Goal: Task Accomplishment & Management: Manage account settings

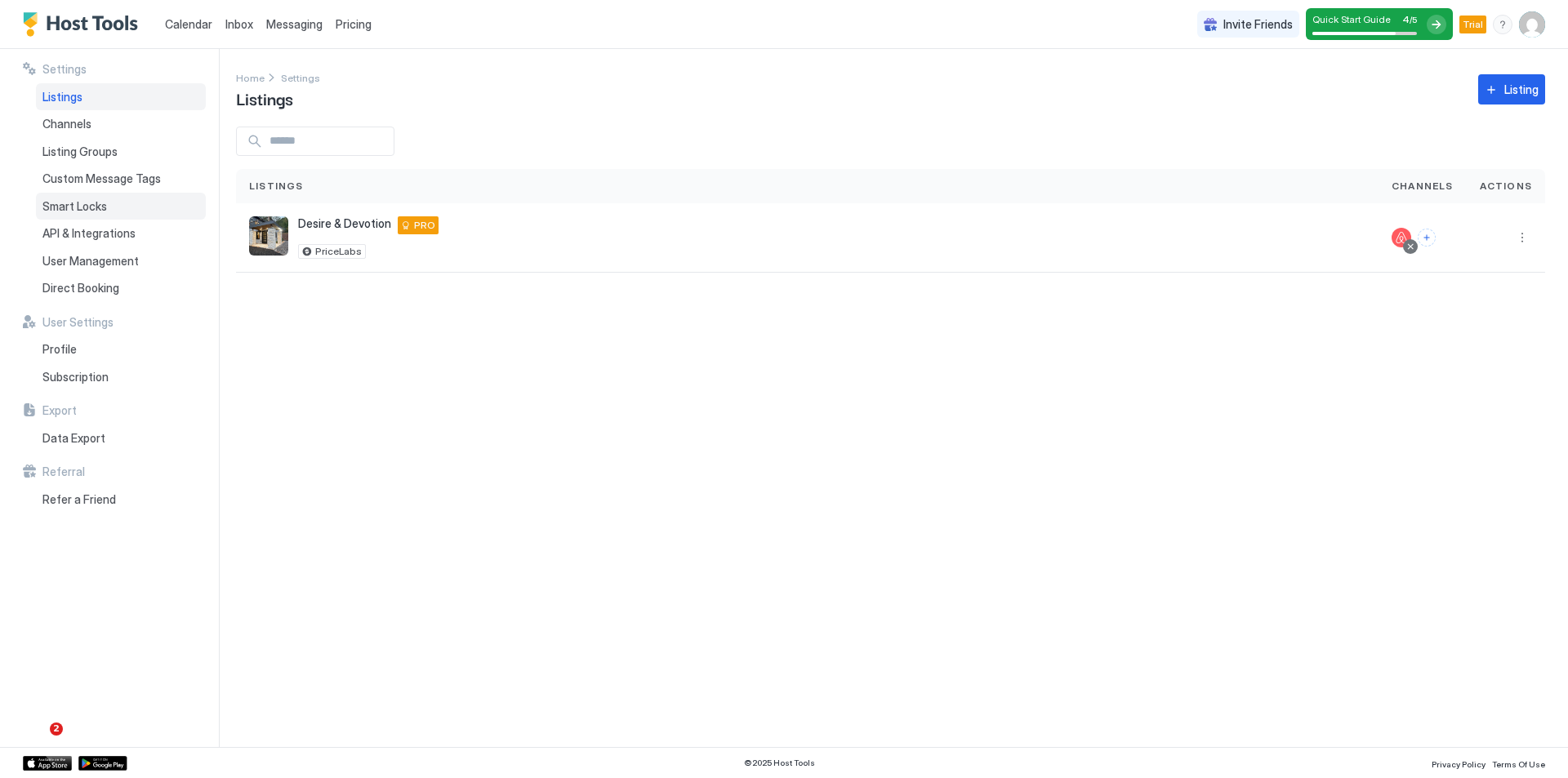
click at [114, 206] on div "Smart Locks" at bounding box center [121, 206] width 170 height 28
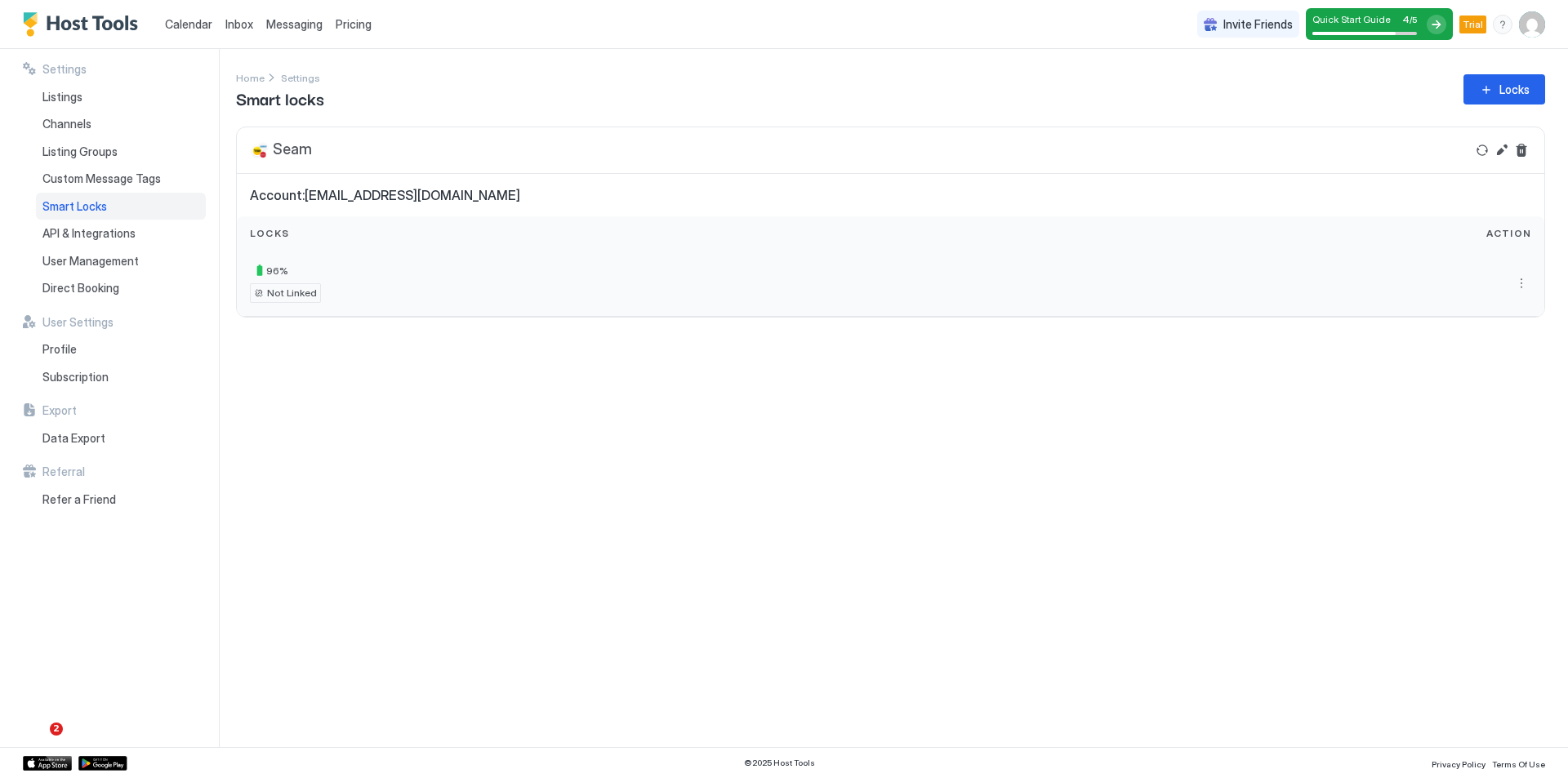
click at [259, 295] on div "Not Linked" at bounding box center [285, 293] width 71 height 20
click at [1523, 283] on button "More options" at bounding box center [1521, 283] width 20 height 20
click at [1508, 330] on span "Settings" at bounding box center [1506, 332] width 39 height 12
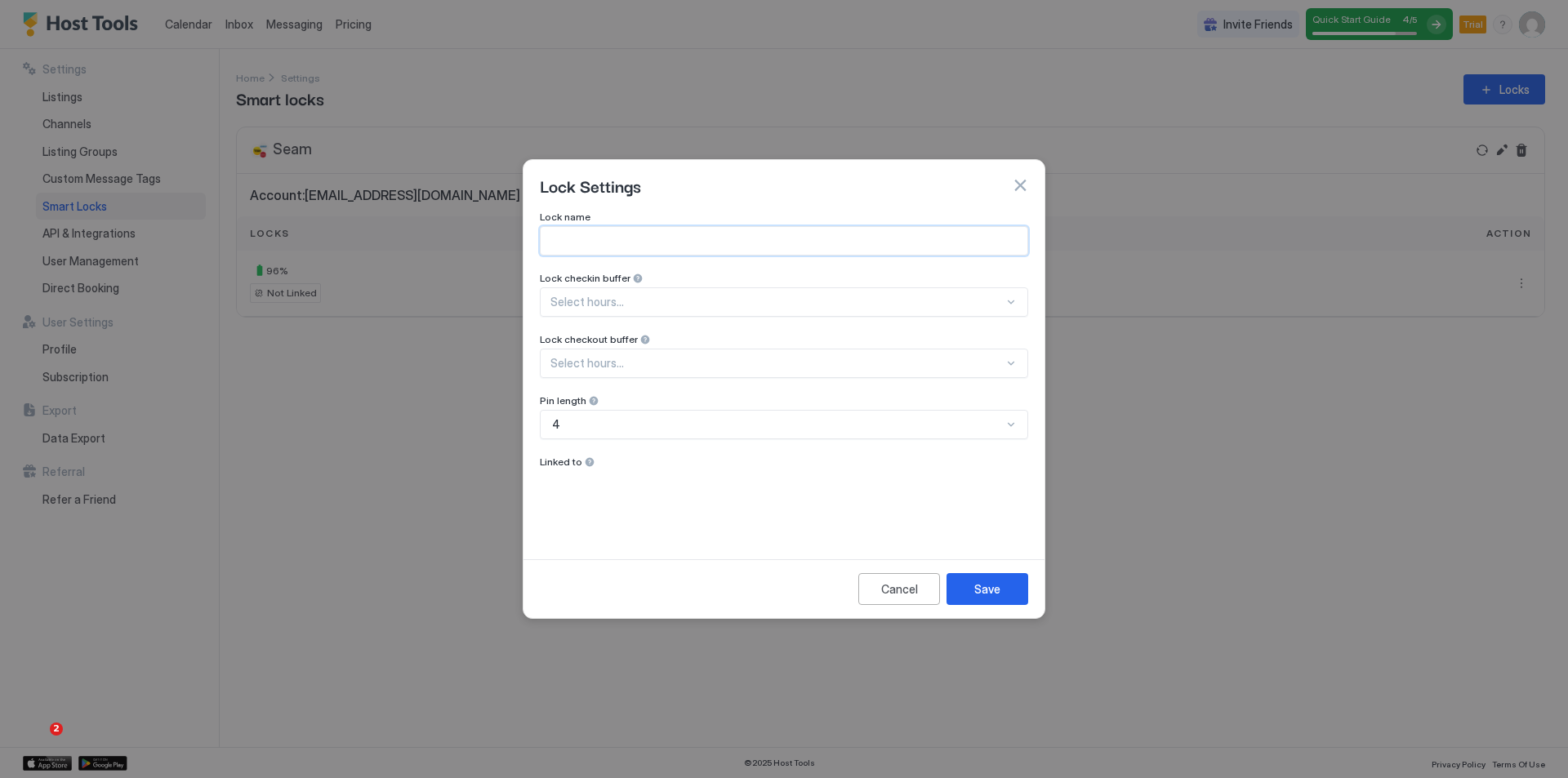
click at [678, 245] on input "Input Field" at bounding box center [784, 241] width 487 height 28
type input "**********"
click at [683, 291] on div "Select hours..." at bounding box center [784, 302] width 489 height 29
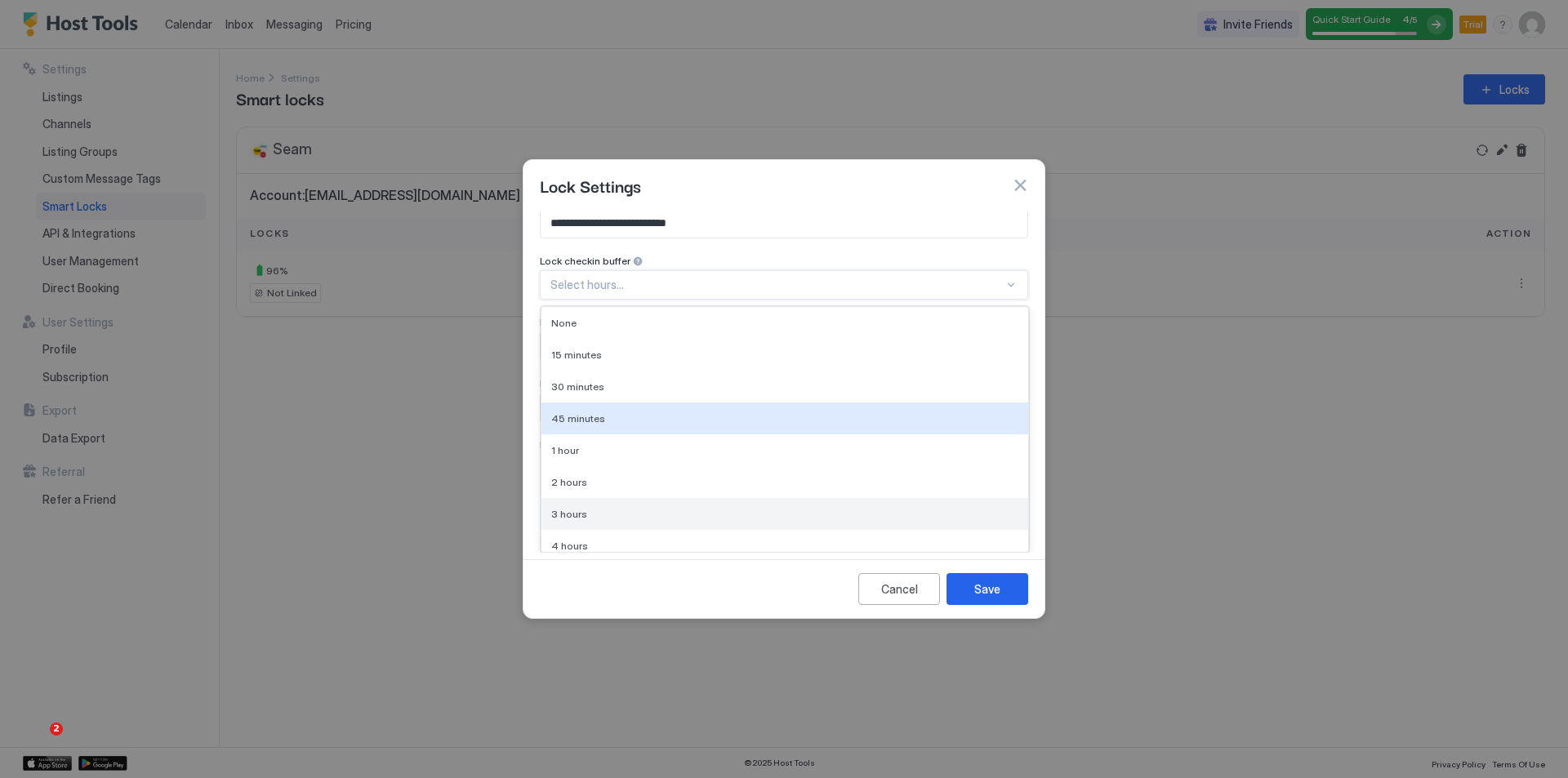
scroll to position [74, 0]
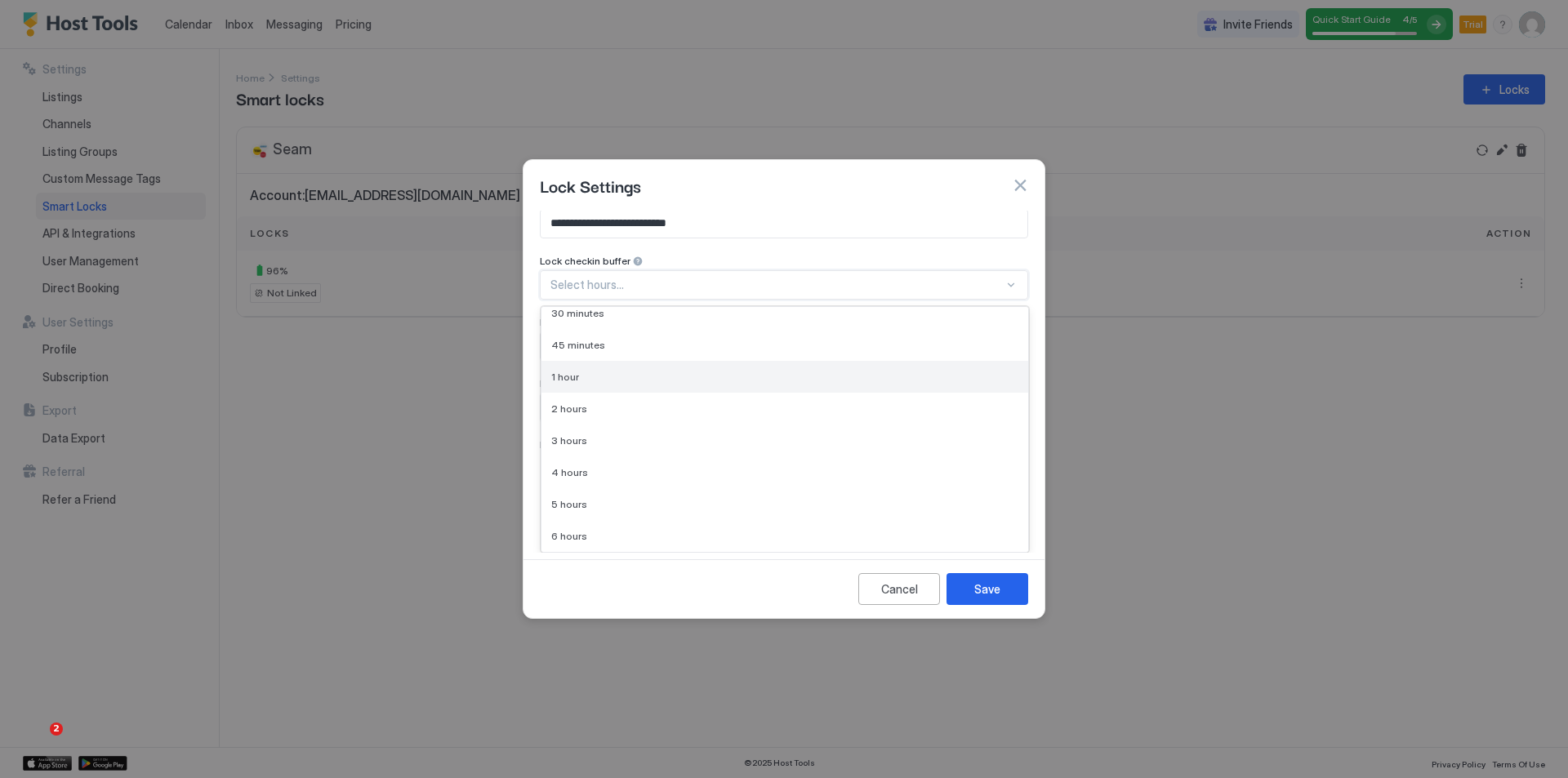
click at [702, 379] on div "1 hour" at bounding box center [784, 376] width 467 height 12
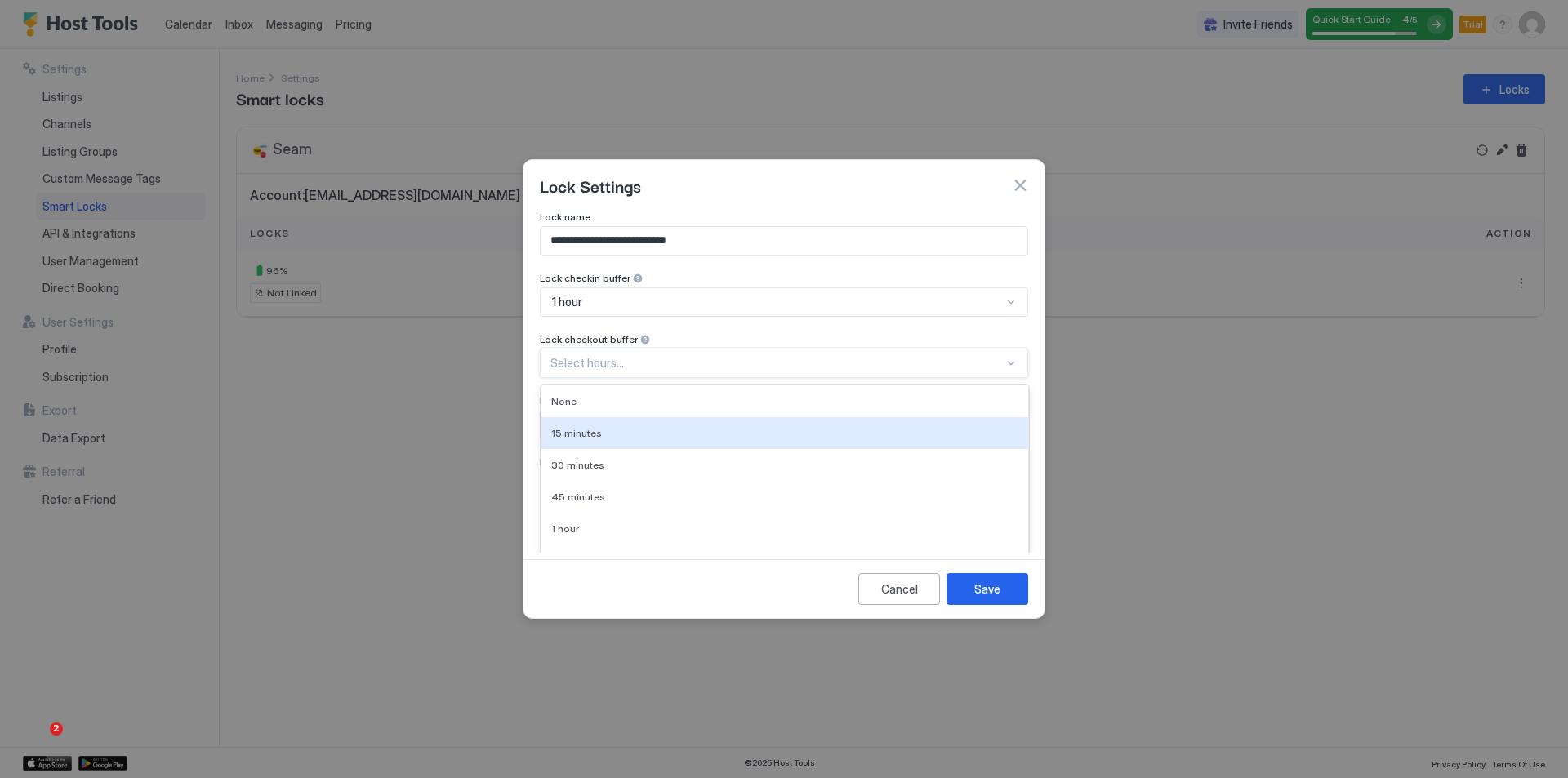
click at [706, 366] on div "10 results available. Use Up and Down to choose options, press Enter to select …" at bounding box center [784, 363] width 489 height 29
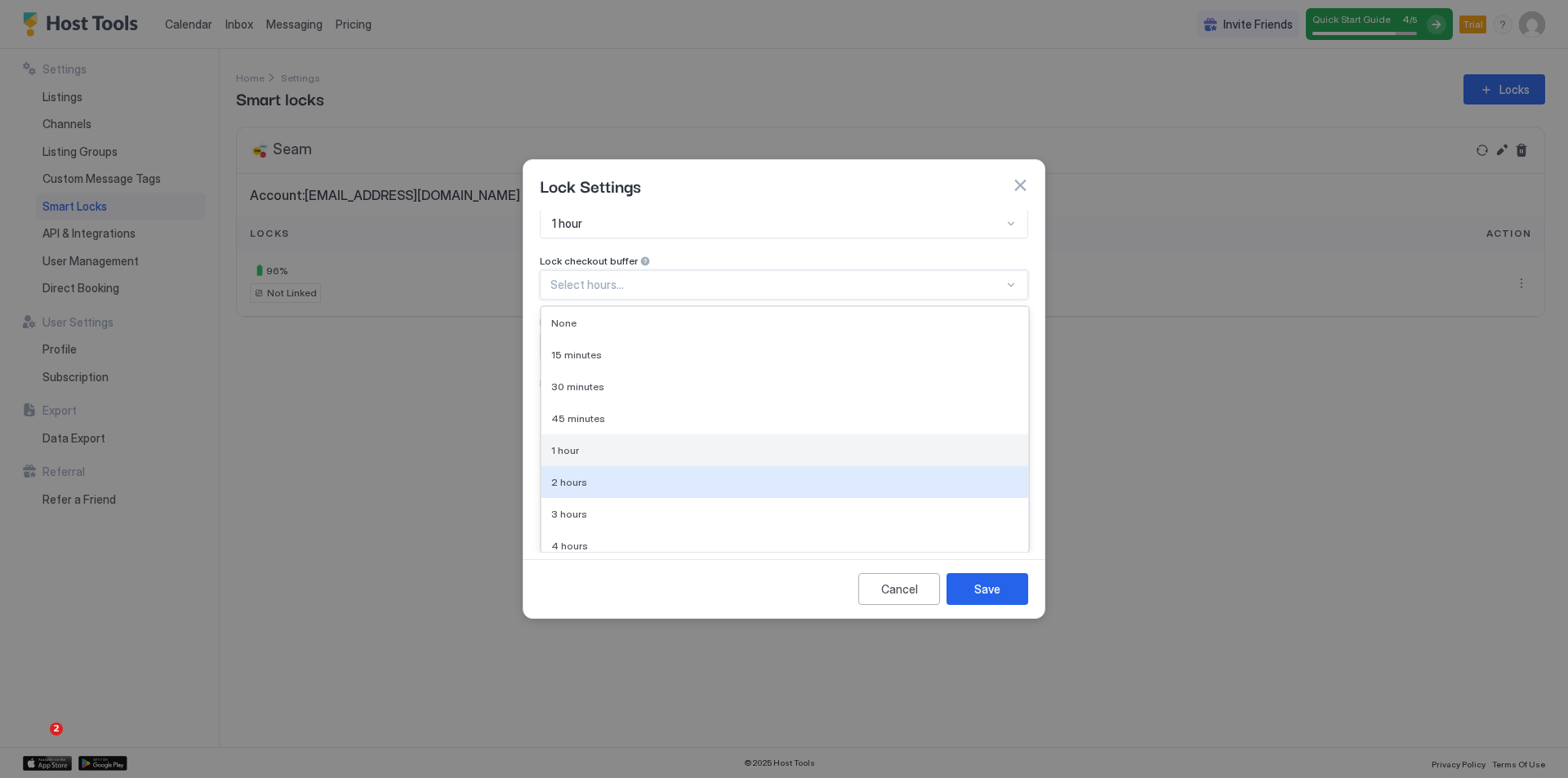
click at [676, 457] on div "1 hour" at bounding box center [784, 450] width 487 height 32
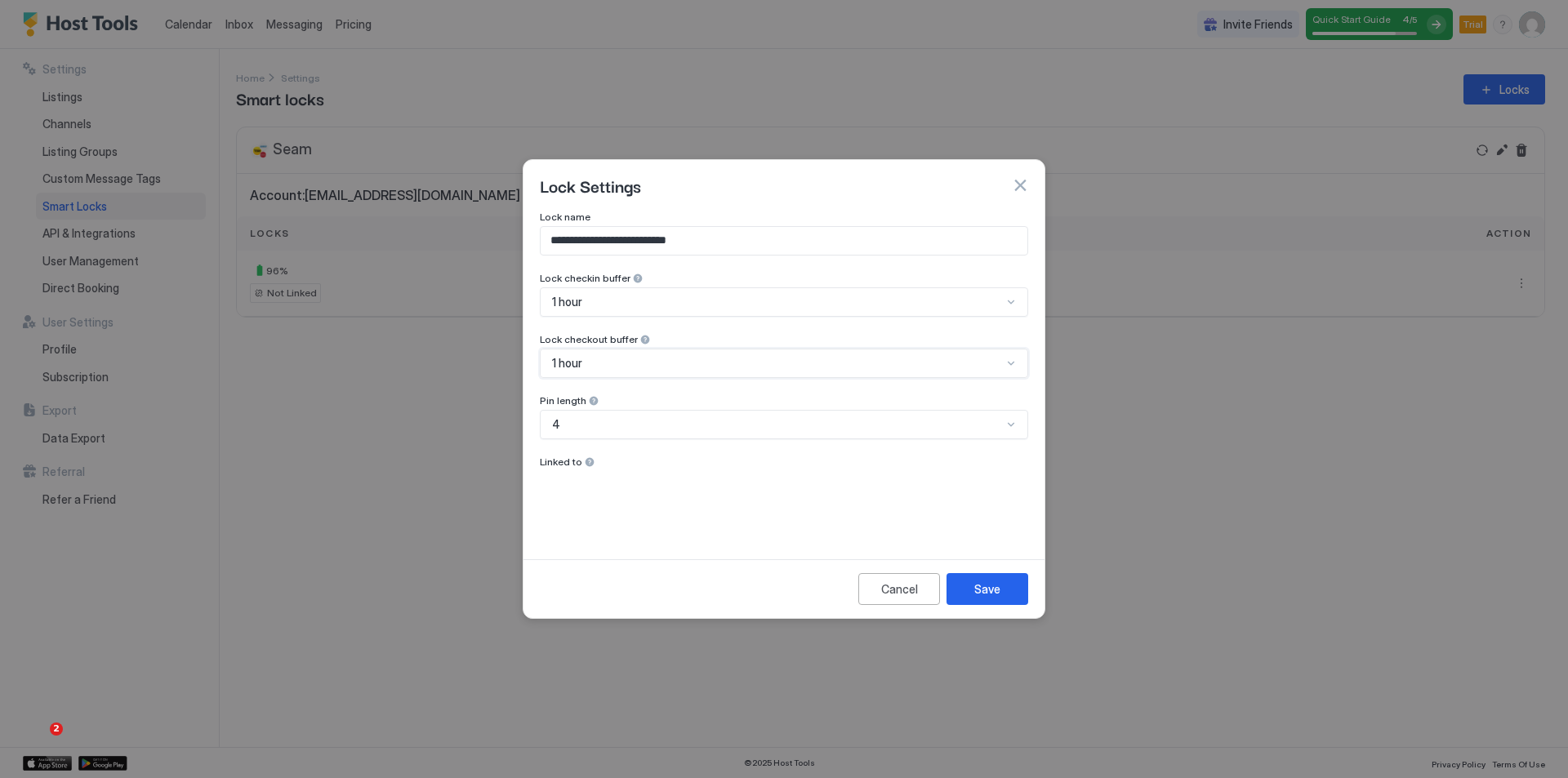
scroll to position [0, 0]
click at [643, 421] on div "4" at bounding box center [784, 424] width 489 height 29
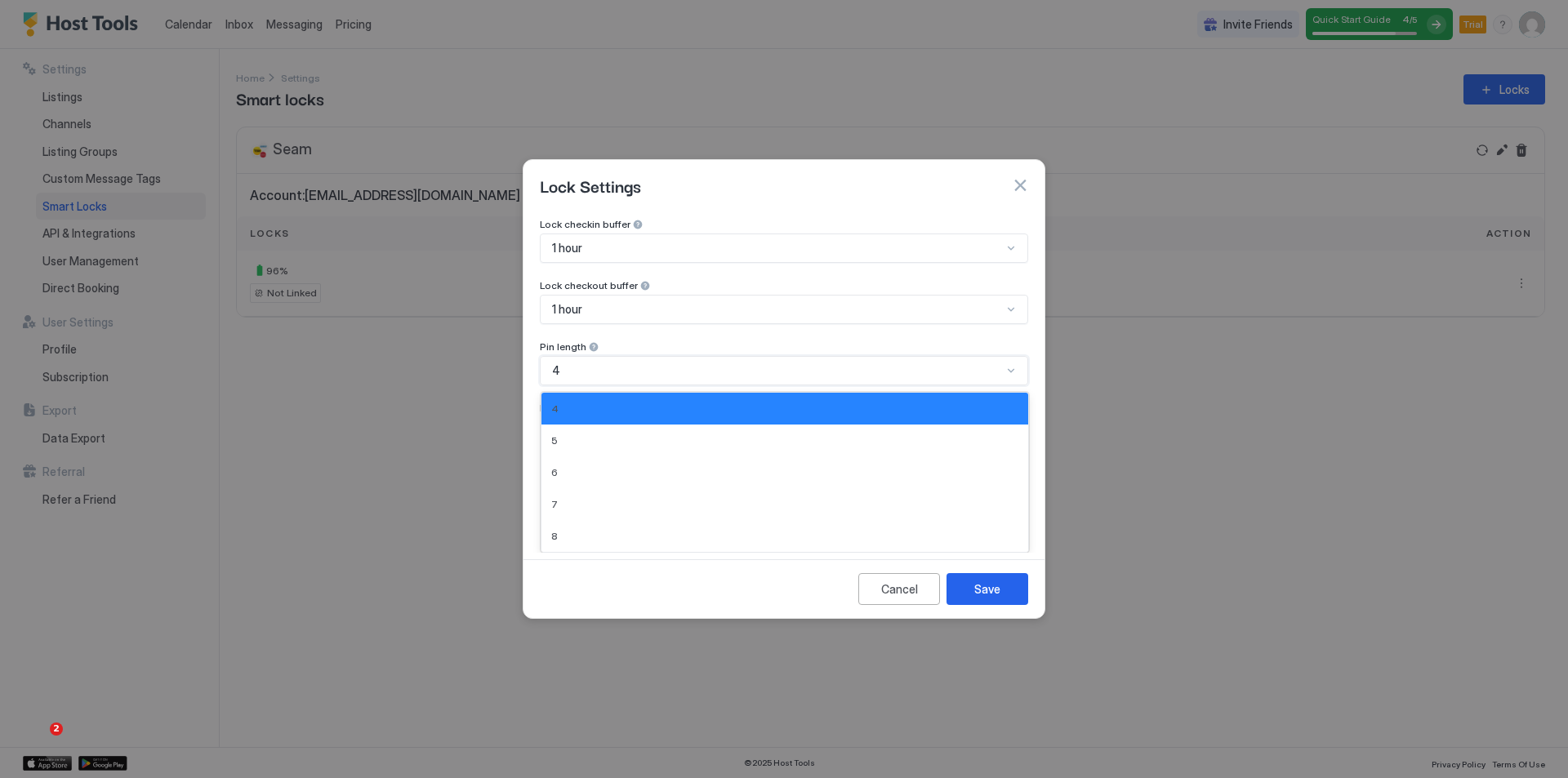
click at [660, 384] on div "**********" at bounding box center [784, 319] width 489 height 325
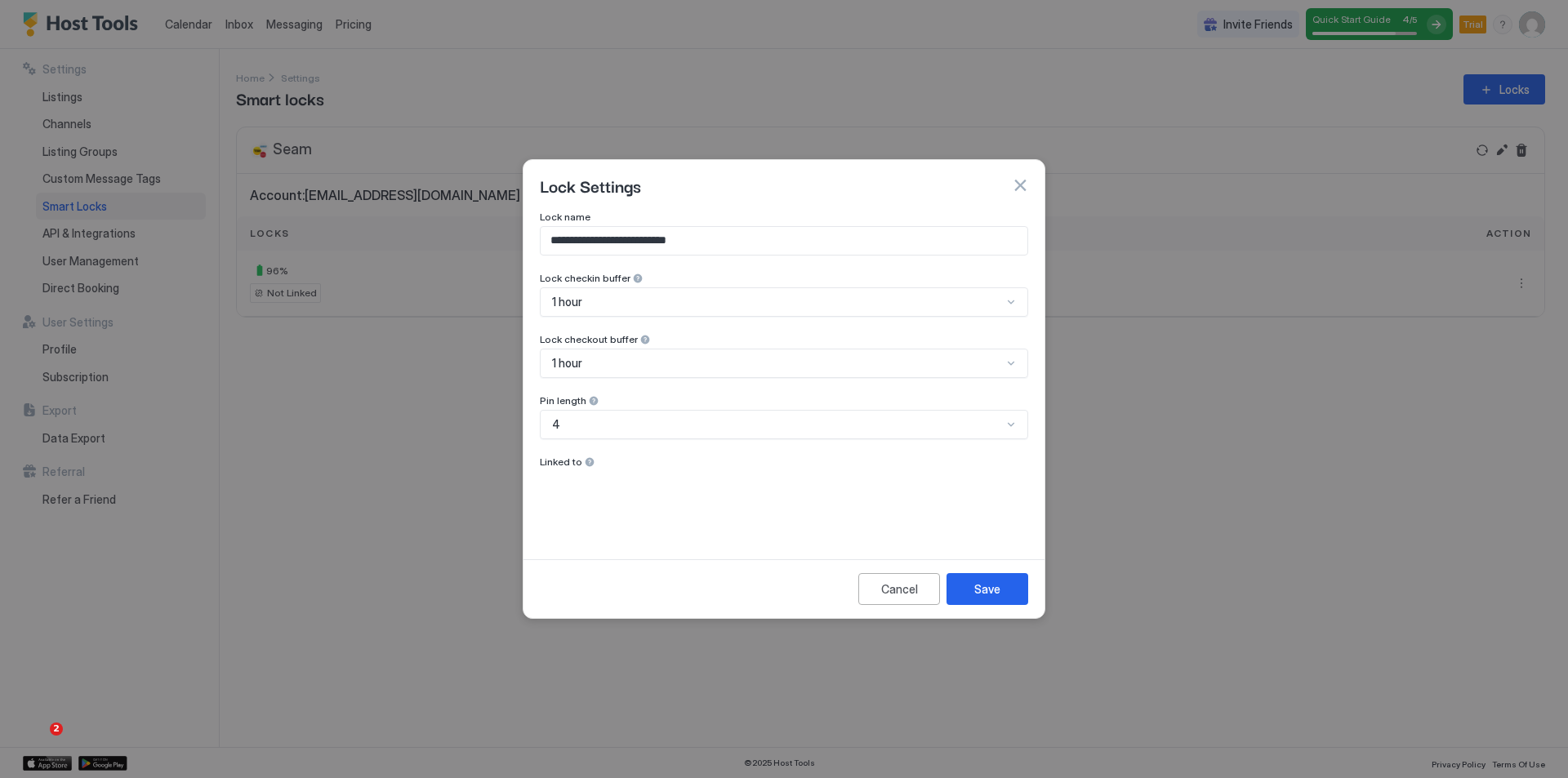
click at [566, 466] on span "Linked to" at bounding box center [561, 461] width 43 height 12
click at [587, 459] on div at bounding box center [589, 461] width 11 height 11
click at [574, 461] on span "Linked to" at bounding box center [561, 461] width 43 height 12
click at [988, 596] on div "Save" at bounding box center [987, 589] width 26 height 17
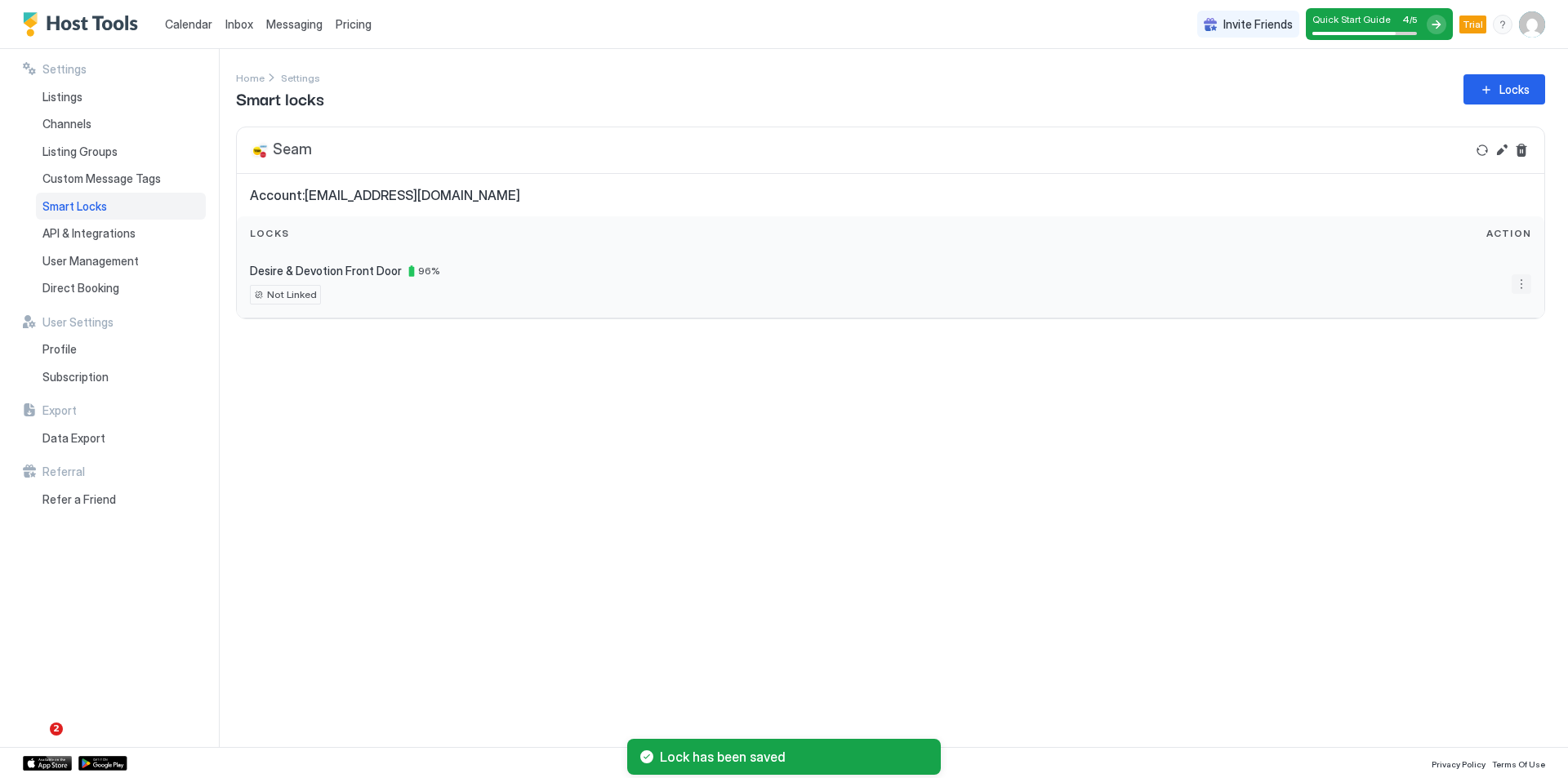
click at [1522, 282] on button "More options" at bounding box center [1521, 284] width 20 height 20
drag, startPoint x: 1501, startPoint y: 311, endPoint x: 1499, endPoint y: 334, distance: 23.1
click at [1499, 334] on ul "Details Settings" at bounding box center [1498, 320] width 72 height 54
click at [1499, 334] on span "Settings" at bounding box center [1506, 332] width 39 height 12
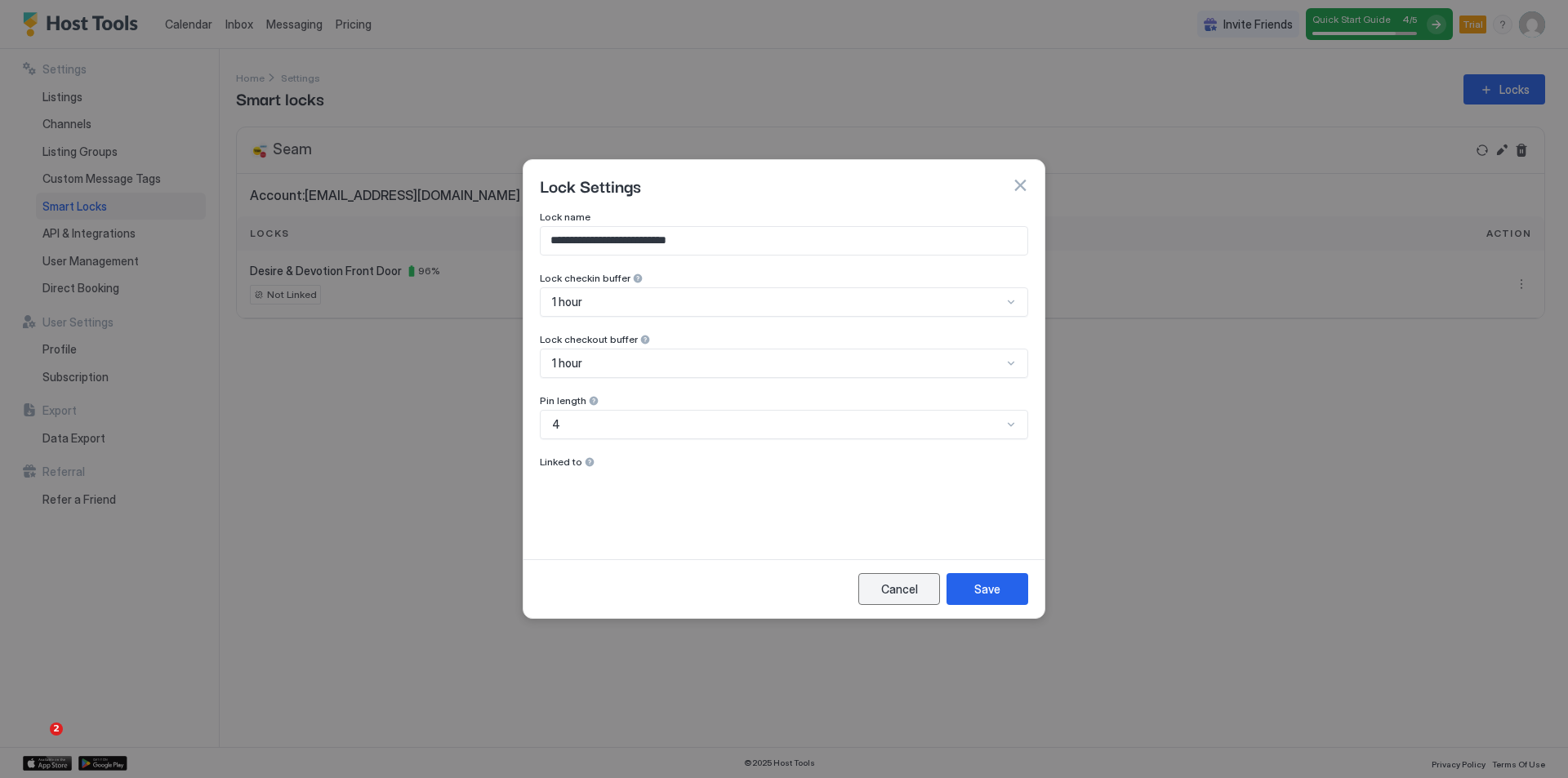
click at [898, 583] on div "Cancel" at bounding box center [899, 589] width 36 height 17
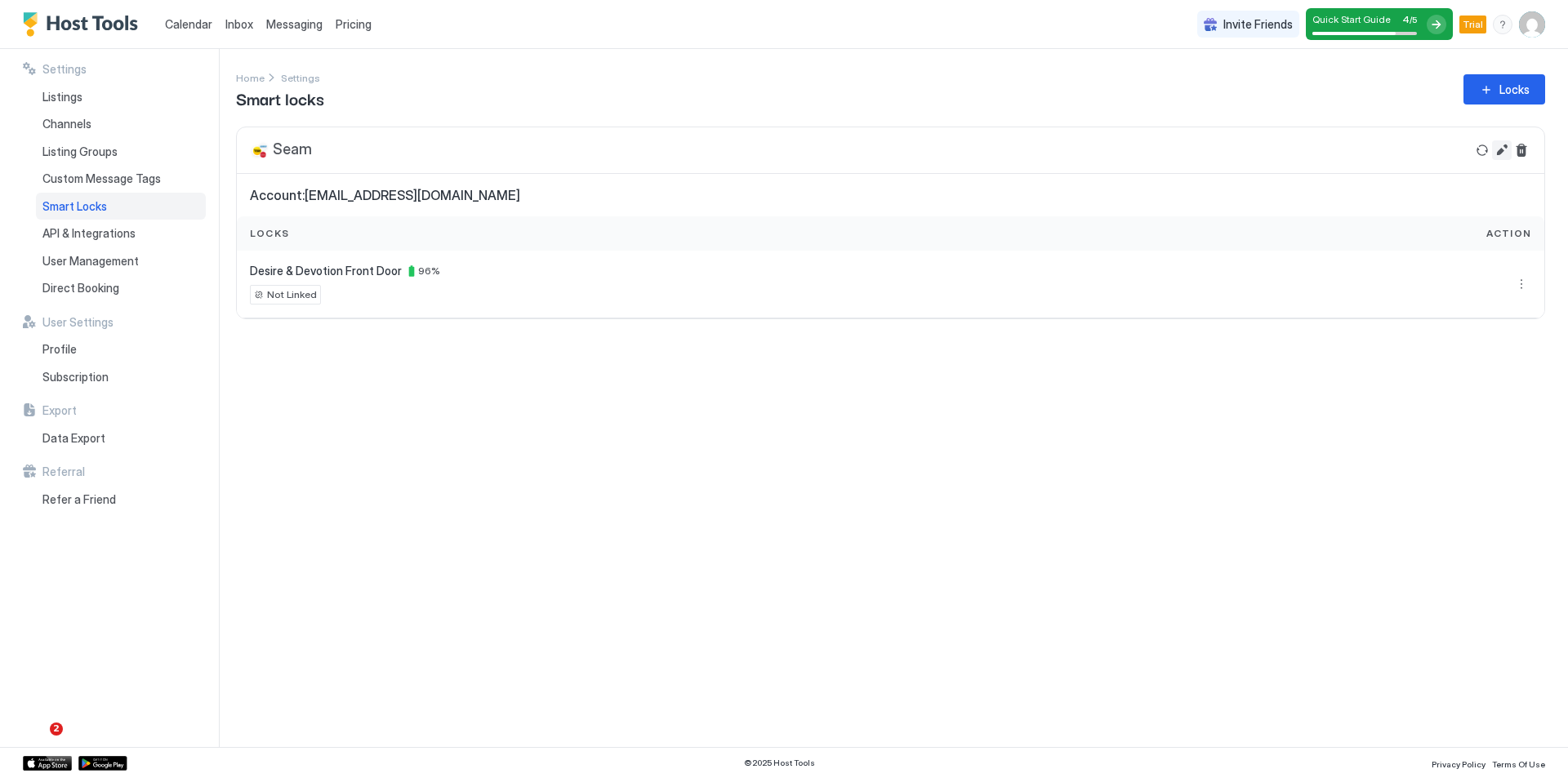
click at [1498, 151] on button "Edit" at bounding box center [1501, 150] width 20 height 20
click at [467, 196] on span "Account: atfuller@gmail.com" at bounding box center [890, 194] width 1281 height 16
click at [281, 288] on span "Not Linked" at bounding box center [292, 294] width 49 height 15
click at [82, 96] on div "Listings" at bounding box center [121, 97] width 170 height 28
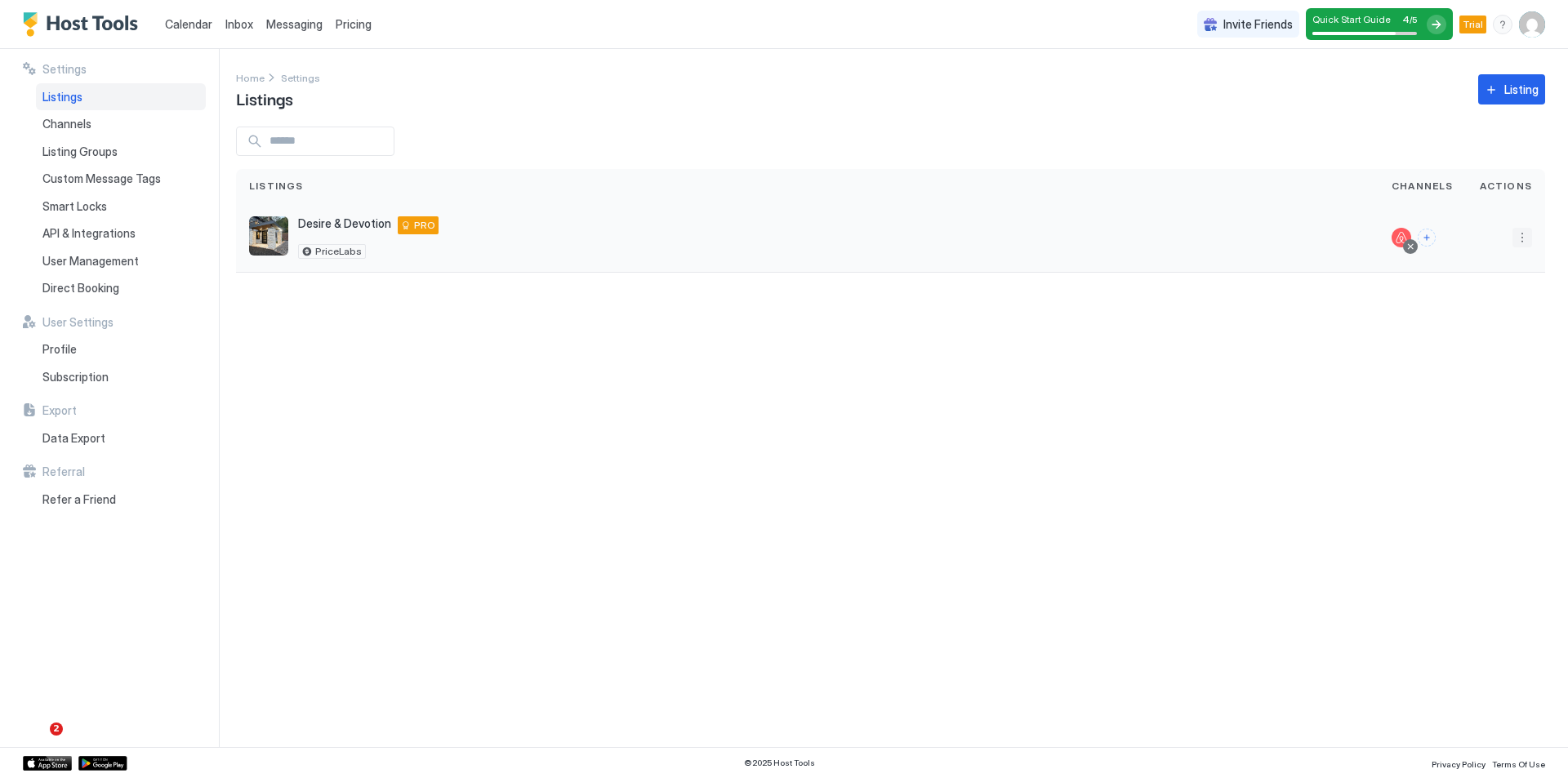
click at [1526, 242] on button "More options" at bounding box center [1522, 238] width 20 height 20
click at [1493, 319] on div "Listing Settings" at bounding box center [1479, 313] width 112 height 26
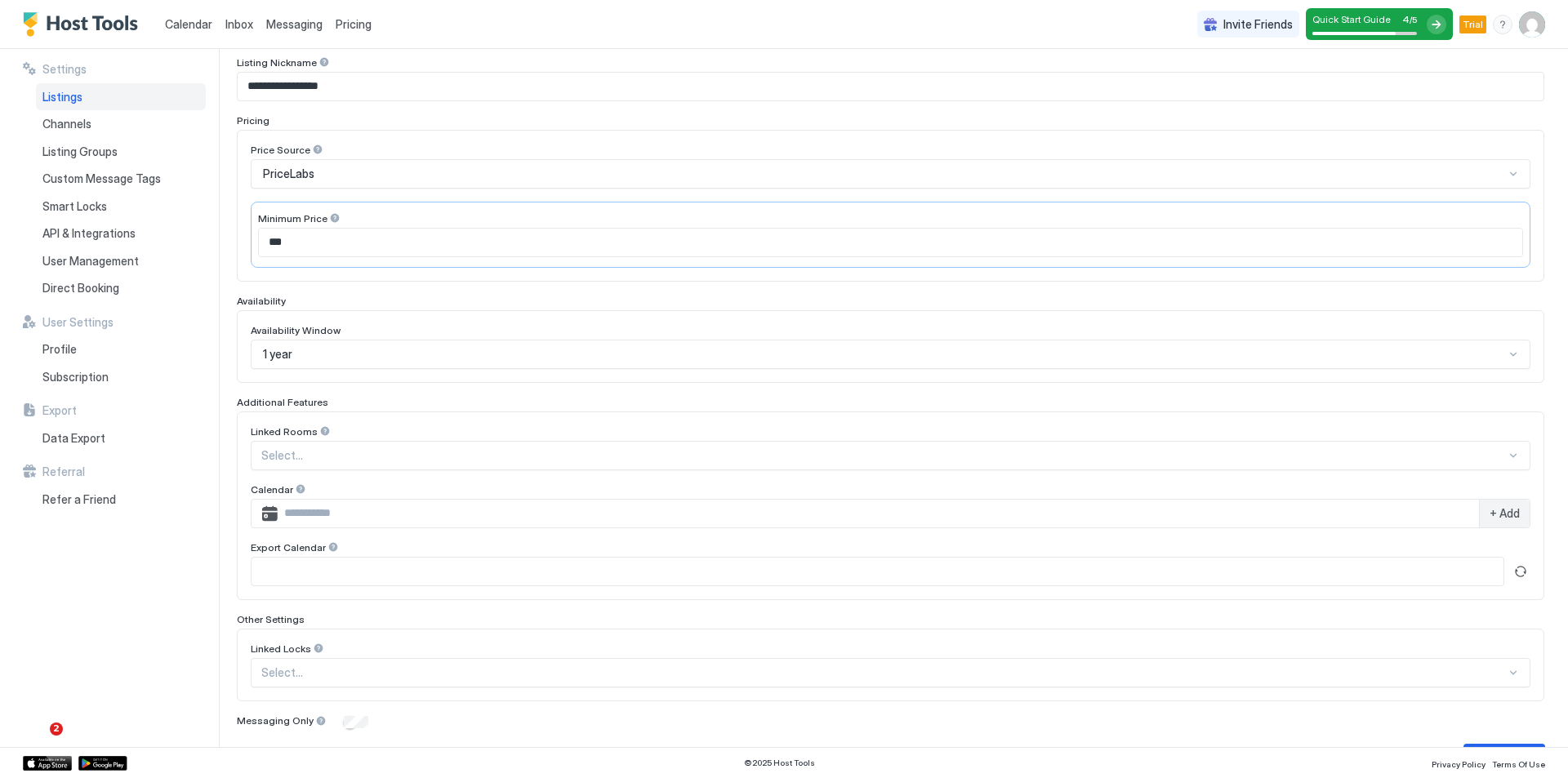
scroll to position [245, 0]
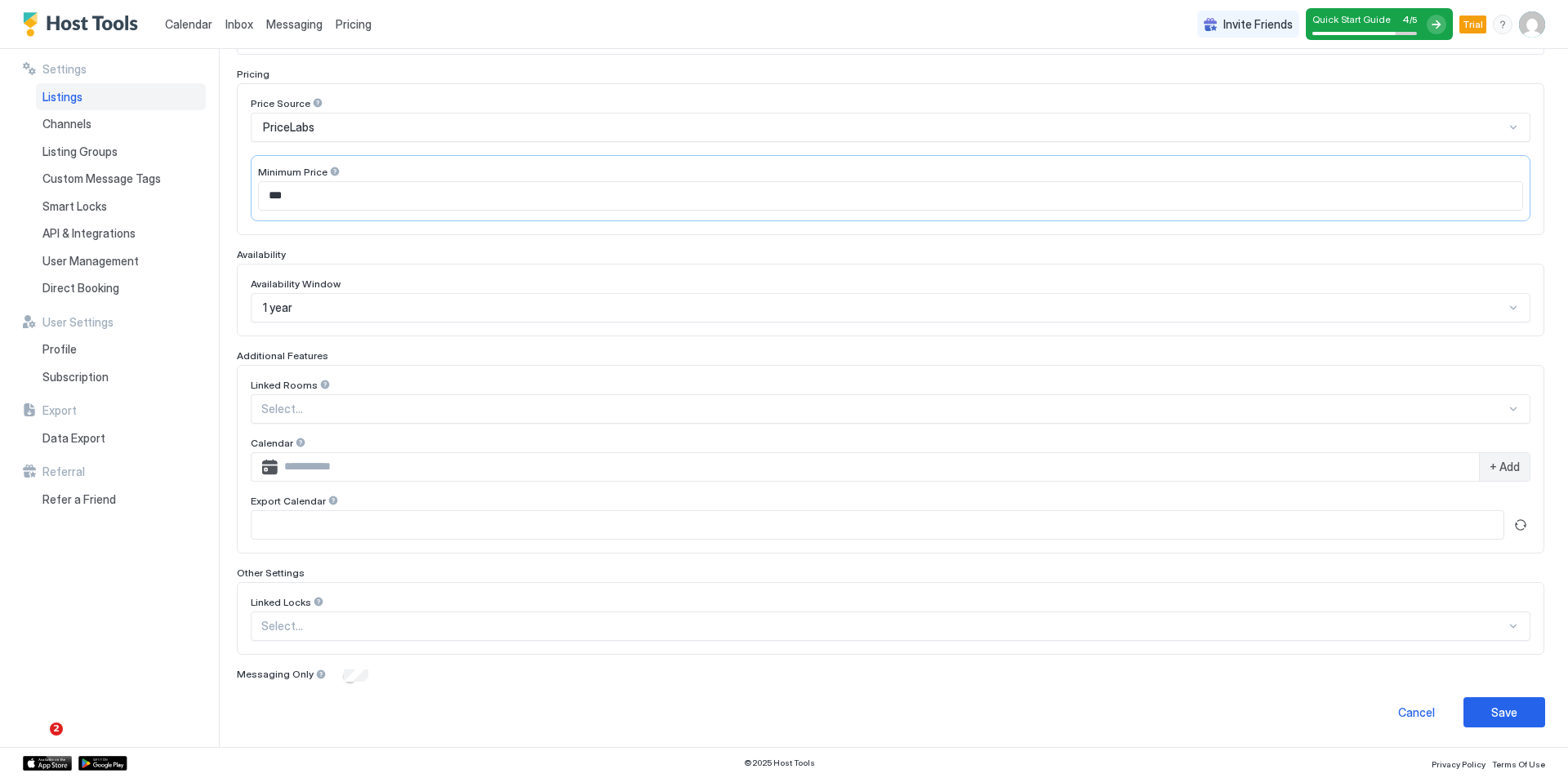
click at [297, 631] on div at bounding box center [883, 625] width 1244 height 15
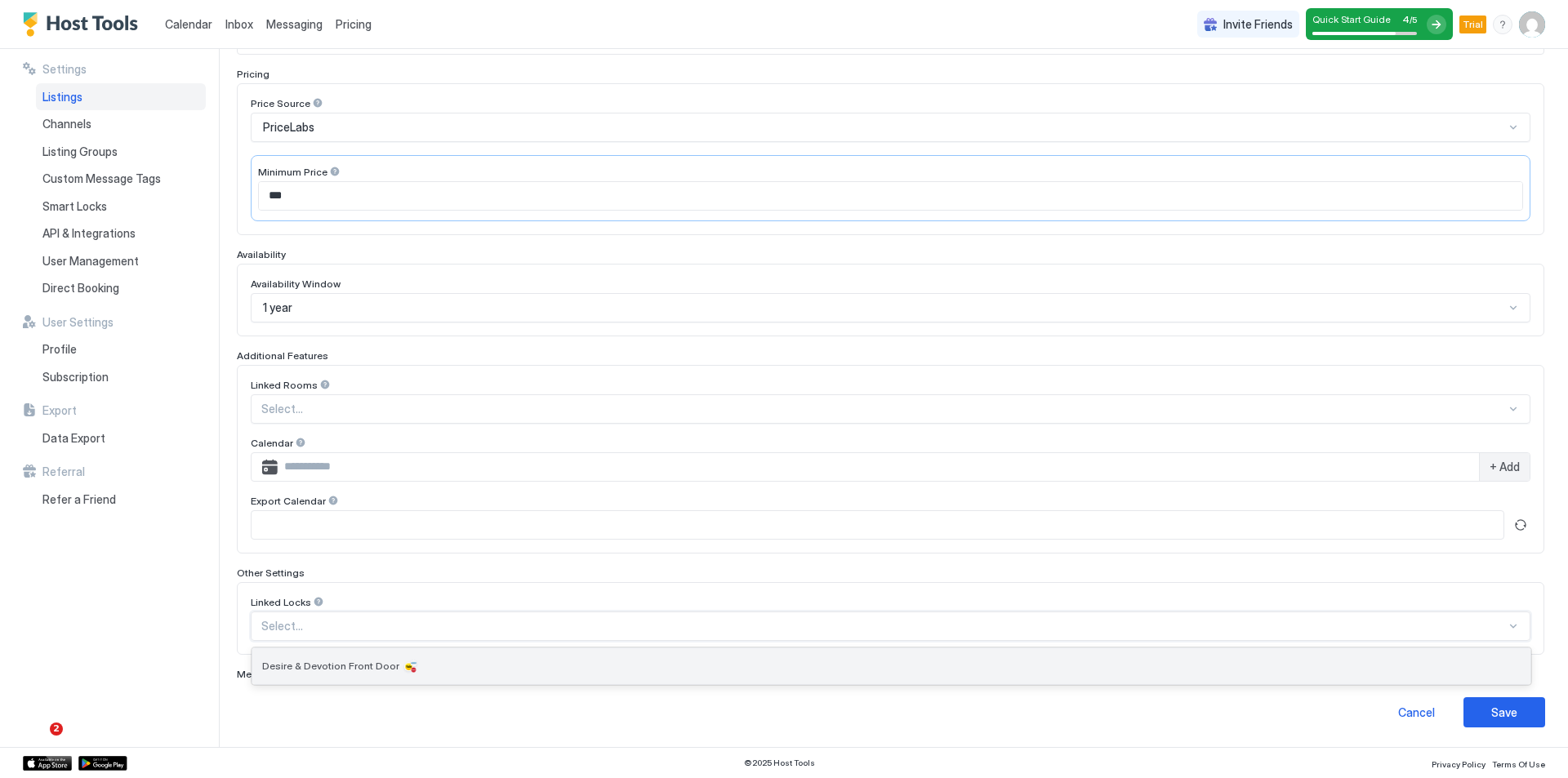
click at [323, 664] on span "Desire & Devotion Front Door" at bounding box center [331, 665] width 137 height 12
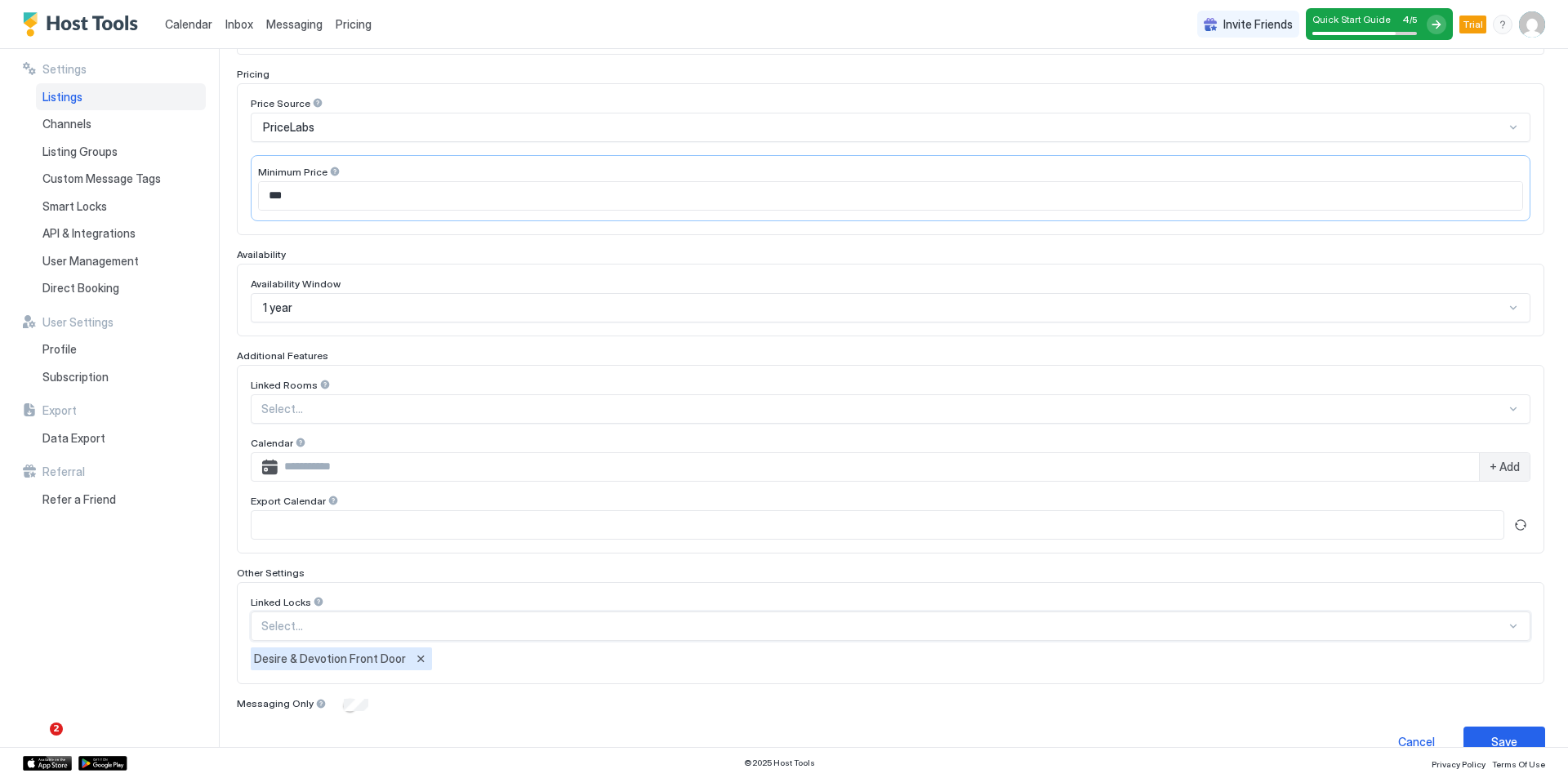
scroll to position [274, 0]
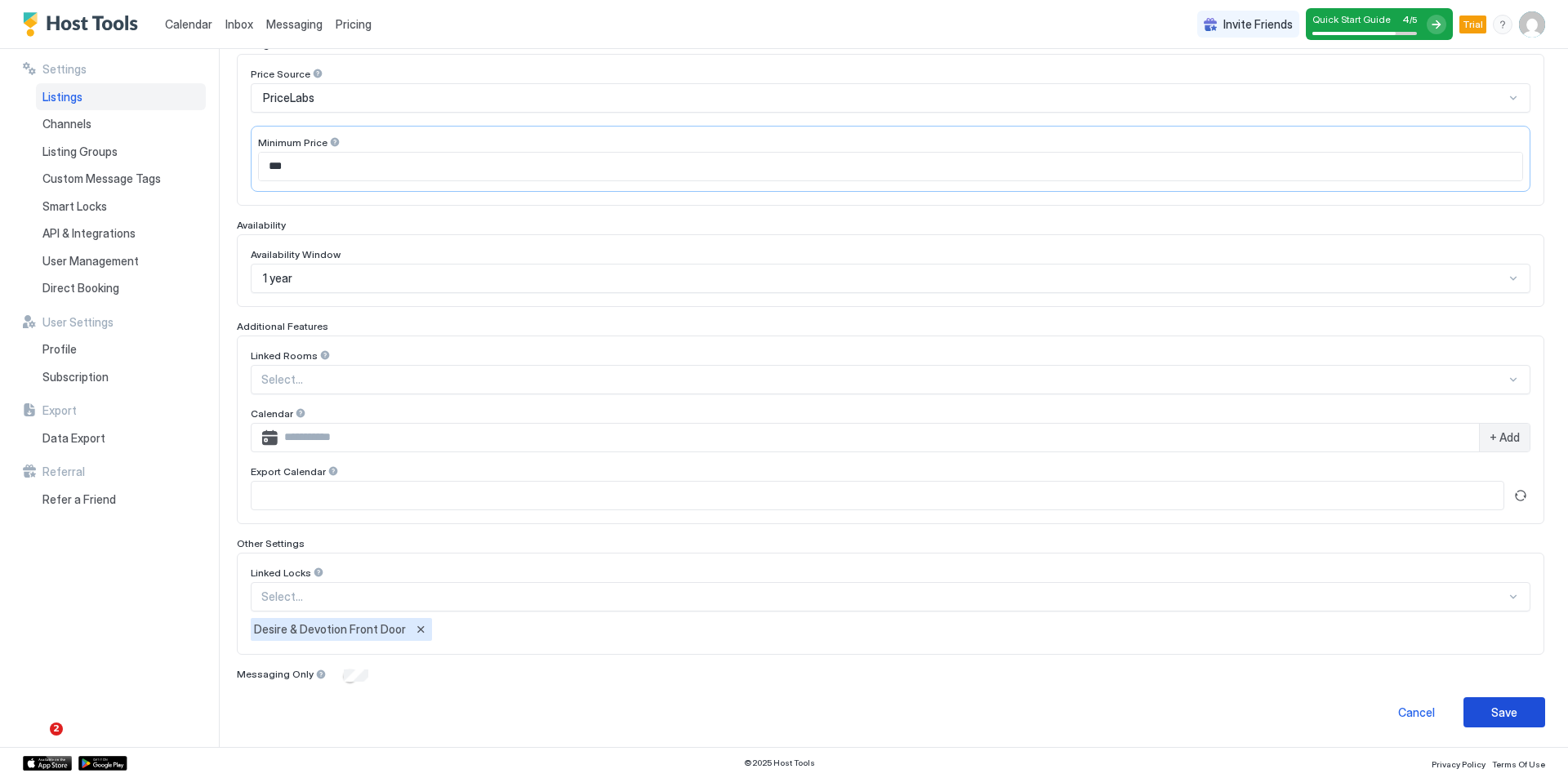
click at [1468, 711] on button "Save" at bounding box center [1504, 712] width 82 height 30
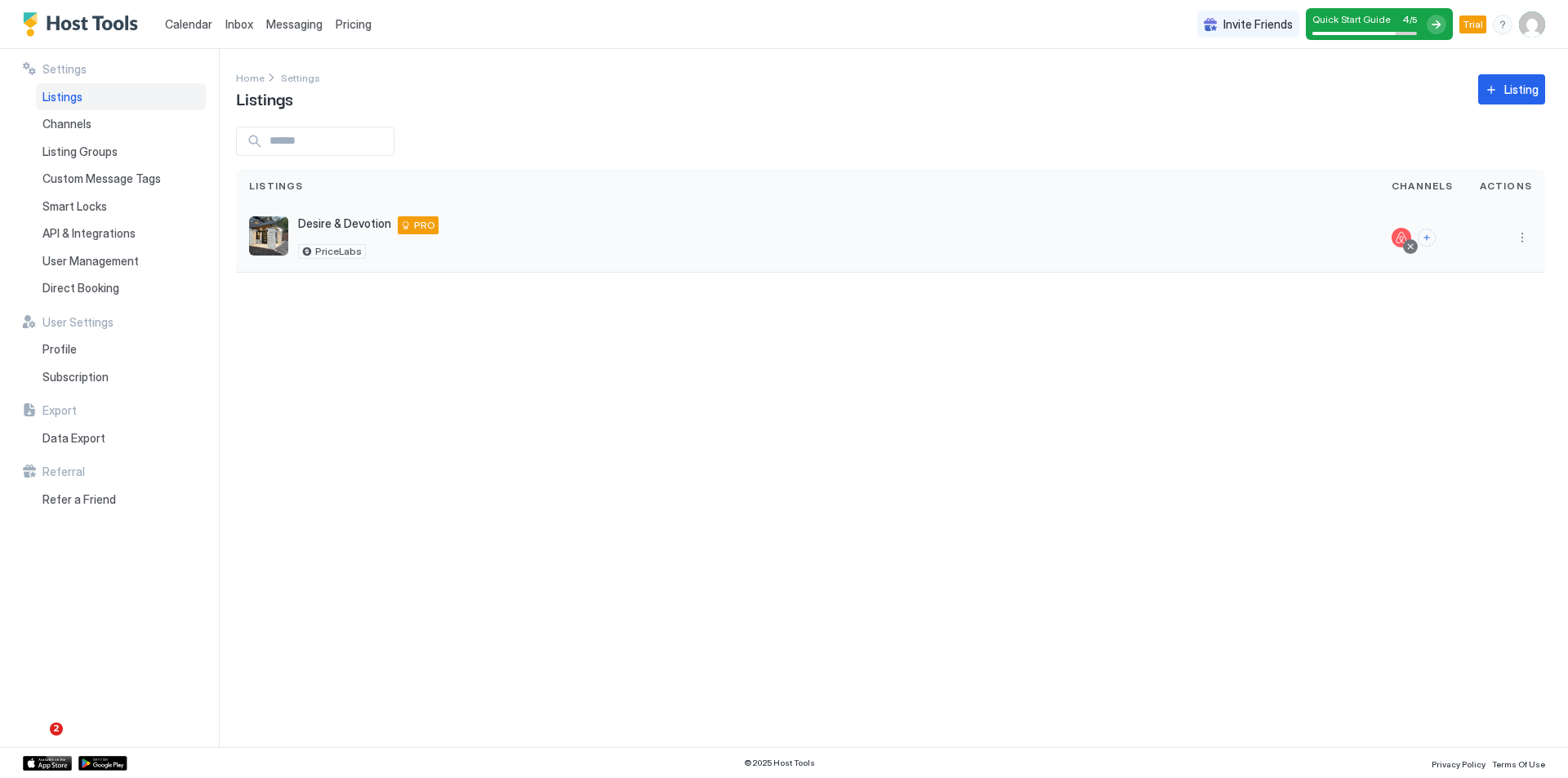
click at [1211, 251] on div "Desire & Devotion 2634 Mountain View Road McCaysville Georgia 30555 United Stat…" at bounding box center [807, 237] width 1116 height 42
click at [326, 219] on span "Desire & Devotion" at bounding box center [344, 223] width 93 height 15
click at [1518, 239] on button "More options" at bounding box center [1522, 238] width 20 height 20
click at [1481, 316] on span "Listing Settings" at bounding box center [1485, 313] width 73 height 12
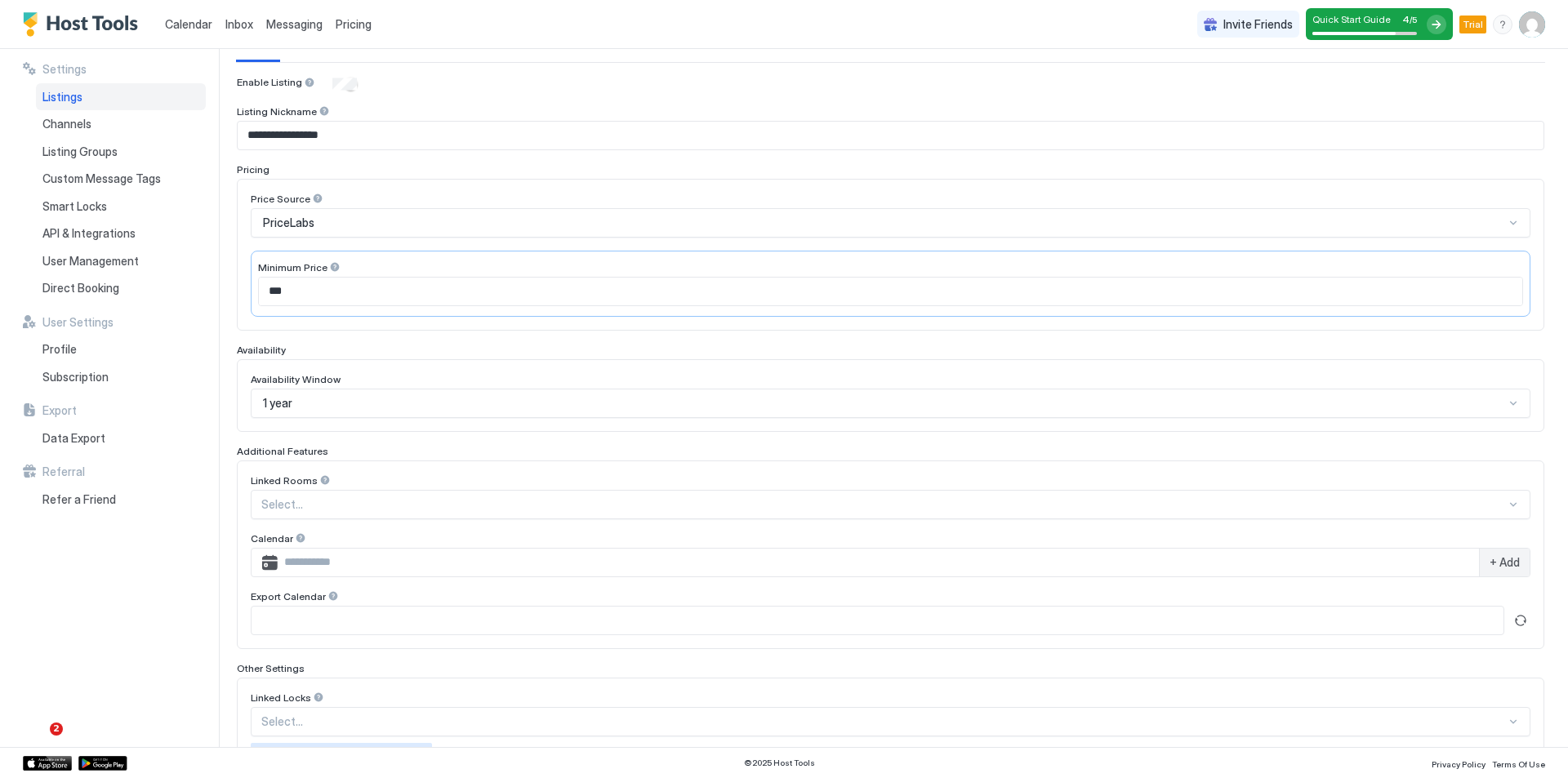
scroll to position [245, 0]
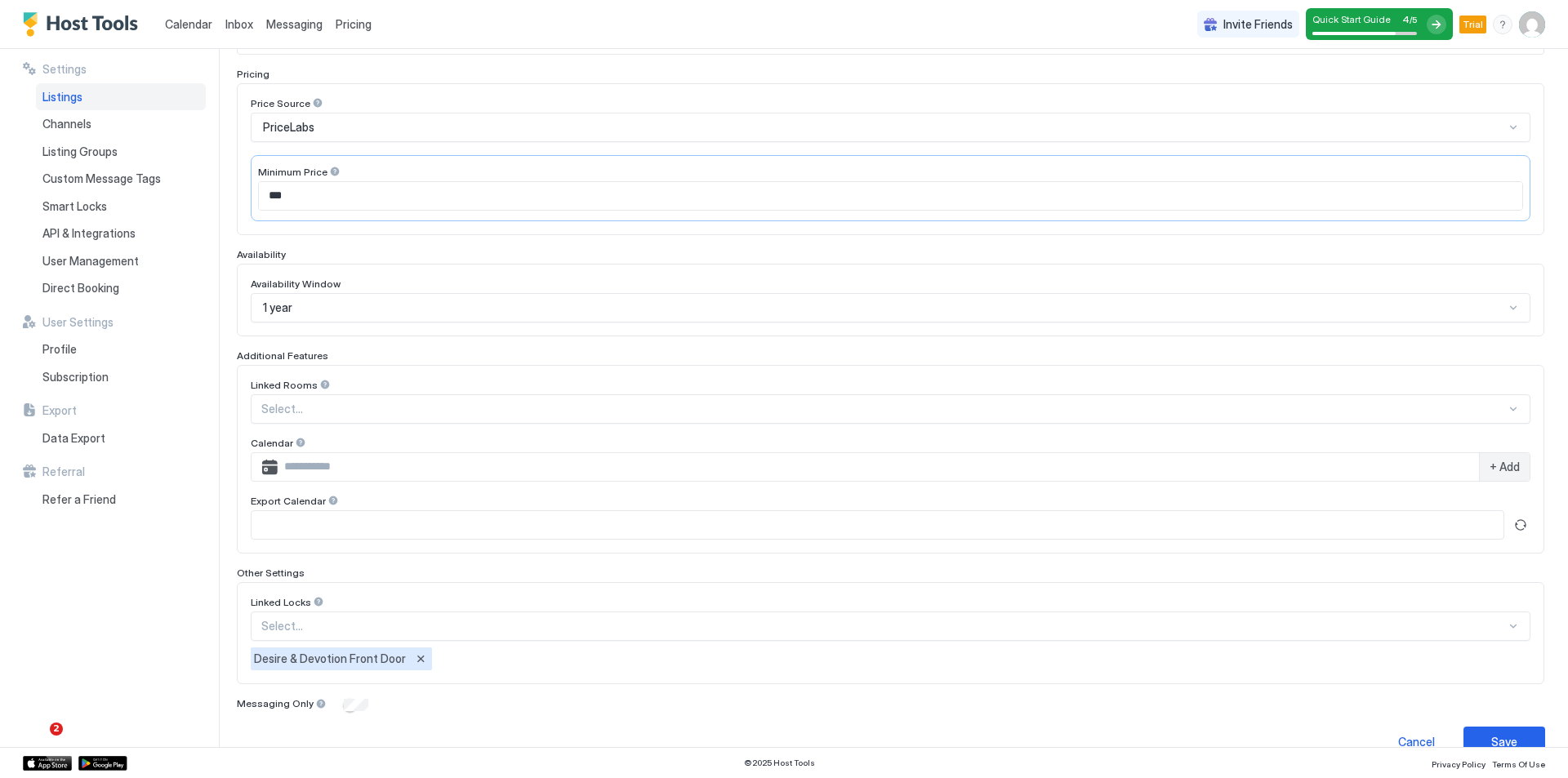
click at [331, 322] on div "1 year" at bounding box center [890, 308] width 1279 height 29
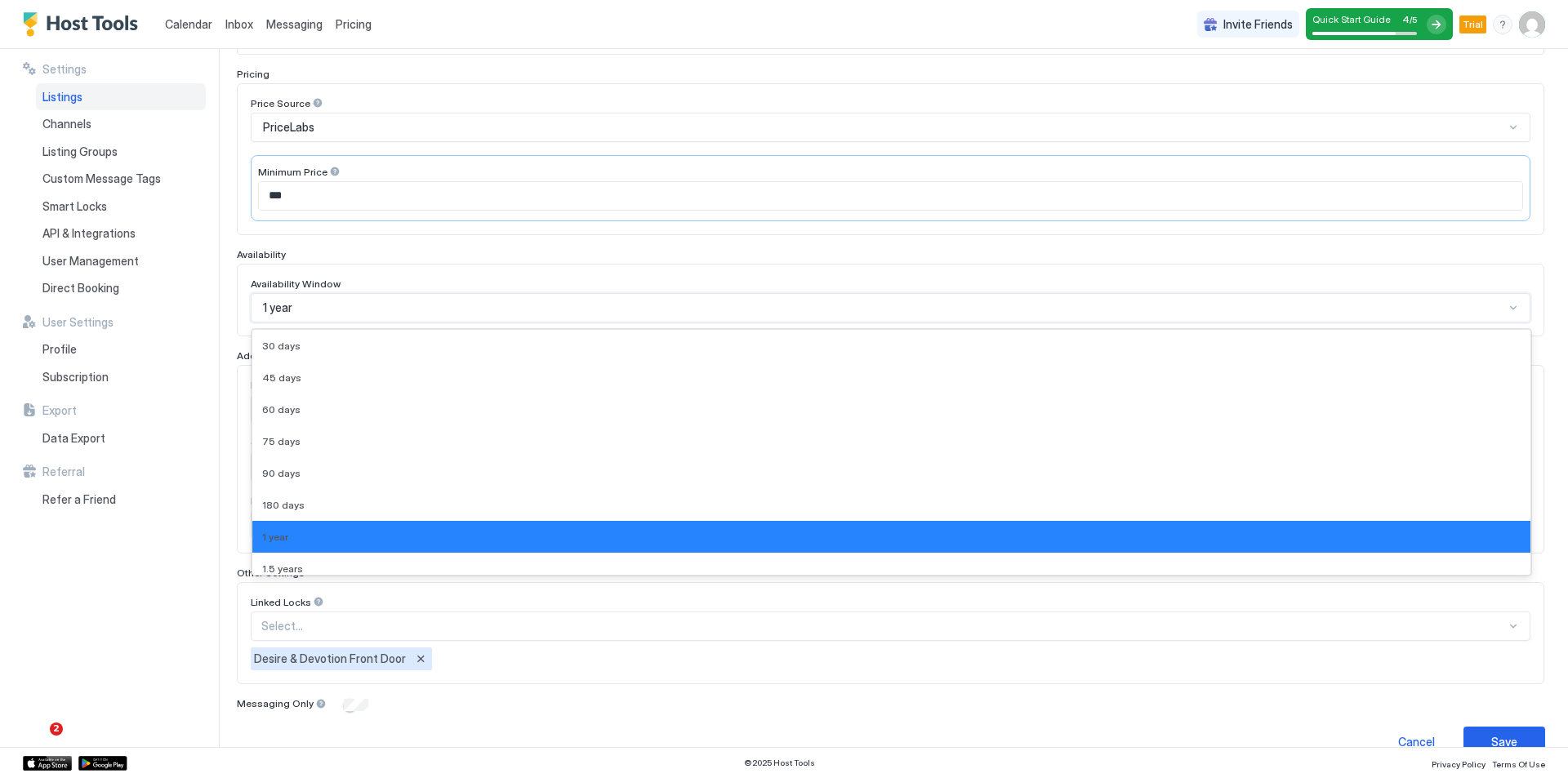
click at [331, 322] on div "1 year" at bounding box center [890, 308] width 1279 height 29
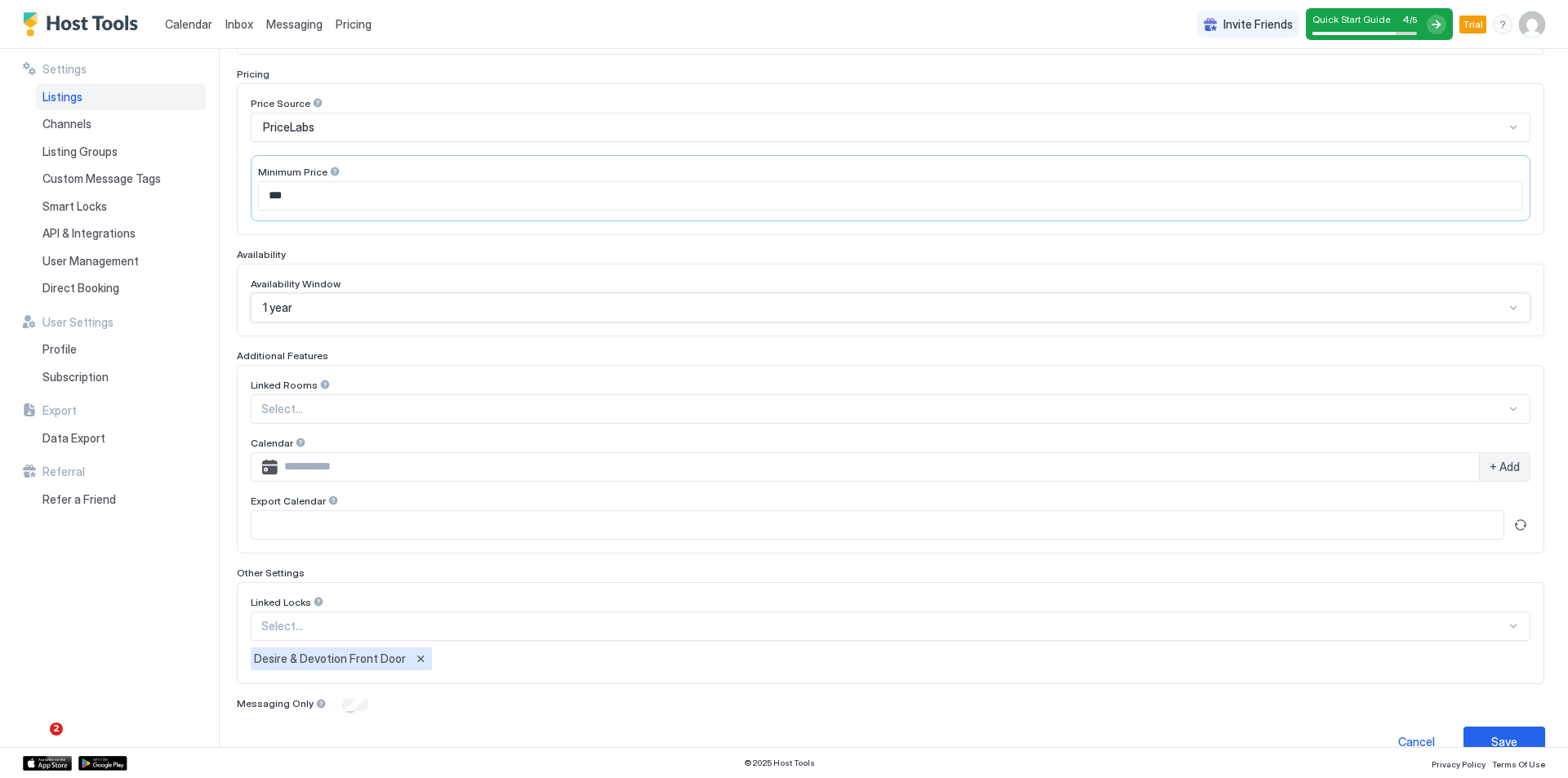
click at [331, 322] on div "1 year" at bounding box center [890, 308] width 1279 height 29
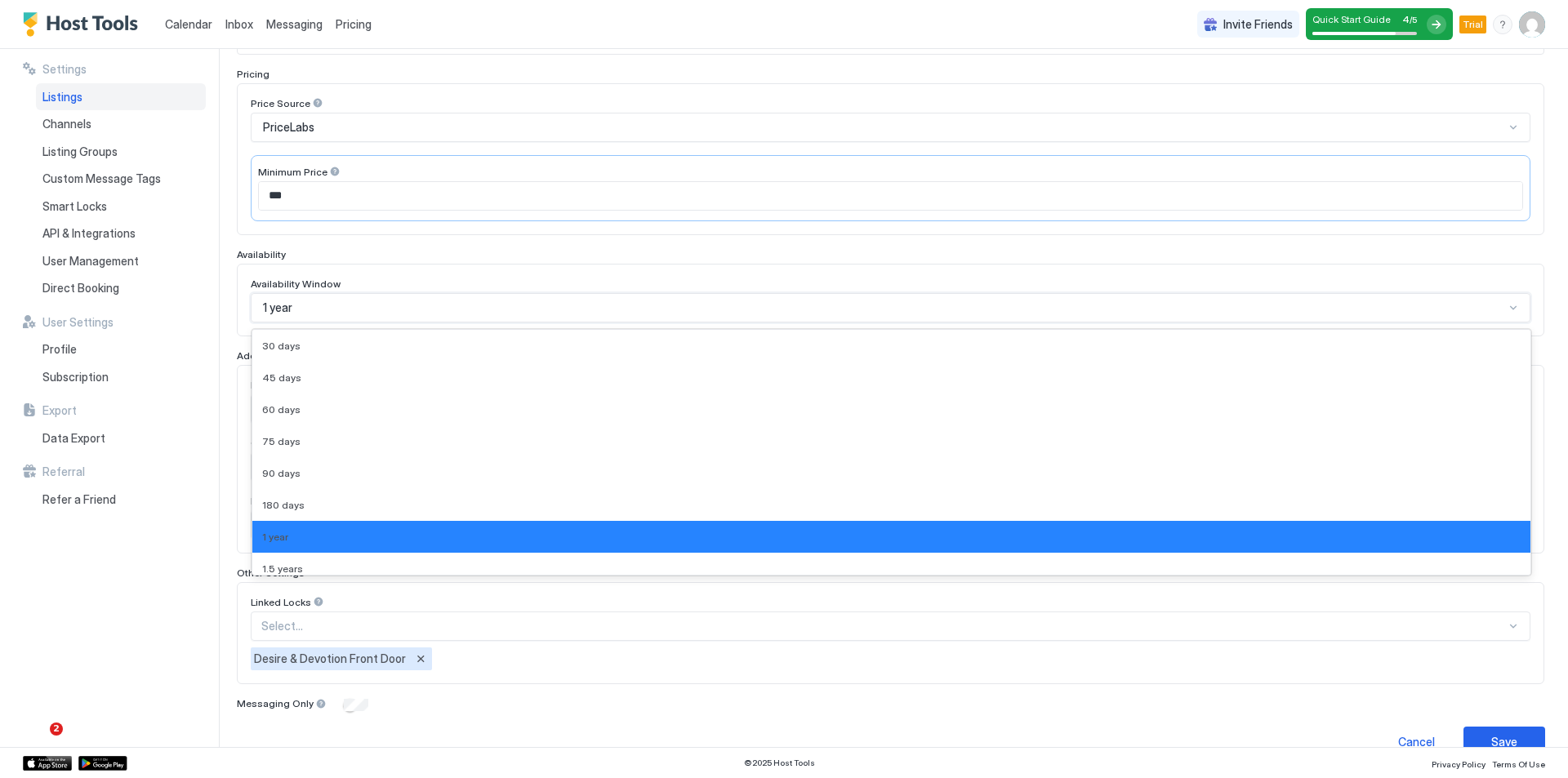
click at [331, 322] on div "1 year" at bounding box center [890, 308] width 1279 height 29
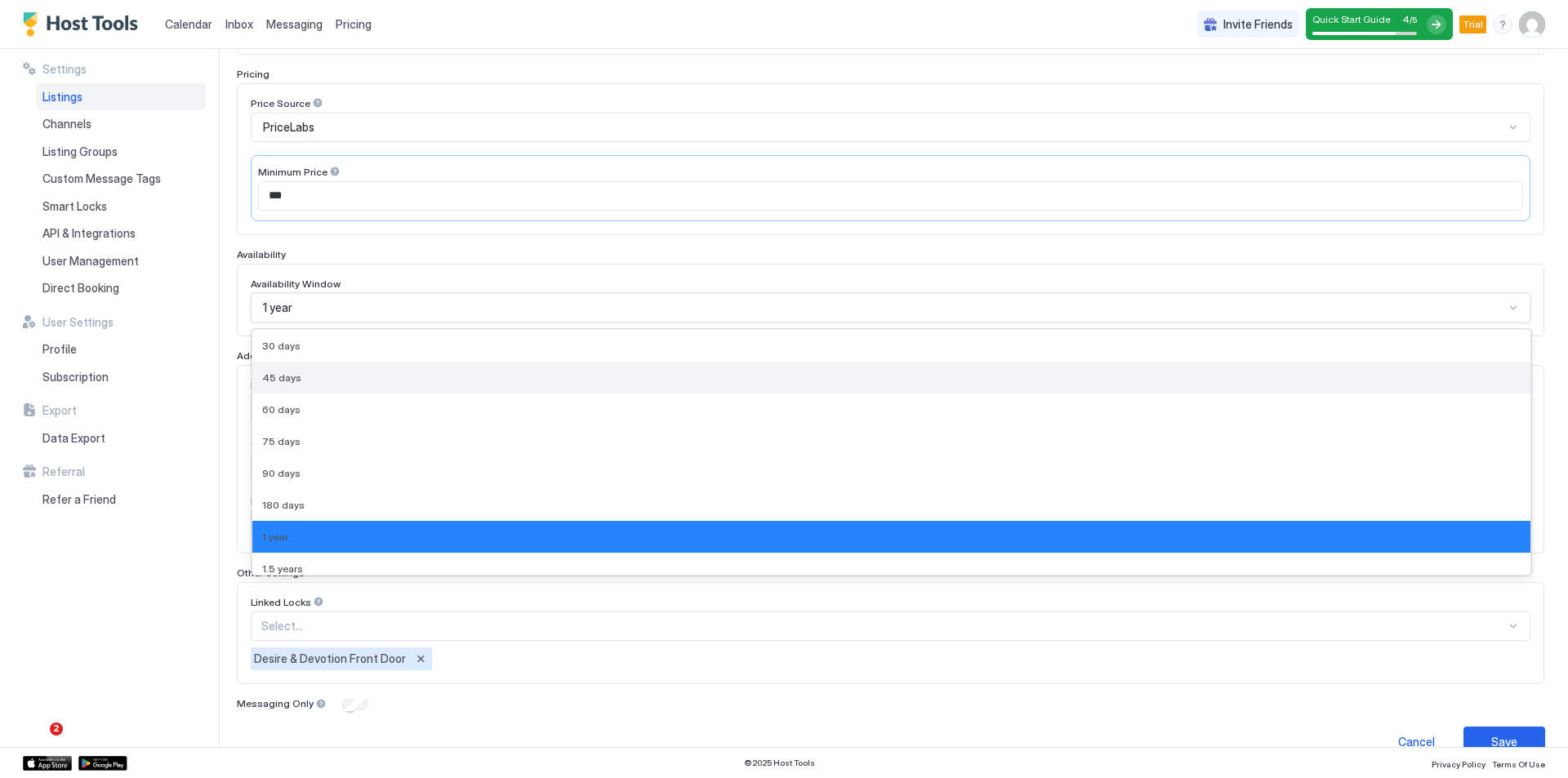
click at [330, 380] on div "45 days" at bounding box center [891, 377] width 1258 height 12
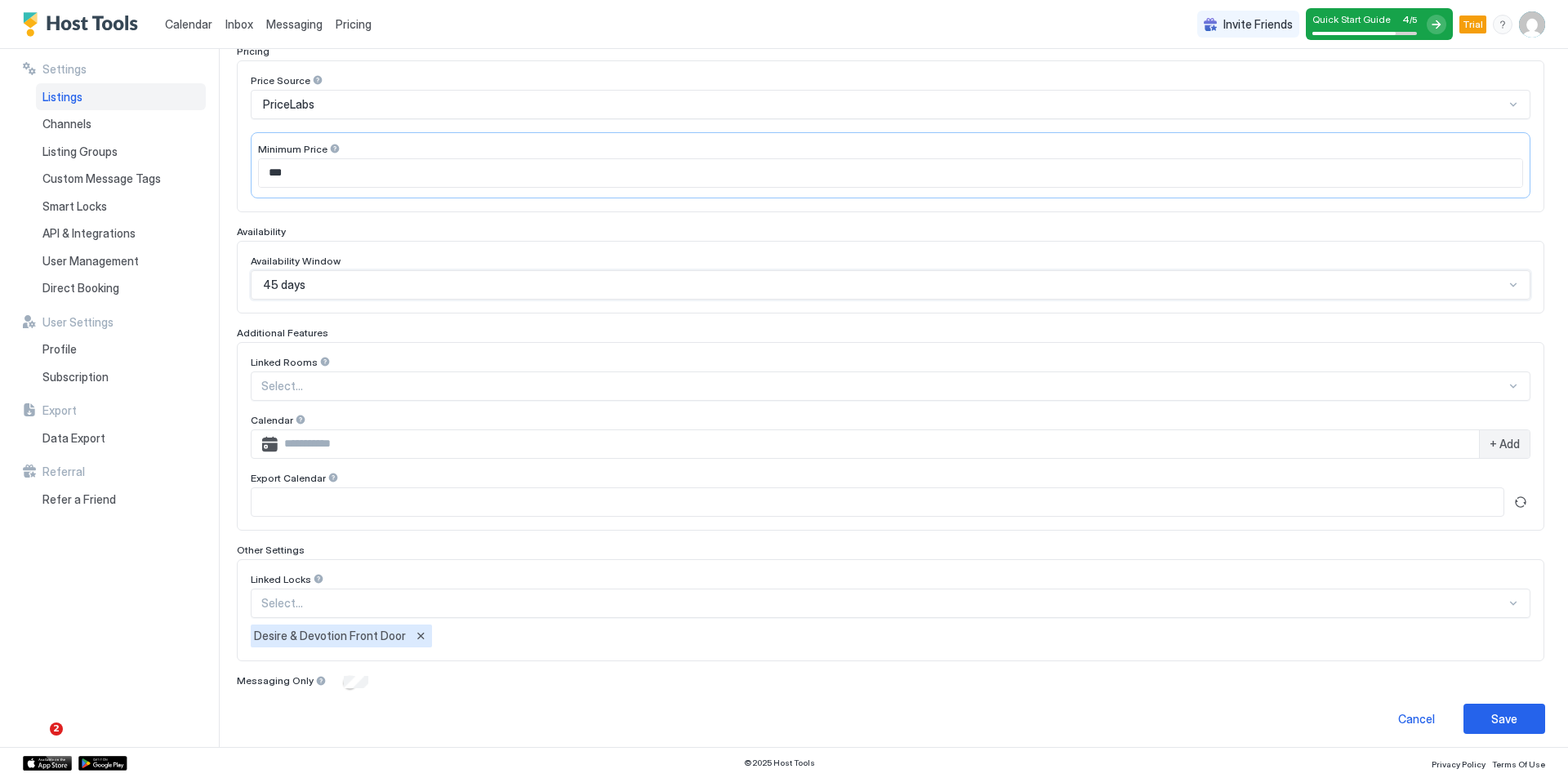
scroll to position [274, 0]
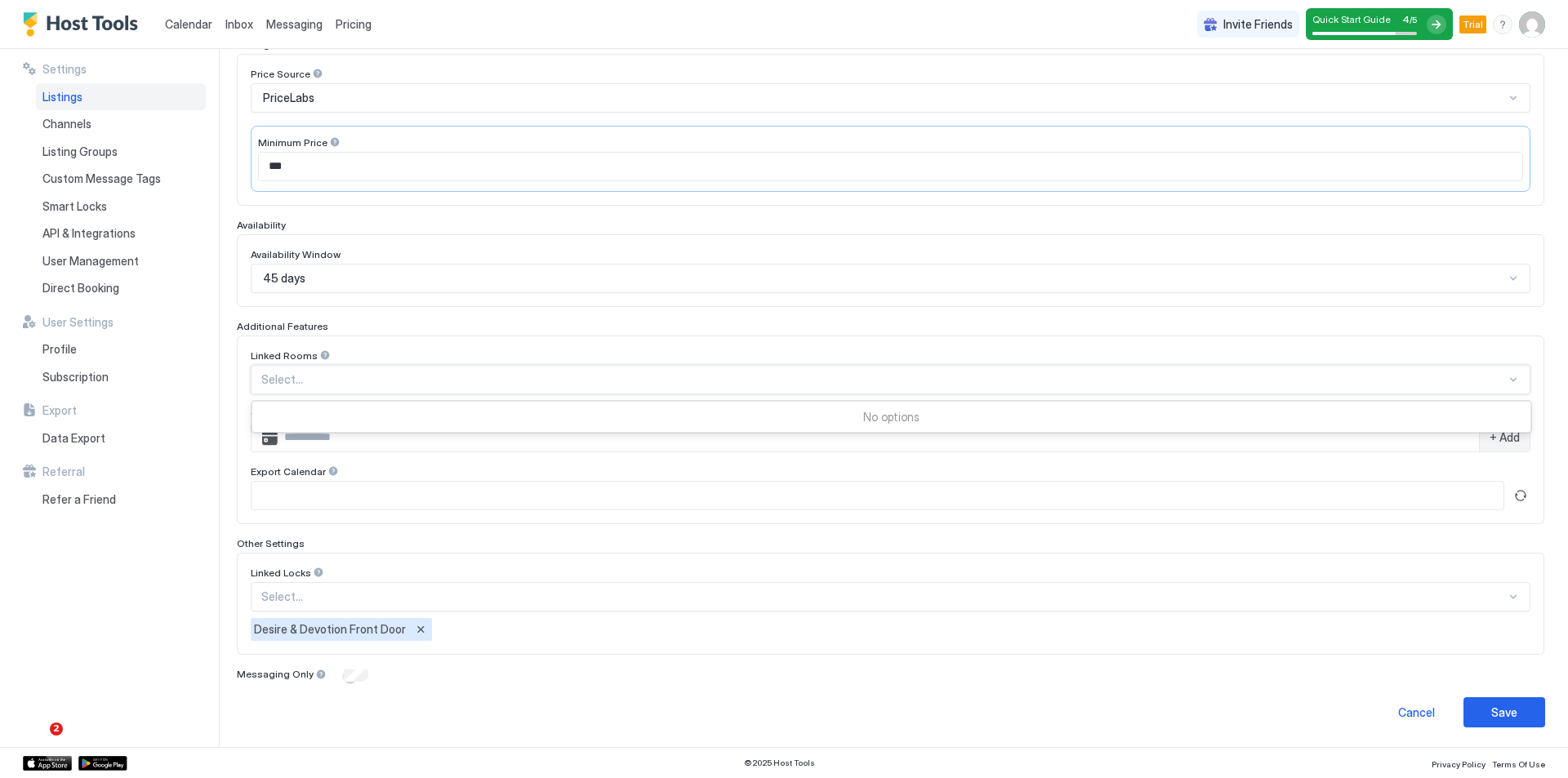
click at [364, 385] on div at bounding box center [883, 379] width 1244 height 15
click at [1491, 717] on div "Save" at bounding box center [1504, 712] width 26 height 17
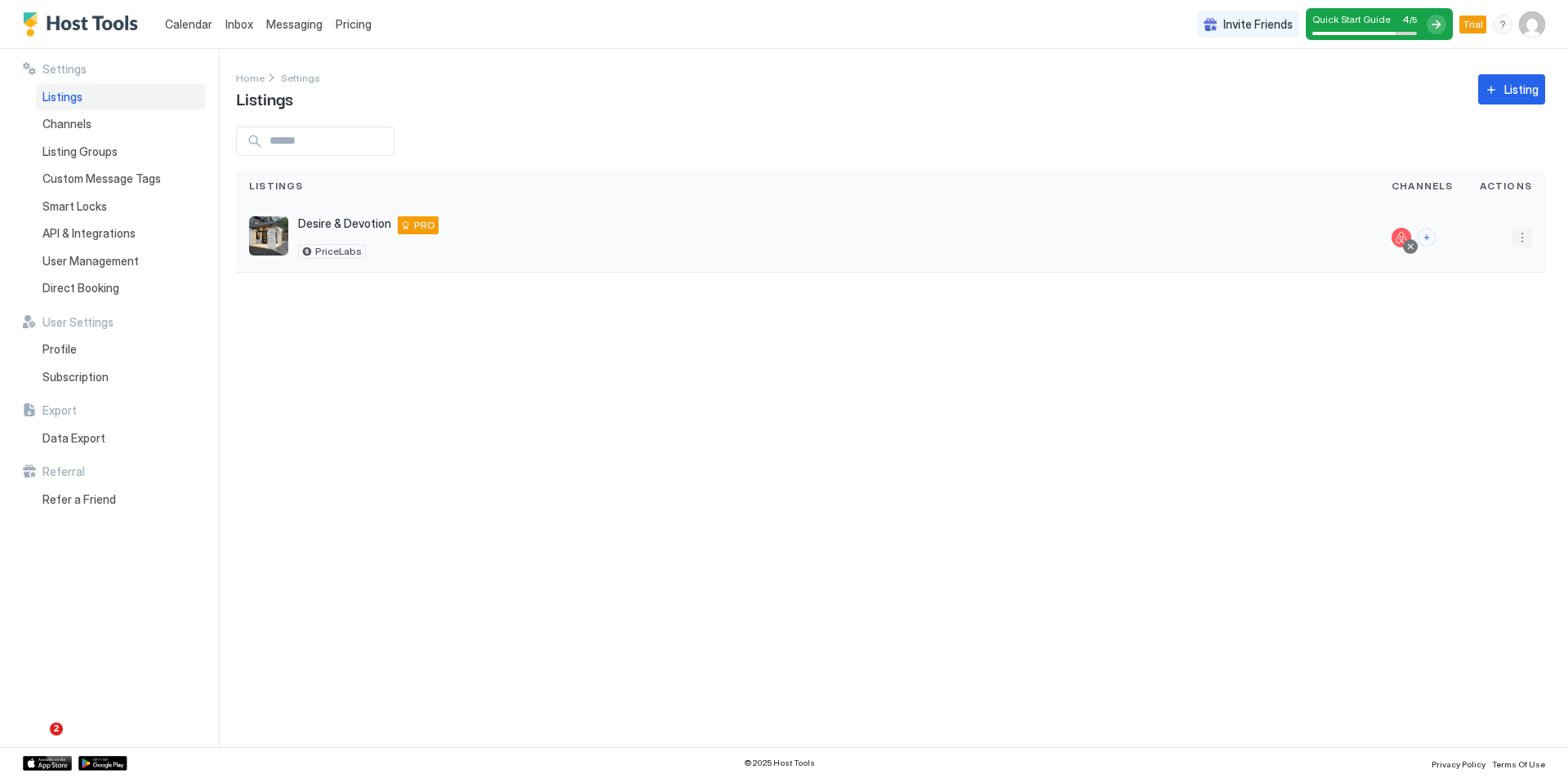
click at [1526, 244] on button "More options" at bounding box center [1522, 238] width 20 height 20
click at [1469, 307] on span "Listing Settings" at bounding box center [1485, 313] width 73 height 12
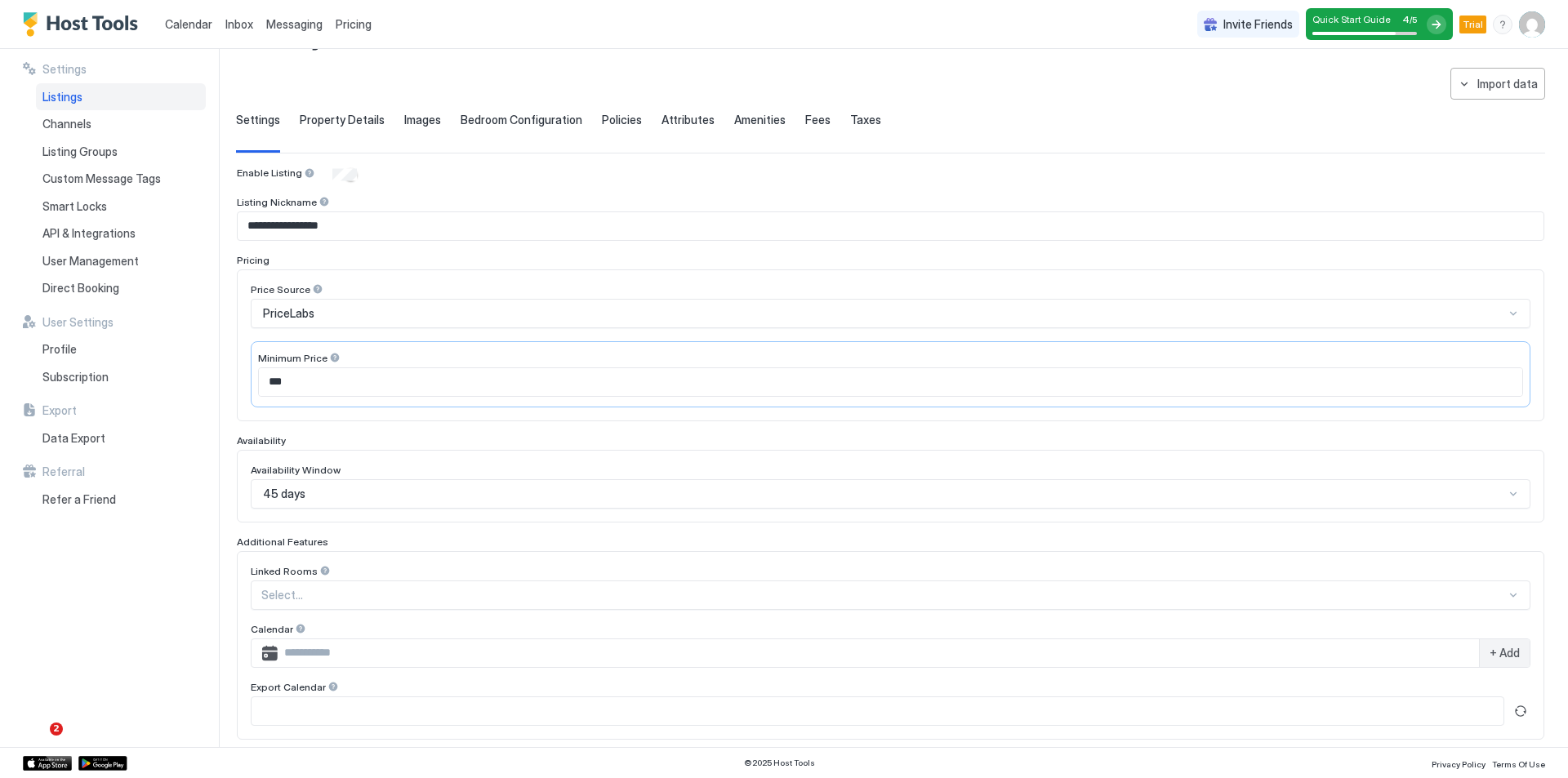
scroll to position [29, 0]
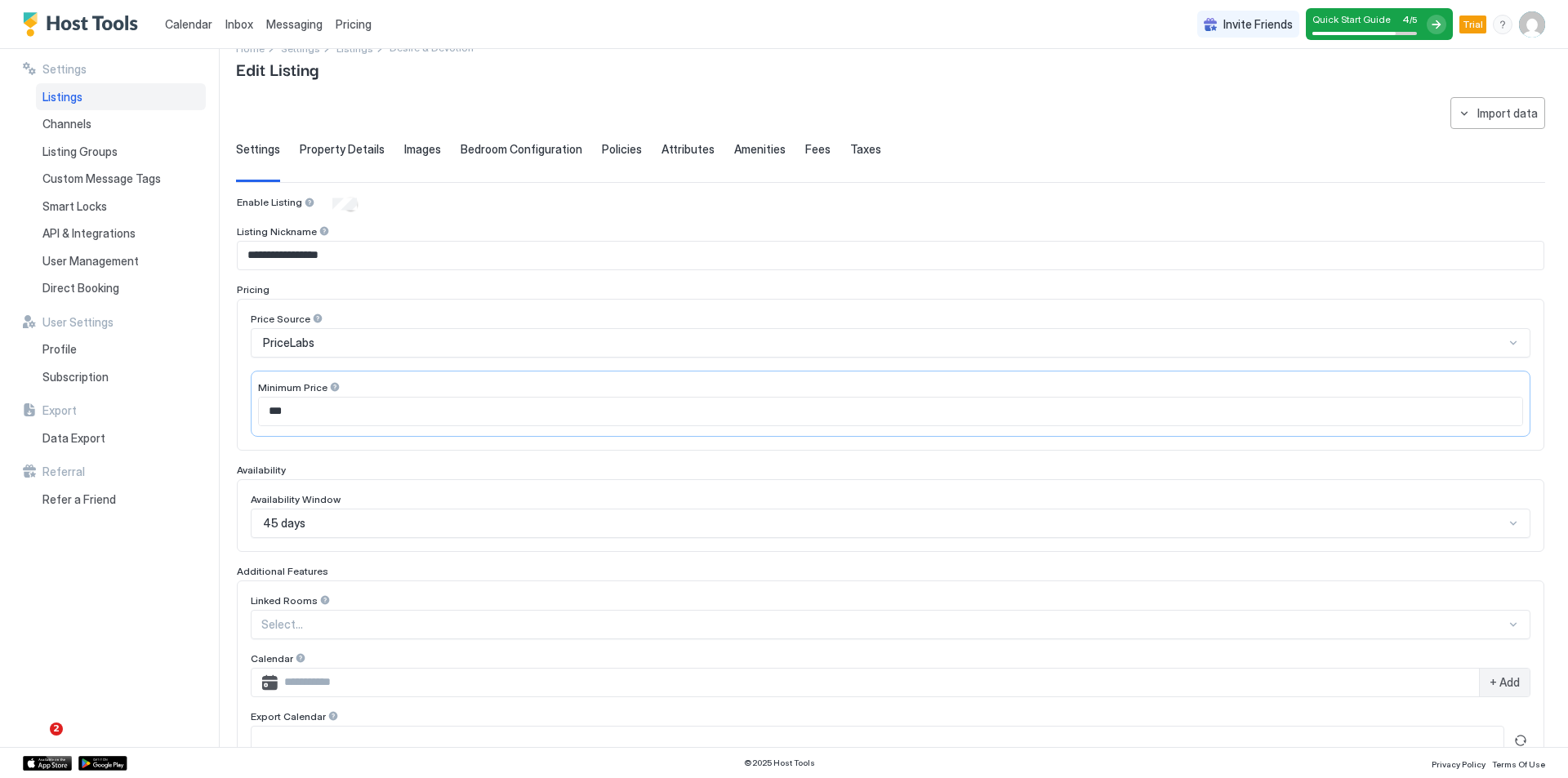
click at [325, 345] on div "PriceLabs" at bounding box center [883, 343] width 1241 height 15
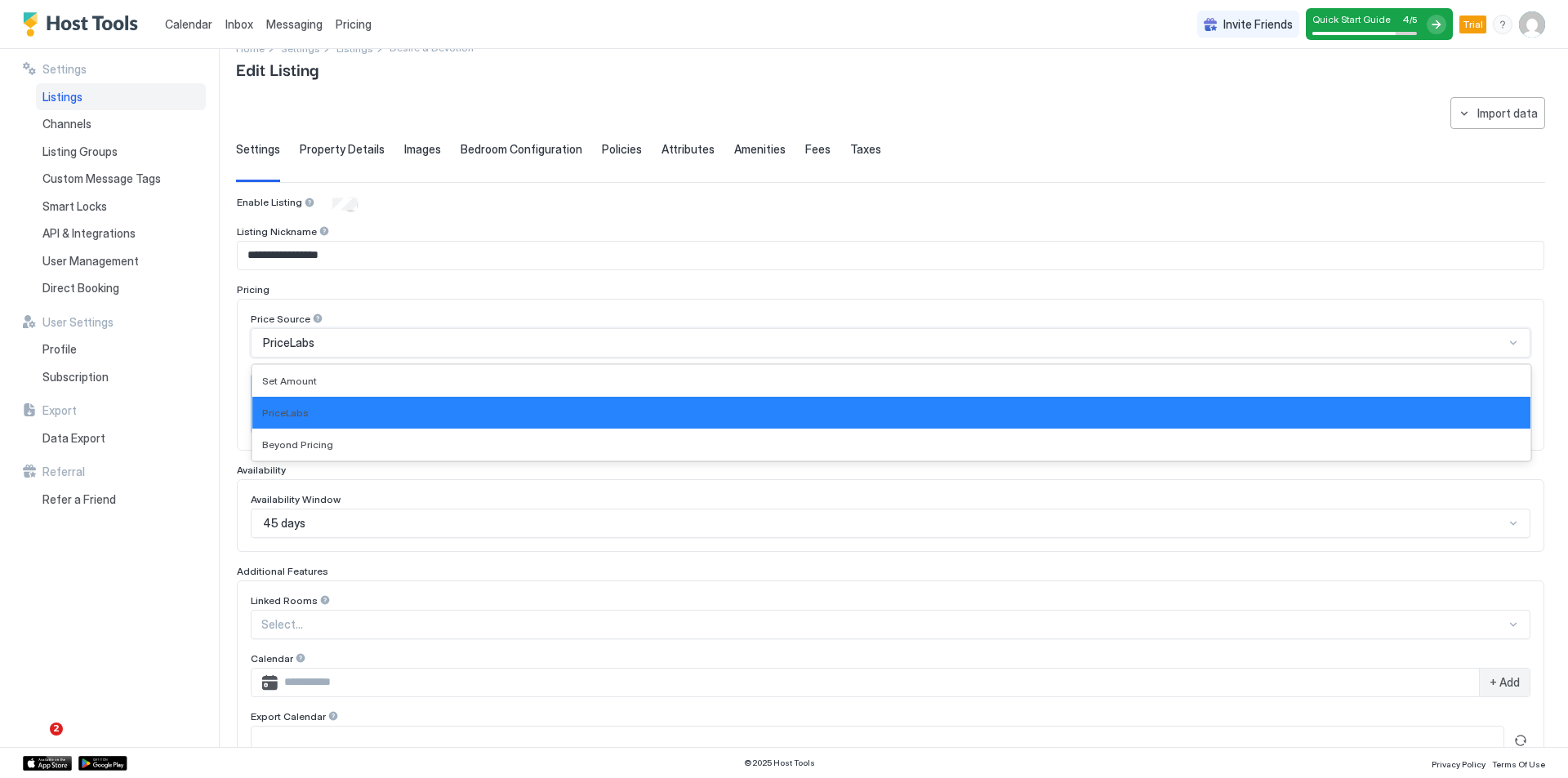
click at [442, 344] on div "PriceLabs" at bounding box center [883, 343] width 1241 height 15
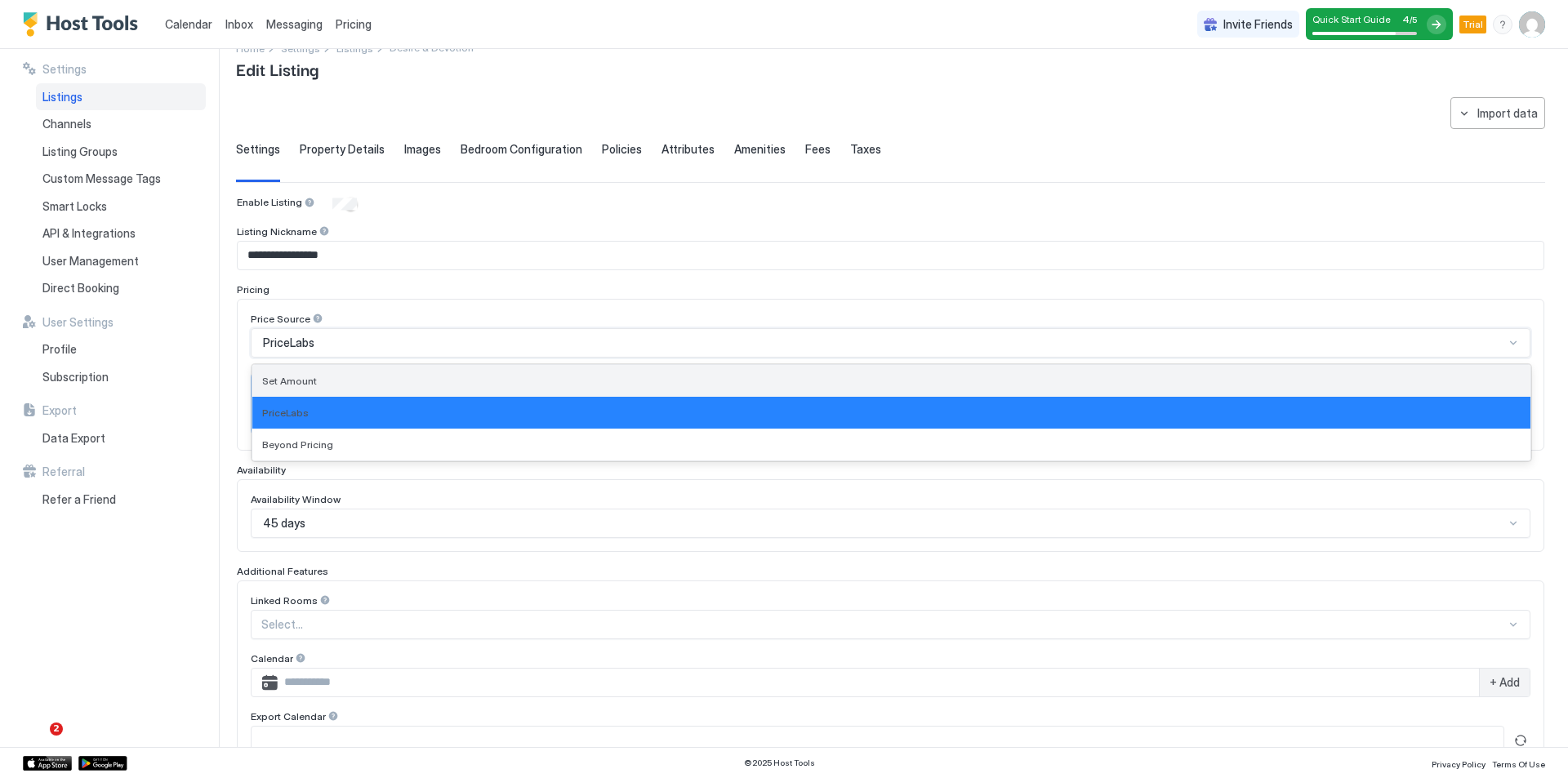
click at [309, 386] on span "Set Amount" at bounding box center [289, 381] width 55 height 12
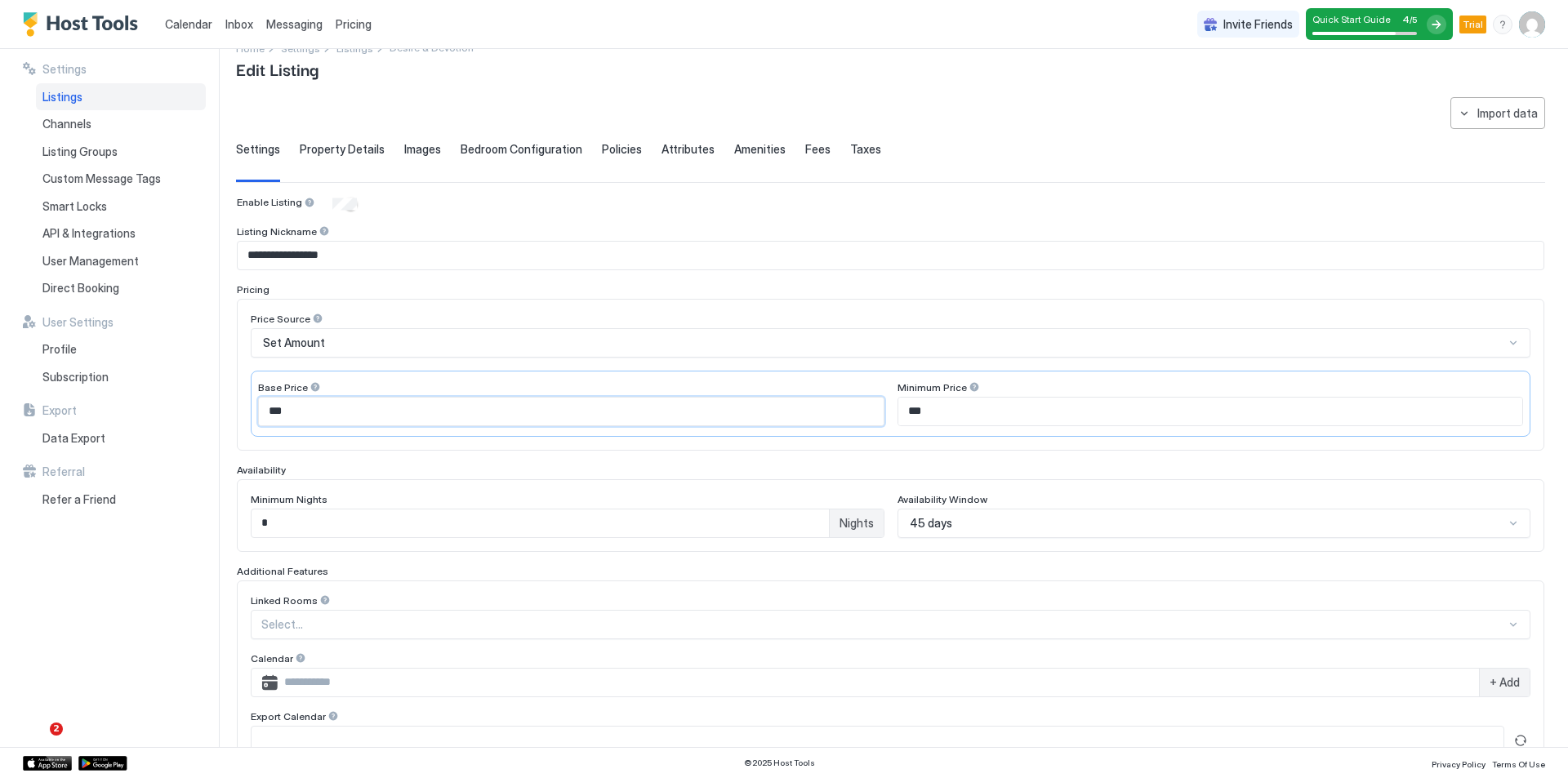
drag, startPoint x: 312, startPoint y: 419, endPoint x: 252, endPoint y: 414, distance: 60.2
click at [252, 414] on div "Base Price *** Minimum Price ***" at bounding box center [890, 403] width 1279 height 66
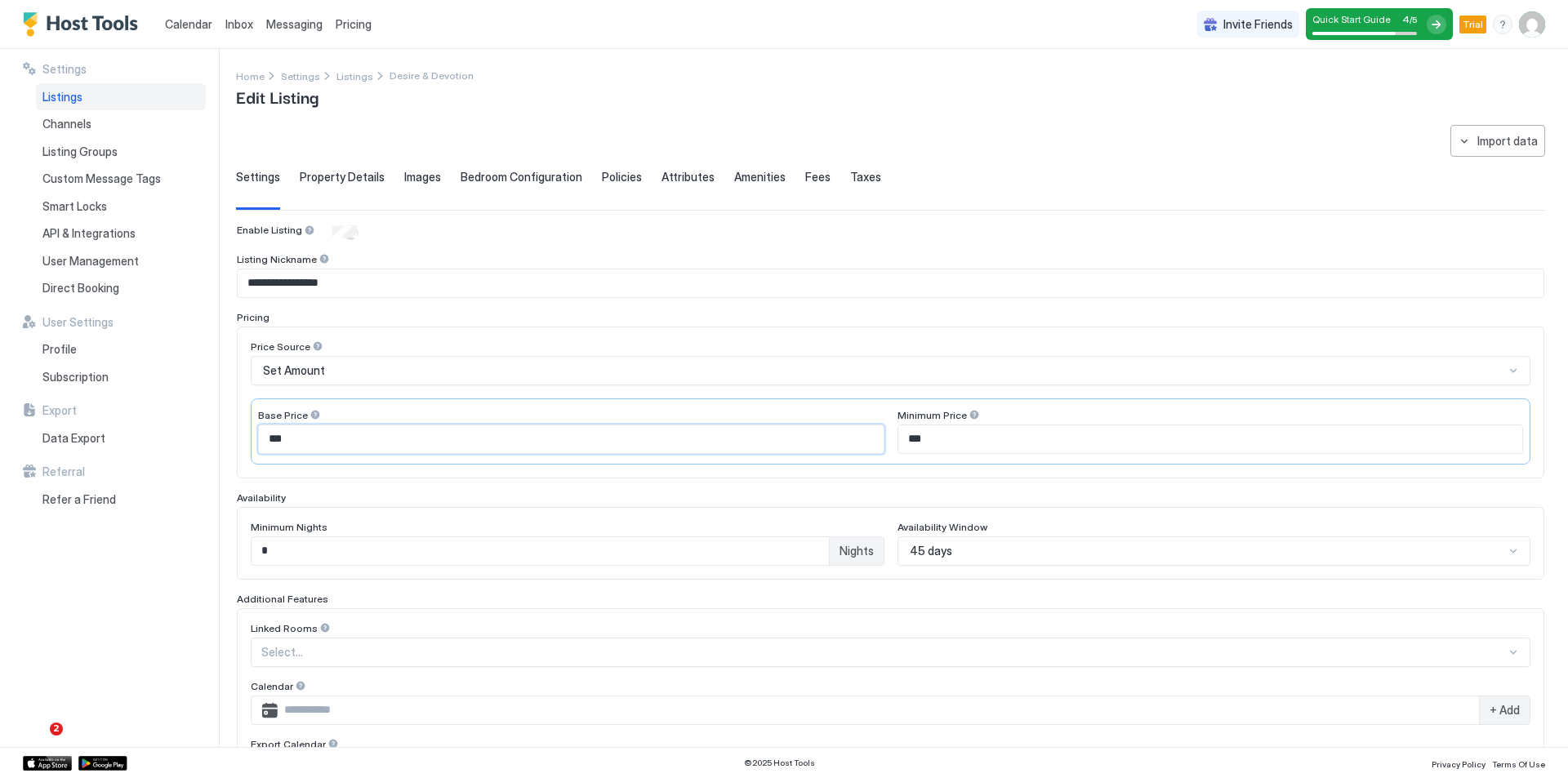
scroll to position [0, 0]
click at [296, 18] on span "Messaging" at bounding box center [294, 24] width 56 height 14
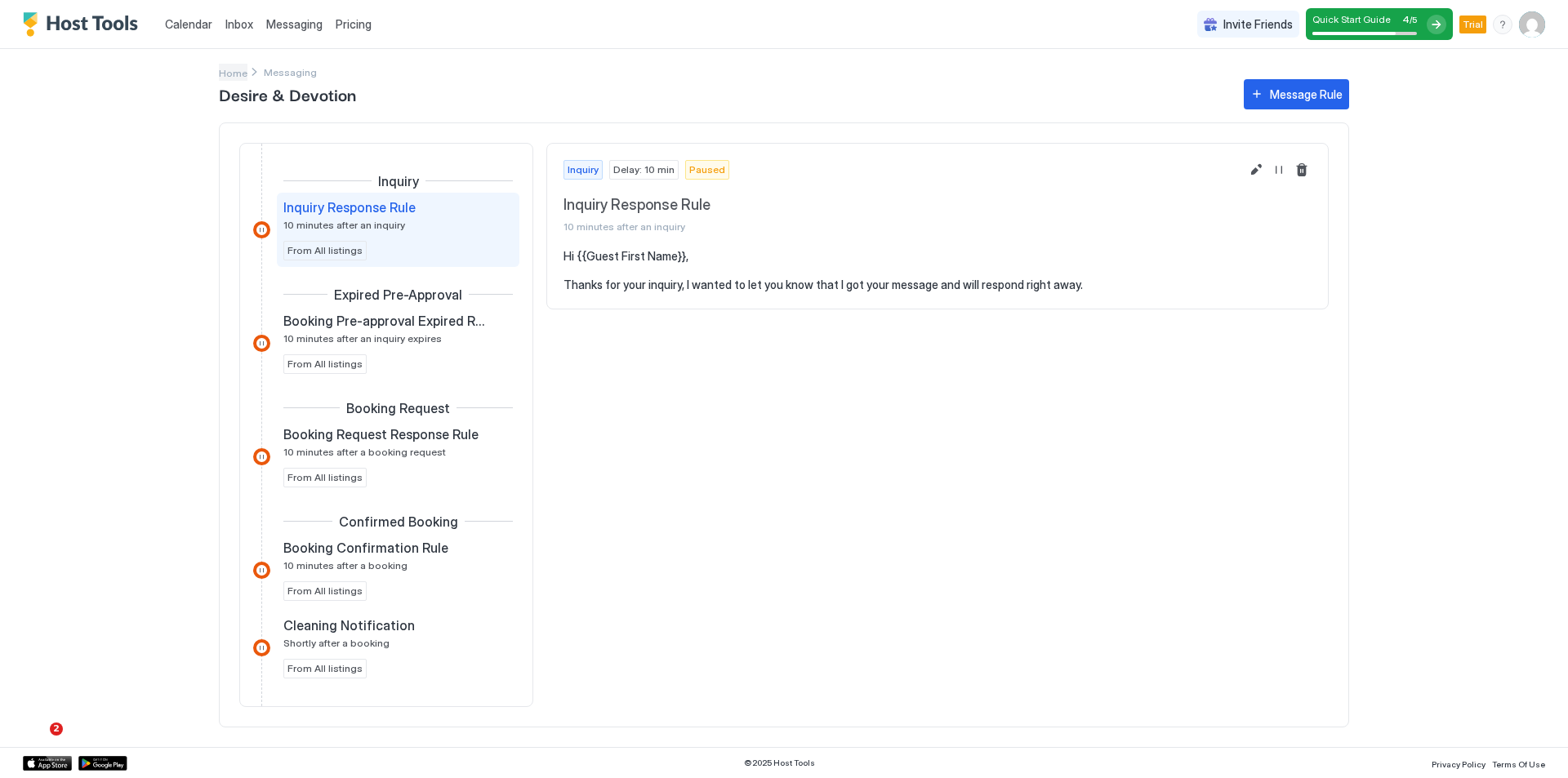
click at [232, 68] on span "Home" at bounding box center [233, 73] width 29 height 12
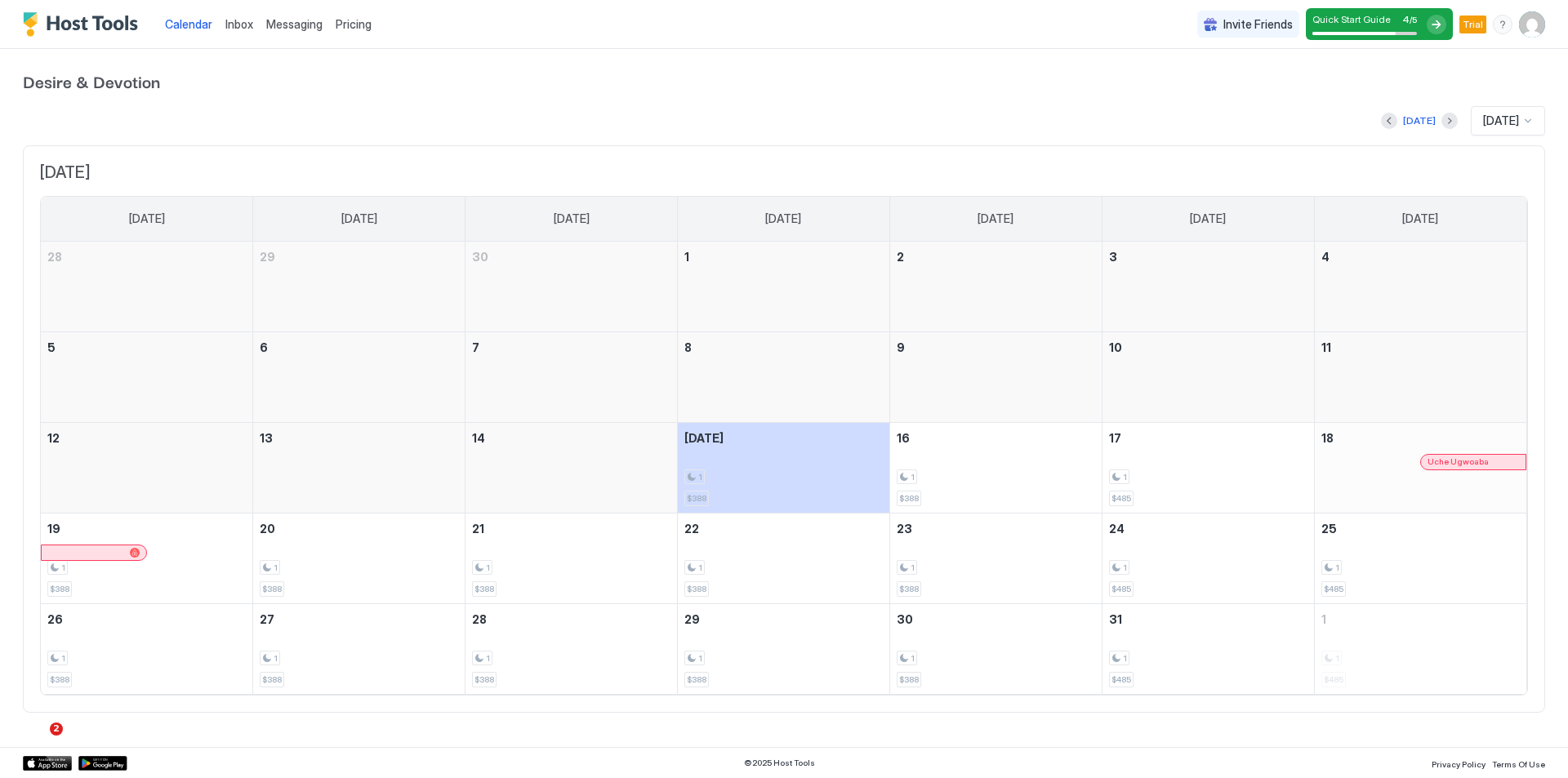
click at [1459, 463] on span "Uche Ugwoaba" at bounding box center [1458, 461] width 62 height 10
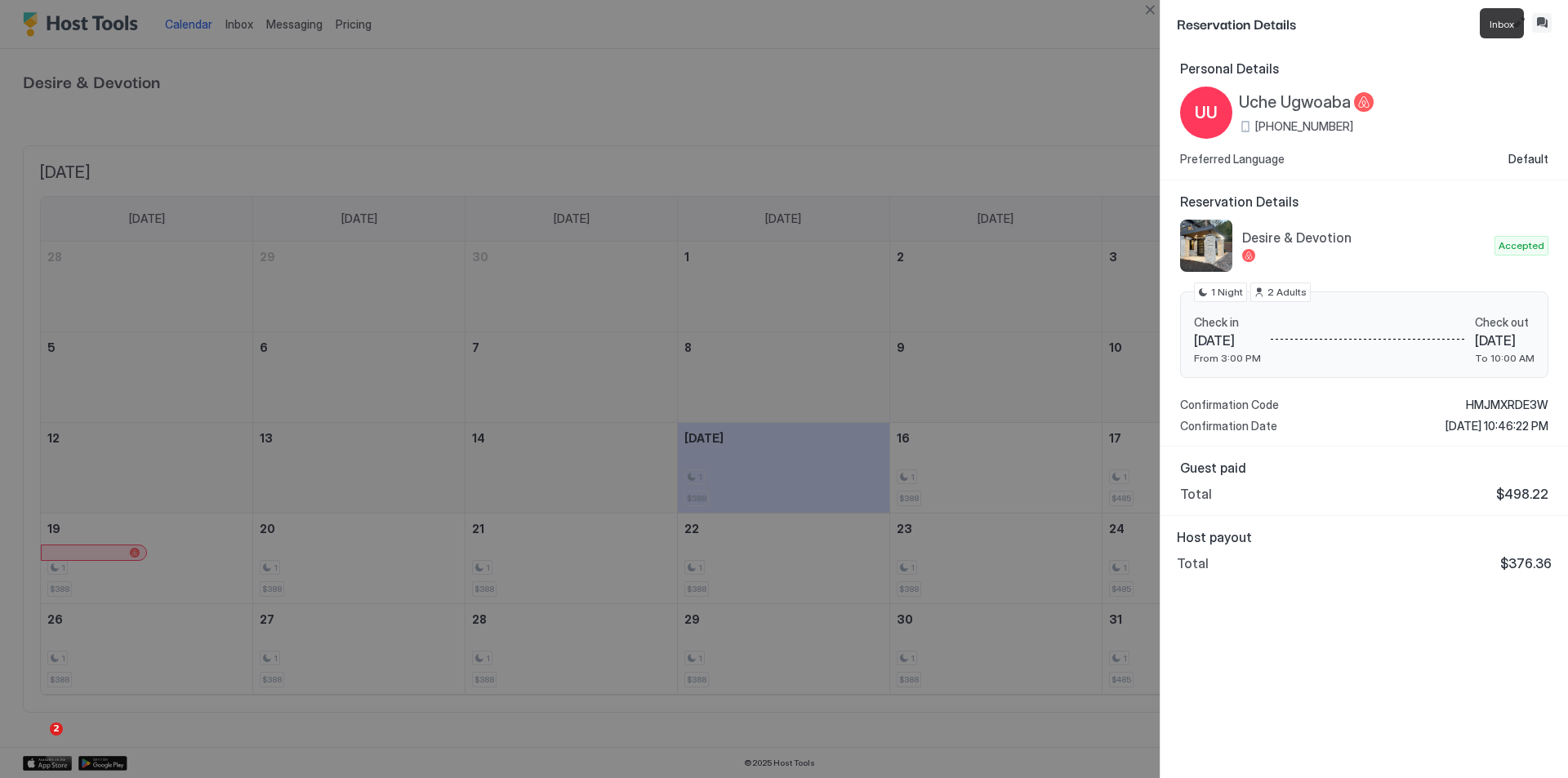
click at [1545, 23] on button "Inbox" at bounding box center [1541, 23] width 20 height 20
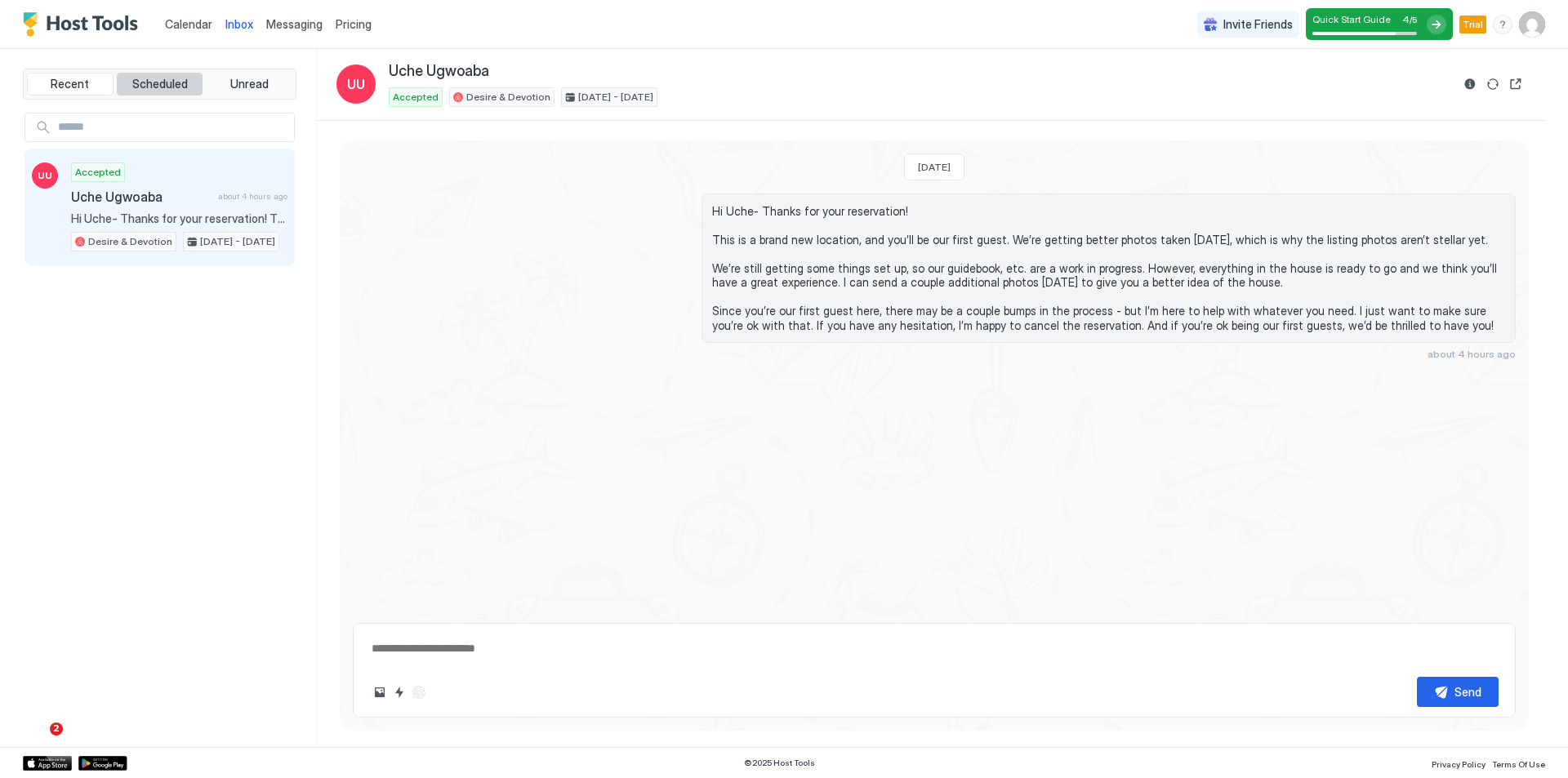
click at [136, 79] on span "Scheduled" at bounding box center [160, 83] width 56 height 15
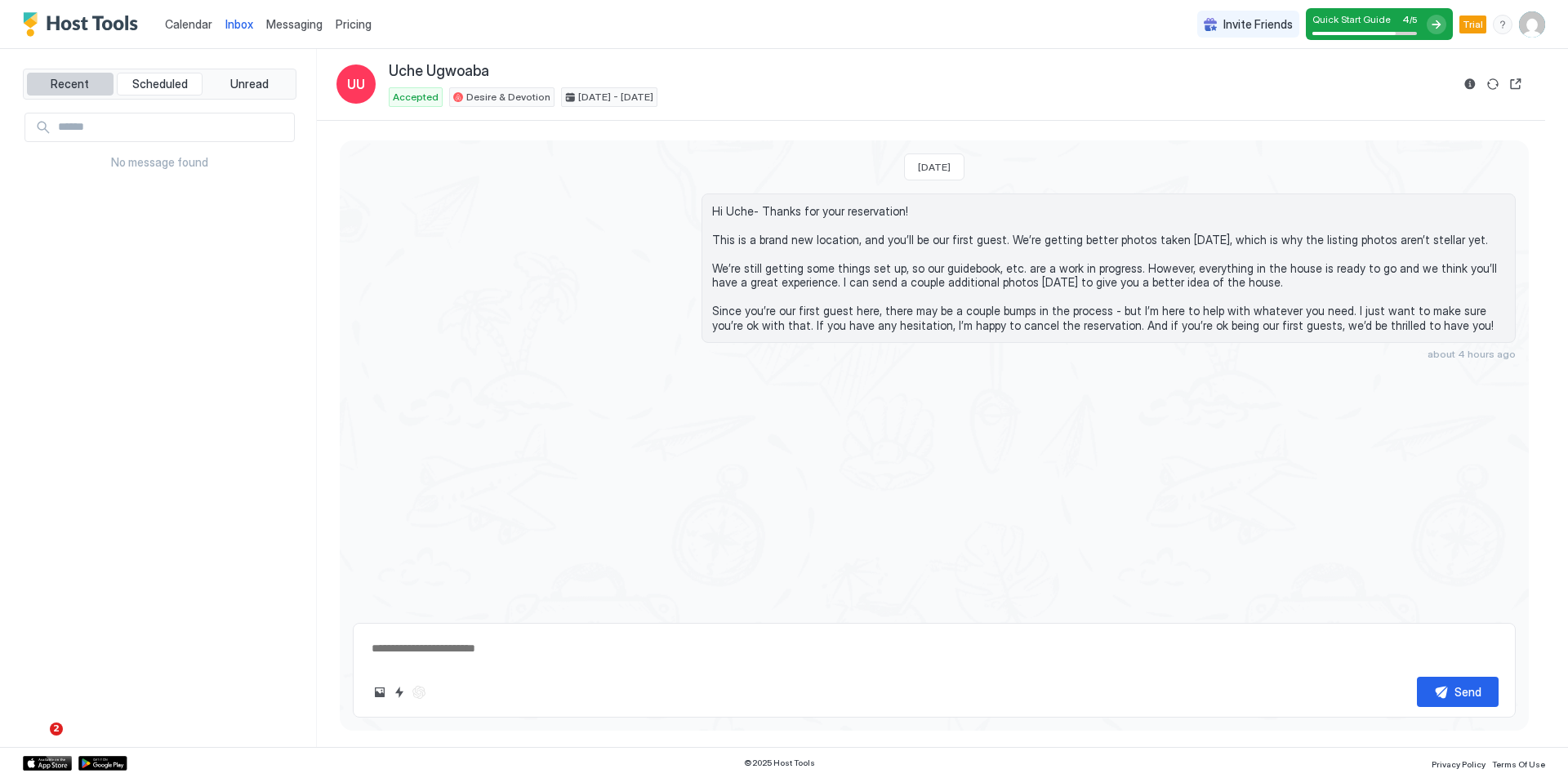
click at [62, 80] on span "Recent" at bounding box center [69, 83] width 38 height 15
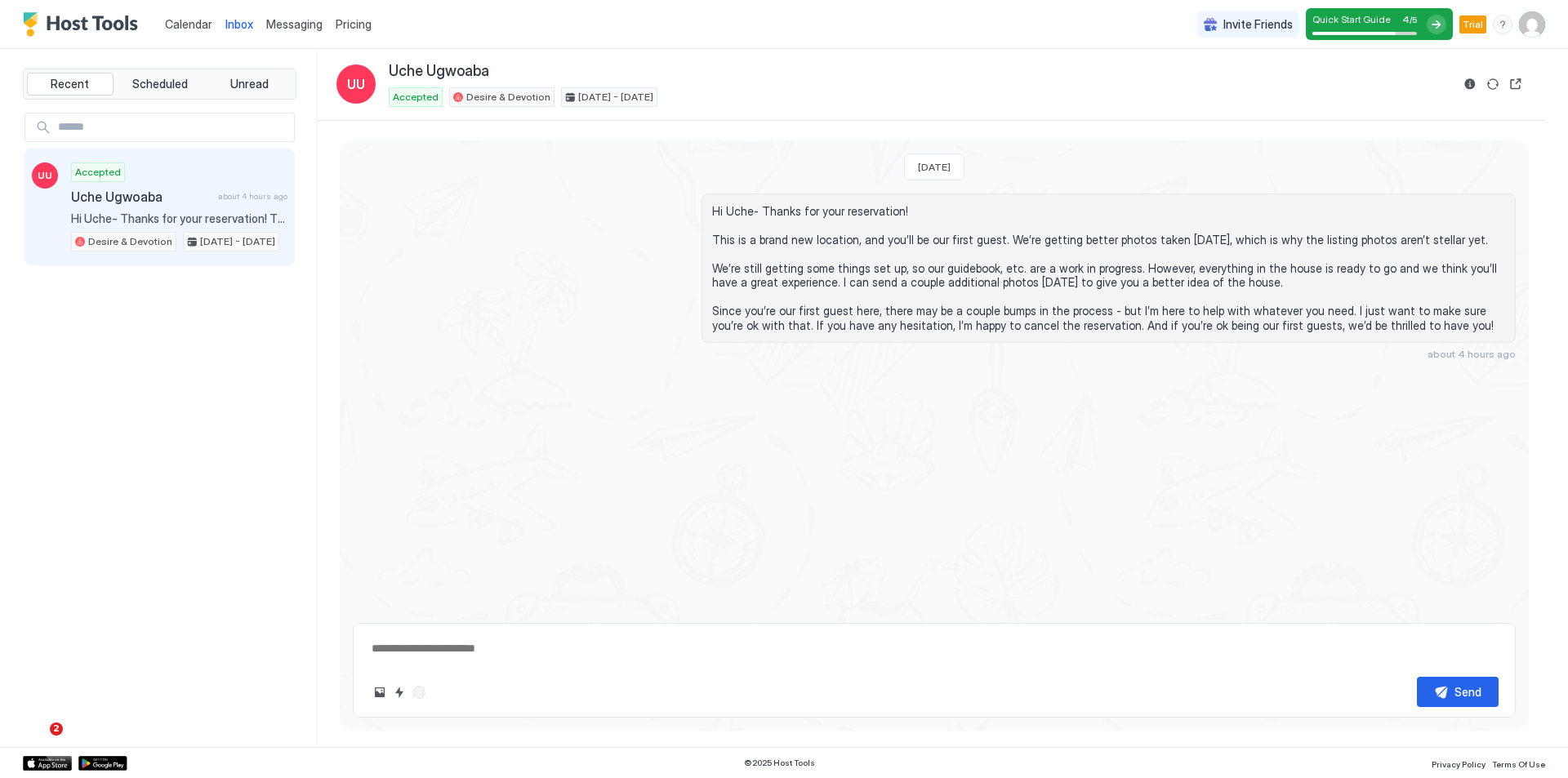
type textarea "*"
click at [1382, 20] on span "Quick Start Guide" at bounding box center [1351, 19] width 78 height 12
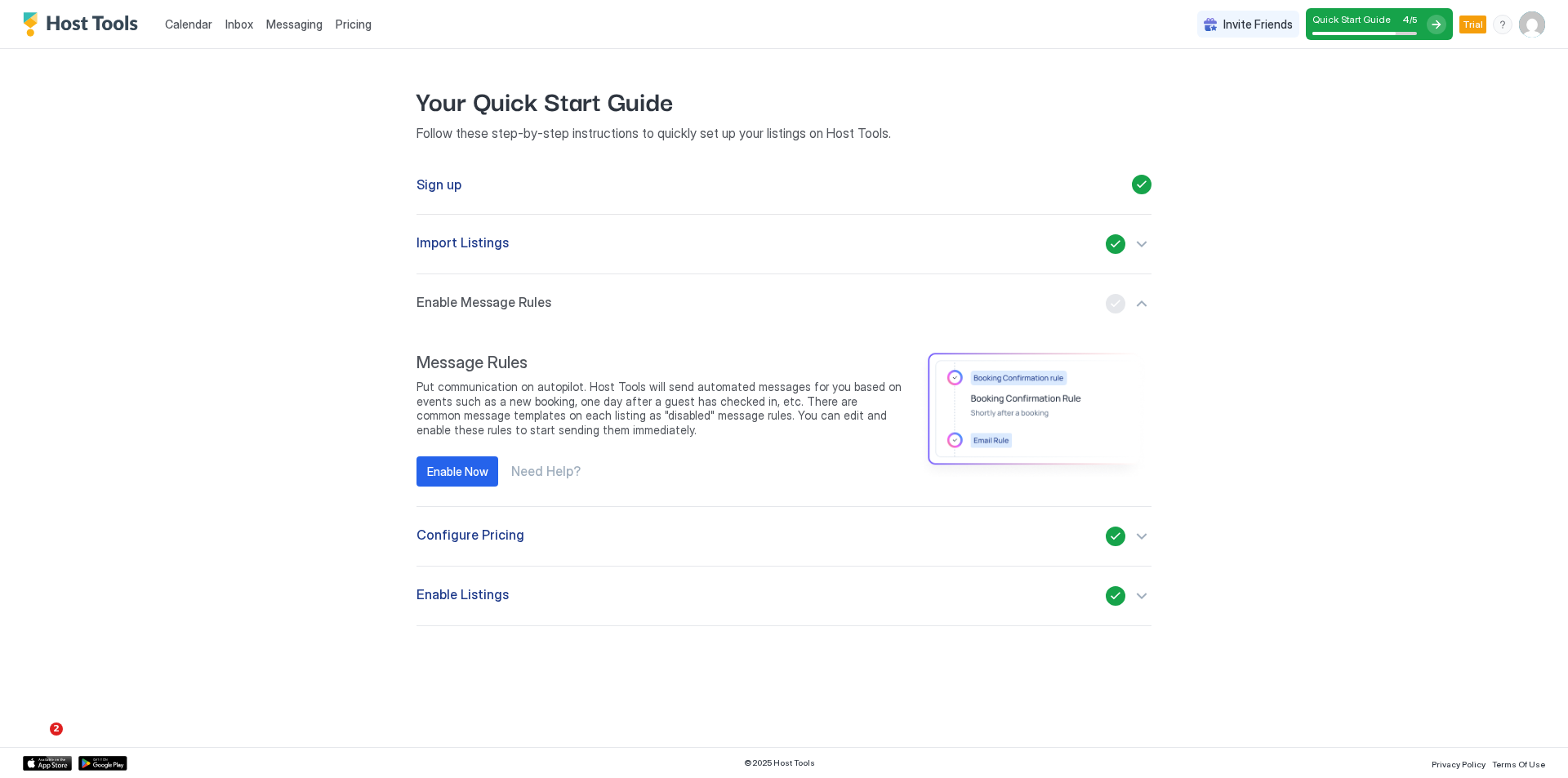
click at [641, 532] on div "Configure Pricing" at bounding box center [784, 536] width 735 height 20
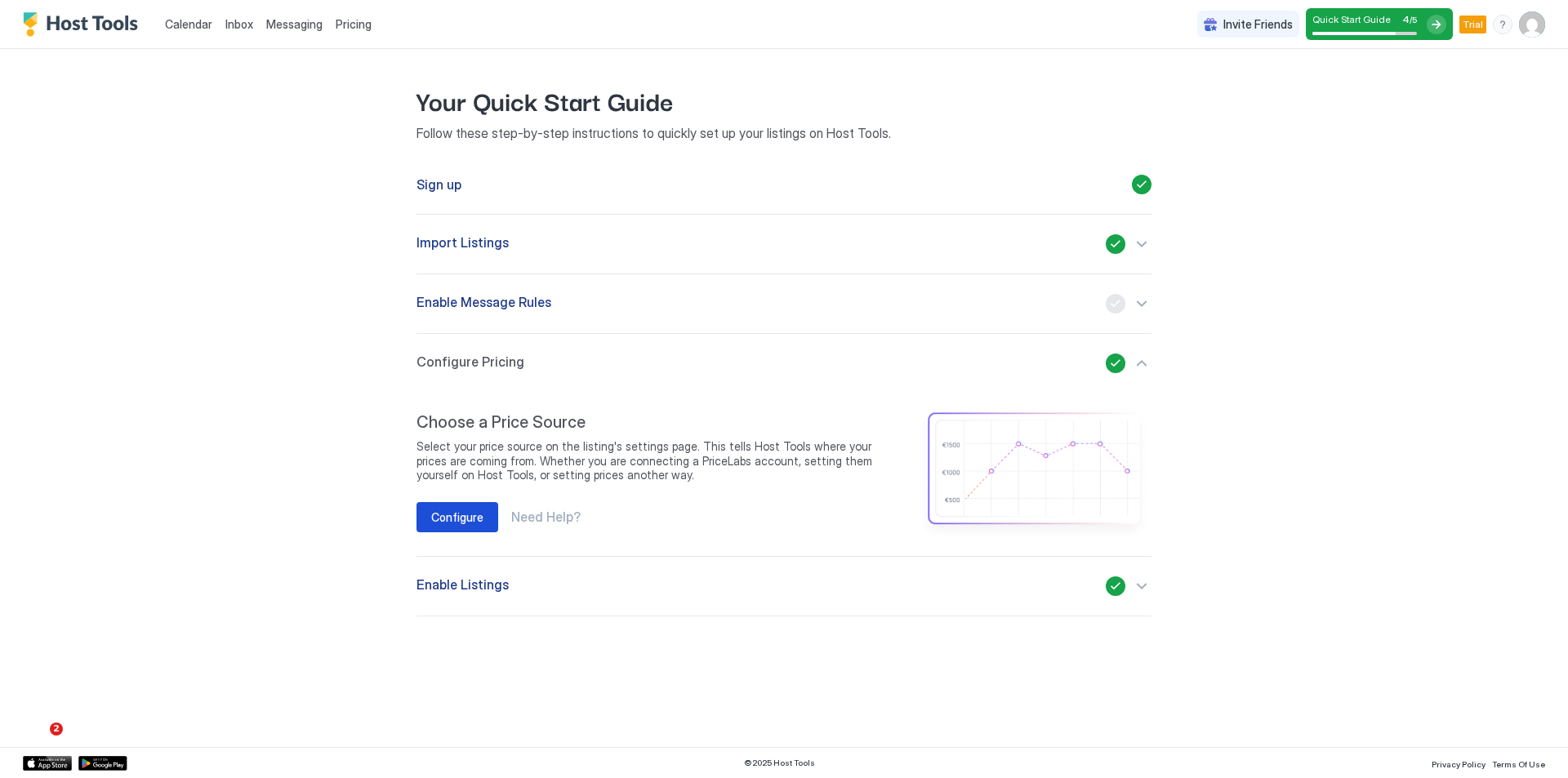
click at [476, 513] on div "Configure" at bounding box center [457, 517] width 52 height 17
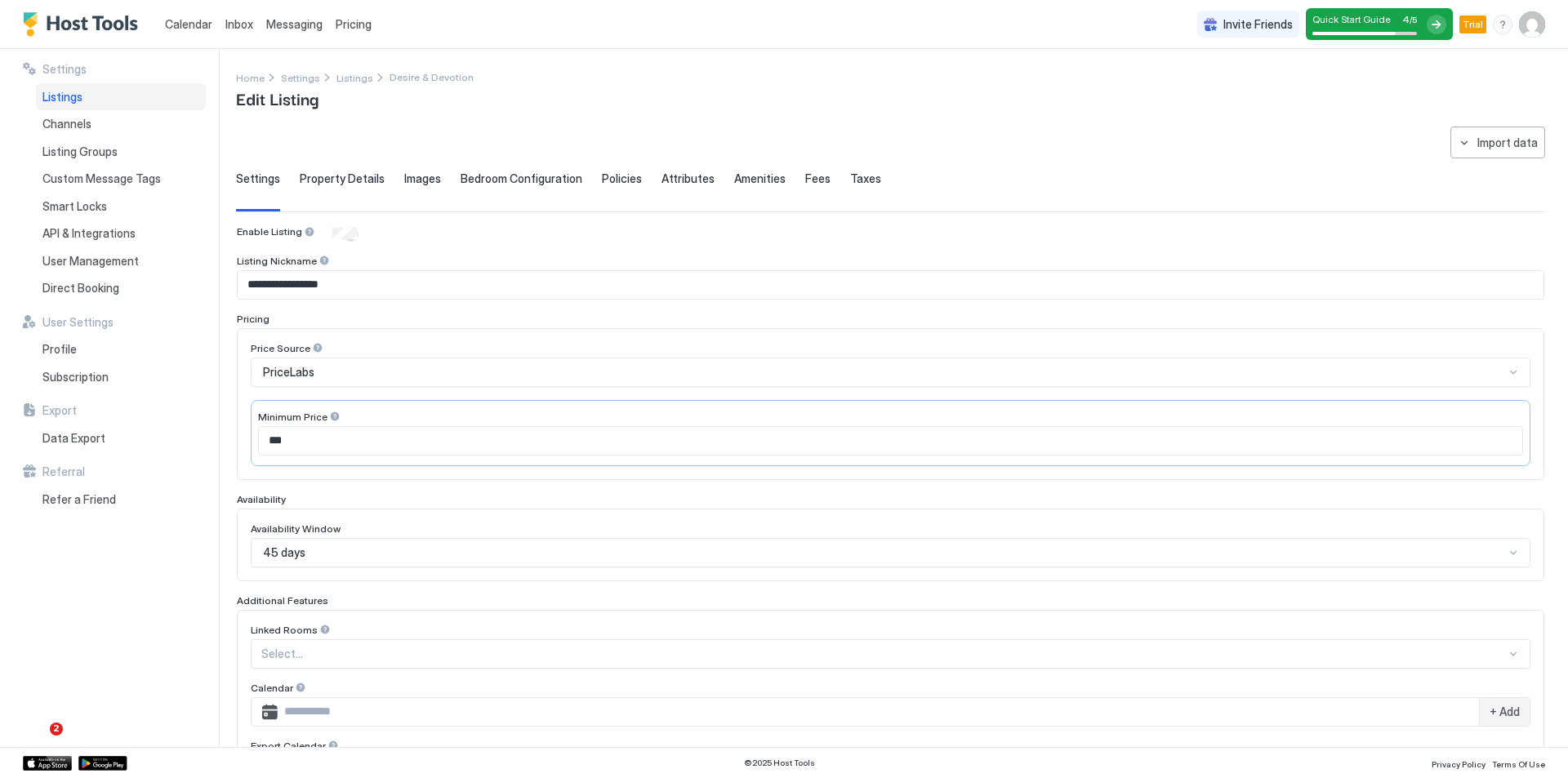
click at [805, 174] on span "Fees" at bounding box center [817, 179] width 25 height 15
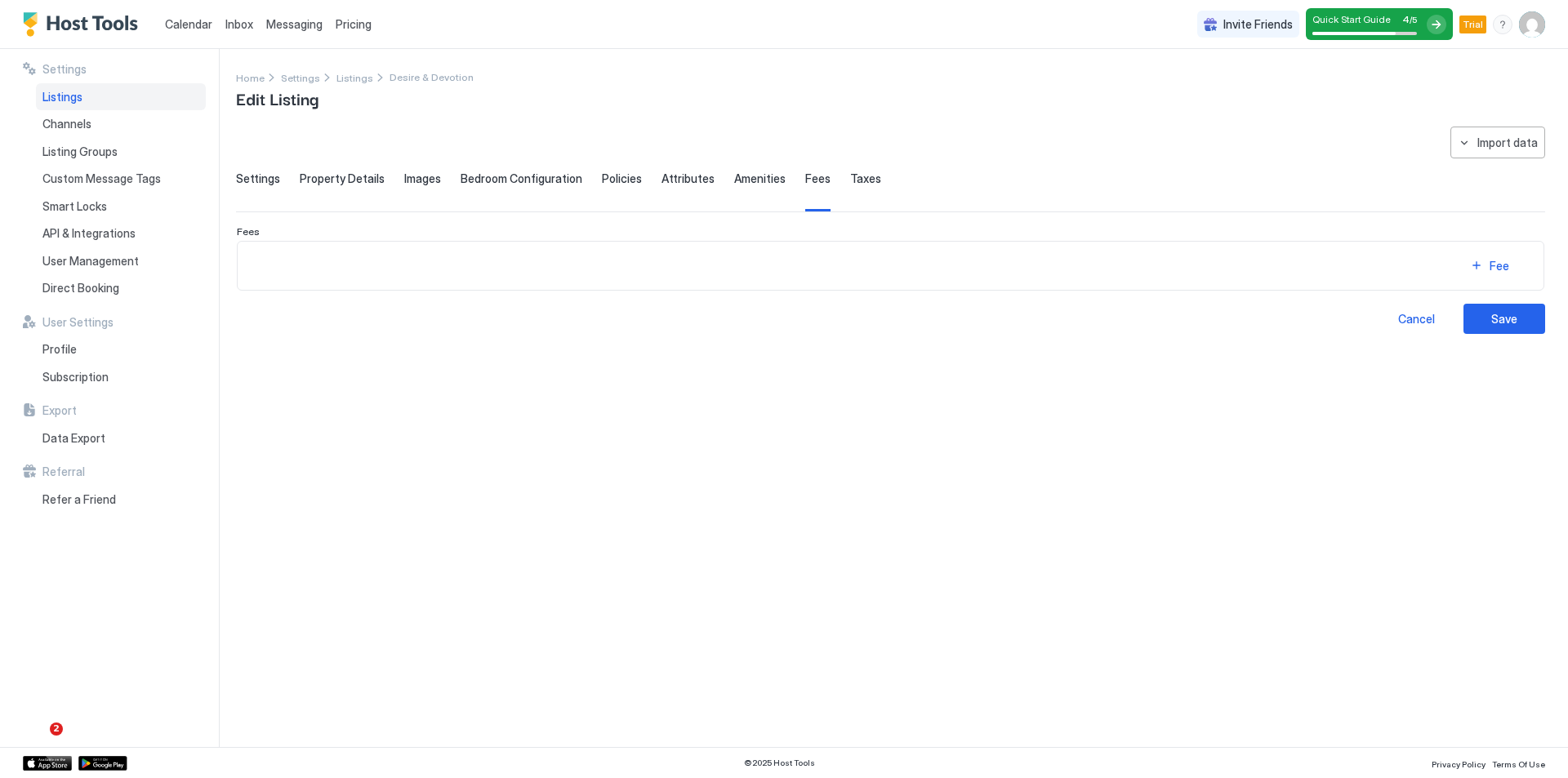
click at [850, 173] on span "Taxes" at bounding box center [866, 179] width 31 height 15
click at [813, 180] on span "Fees" at bounding box center [817, 179] width 25 height 15
click at [1486, 267] on button "Fee" at bounding box center [1489, 265] width 82 height 22
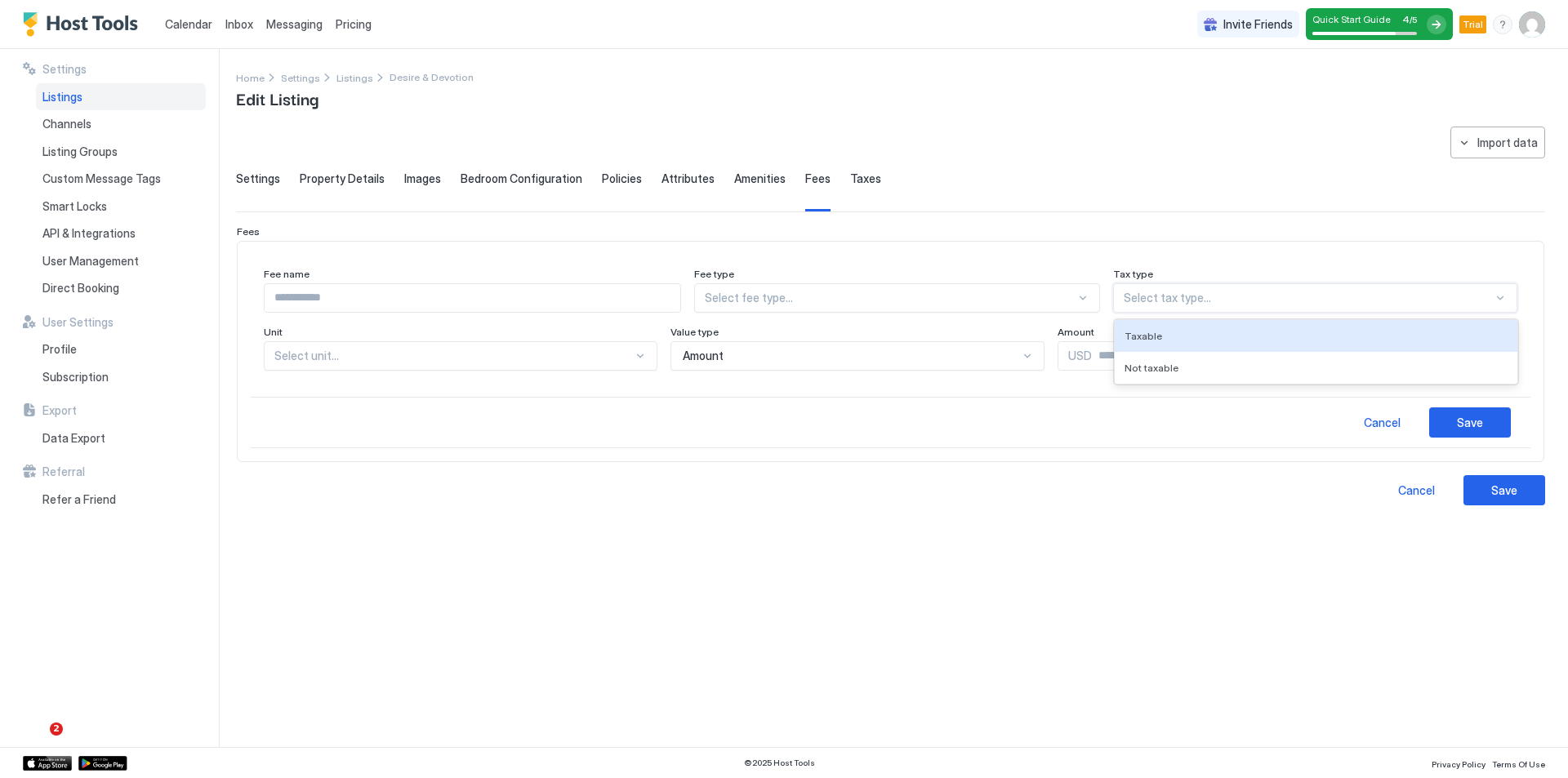
click at [1146, 296] on div at bounding box center [1308, 297] width 369 height 15
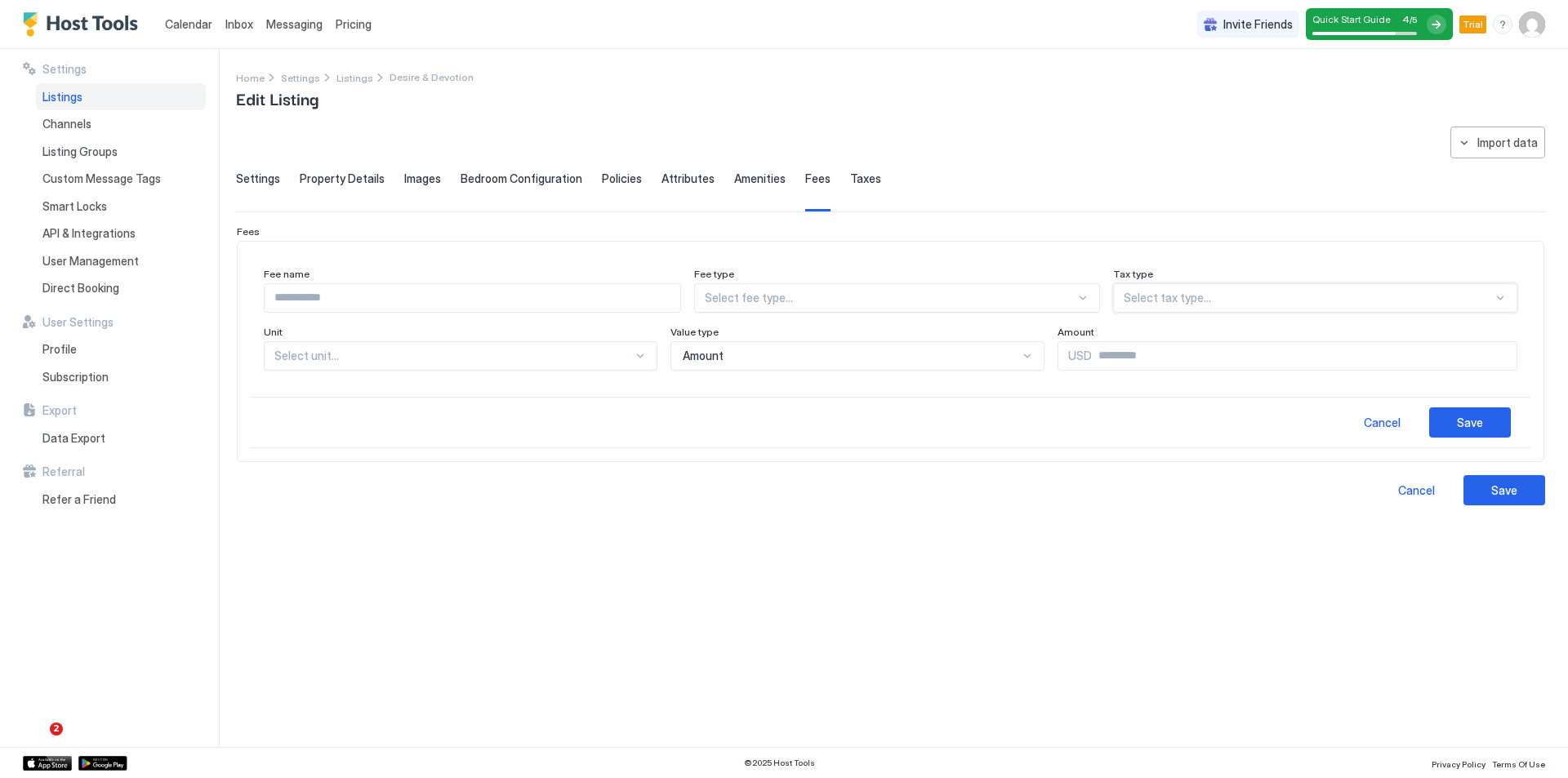
click at [1033, 295] on div at bounding box center [889, 297] width 370 height 15
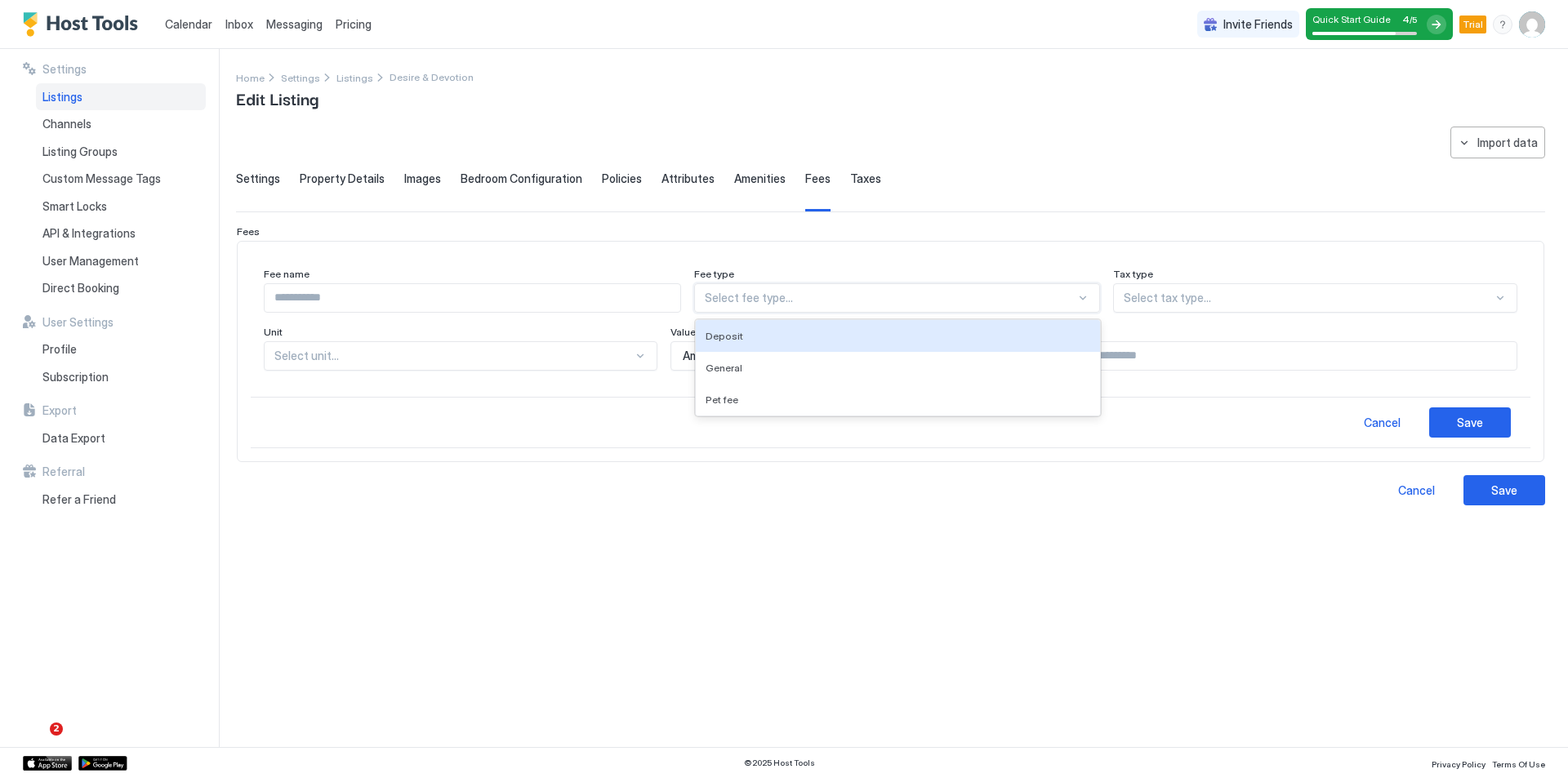
click at [1033, 295] on div at bounding box center [889, 297] width 370 height 15
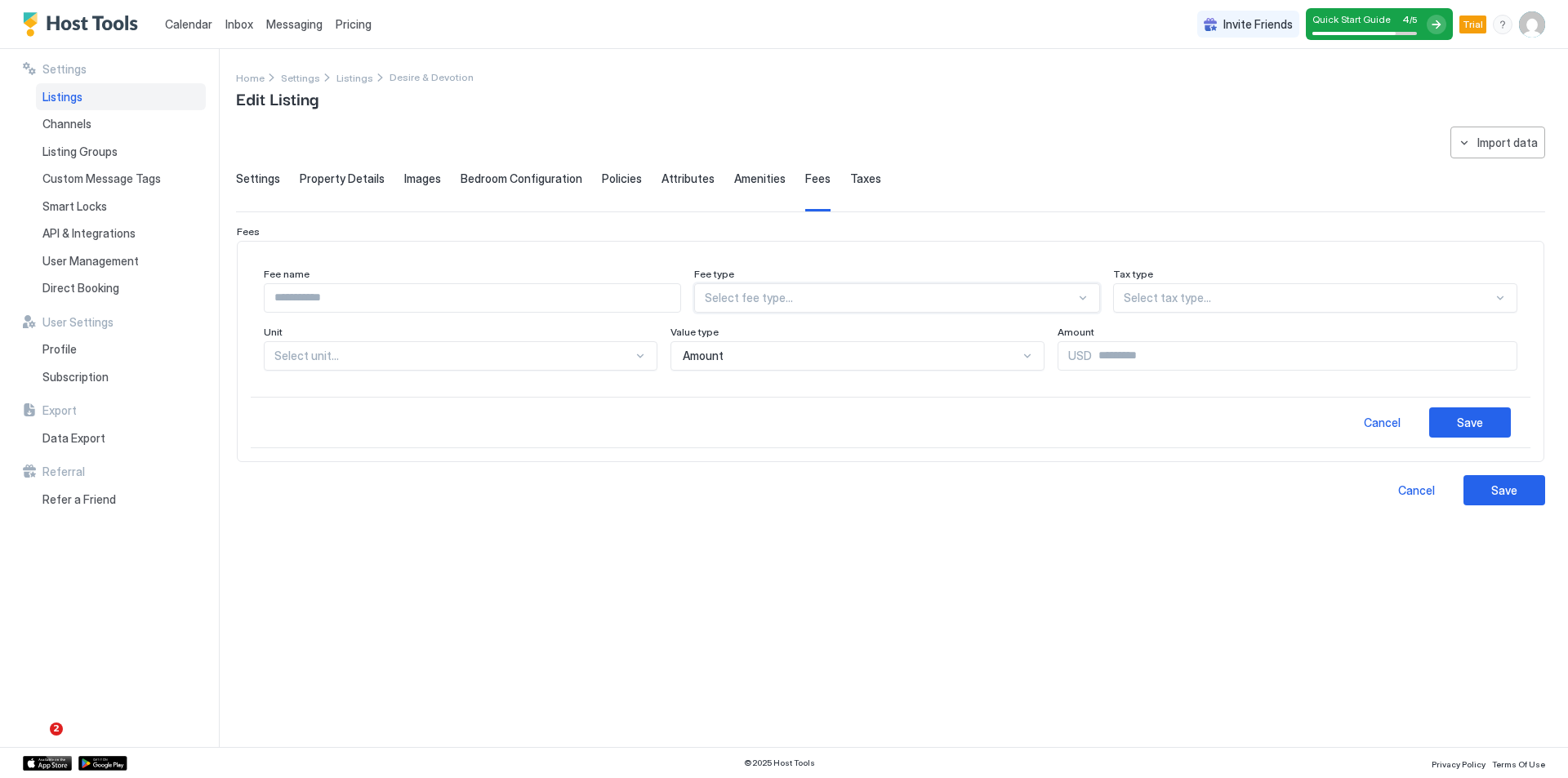
click at [613, 297] on input "Input Field" at bounding box center [472, 297] width 416 height 28
click at [631, 268] on div "Fee name" at bounding box center [472, 276] width 417 height 16
click at [1368, 422] on div "Cancel" at bounding box center [1381, 422] width 36 height 17
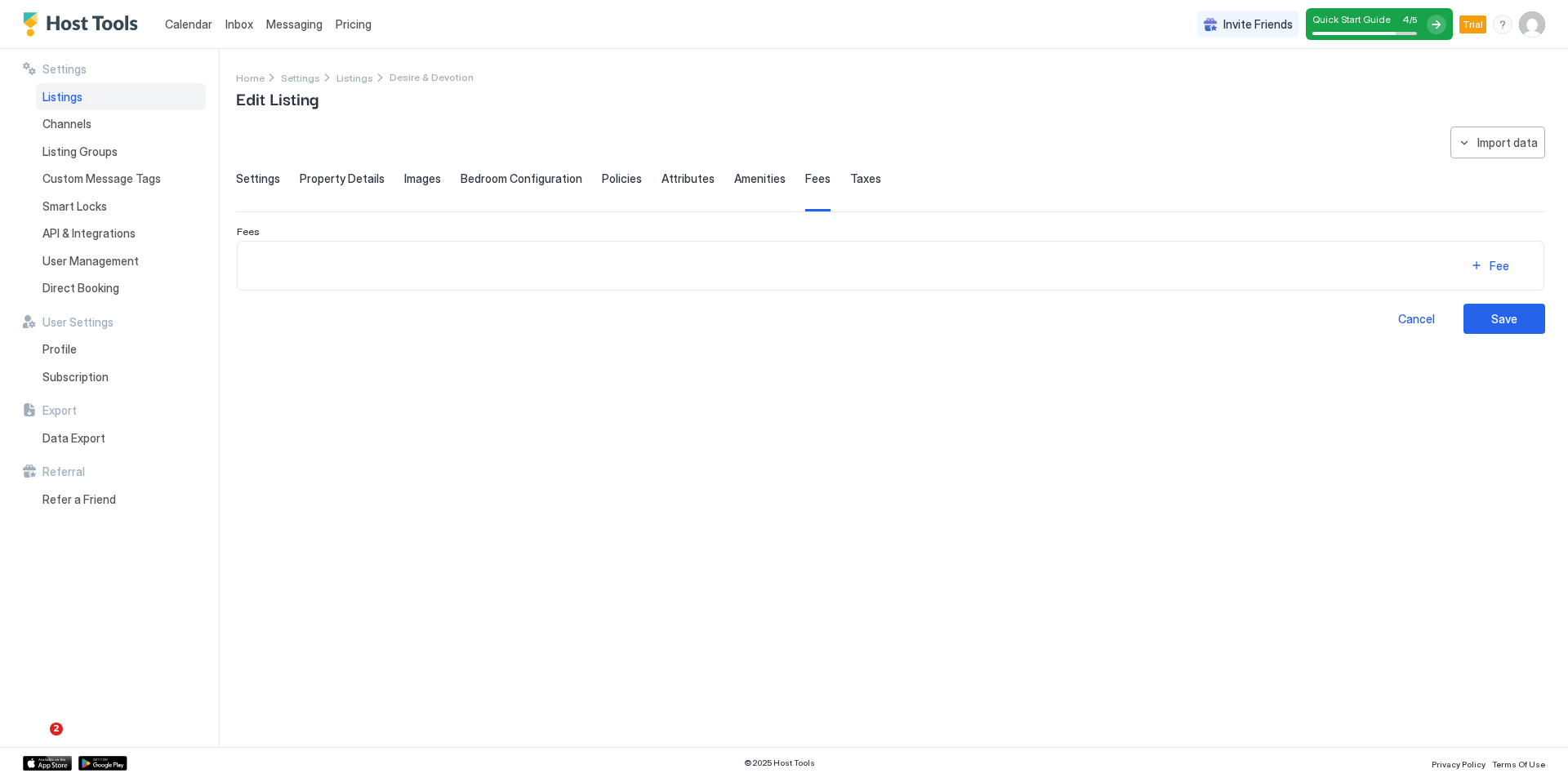
click at [745, 181] on span "Amenities" at bounding box center [759, 179] width 51 height 15
click at [686, 190] on div "Attributes" at bounding box center [687, 192] width 53 height 40
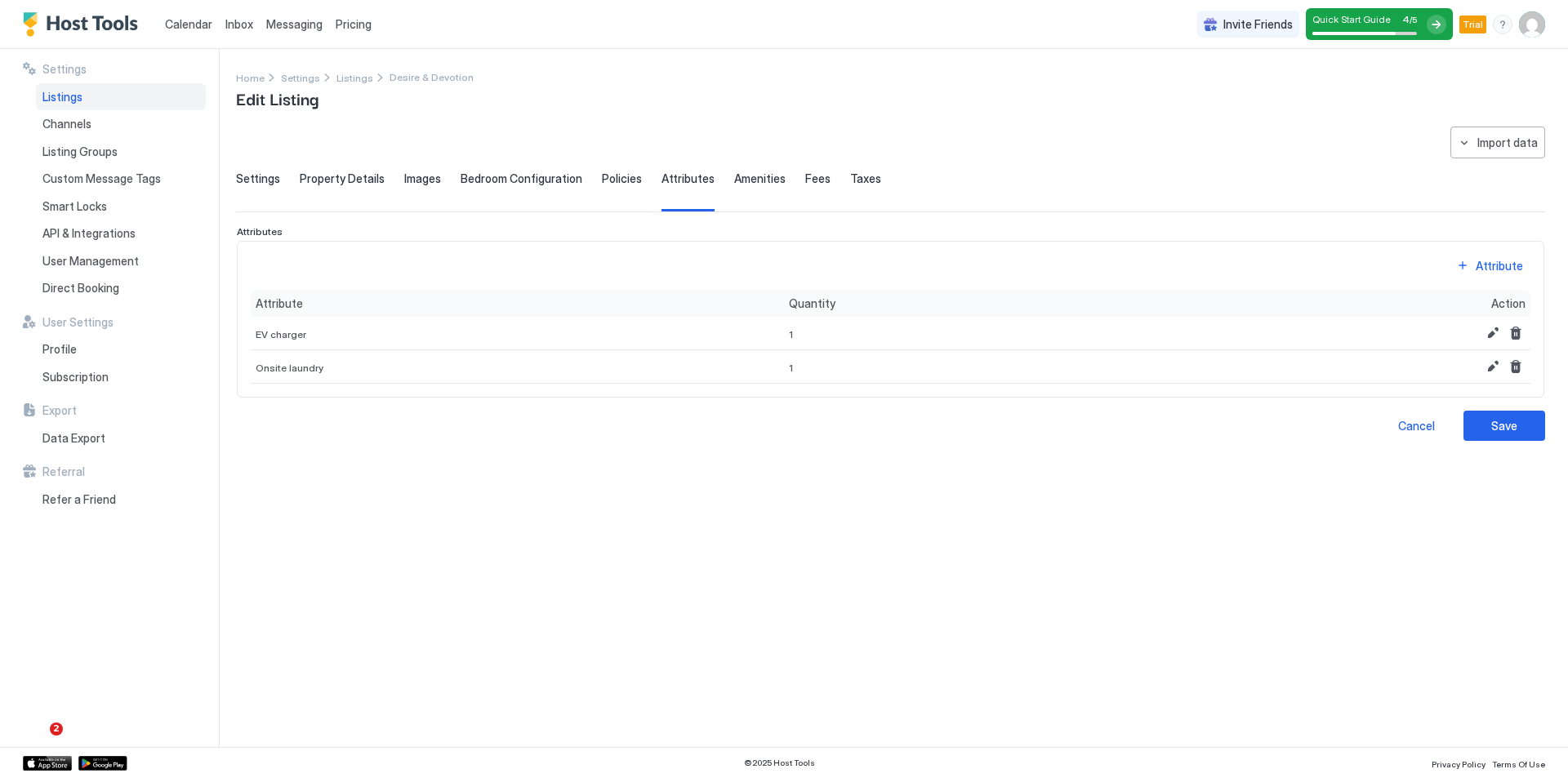
click at [601, 180] on span "Policies" at bounding box center [621, 179] width 40 height 15
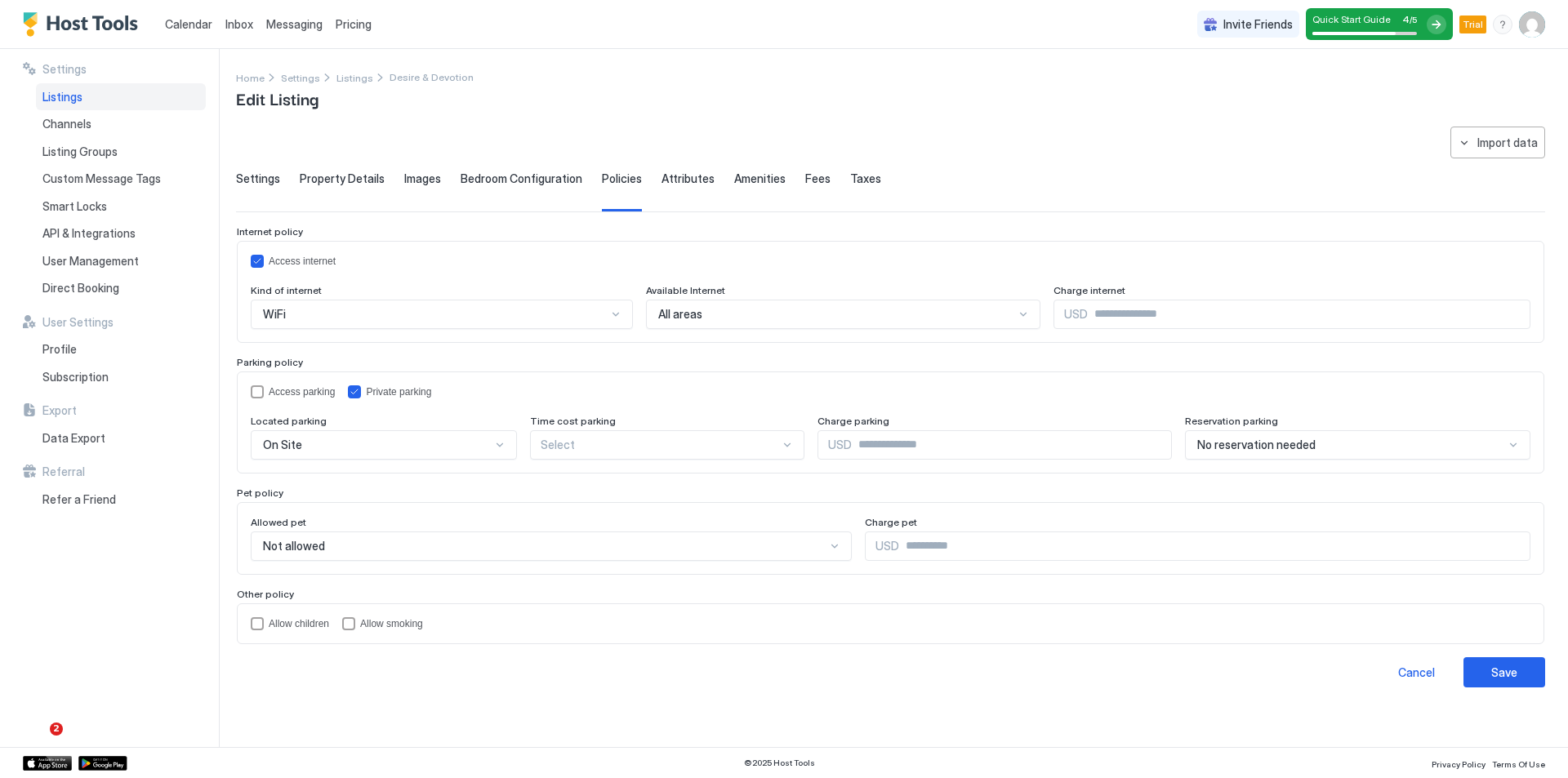
click at [483, 177] on span "Bedroom Configuration" at bounding box center [522, 179] width 121 height 15
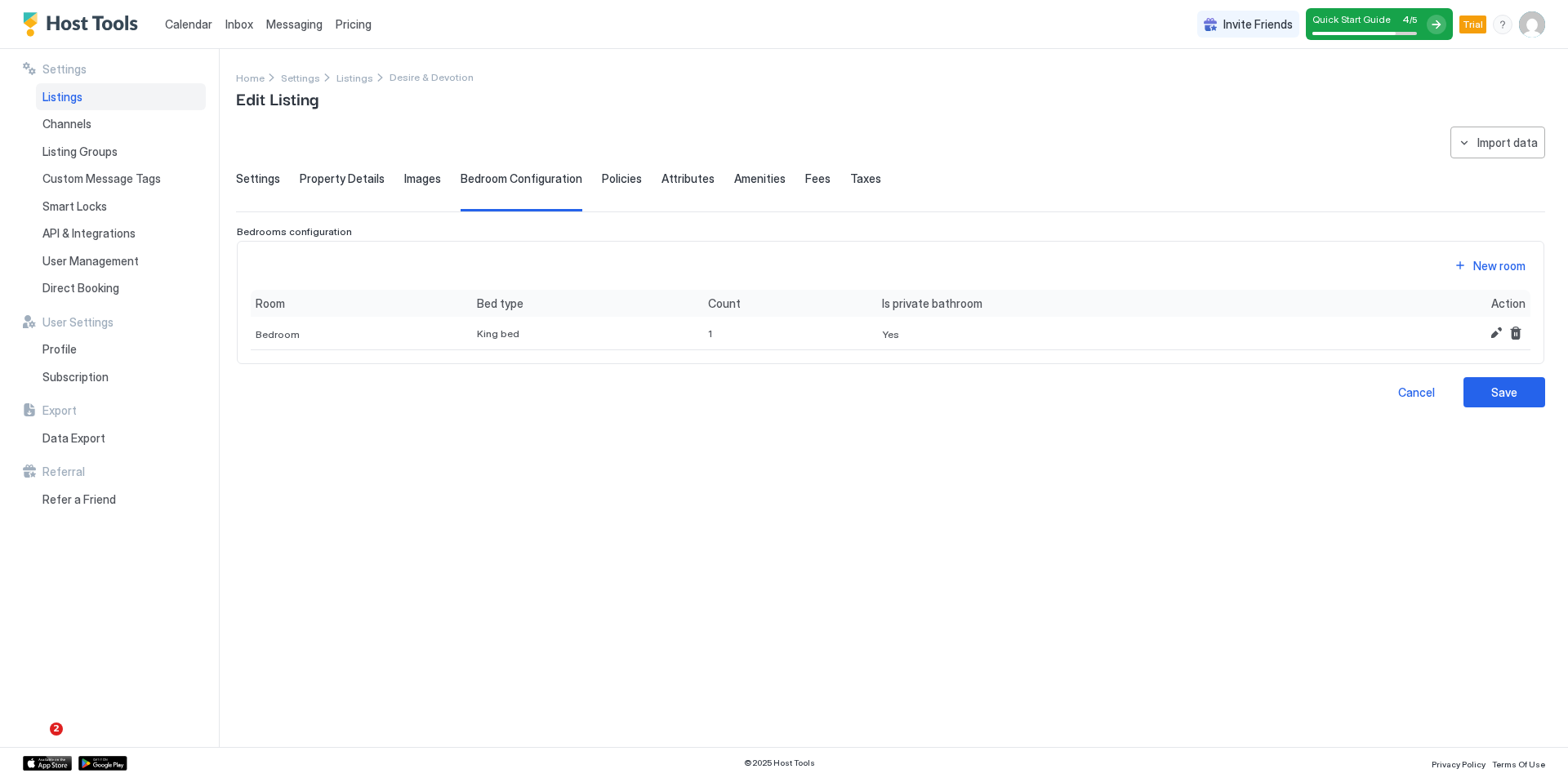
click at [380, 180] on div "Settings Property Details Images Bedroom Configuration Policies Attributes Amen…" at bounding box center [890, 192] width 1309 height 40
click at [420, 184] on span "Images" at bounding box center [423, 179] width 36 height 15
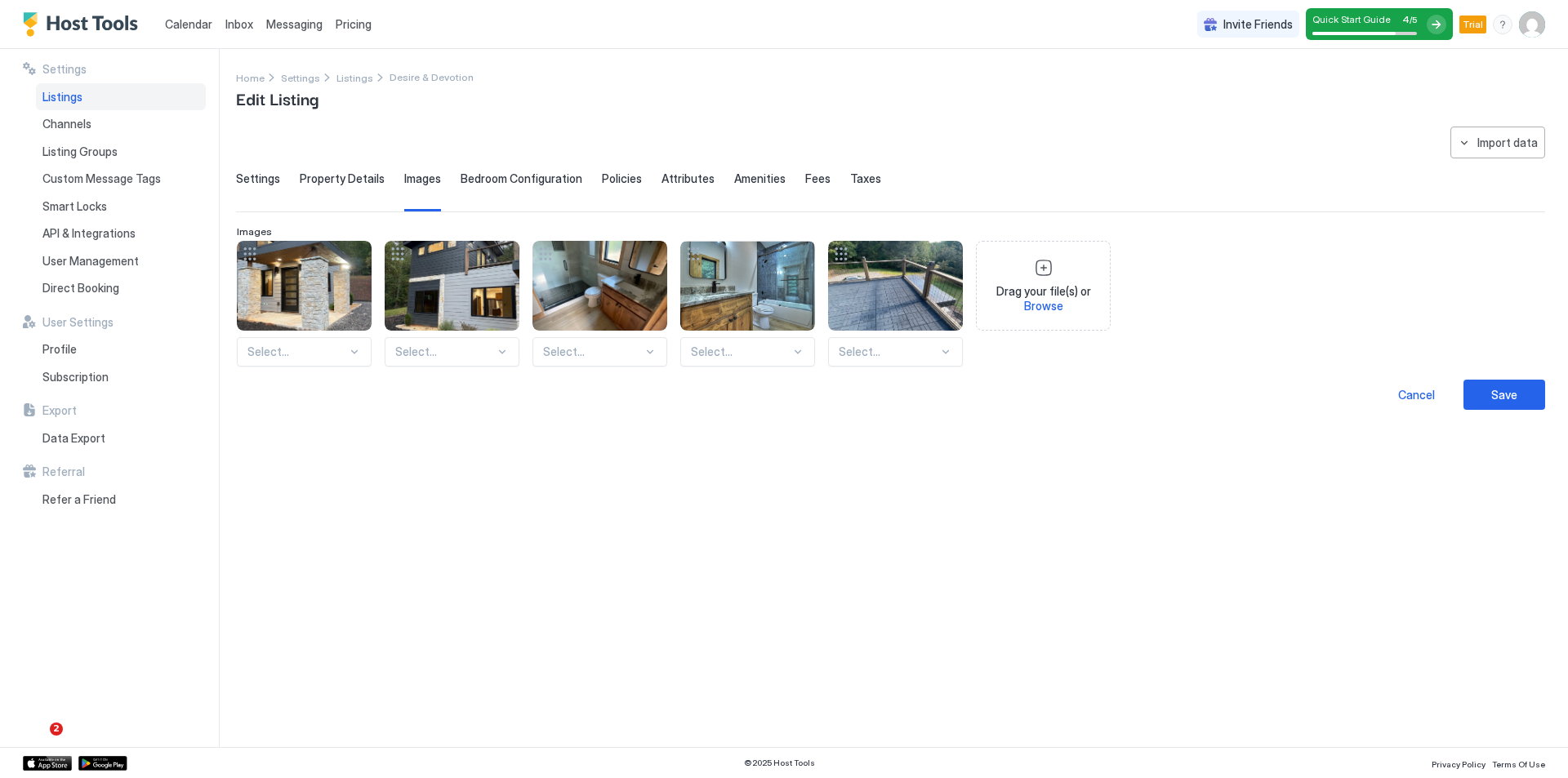
click at [347, 177] on span "Property Details" at bounding box center [342, 179] width 85 height 15
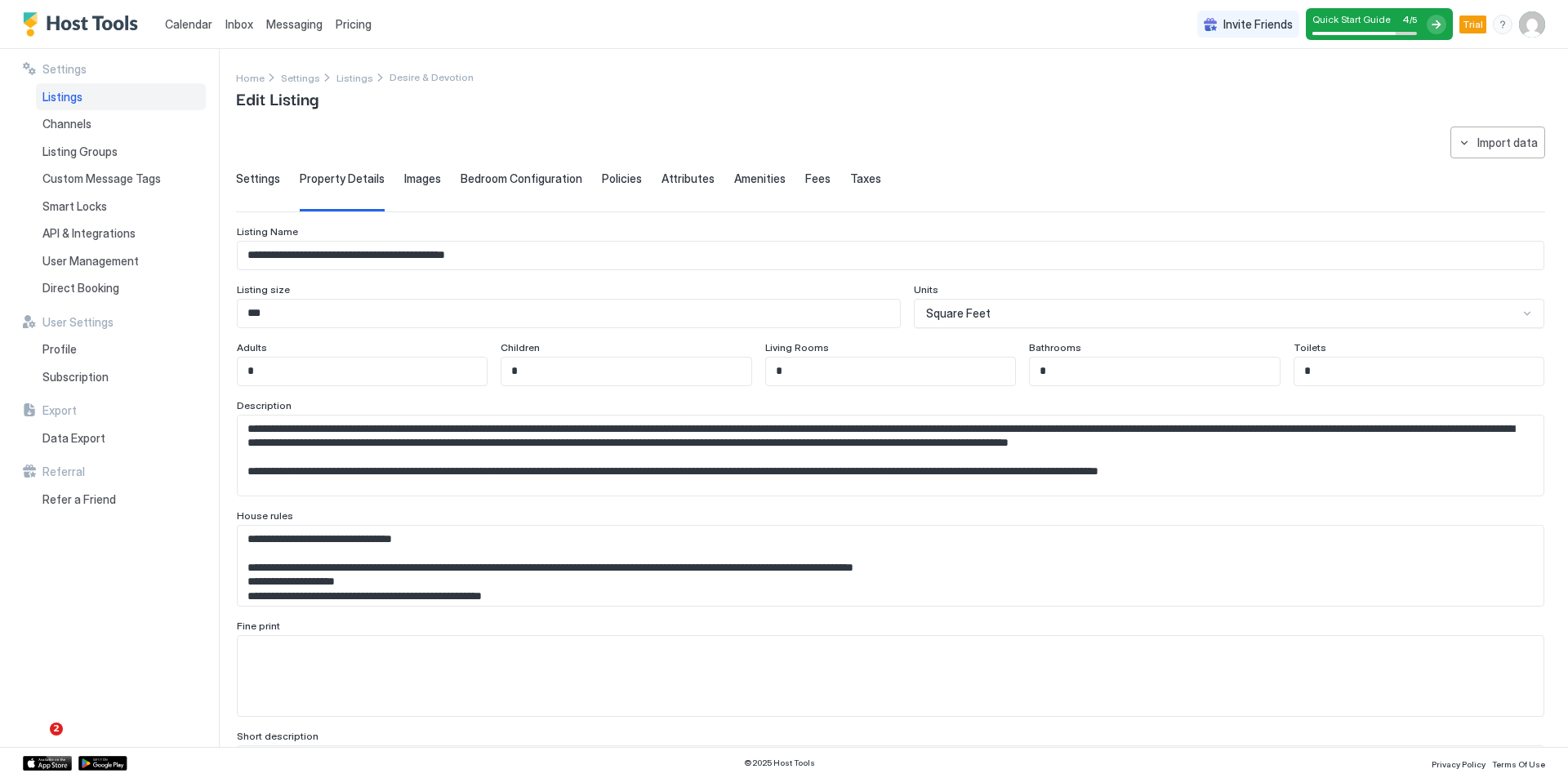
click at [422, 174] on span "Images" at bounding box center [423, 179] width 36 height 15
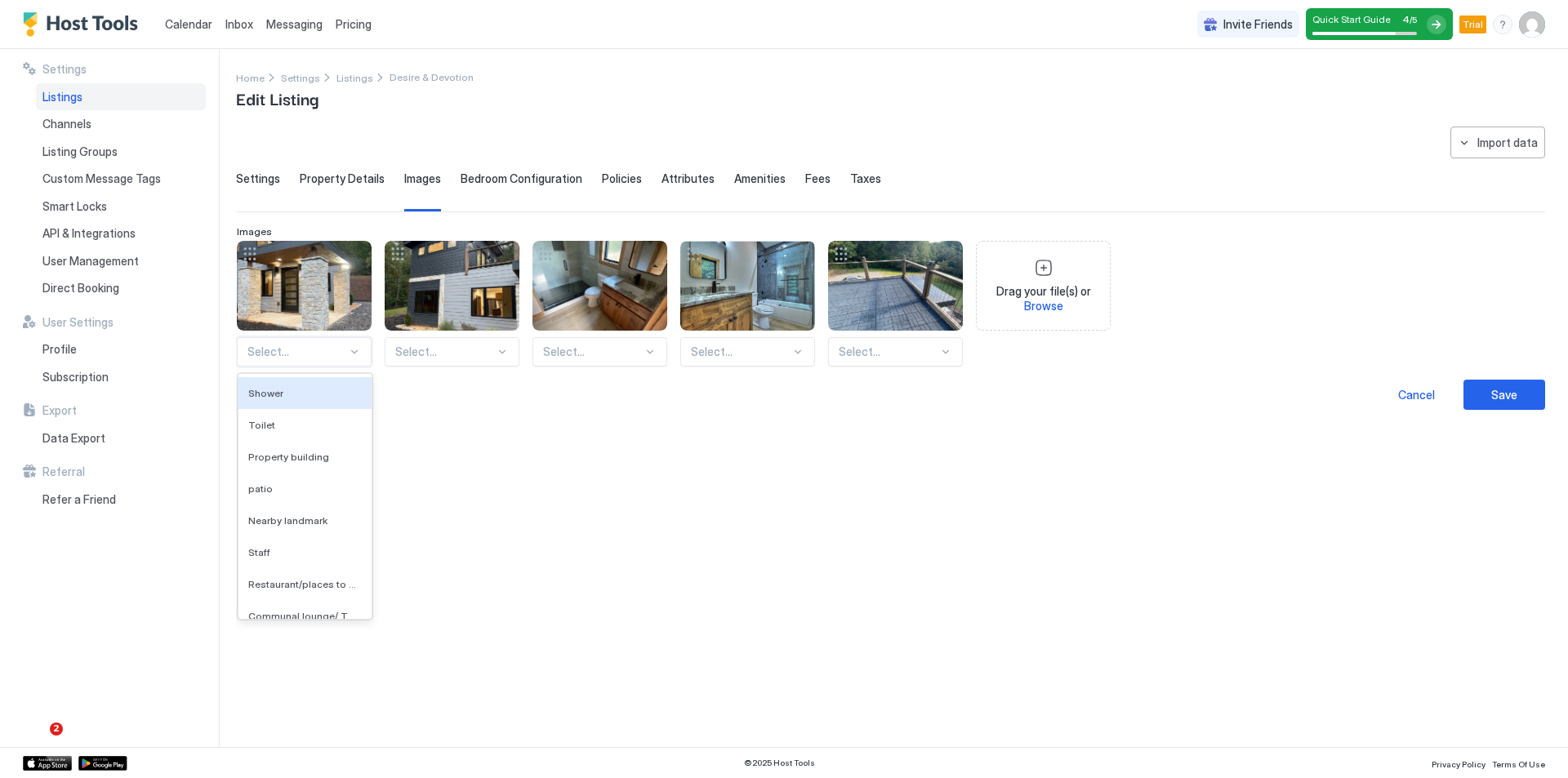
click at [336, 356] on div at bounding box center [297, 351] width 100 height 15
click at [347, 171] on div "**********" at bounding box center [890, 268] width 1309 height 284
click at [346, 180] on span "Property Details" at bounding box center [342, 179] width 85 height 15
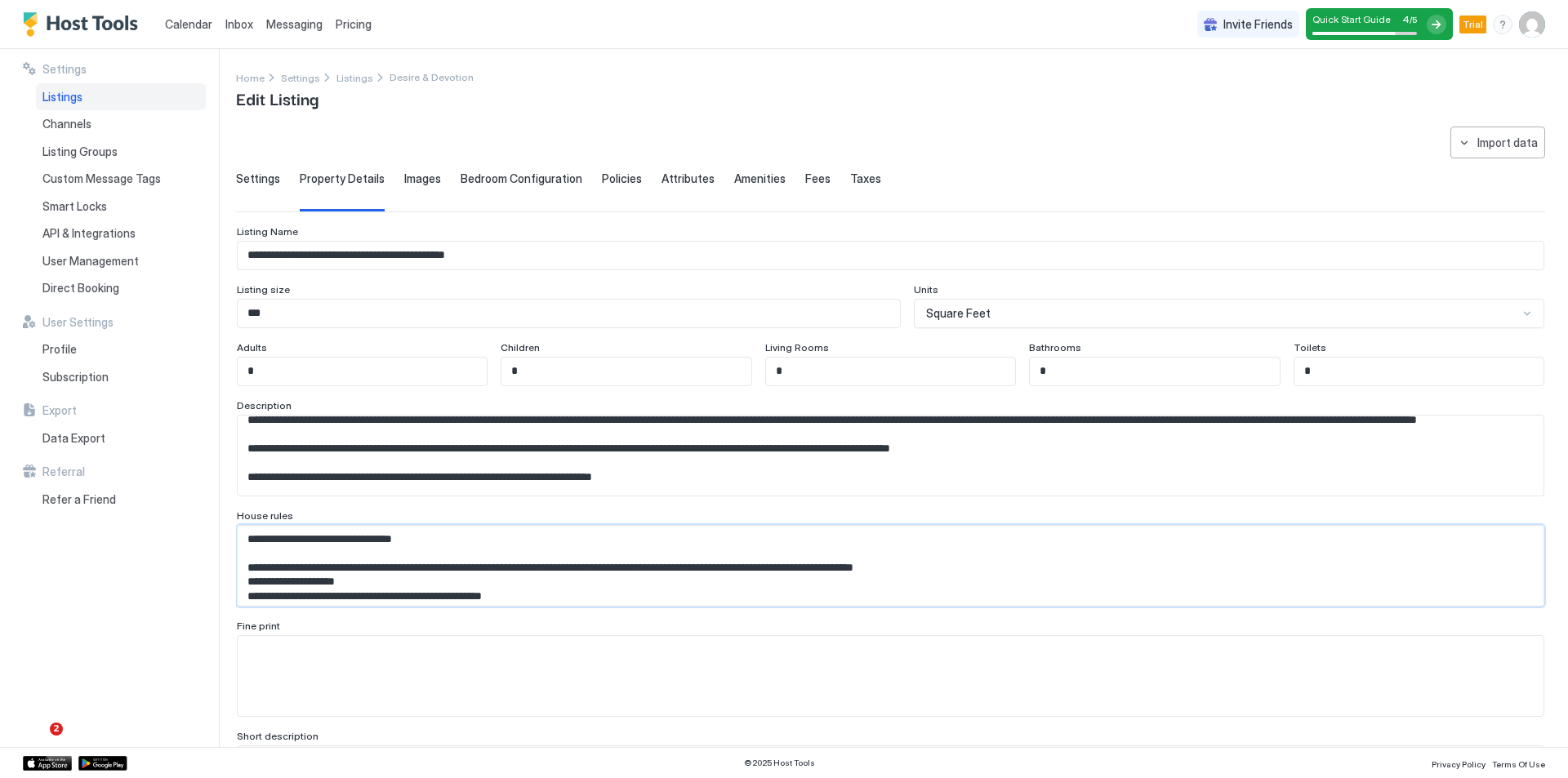
drag, startPoint x: 585, startPoint y: 529, endPoint x: 360, endPoint y: 556, distance: 226.6
click at [360, 556] on textarea "Input Field" at bounding box center [884, 566] width 1293 height 80
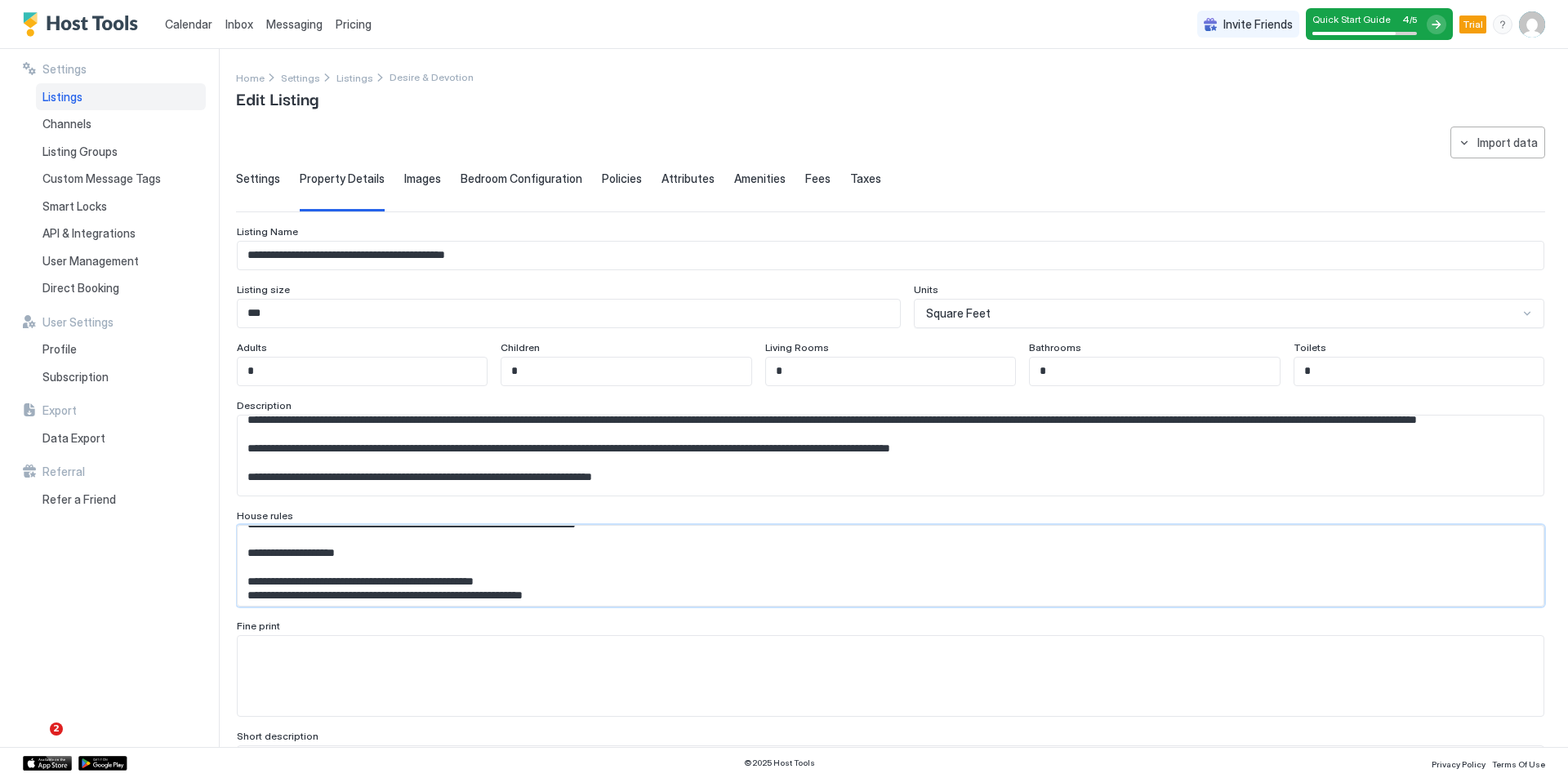
click at [424, 574] on textarea "Input Field" at bounding box center [884, 566] width 1293 height 80
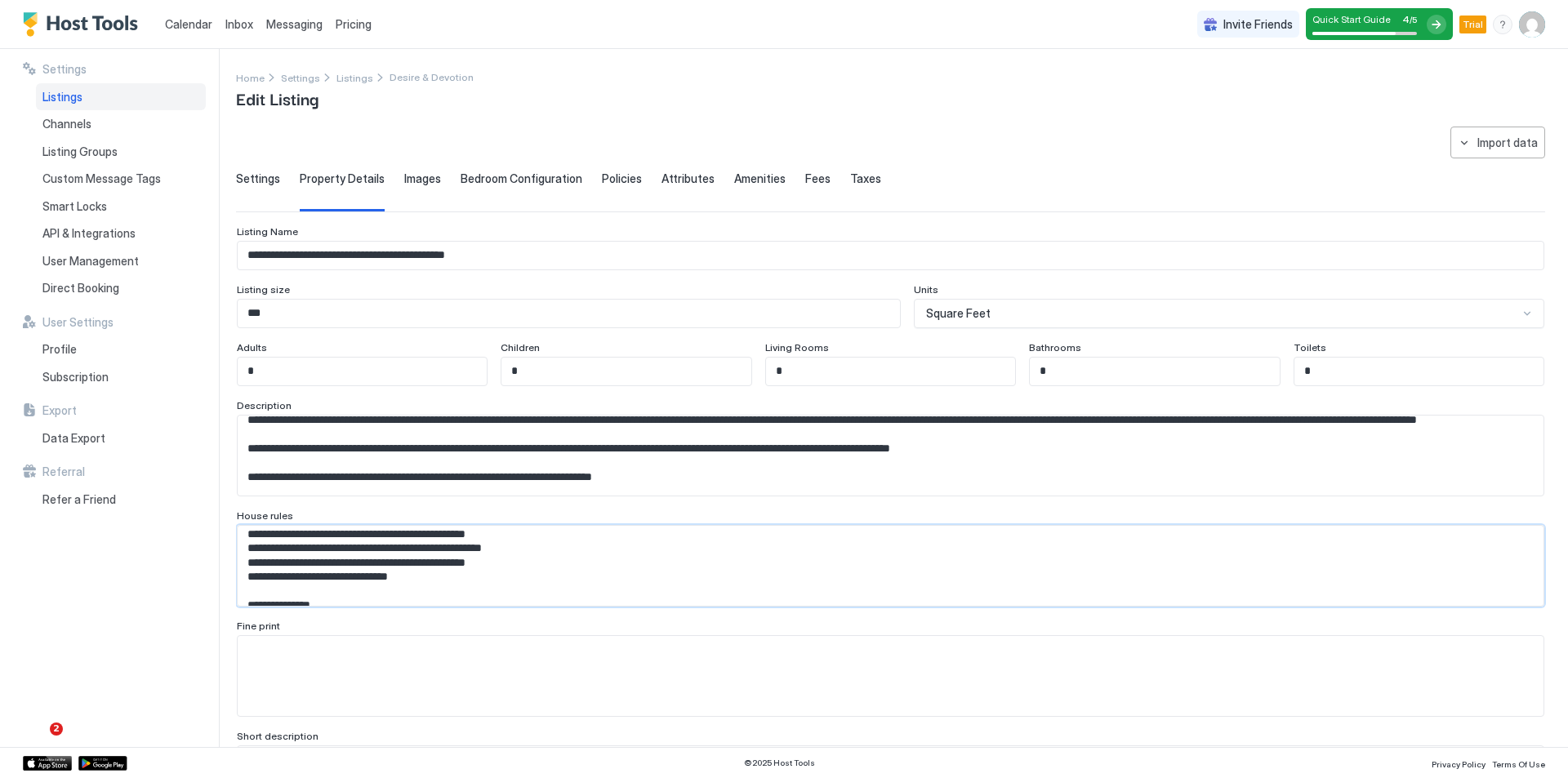
scroll to position [325, 0]
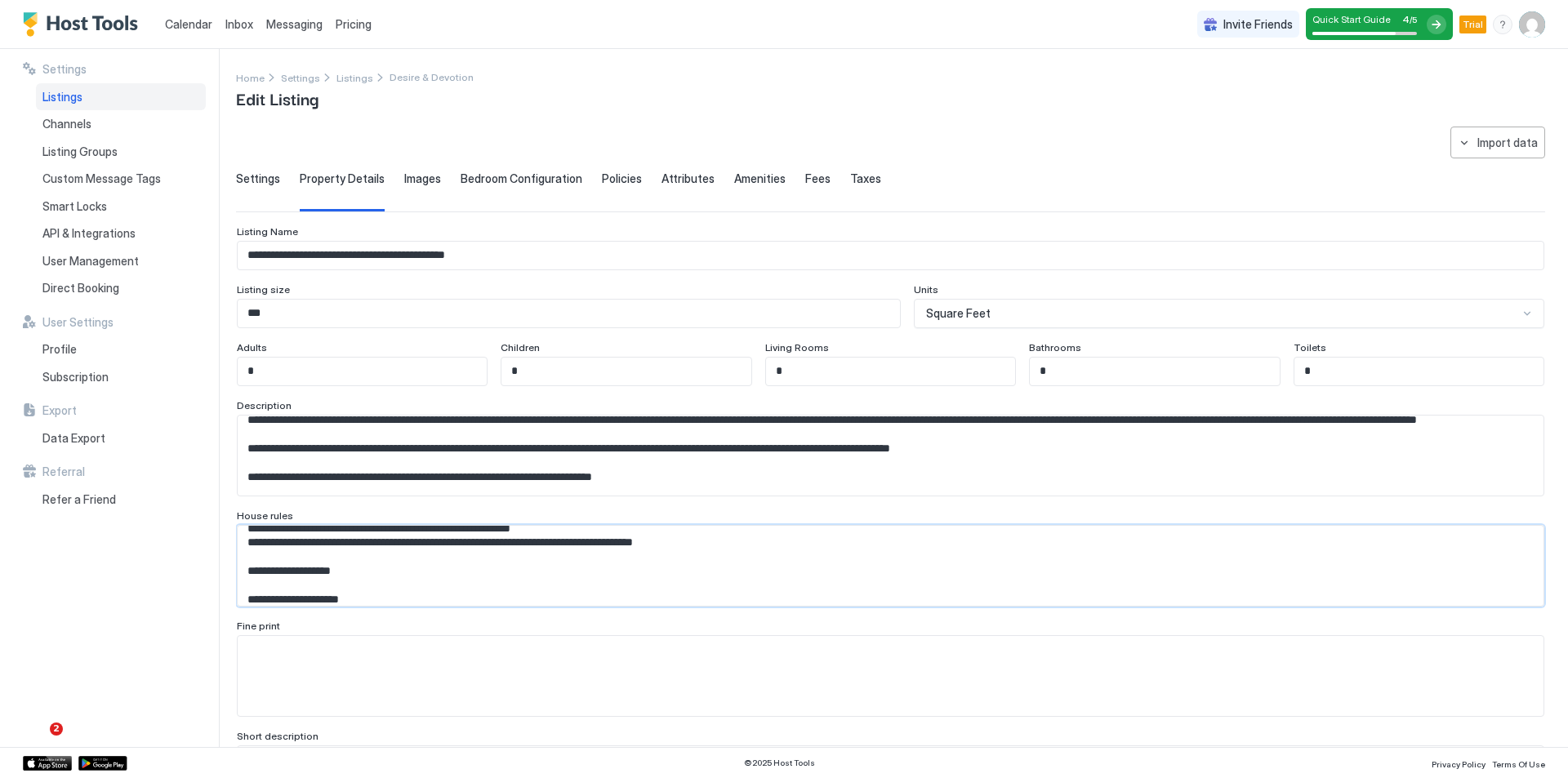
click at [348, 544] on textarea "Input Field" at bounding box center [884, 566] width 1293 height 80
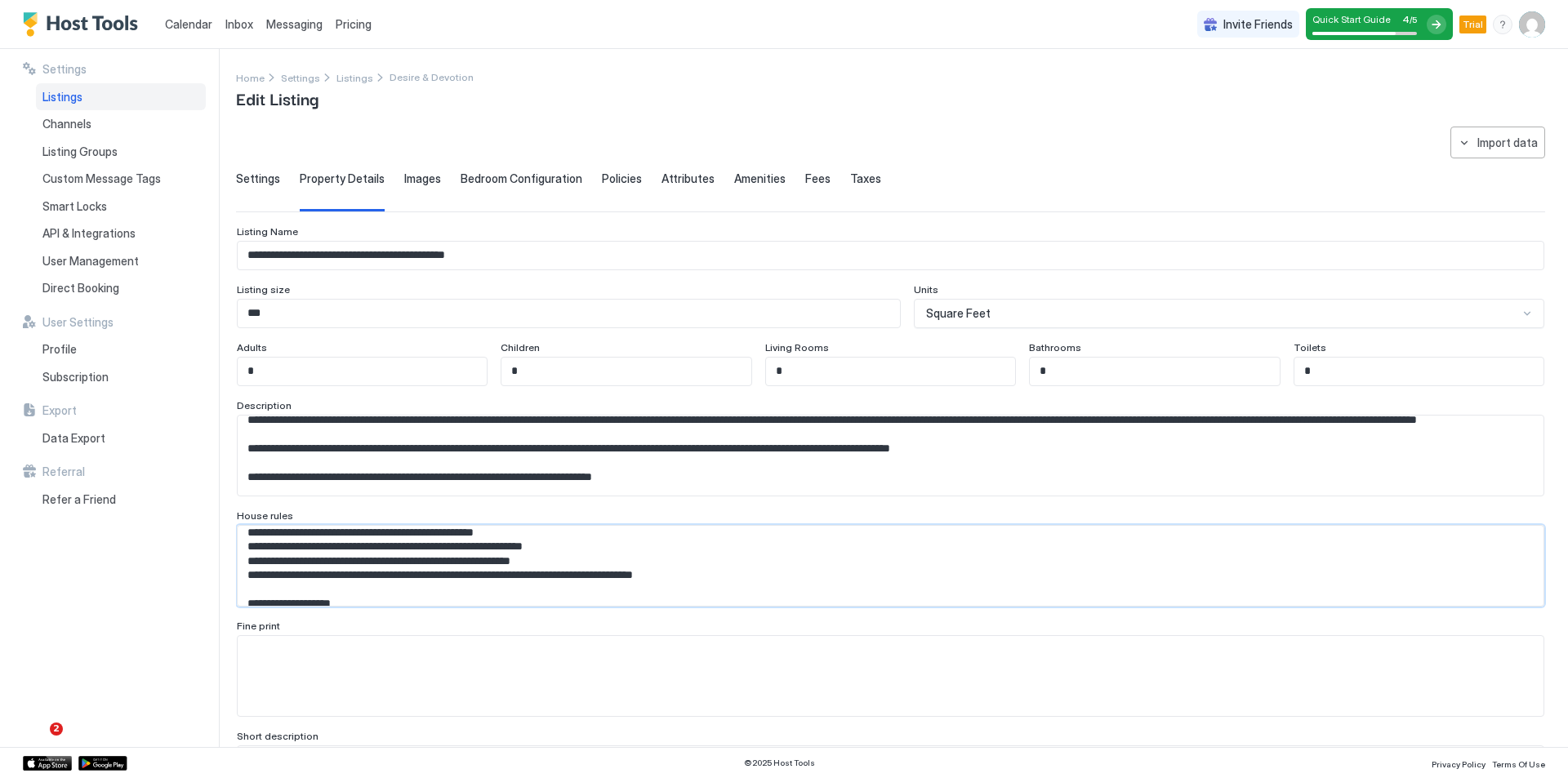
scroll to position [278, 0]
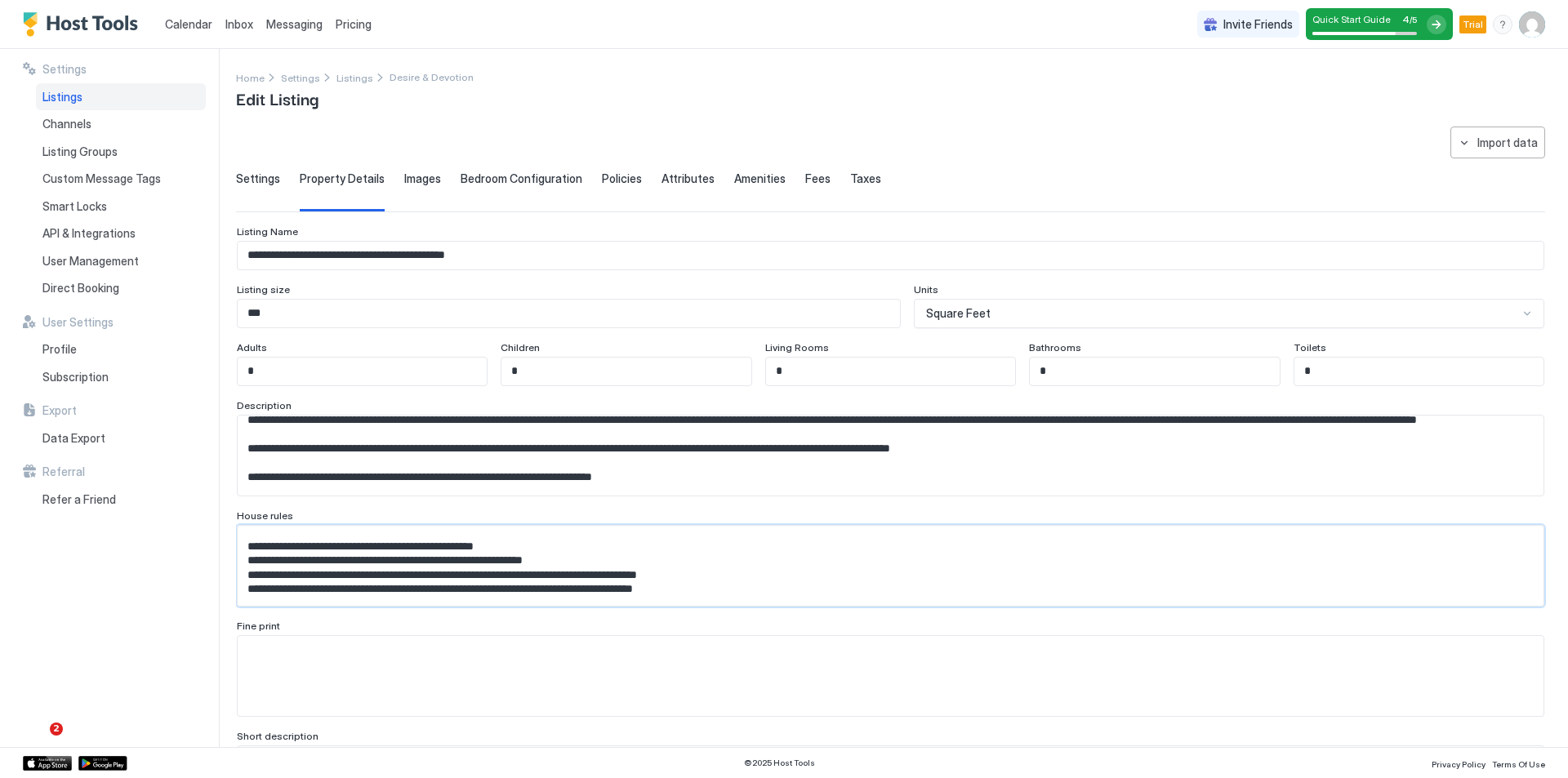
type textarea "**********"
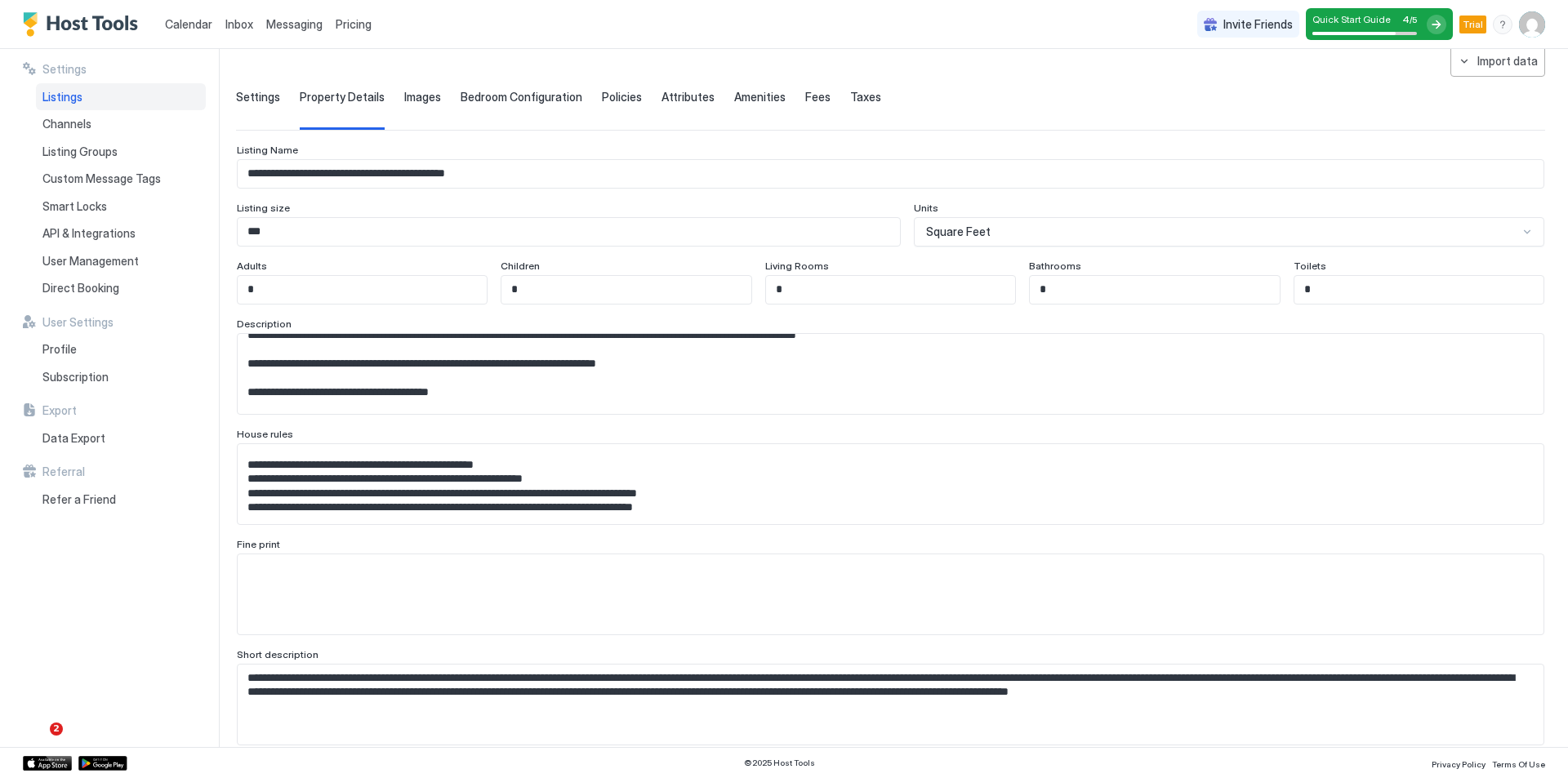
scroll to position [527, 0]
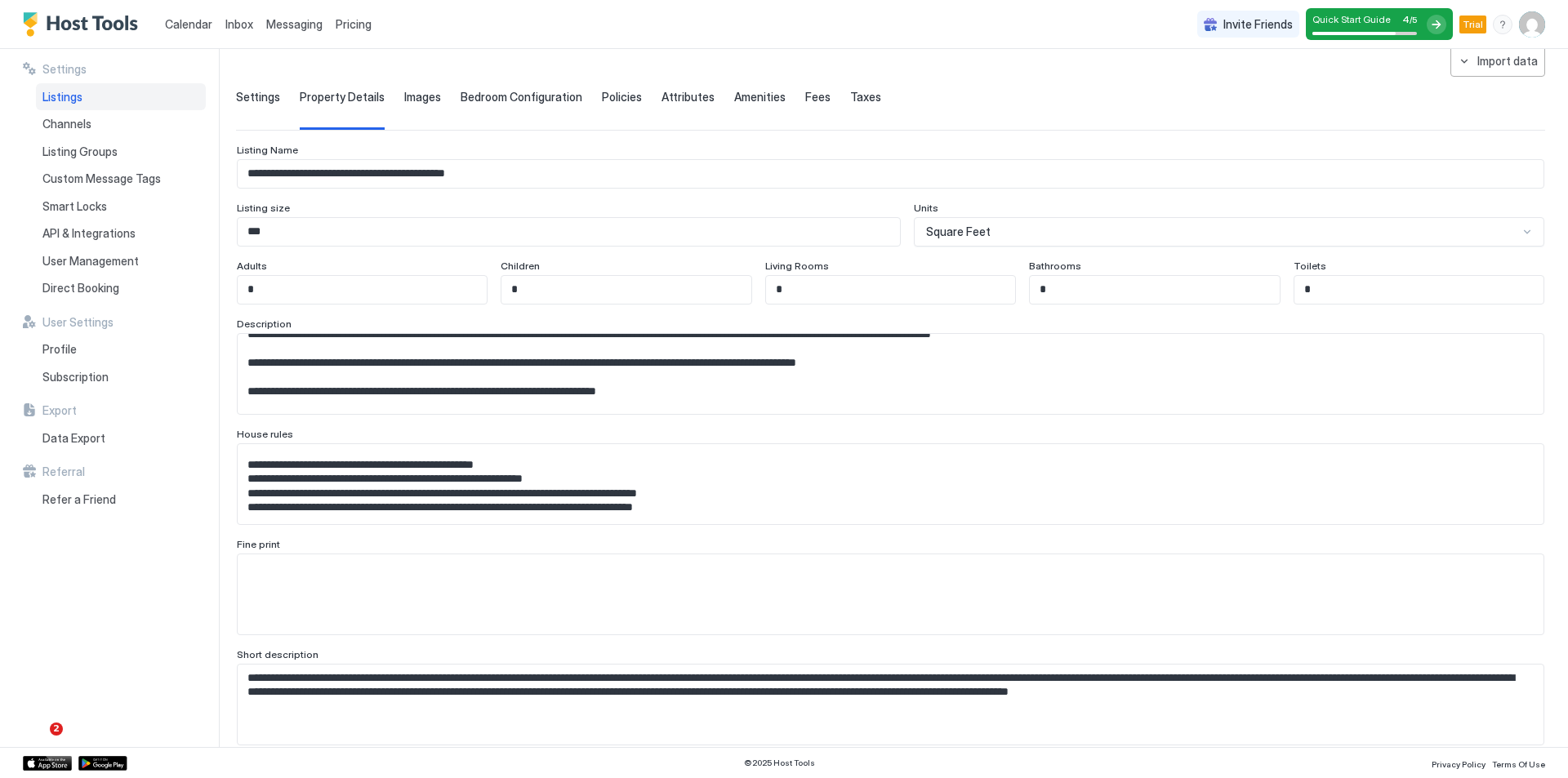
click at [1120, 342] on textarea "Input Field" at bounding box center [884, 374] width 1293 height 80
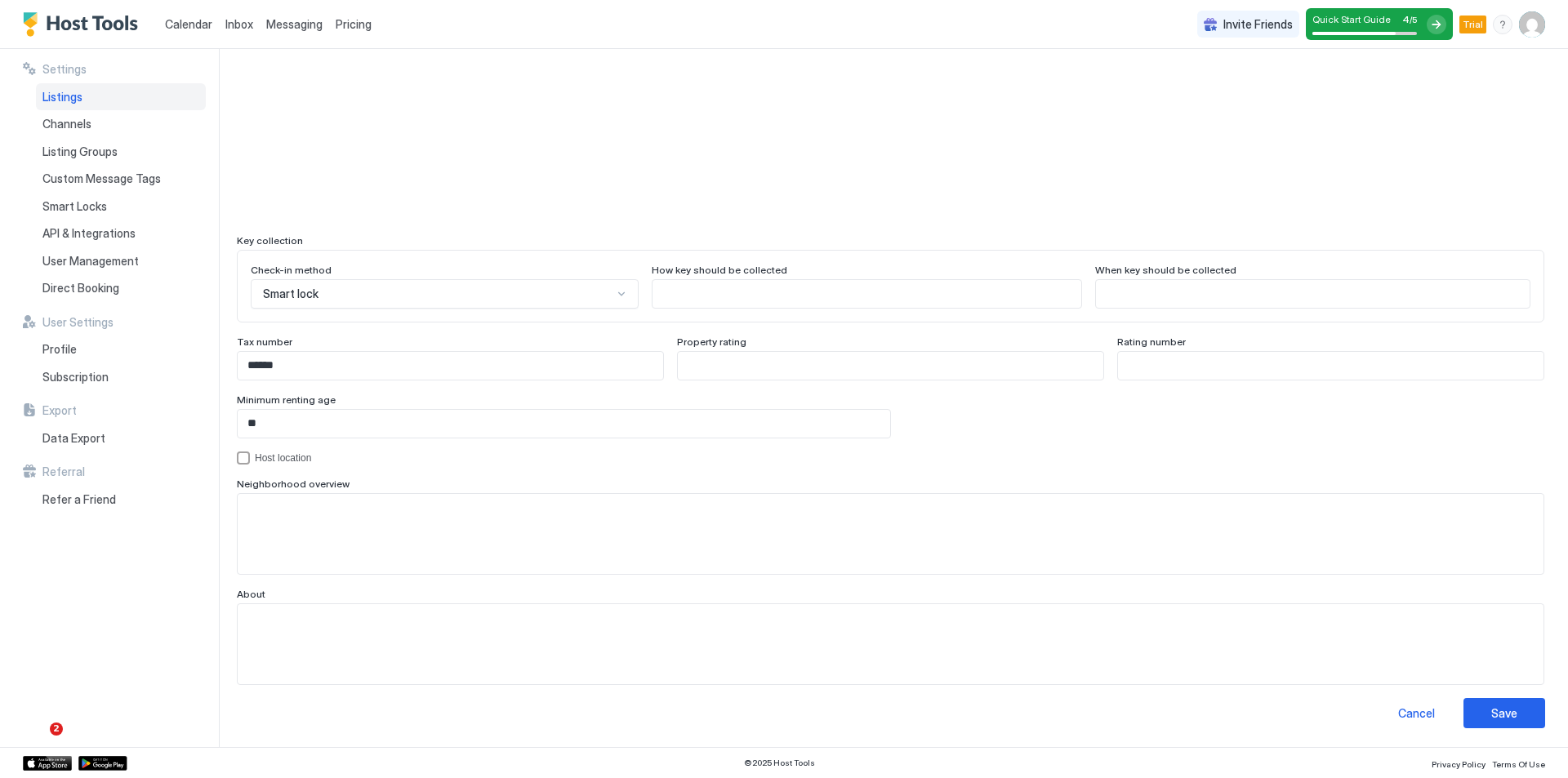
scroll to position [1345, 0]
type textarea "**********"
click at [675, 296] on input "Input Field" at bounding box center [866, 293] width 428 height 28
click at [1493, 715] on div "Save" at bounding box center [1504, 712] width 26 height 17
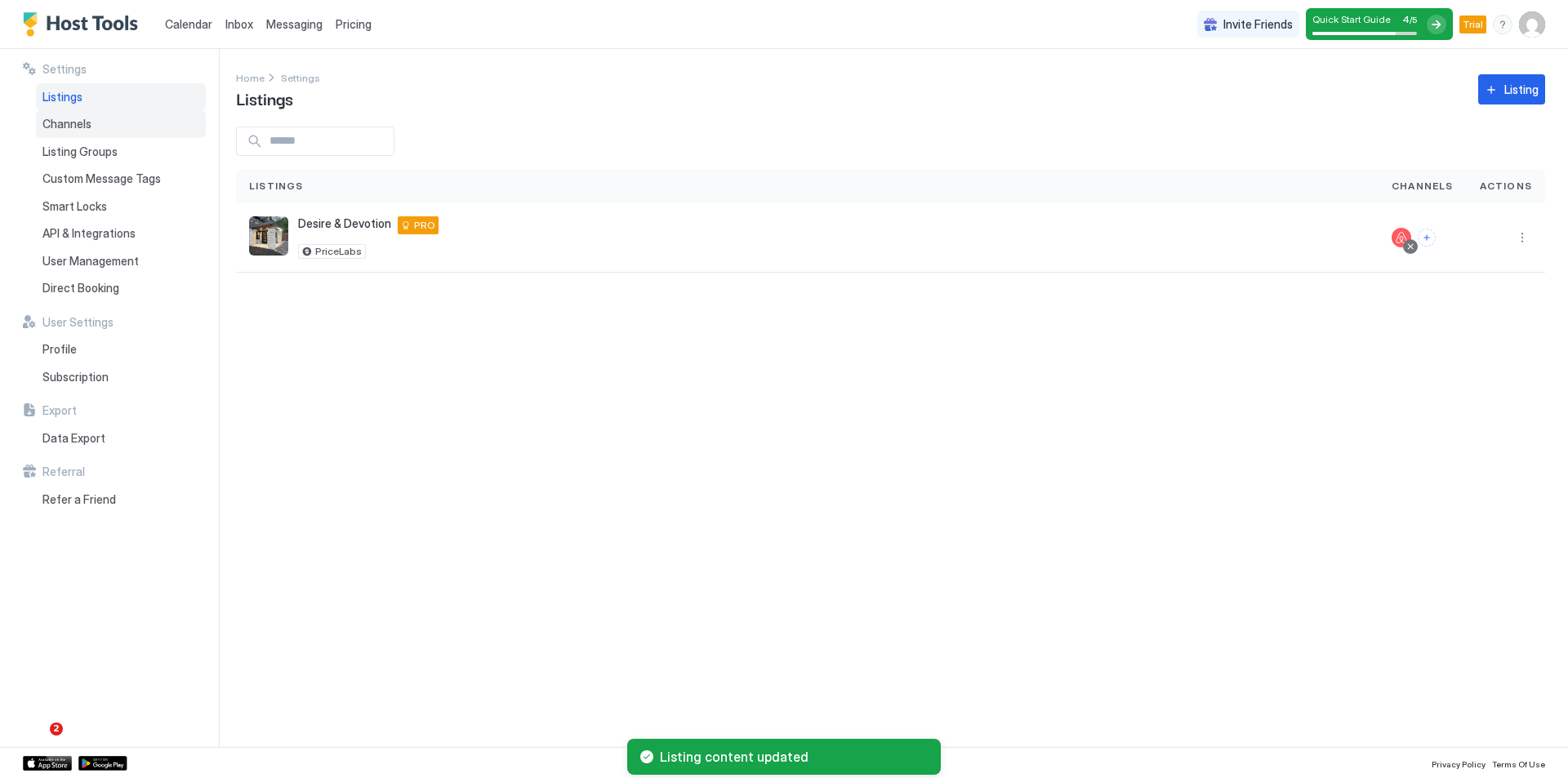
click at [95, 122] on div "Channels" at bounding box center [121, 124] width 170 height 28
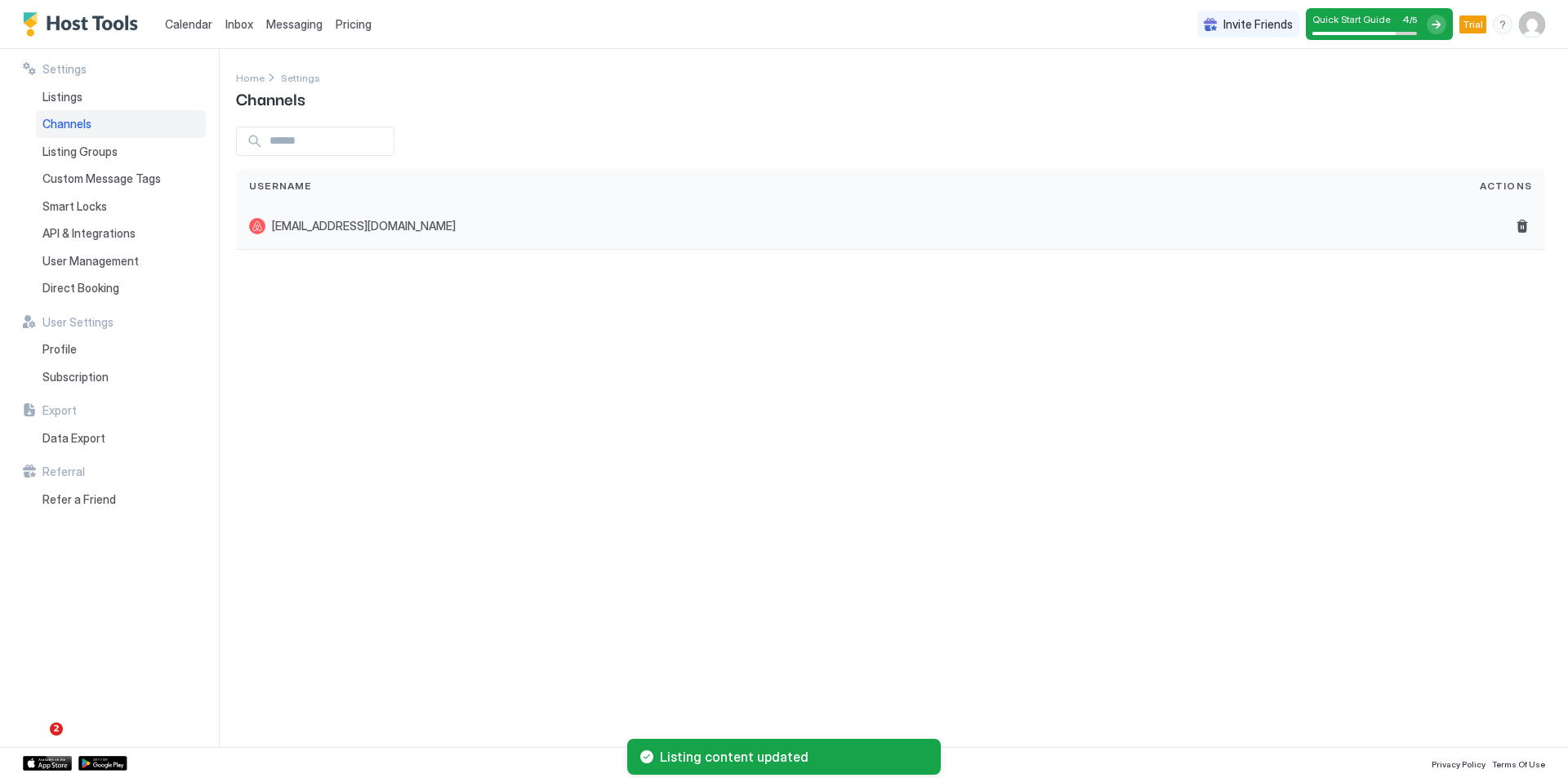
click at [461, 235] on div "[EMAIL_ADDRESS][DOMAIN_NAME]" at bounding box center [851, 226] width 1230 height 47
click at [105, 150] on span "Listing Groups" at bounding box center [80, 152] width 75 height 15
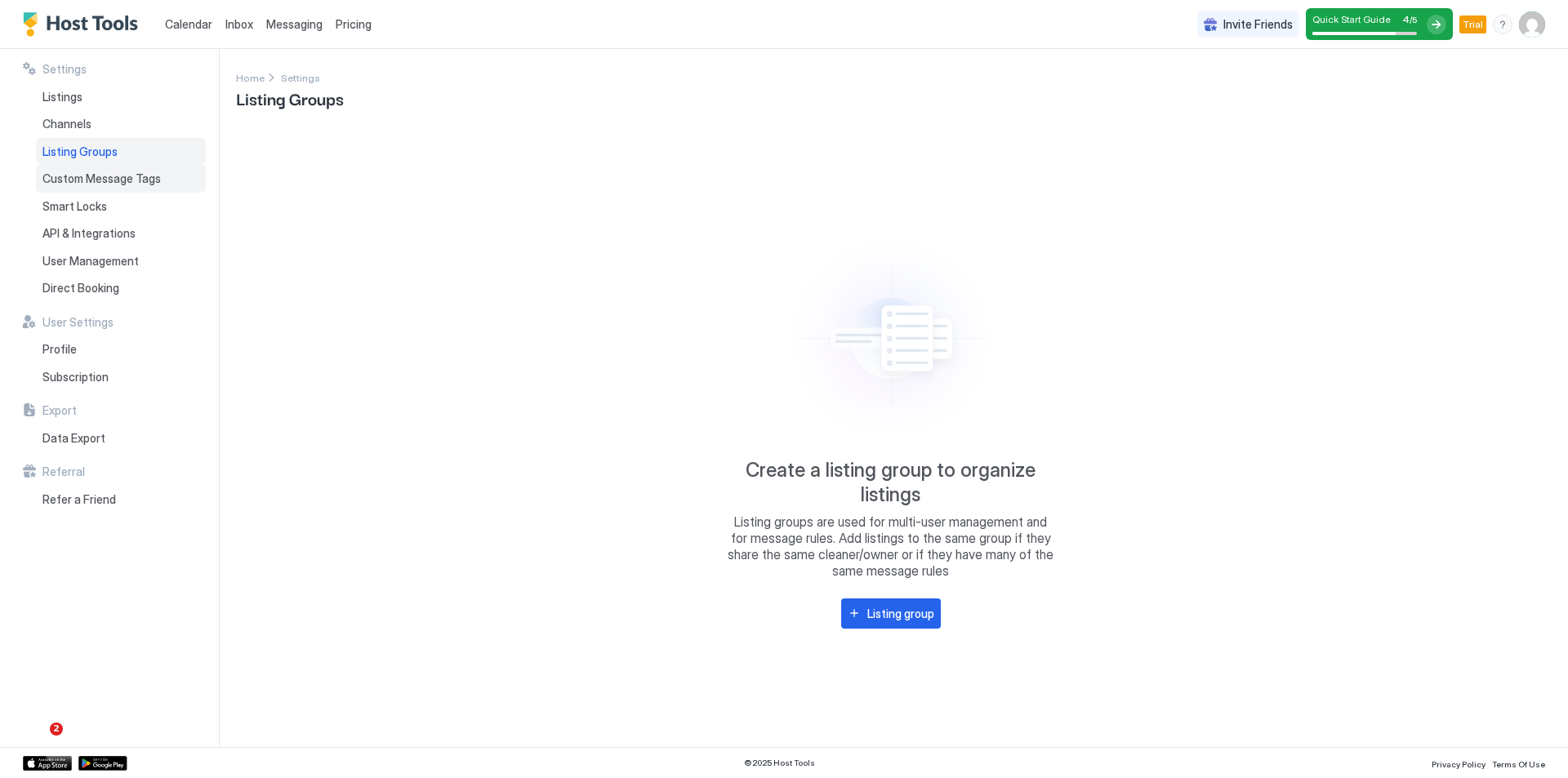
click at [108, 180] on span "Custom Message Tags" at bounding box center [102, 179] width 118 height 15
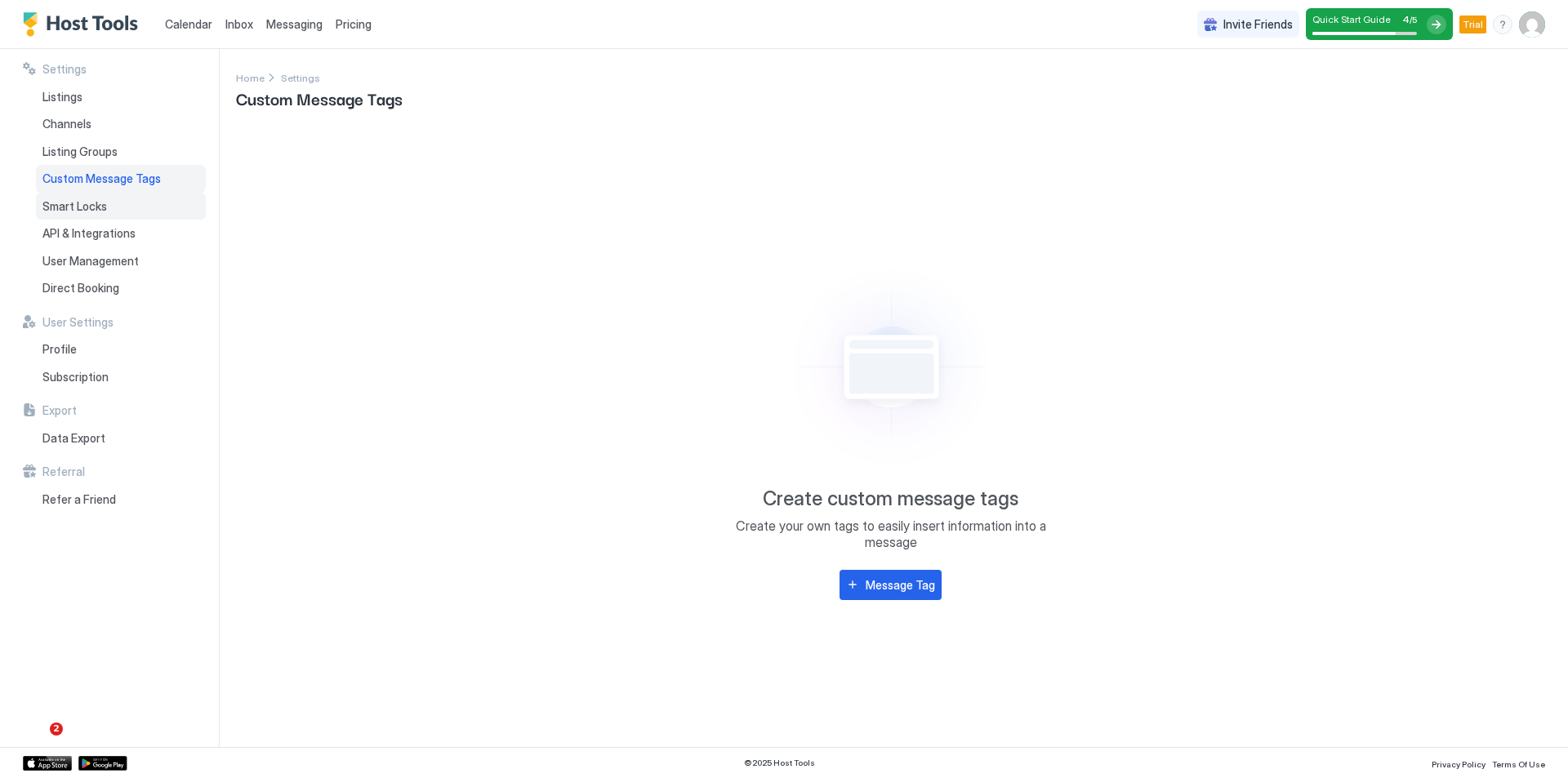
click at [113, 198] on div "Smart Locks" at bounding box center [121, 206] width 170 height 28
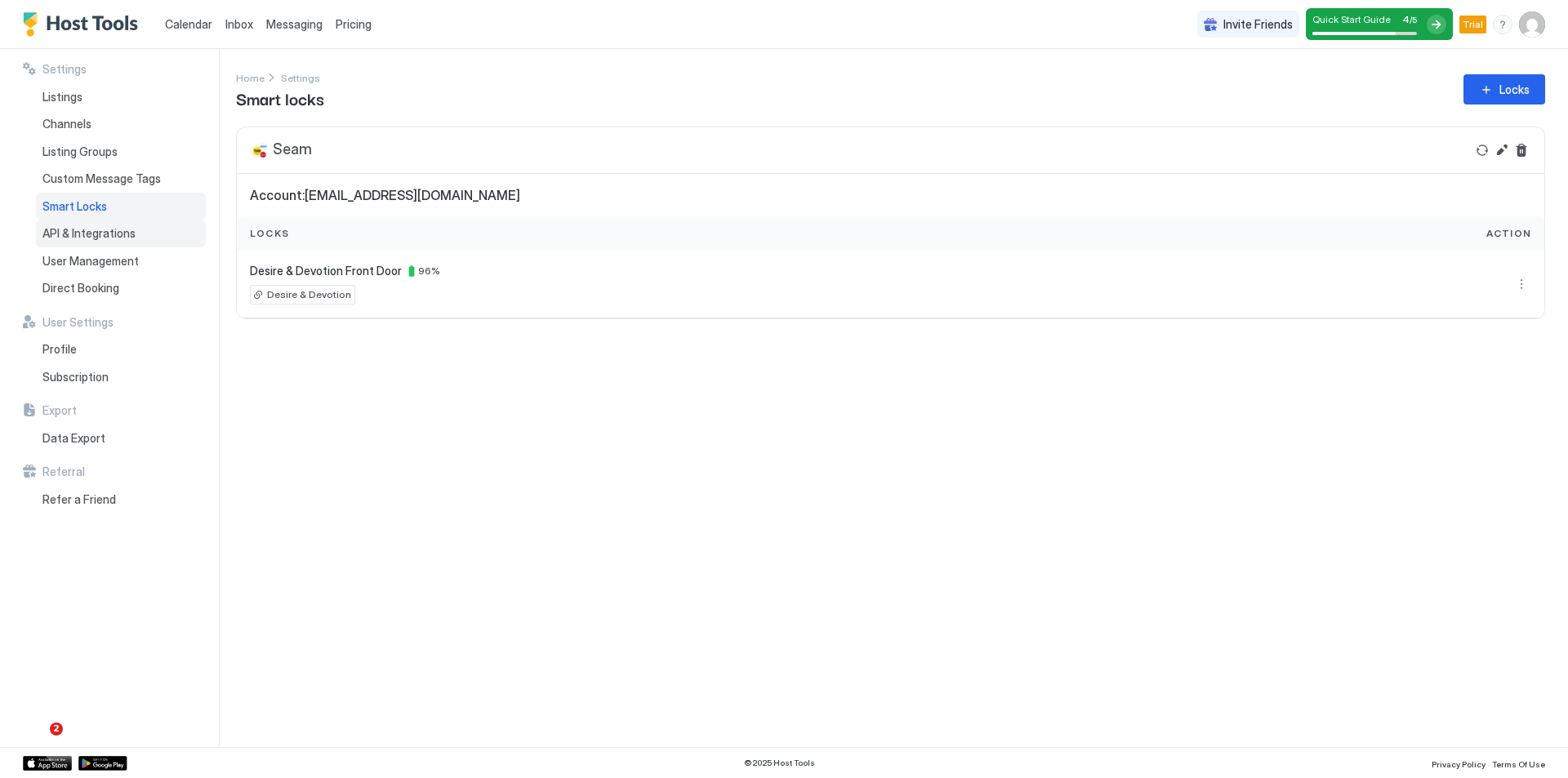
click at [107, 236] on span "API & Integrations" at bounding box center [89, 233] width 93 height 15
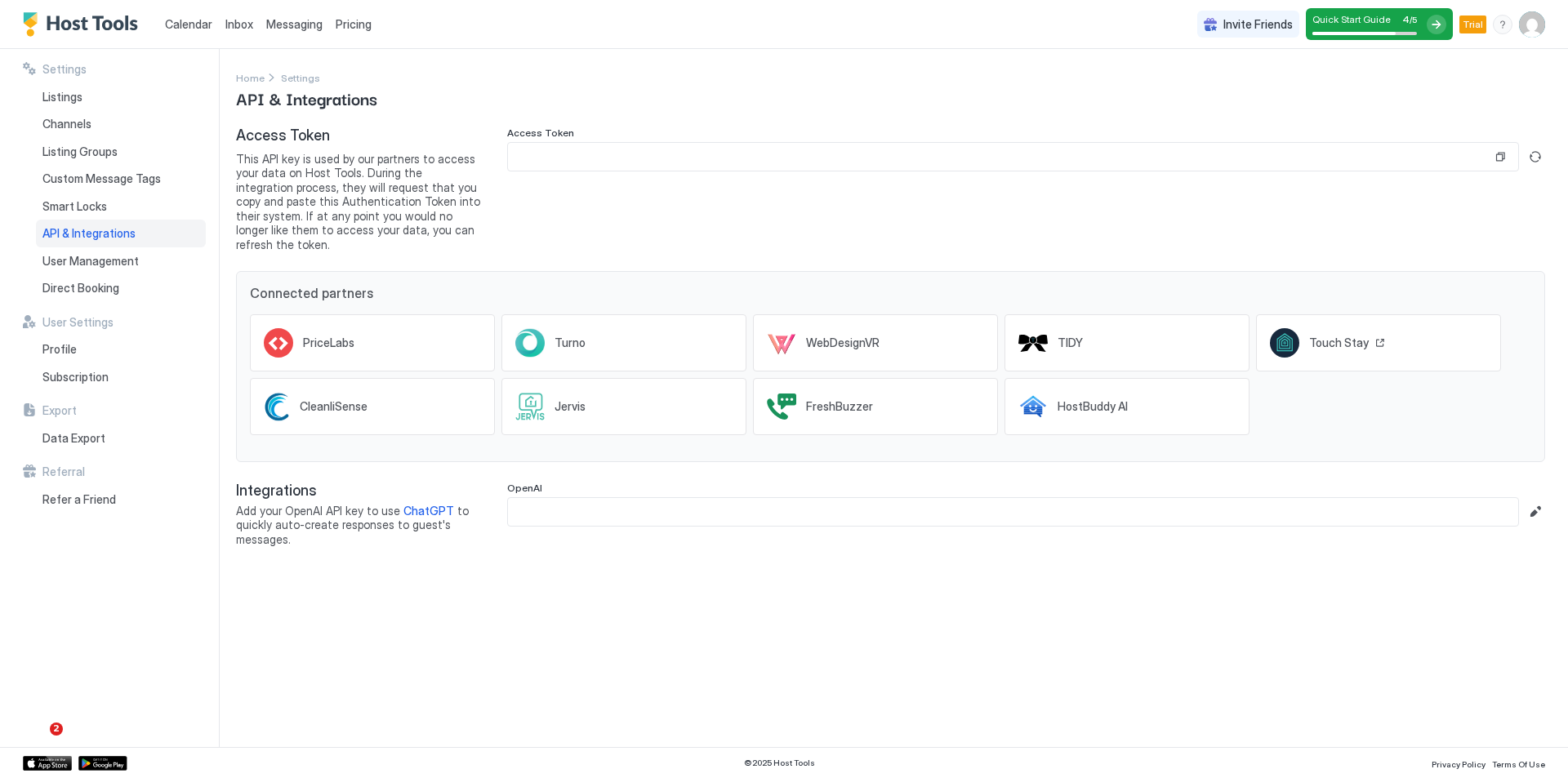
click at [1370, 336] on div "Touch Stay" at bounding box center [1347, 343] width 76 height 15
click at [1532, 153] on button "Generate new token" at bounding box center [1535, 156] width 20 height 20
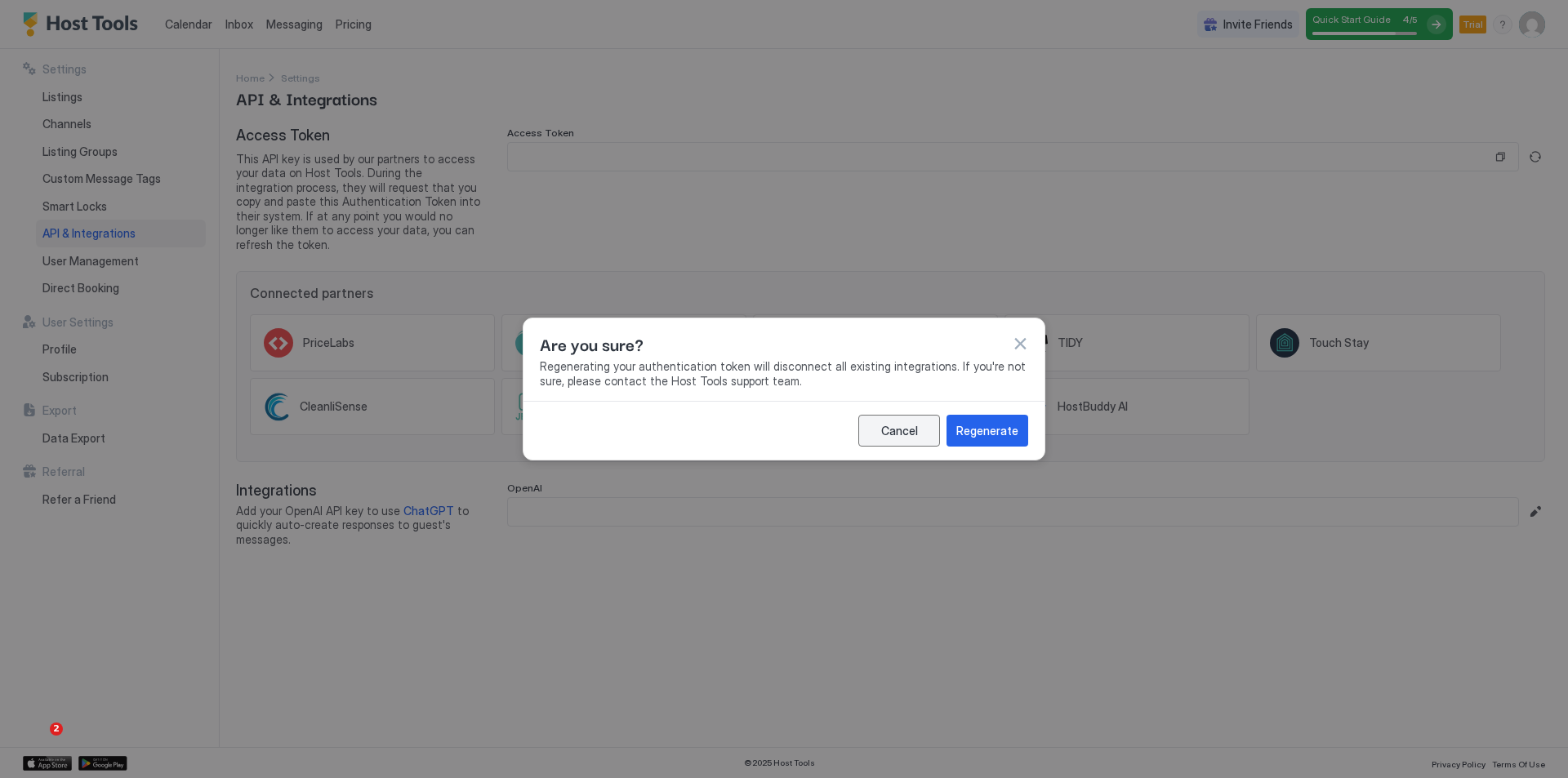
click at [912, 427] on div "Cancel" at bounding box center [899, 430] width 36 height 17
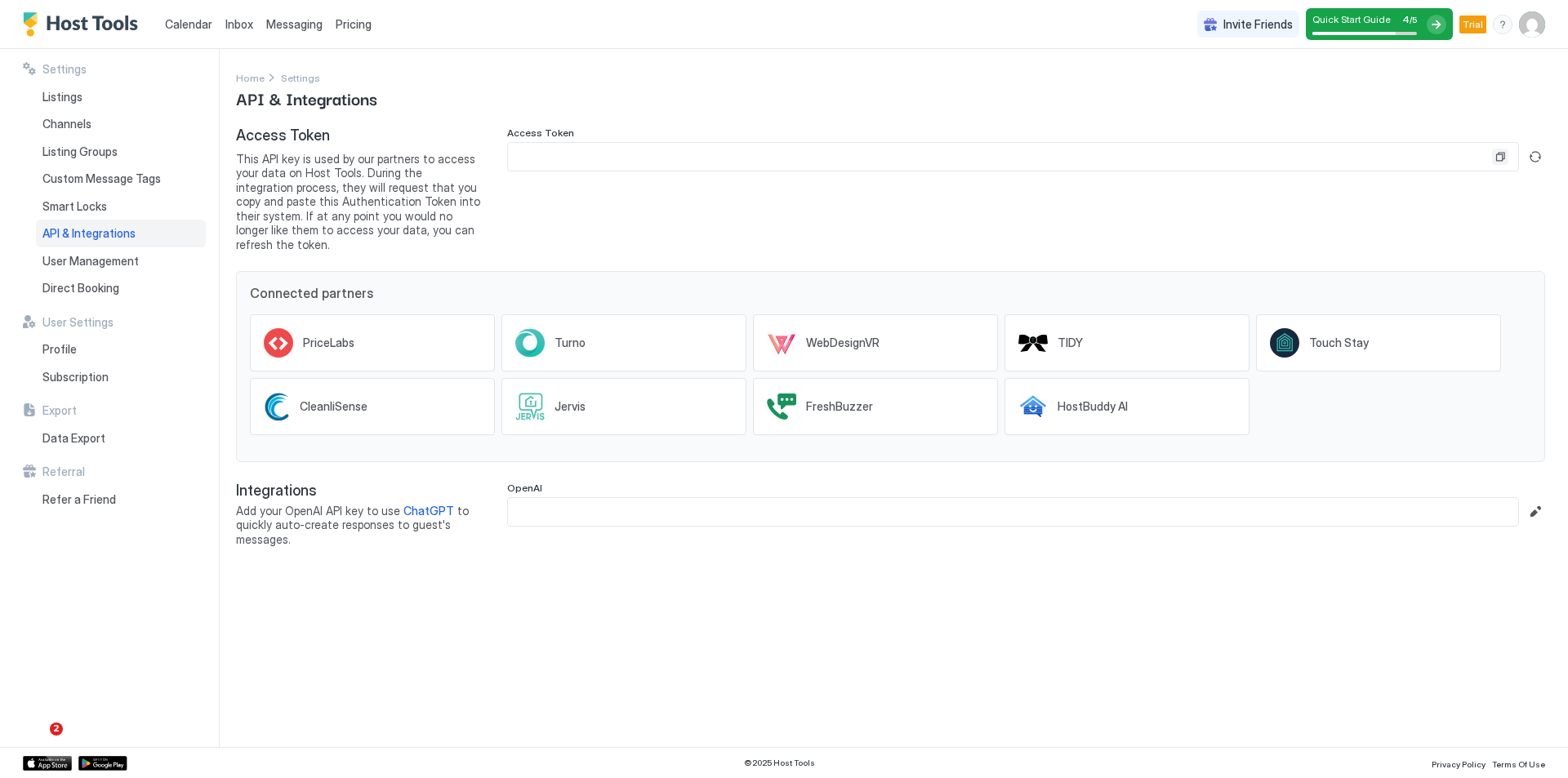
click at [1504, 159] on button "Copy" at bounding box center [1499, 156] width 16 height 16
click at [1534, 160] on button "Generate new token" at bounding box center [1535, 156] width 20 height 20
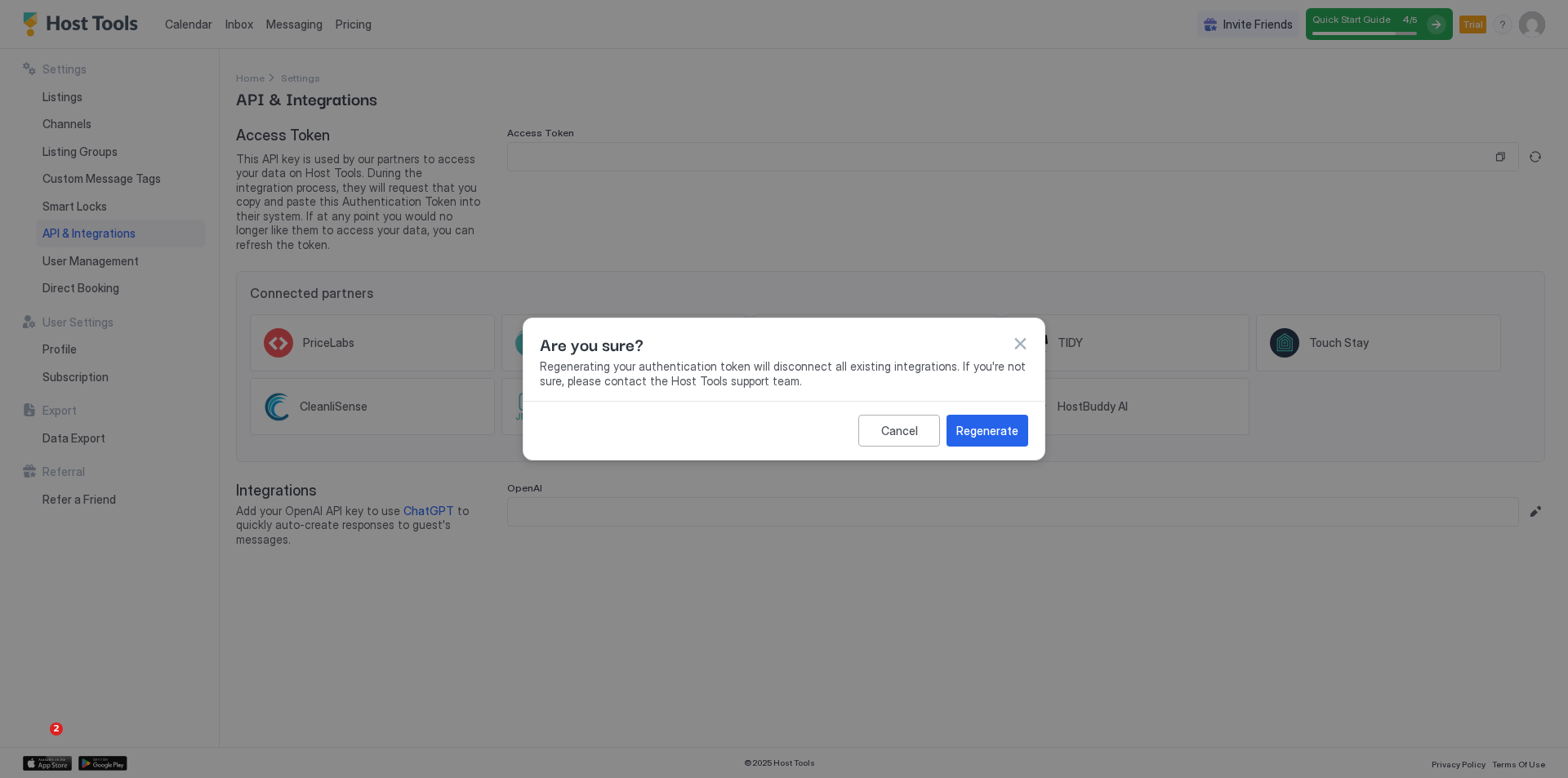
click at [1002, 422] on div "Regenerate" at bounding box center [987, 430] width 62 height 17
type input "**********"
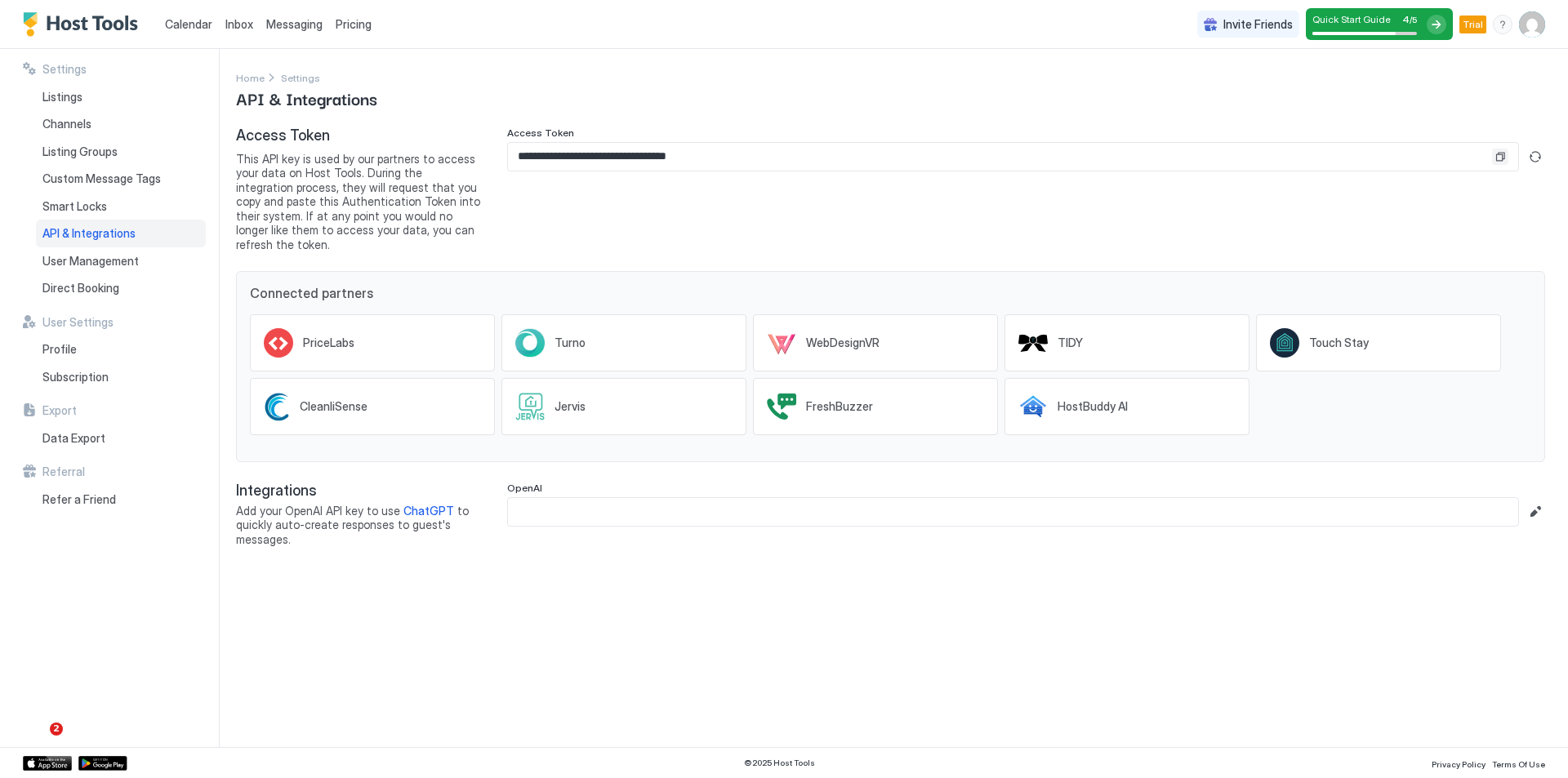
click at [1500, 155] on button "Copy" at bounding box center [1499, 156] width 16 height 16
click at [607, 481] on div "OpenAI" at bounding box center [1026, 489] width 1038 height 16
click at [607, 498] on input "Input Field" at bounding box center [1013, 512] width 1010 height 28
click at [610, 500] on input "Input Field" at bounding box center [1013, 512] width 1010 height 28
click at [1541, 504] on button "Edit" at bounding box center [1535, 512] width 20 height 20
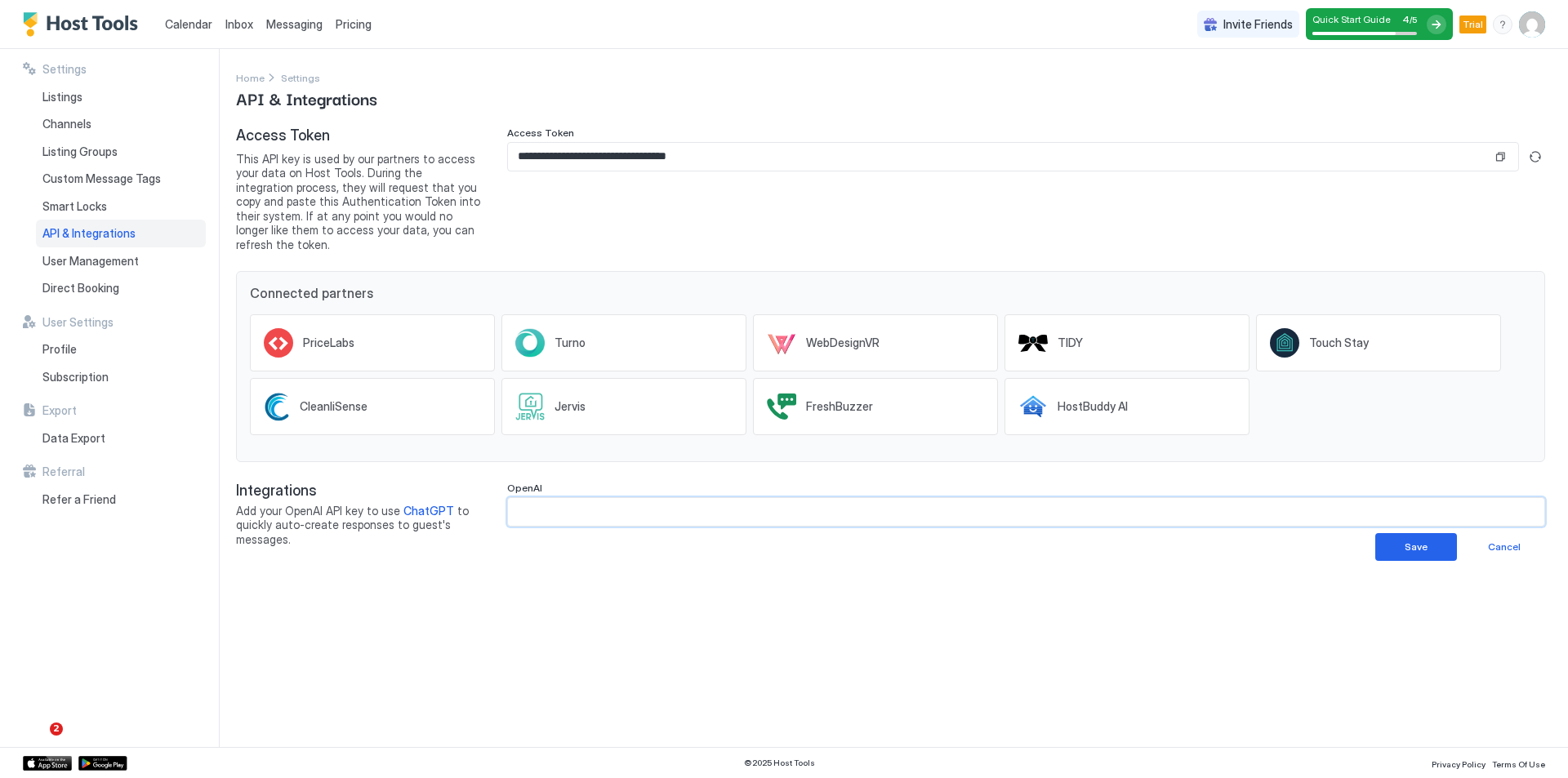
click at [1372, 498] on input "Input Field" at bounding box center [1026, 512] width 1036 height 28
paste input "**********"
type input "**********"
click at [1410, 539] on div "Save" at bounding box center [1415, 546] width 23 height 15
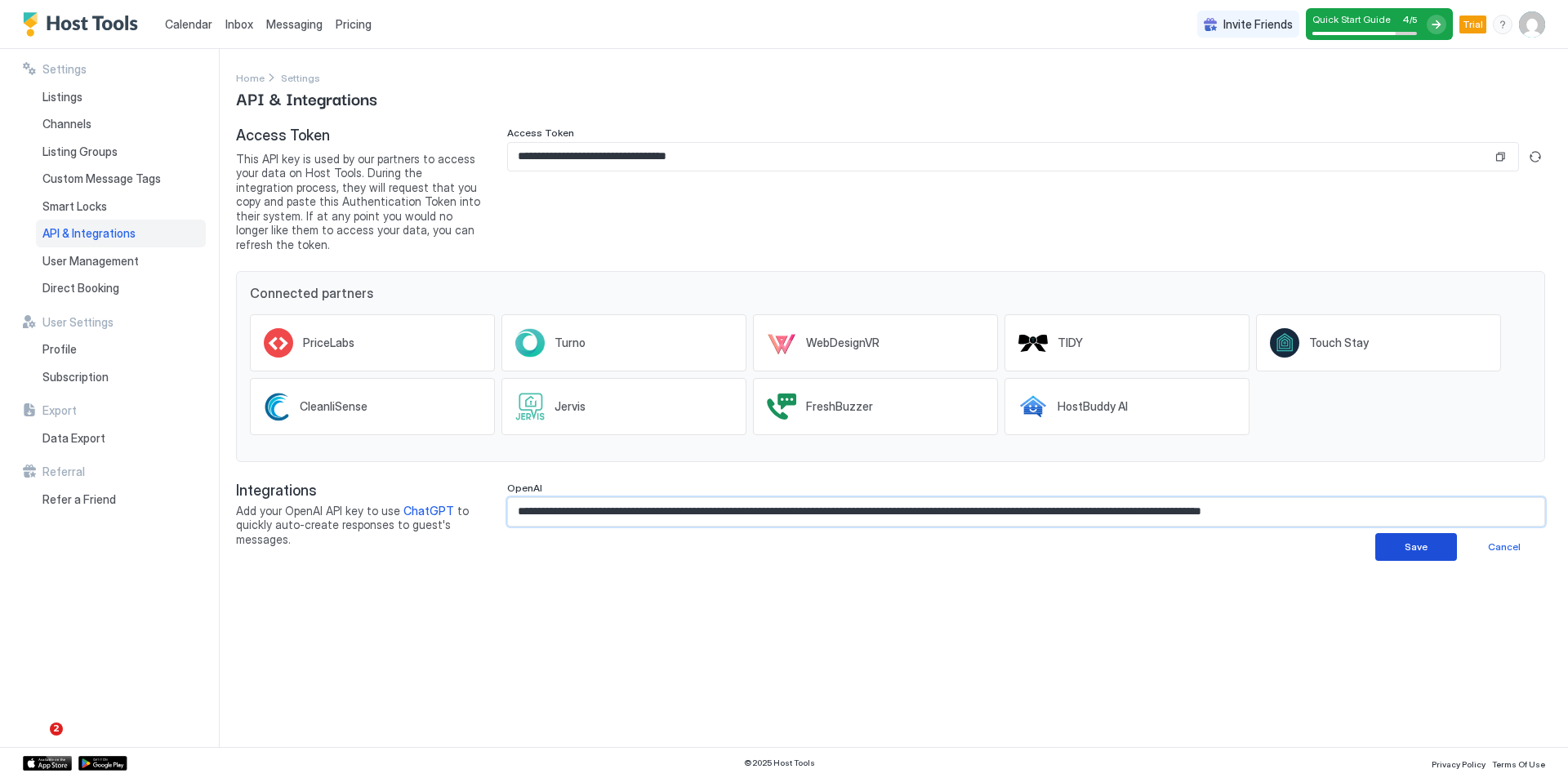
scroll to position [0, 0]
click at [436, 341] on div "PriceLabs" at bounding box center [372, 343] width 245 height 57
click at [1500, 156] on button "Copy" at bounding box center [1499, 156] width 16 height 16
click at [189, 26] on span "Calendar" at bounding box center [188, 24] width 48 height 14
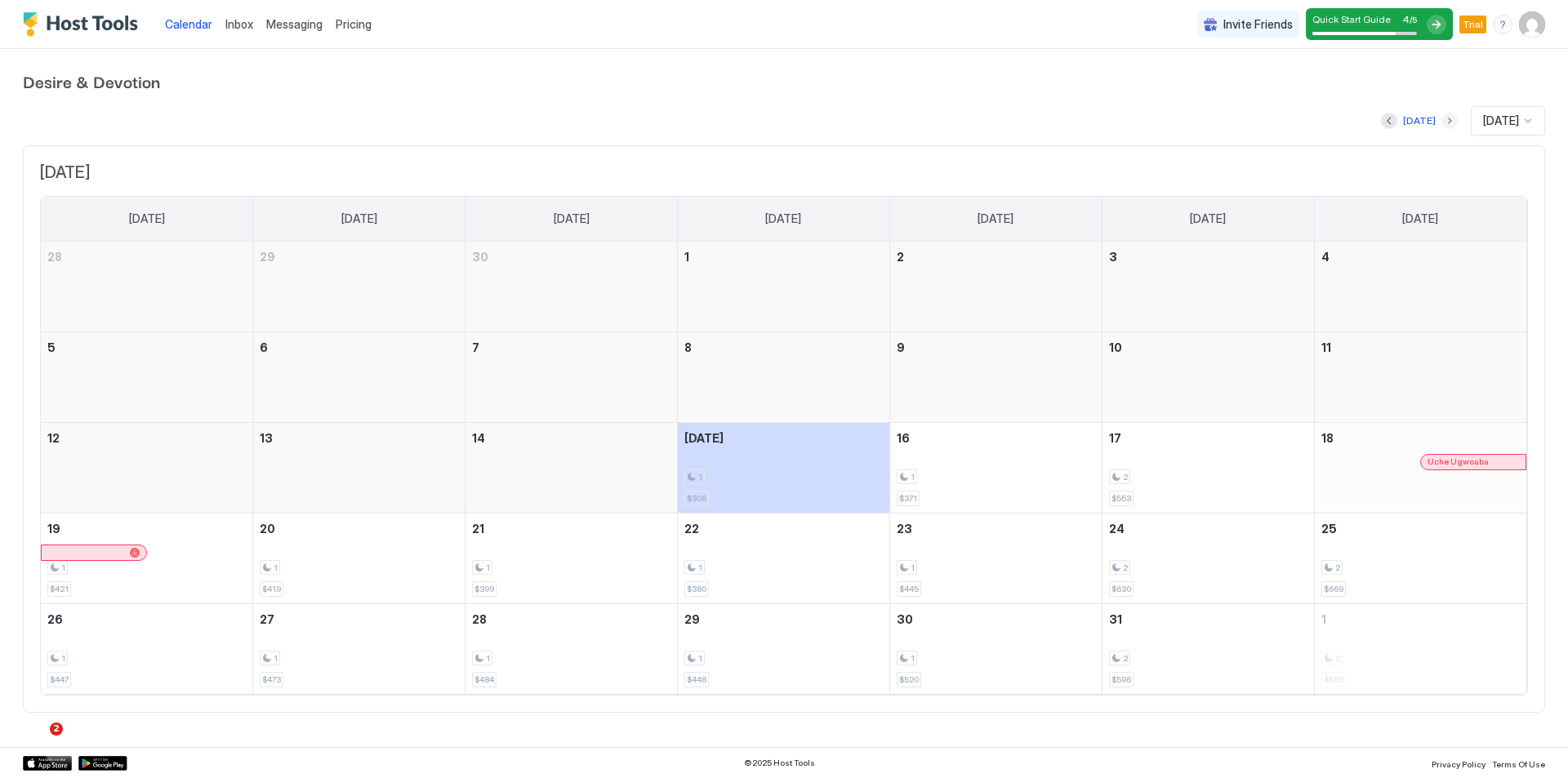
click at [1441, 126] on button "Next month" at bounding box center [1449, 121] width 16 height 16
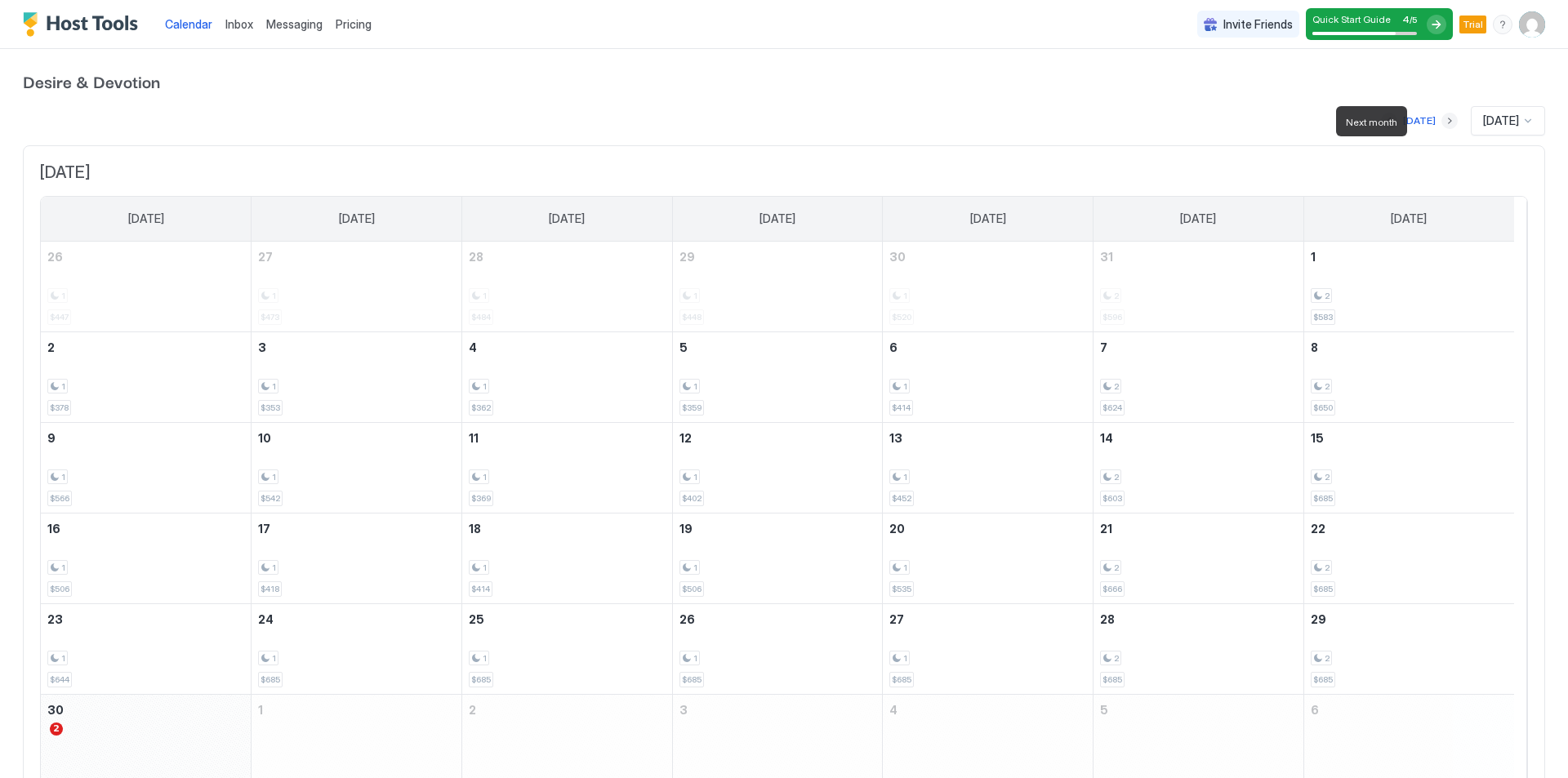
click at [1441, 119] on button "Next month" at bounding box center [1449, 121] width 16 height 16
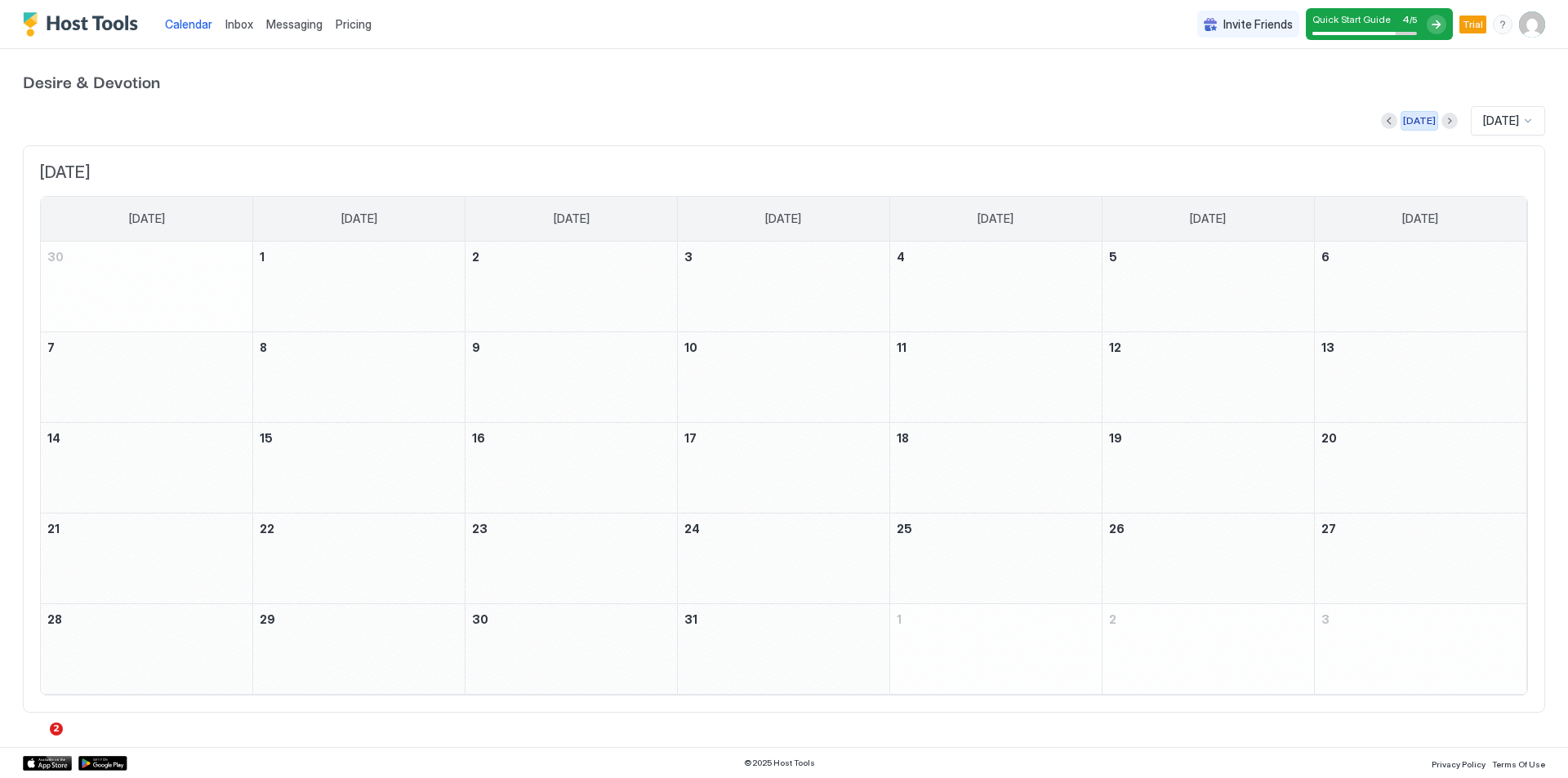
click at [1420, 119] on div "[DATE]" at bounding box center [1420, 121] width 33 height 15
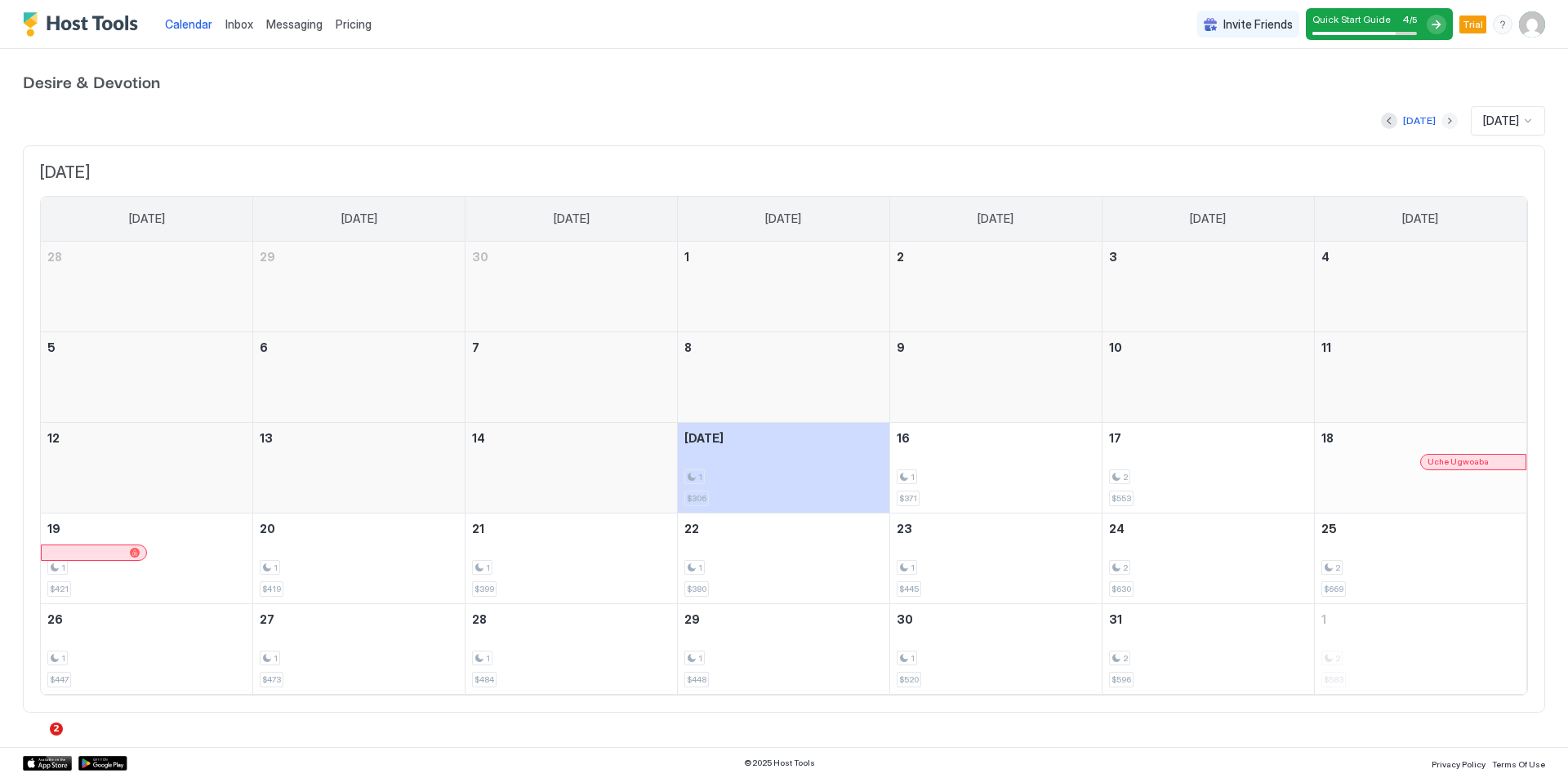
click at [1441, 115] on button "Next month" at bounding box center [1449, 121] width 16 height 16
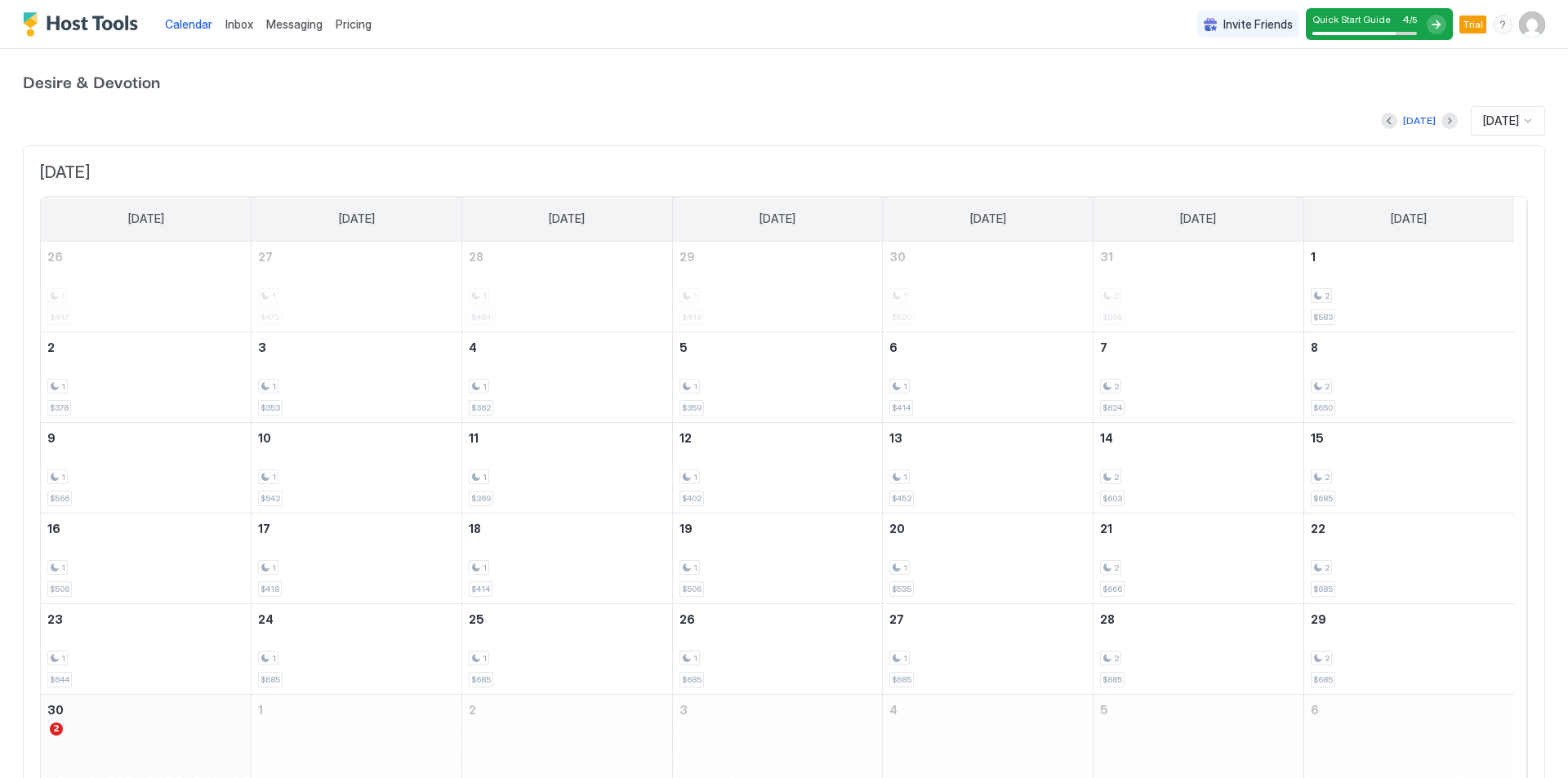
click at [1434, 118] on div "Today Nov 2025" at bounding box center [784, 121] width 1522 height 29
click at [1441, 121] on button "Next month" at bounding box center [1449, 121] width 16 height 16
click at [1441, 125] on button "Next month" at bounding box center [1449, 121] width 16 height 16
click at [189, 24] on span "Calendar" at bounding box center [188, 24] width 48 height 14
click at [1519, 27] on img "User profile" at bounding box center [1532, 24] width 26 height 26
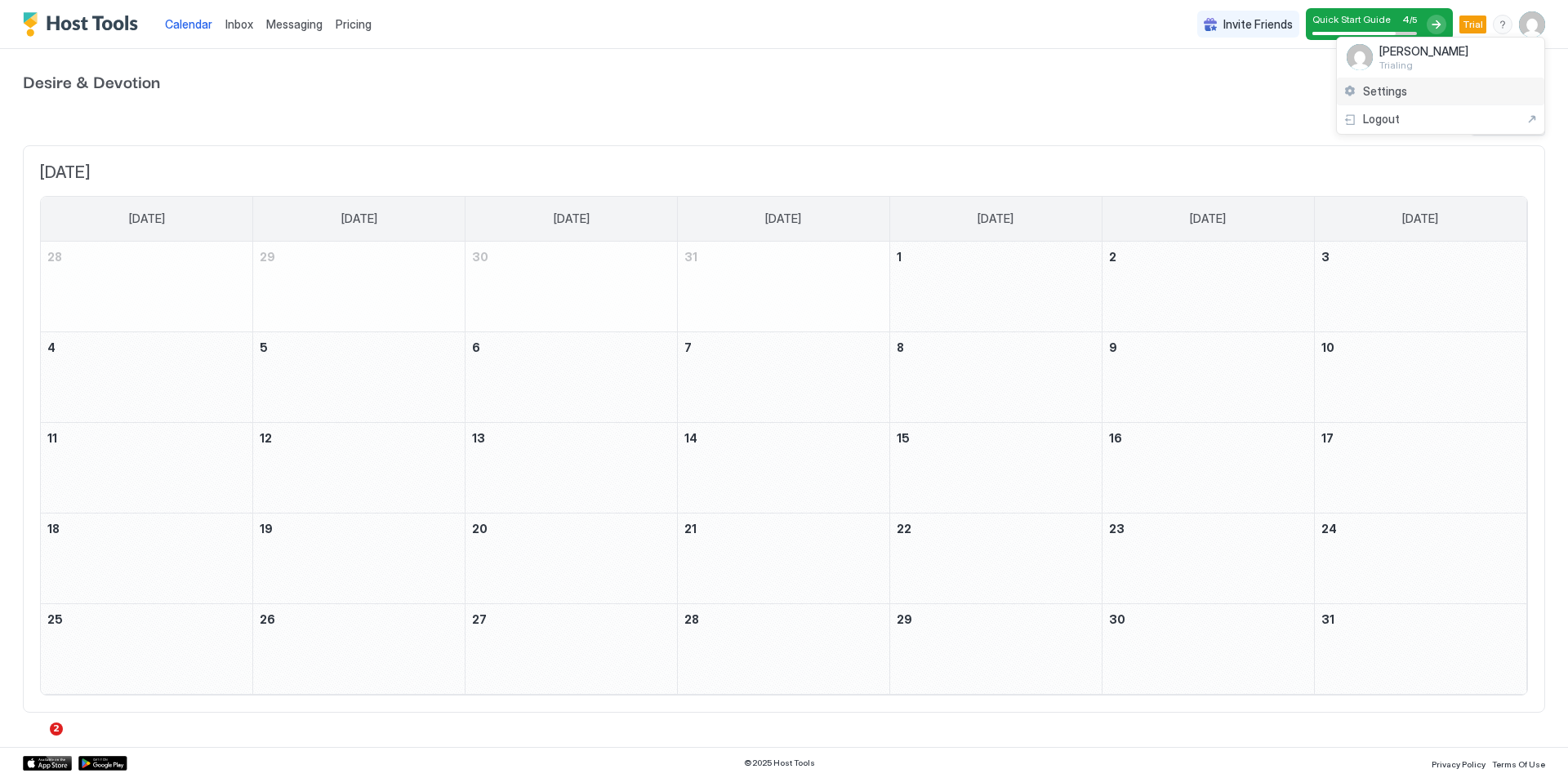
click at [1388, 87] on span "Settings" at bounding box center [1384, 91] width 44 height 15
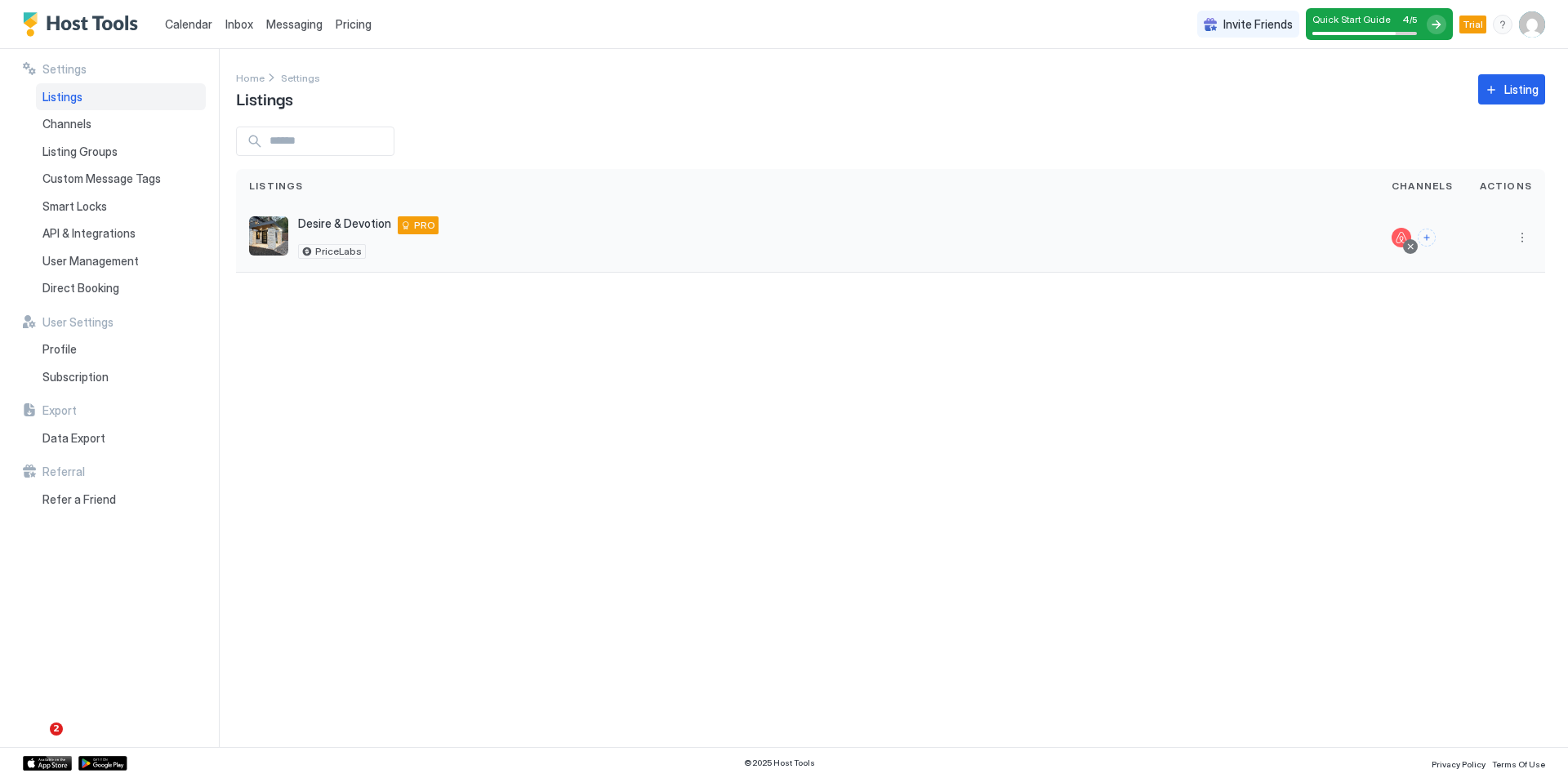
click at [1520, 242] on button "More options" at bounding box center [1522, 238] width 20 height 20
click at [1486, 317] on span "Listing Settings" at bounding box center [1485, 313] width 73 height 12
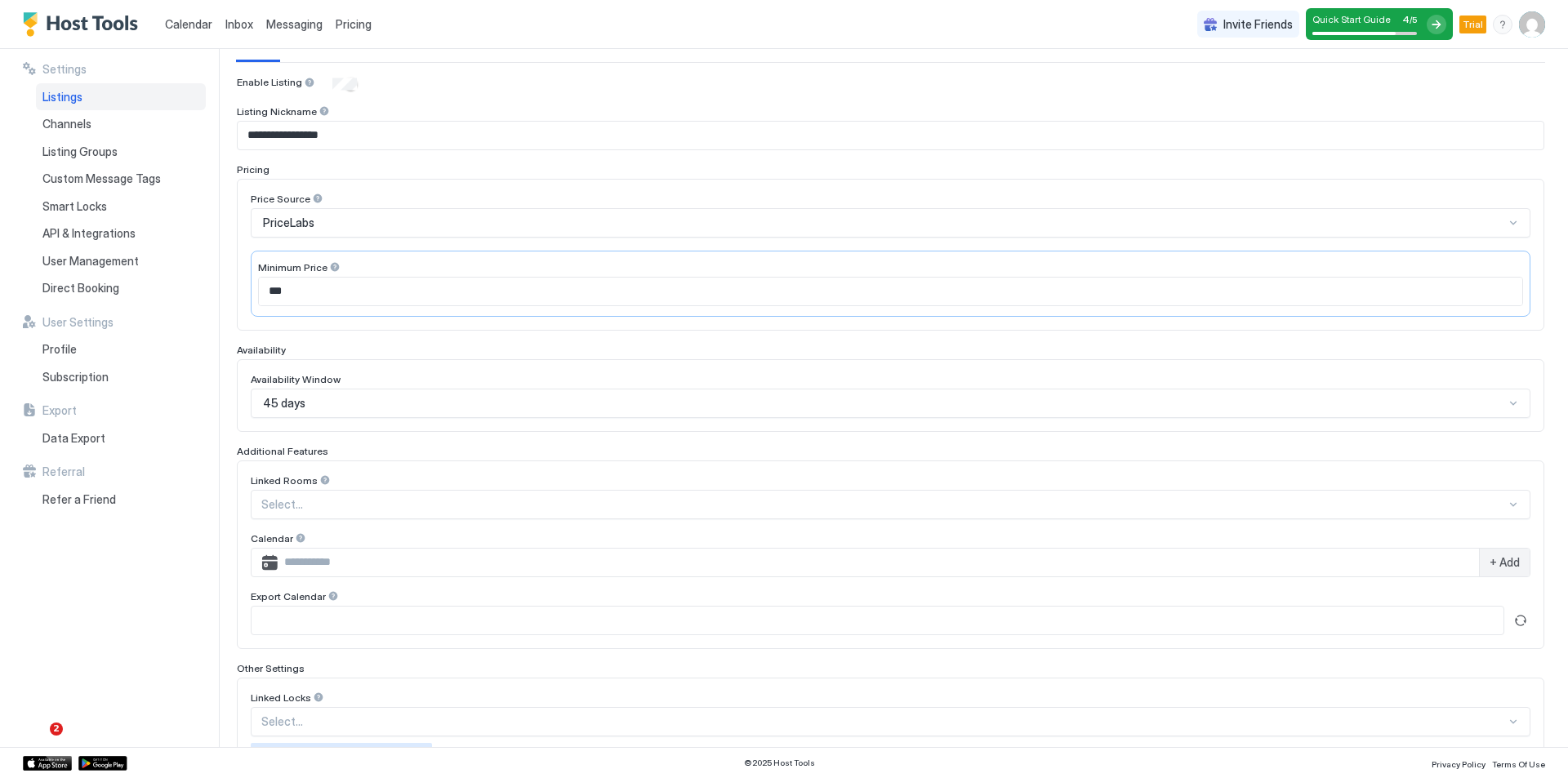
scroll to position [163, 0]
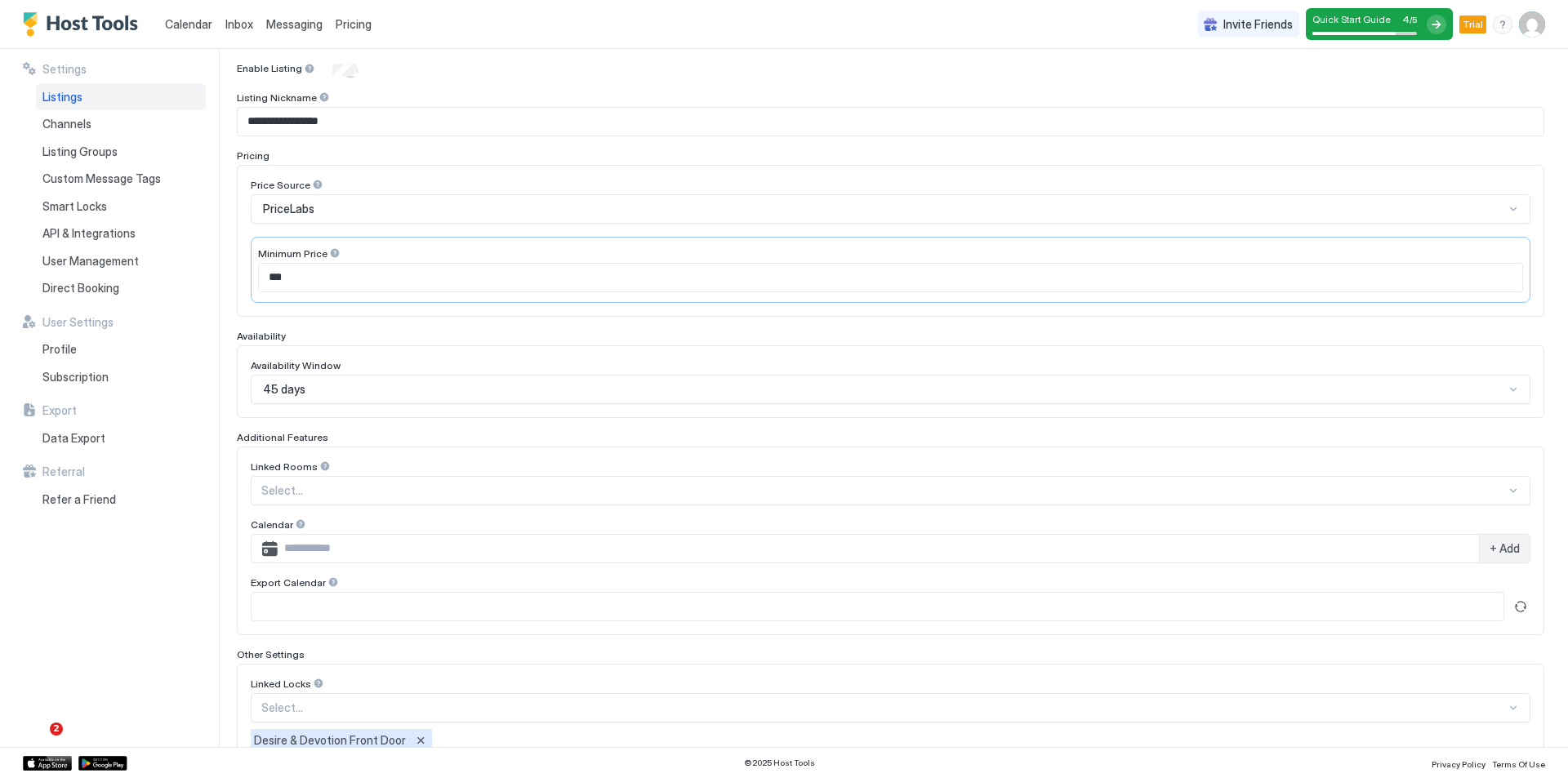
click at [385, 392] on div "45 days" at bounding box center [883, 389] width 1241 height 15
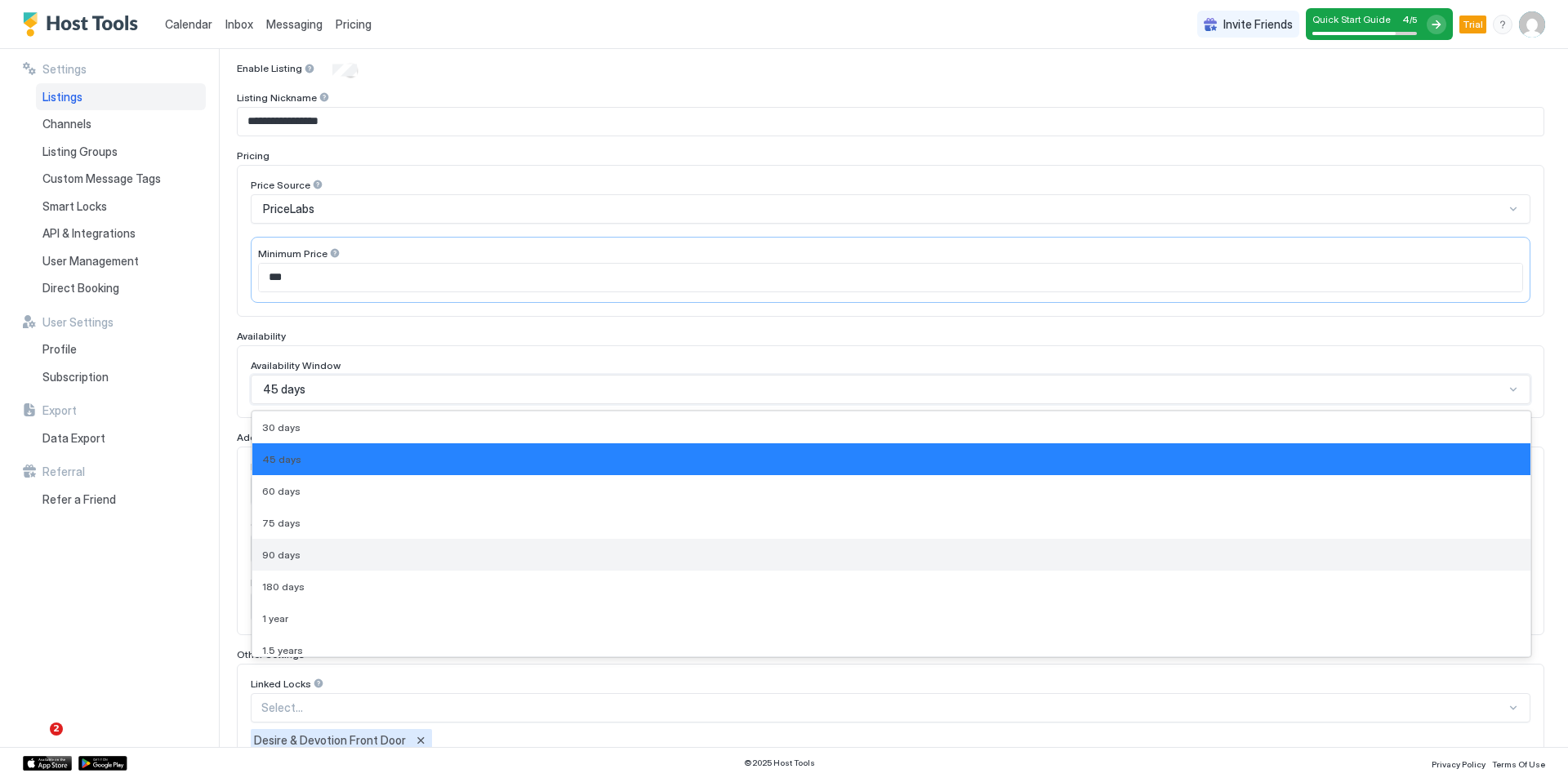
scroll to position [42, 0]
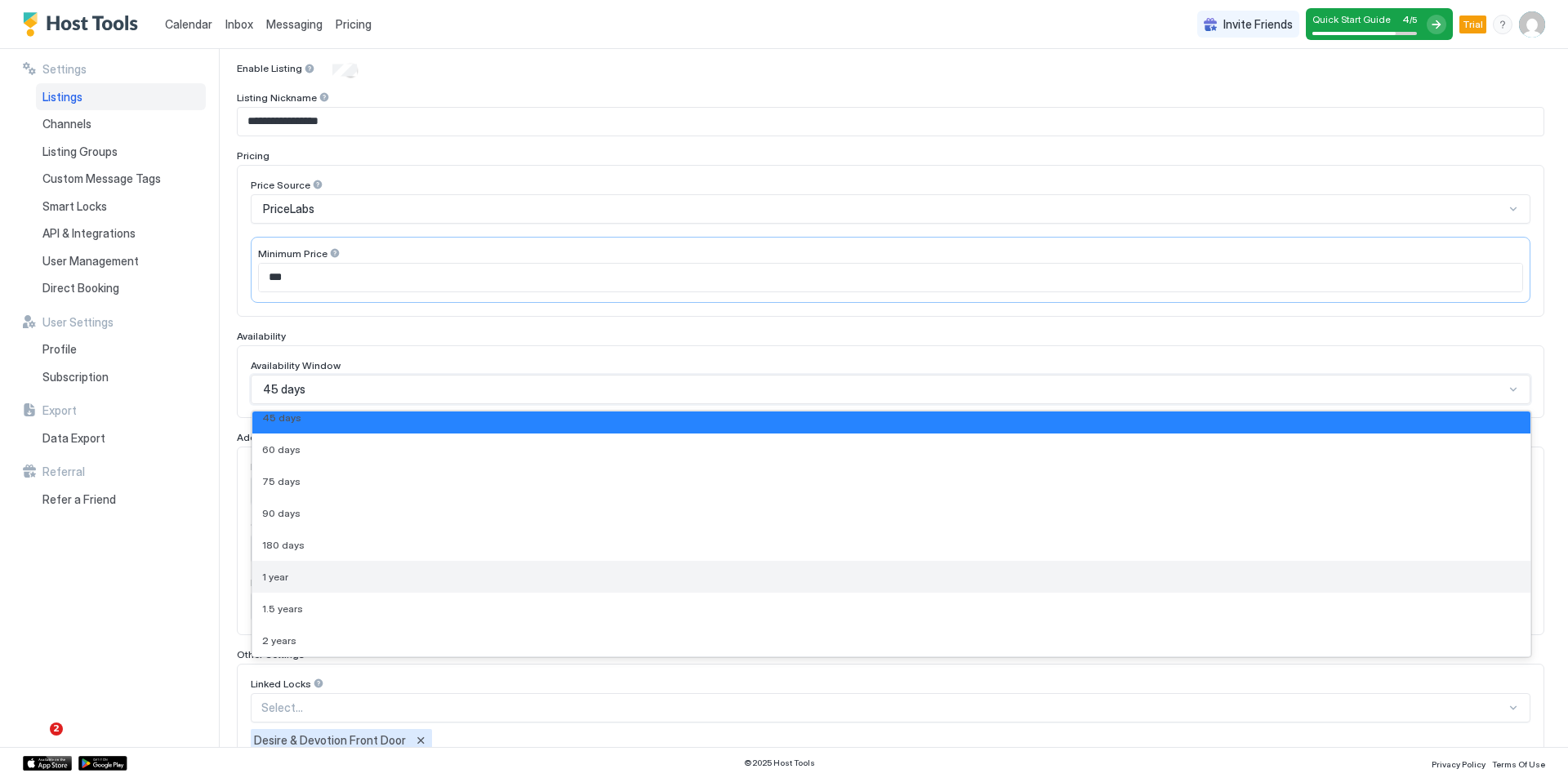
click at [355, 572] on div "1 year" at bounding box center [891, 577] width 1258 height 12
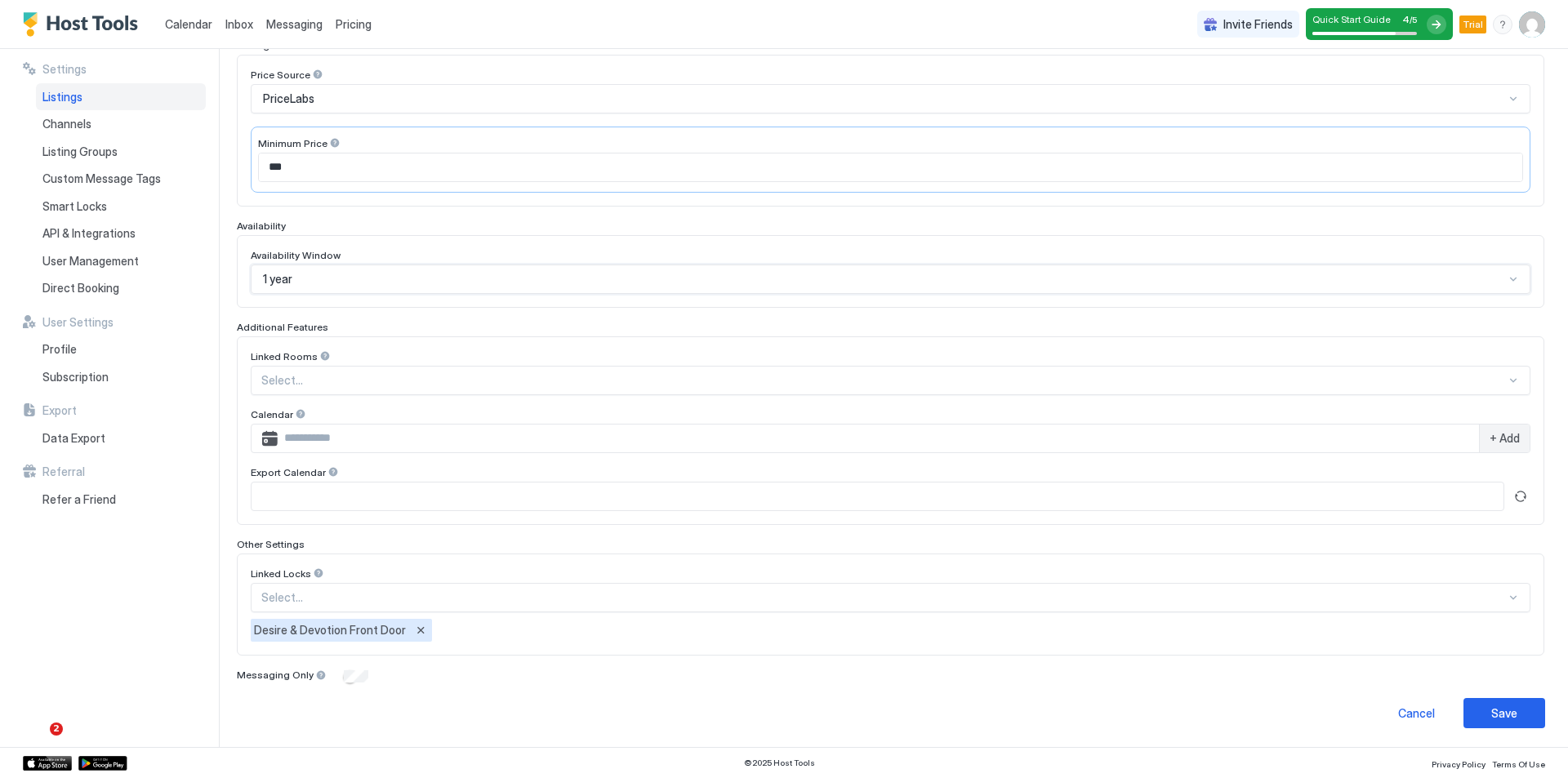
scroll to position [274, 0]
click at [1491, 708] on div "Save" at bounding box center [1504, 712] width 26 height 17
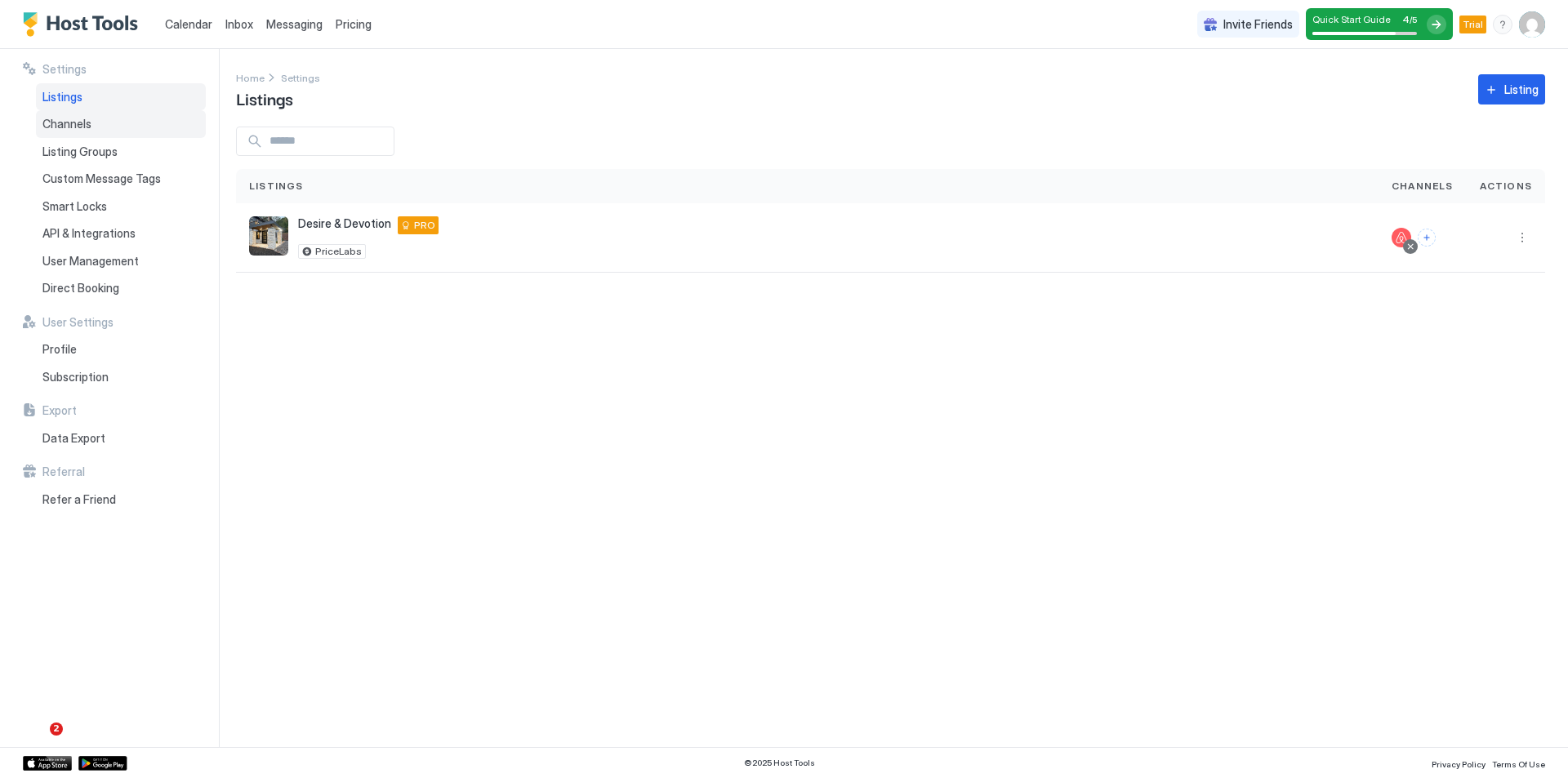
click at [62, 126] on span "Channels" at bounding box center [67, 124] width 49 height 15
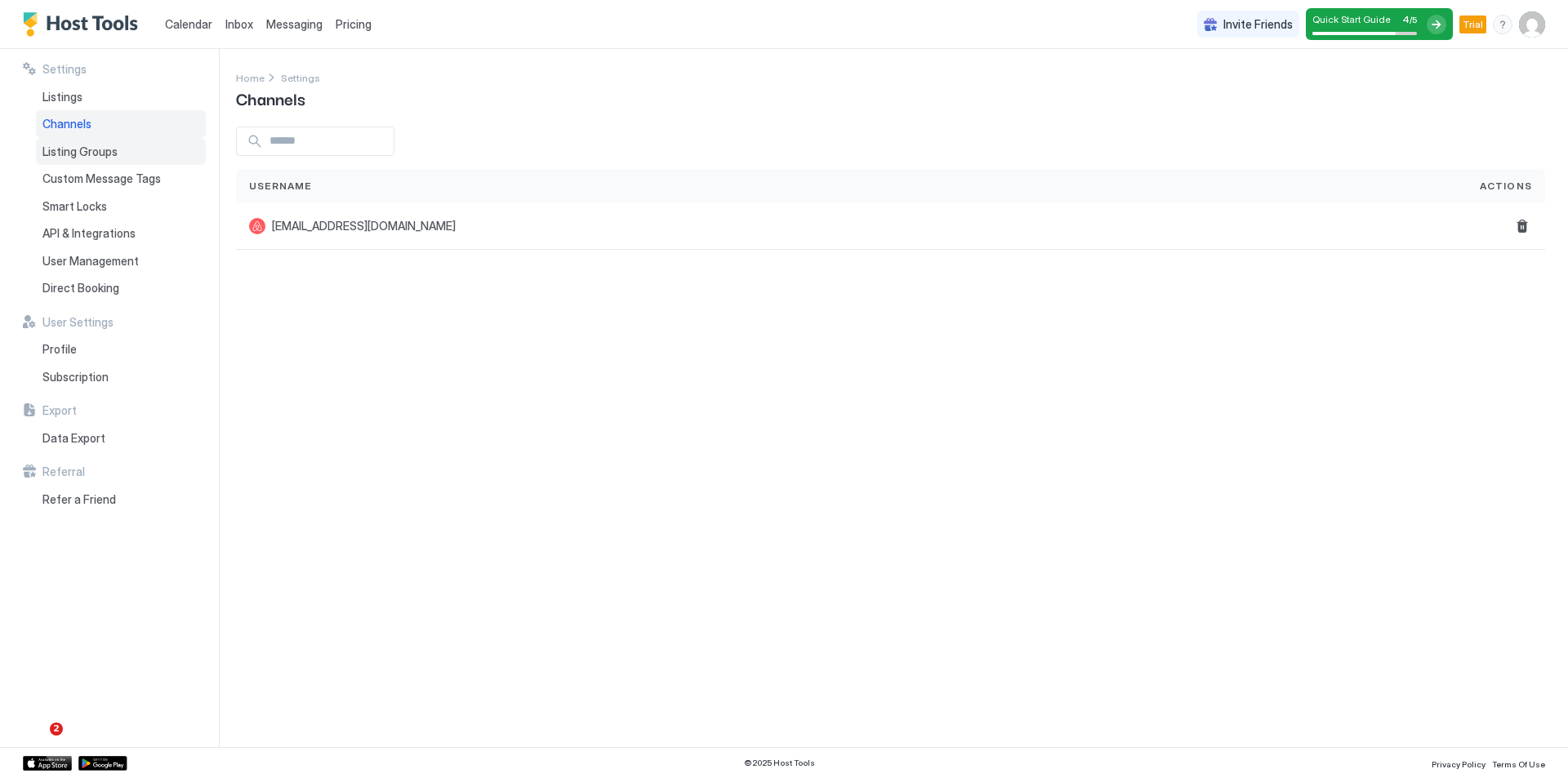
click at [70, 147] on span "Listing Groups" at bounding box center [80, 152] width 75 height 15
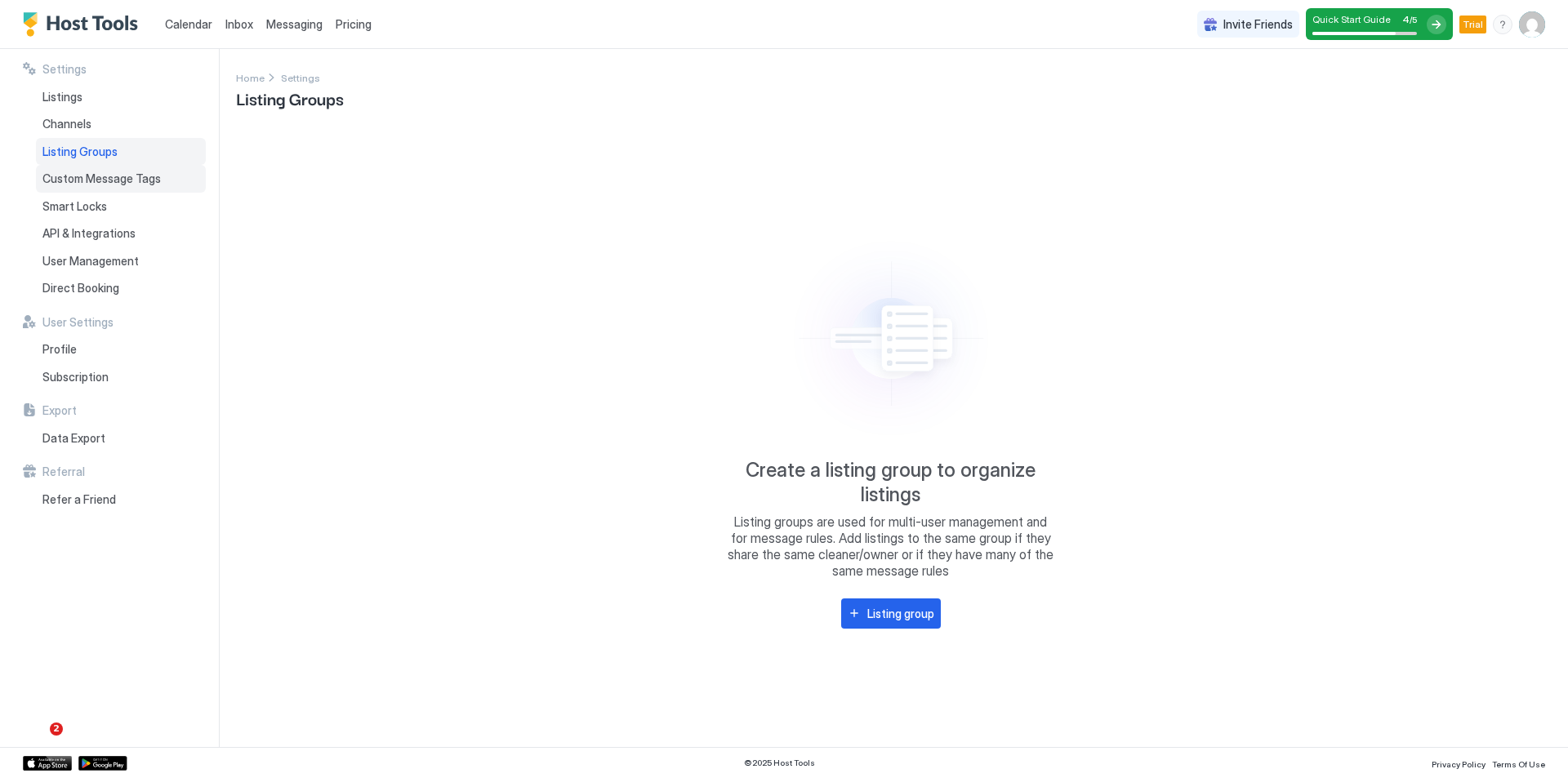
click at [77, 173] on span "Custom Message Tags" at bounding box center [102, 179] width 118 height 15
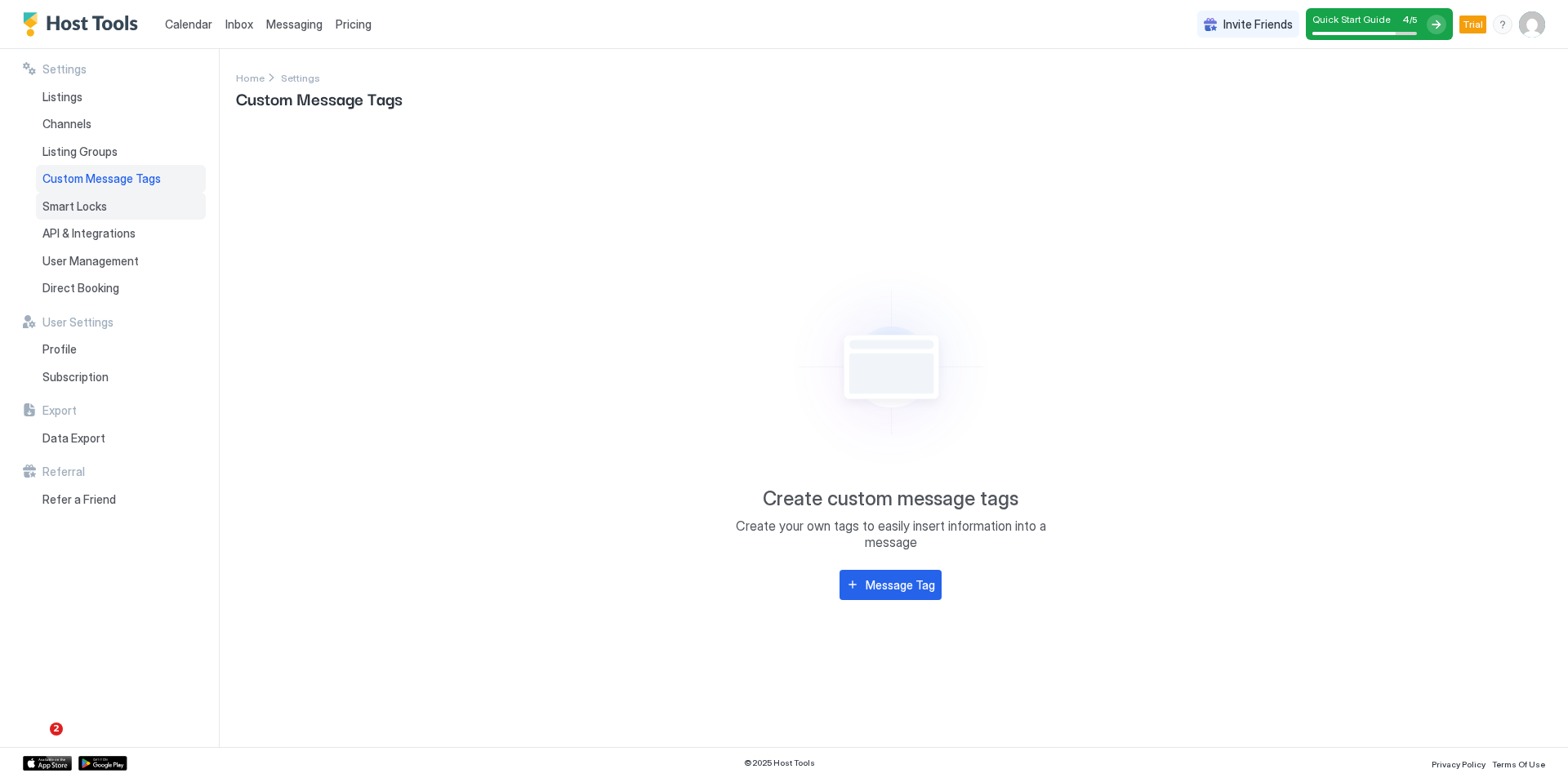
click at [69, 212] on span "Smart Locks" at bounding box center [75, 206] width 64 height 15
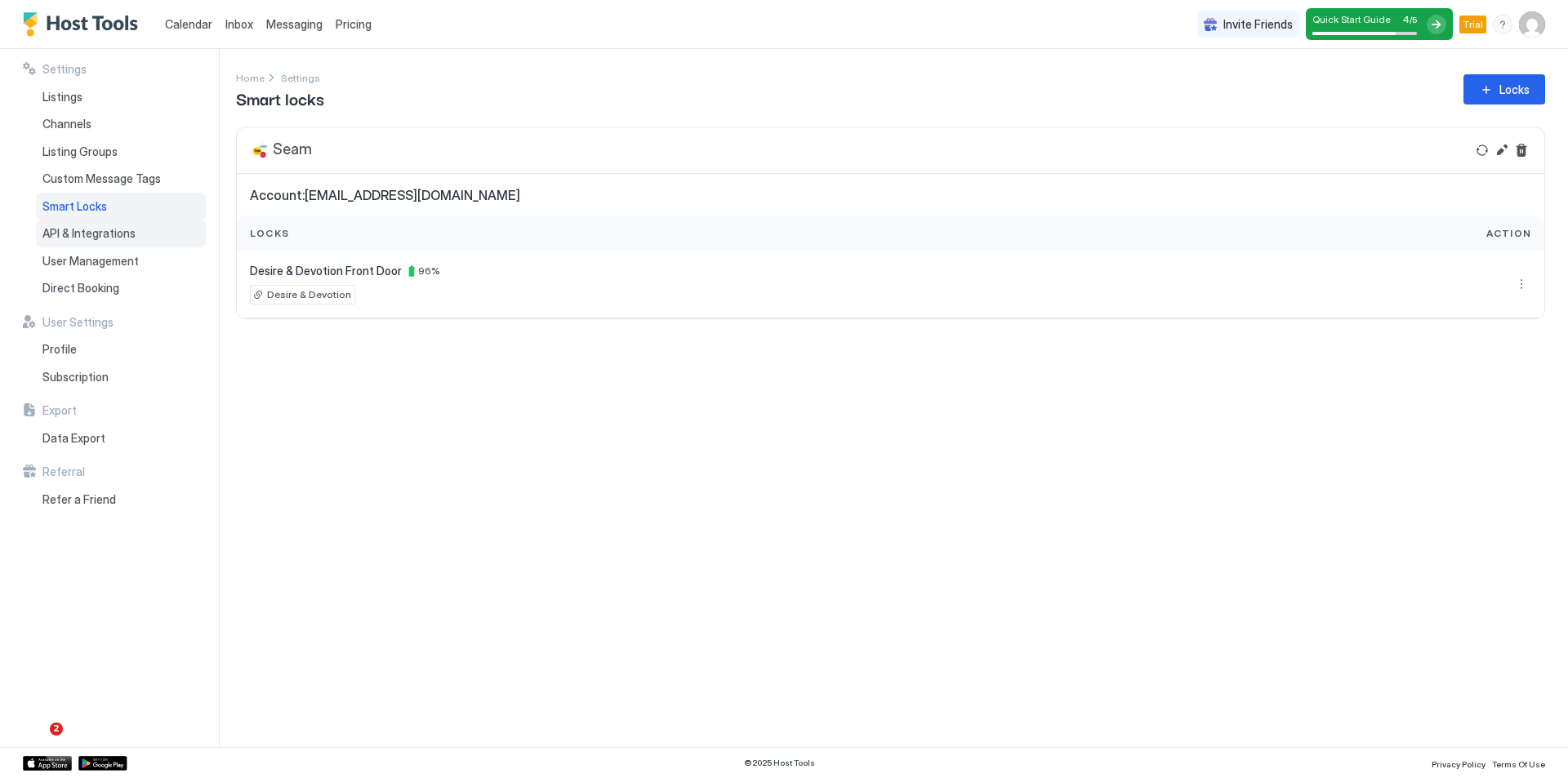
click at [66, 231] on span "API & Integrations" at bounding box center [89, 233] width 93 height 15
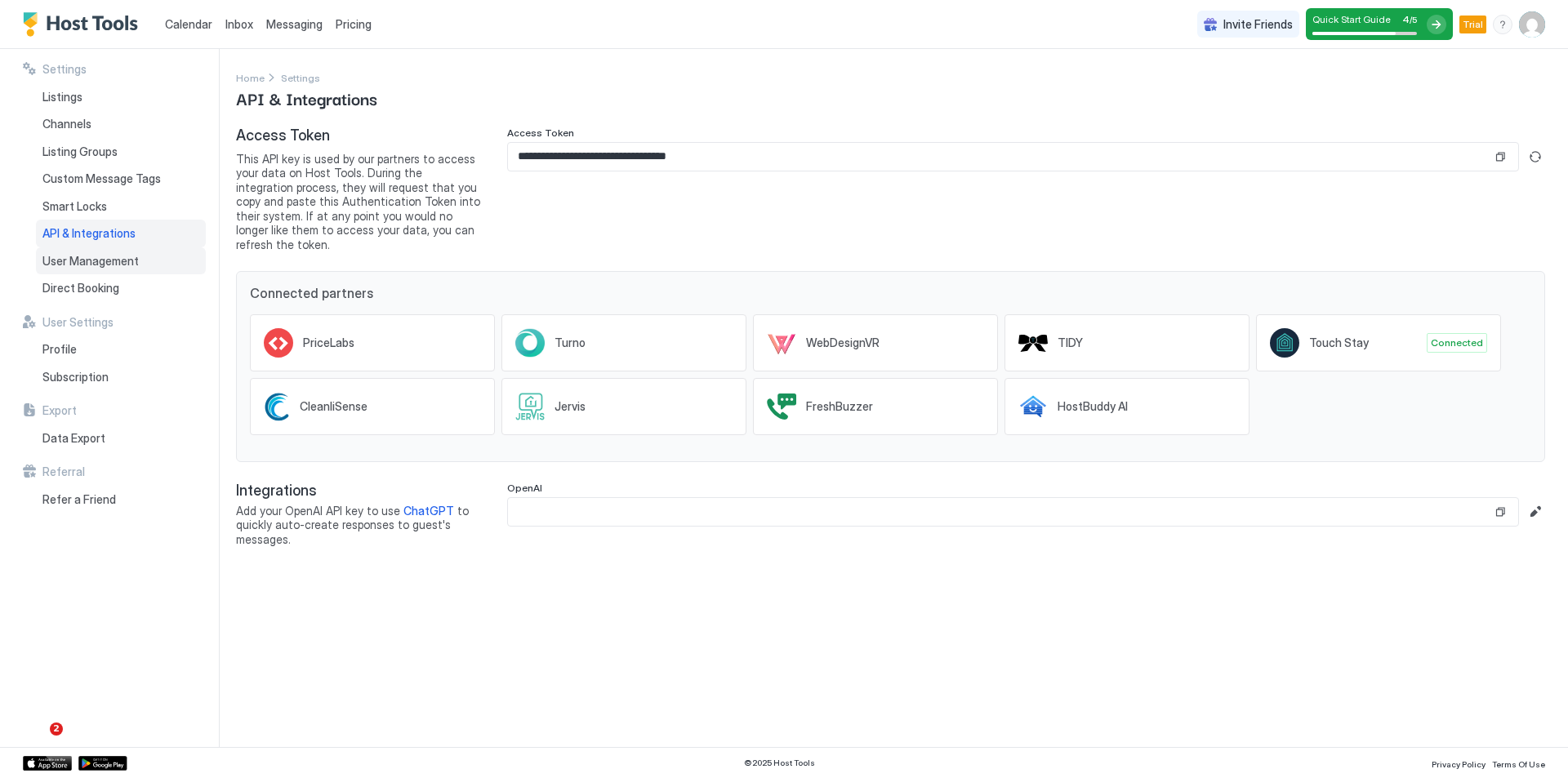
click at [69, 256] on span "User Management" at bounding box center [90, 261] width 96 height 15
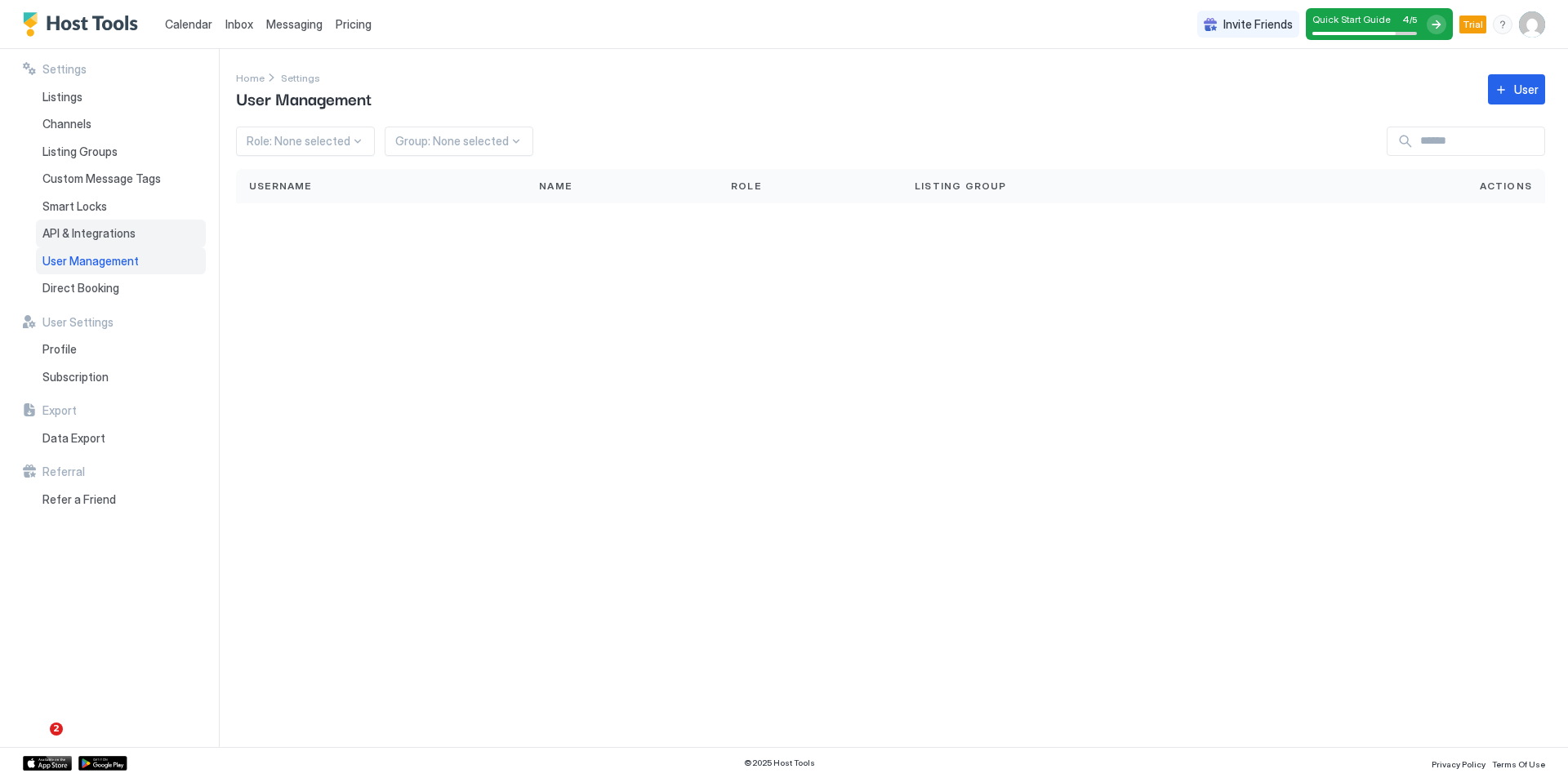
click at [71, 228] on span "API & Integrations" at bounding box center [89, 233] width 93 height 15
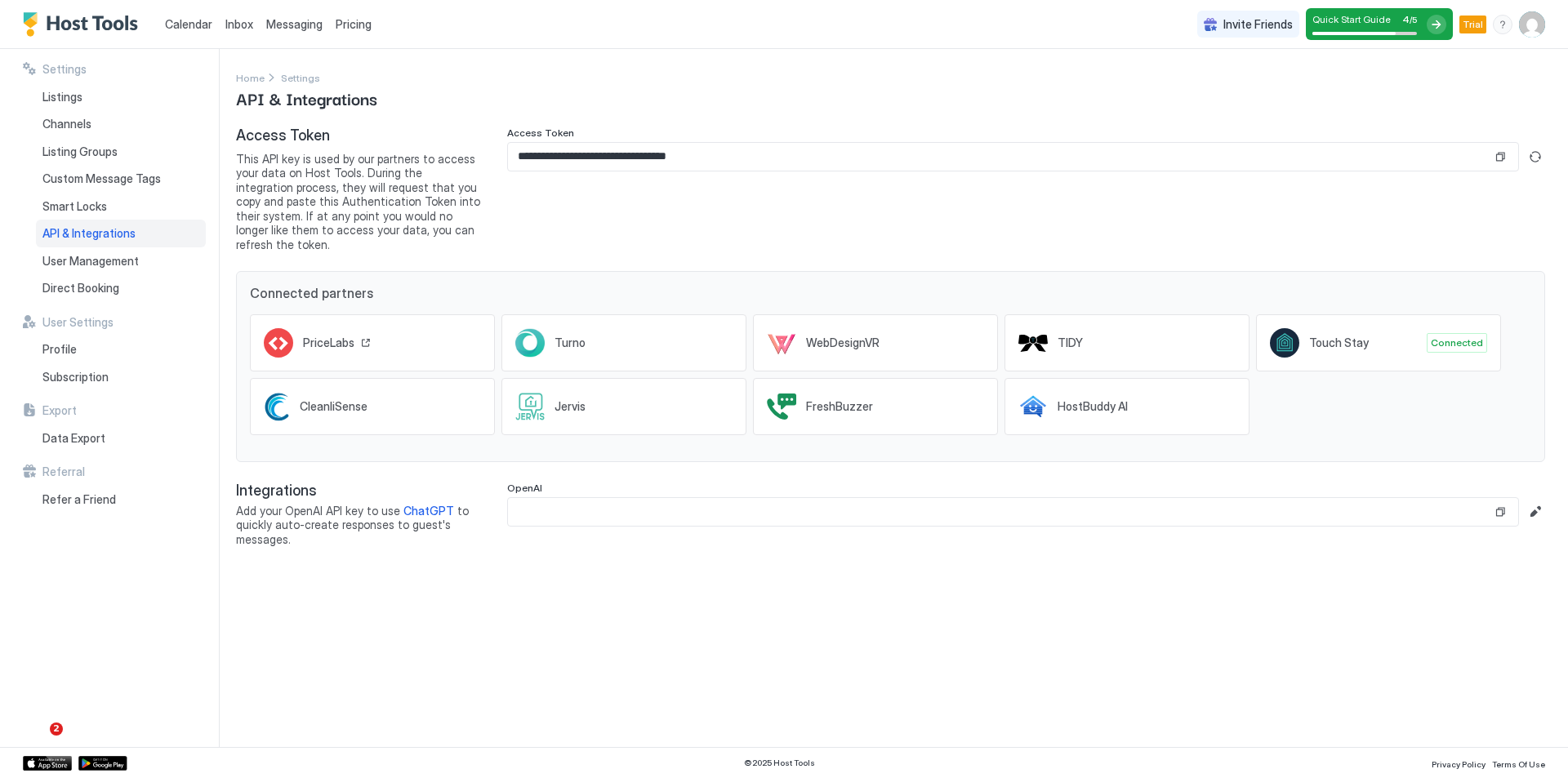
click at [434, 334] on div "PriceLabs" at bounding box center [372, 343] width 245 height 57
click at [1534, 502] on button "Edit" at bounding box center [1535, 512] width 20 height 20
click at [1445, 26] on div at bounding box center [1436, 24] width 20 height 20
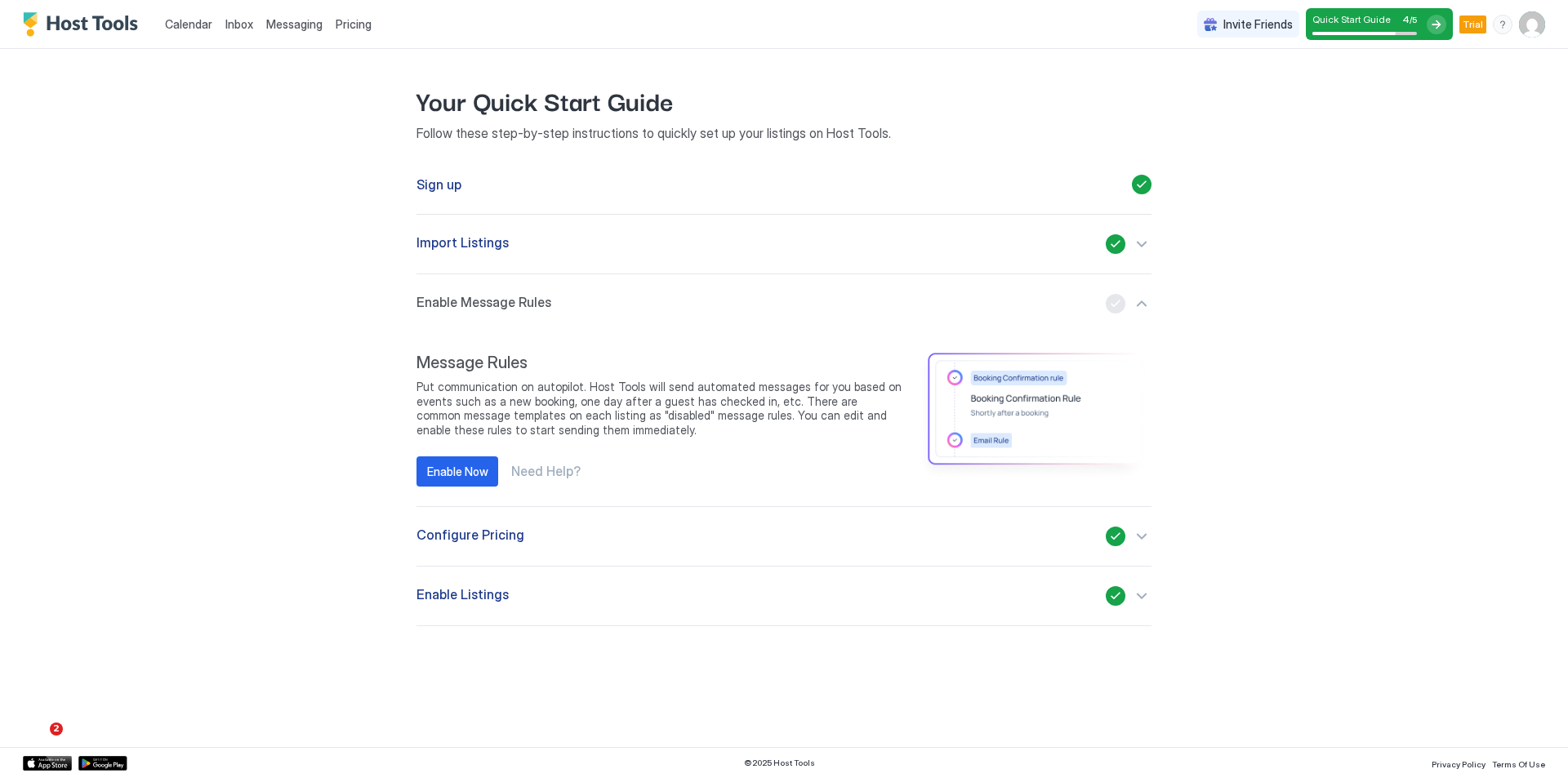
click at [614, 391] on span "Put communication on autopilot. Host Tools will send automated messages for you…" at bounding box center [659, 409] width 487 height 57
click at [991, 383] on img "image" at bounding box center [1033, 414] width 235 height 124
click at [447, 467] on div "Enable Now" at bounding box center [457, 472] width 62 height 17
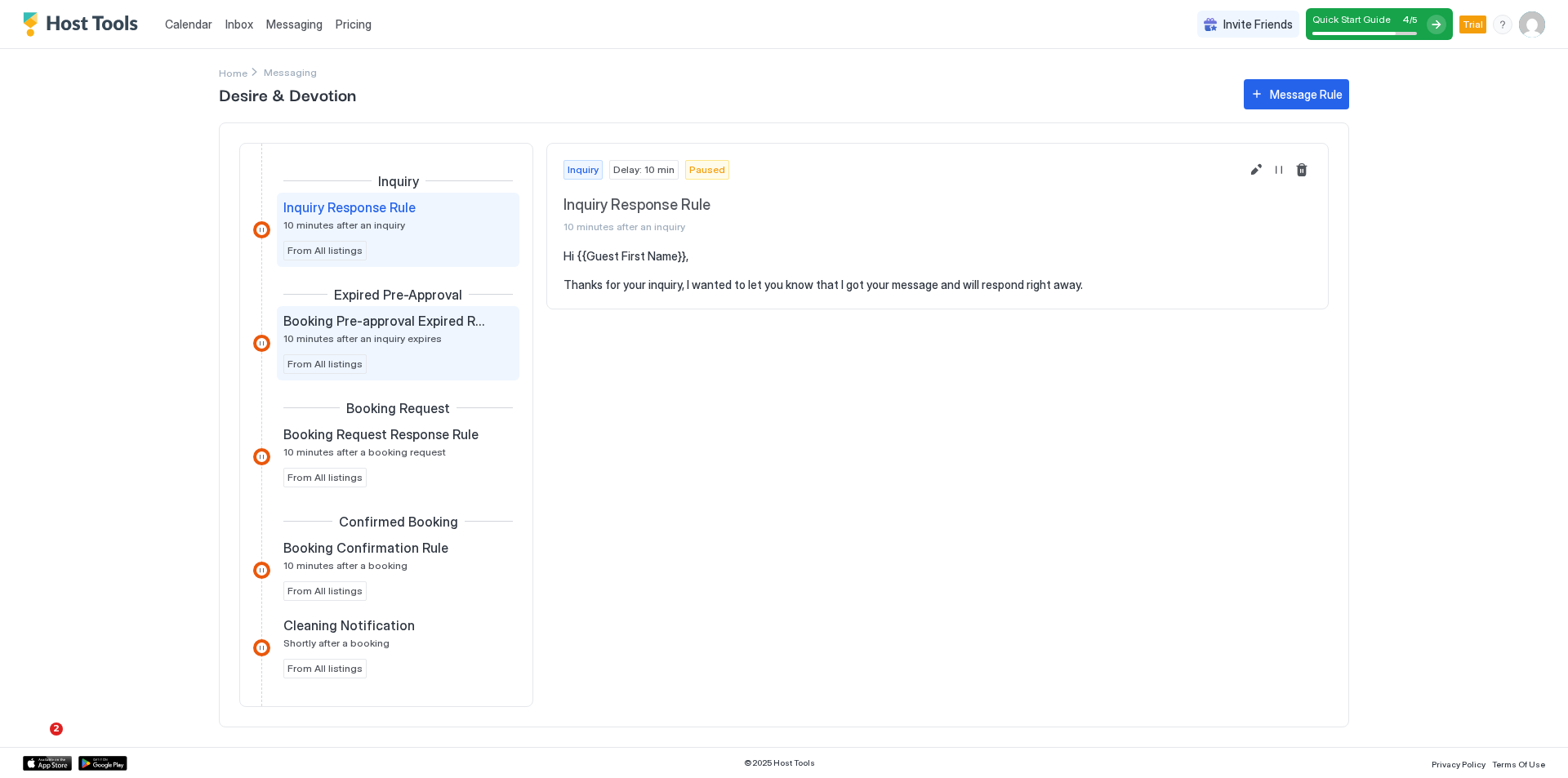
click at [403, 336] on span "10 minutes after an inquiry expires" at bounding box center [363, 338] width 159 height 12
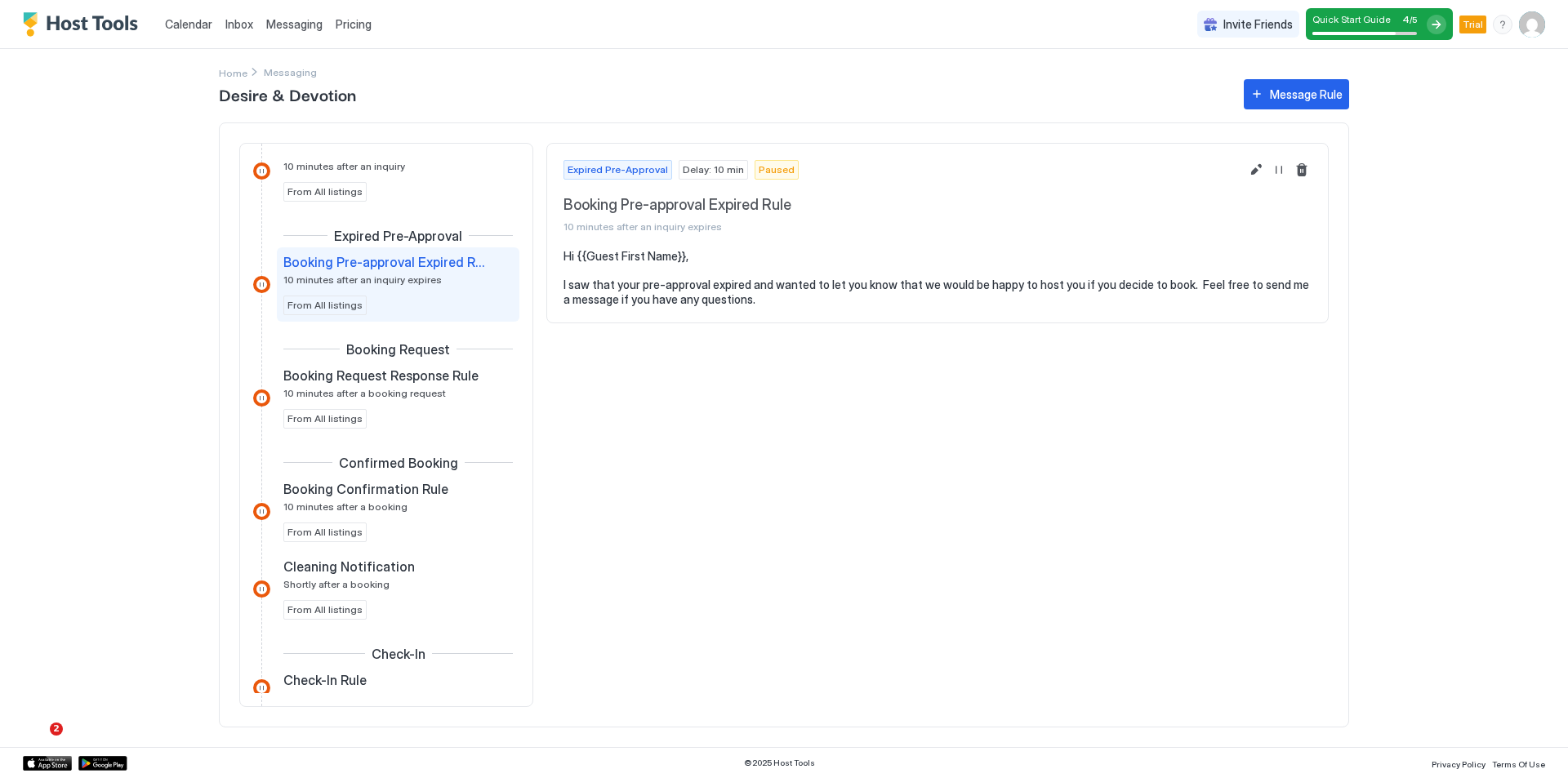
scroll to position [82, 0]
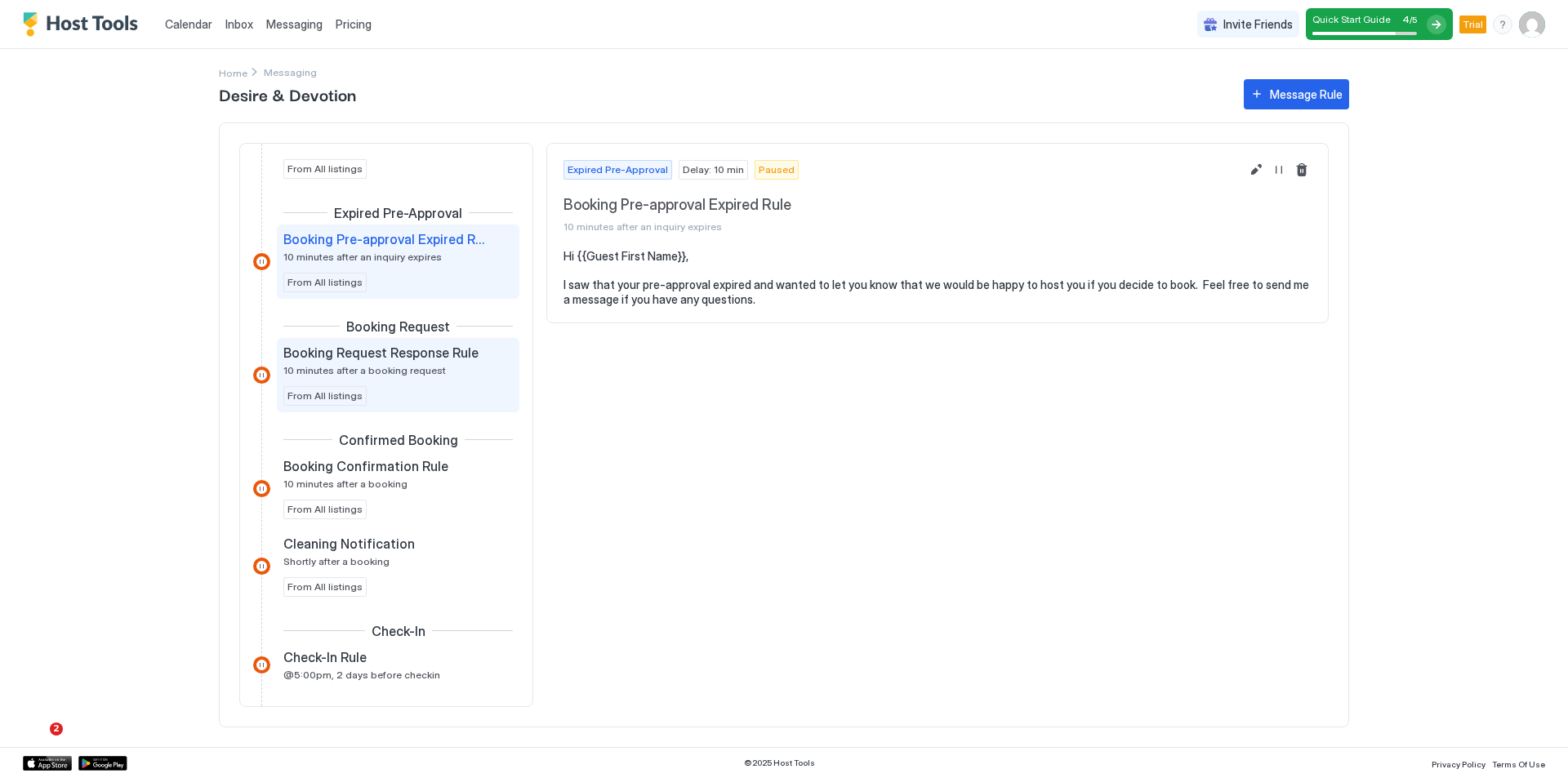
click at [402, 358] on span "Booking Request Response Rule" at bounding box center [381, 352] width 195 height 16
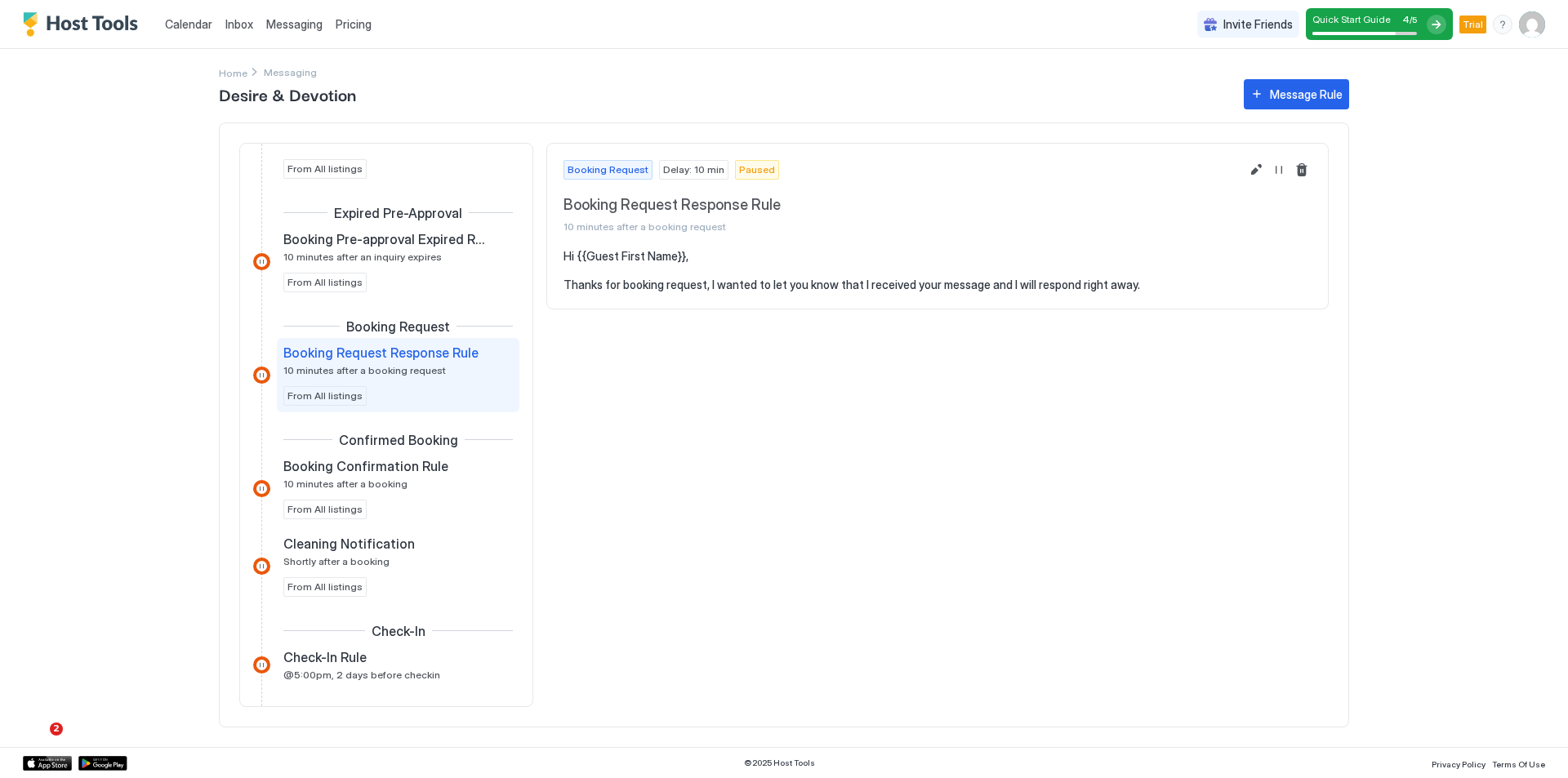
scroll to position [163, 0]
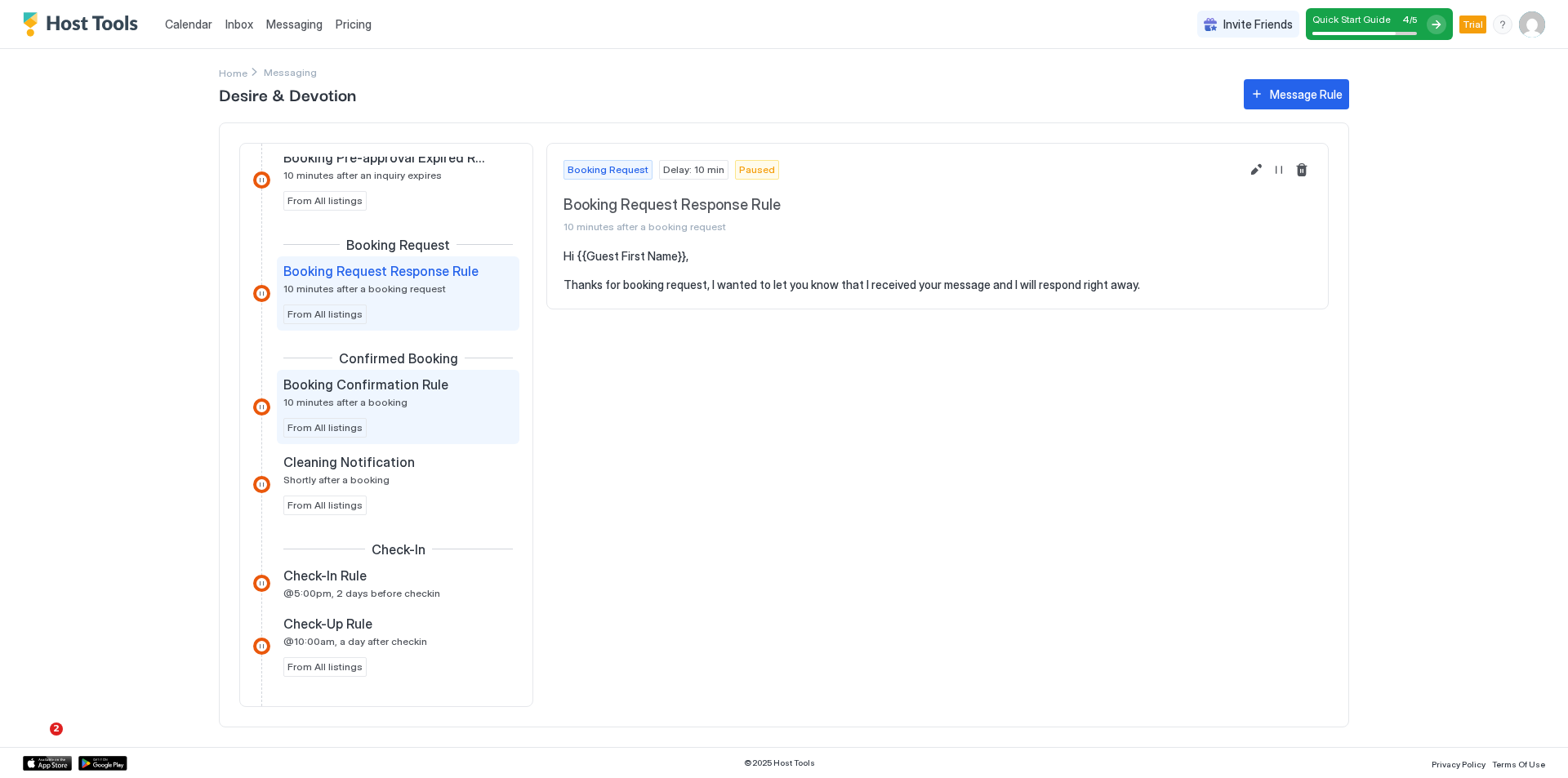
click at [396, 386] on span "Booking Confirmation Rule" at bounding box center [366, 384] width 165 height 16
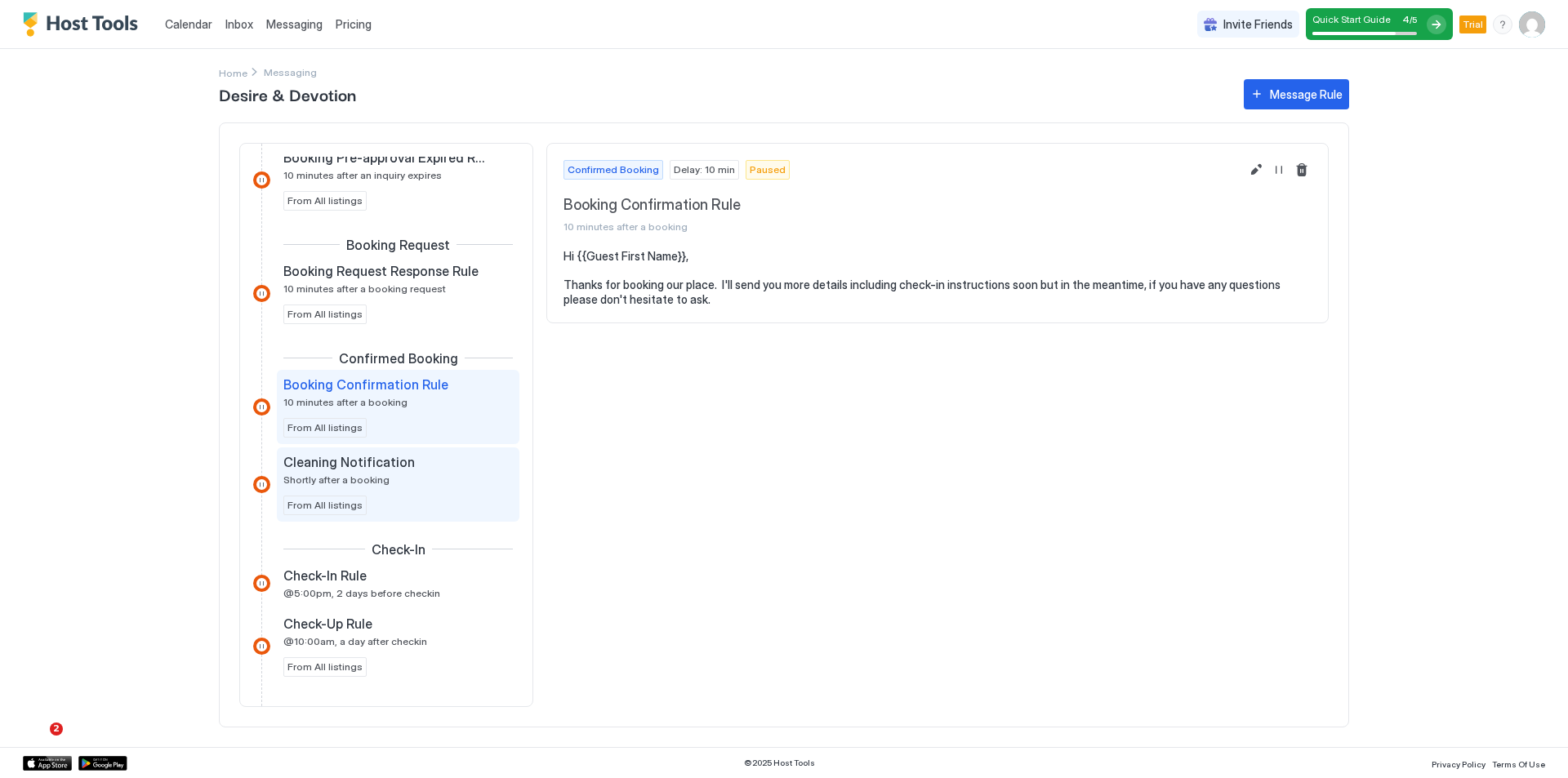
click at [403, 478] on div "Cleaning Notification Shortly after a booking" at bounding box center [387, 469] width 207 height 32
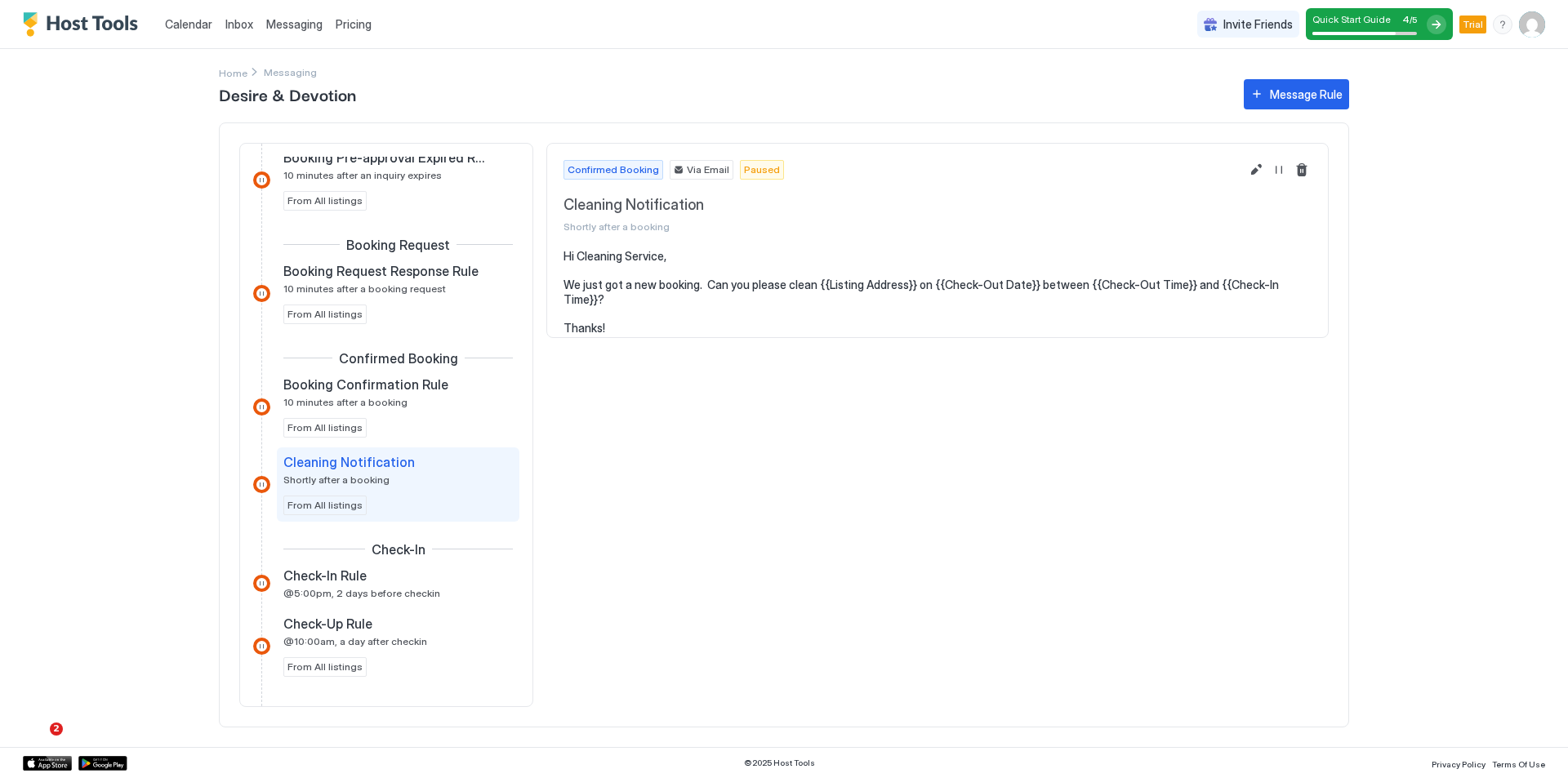
scroll to position [245, 0]
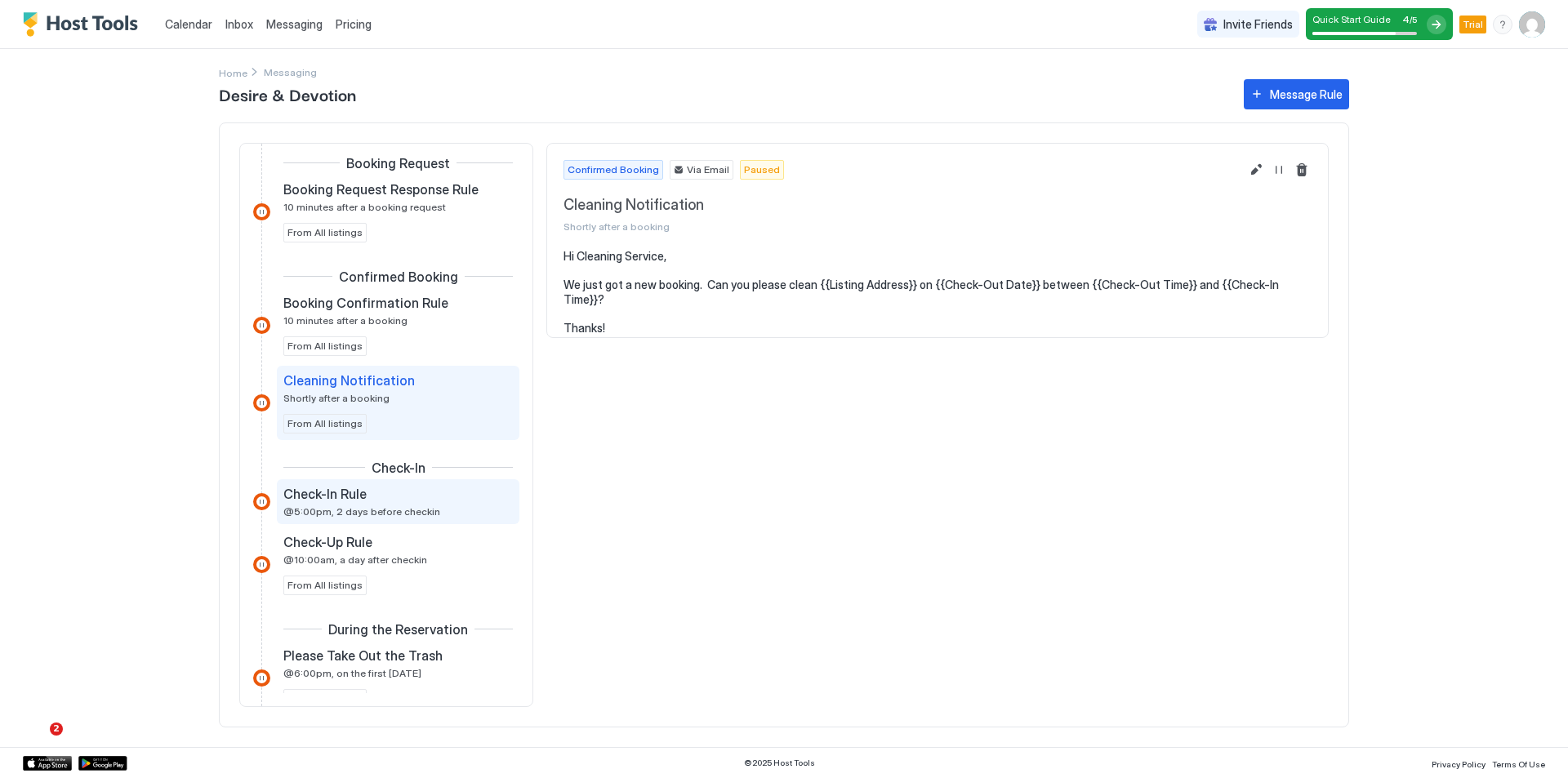
click at [423, 496] on div "Check-In Rule" at bounding box center [387, 494] width 207 height 16
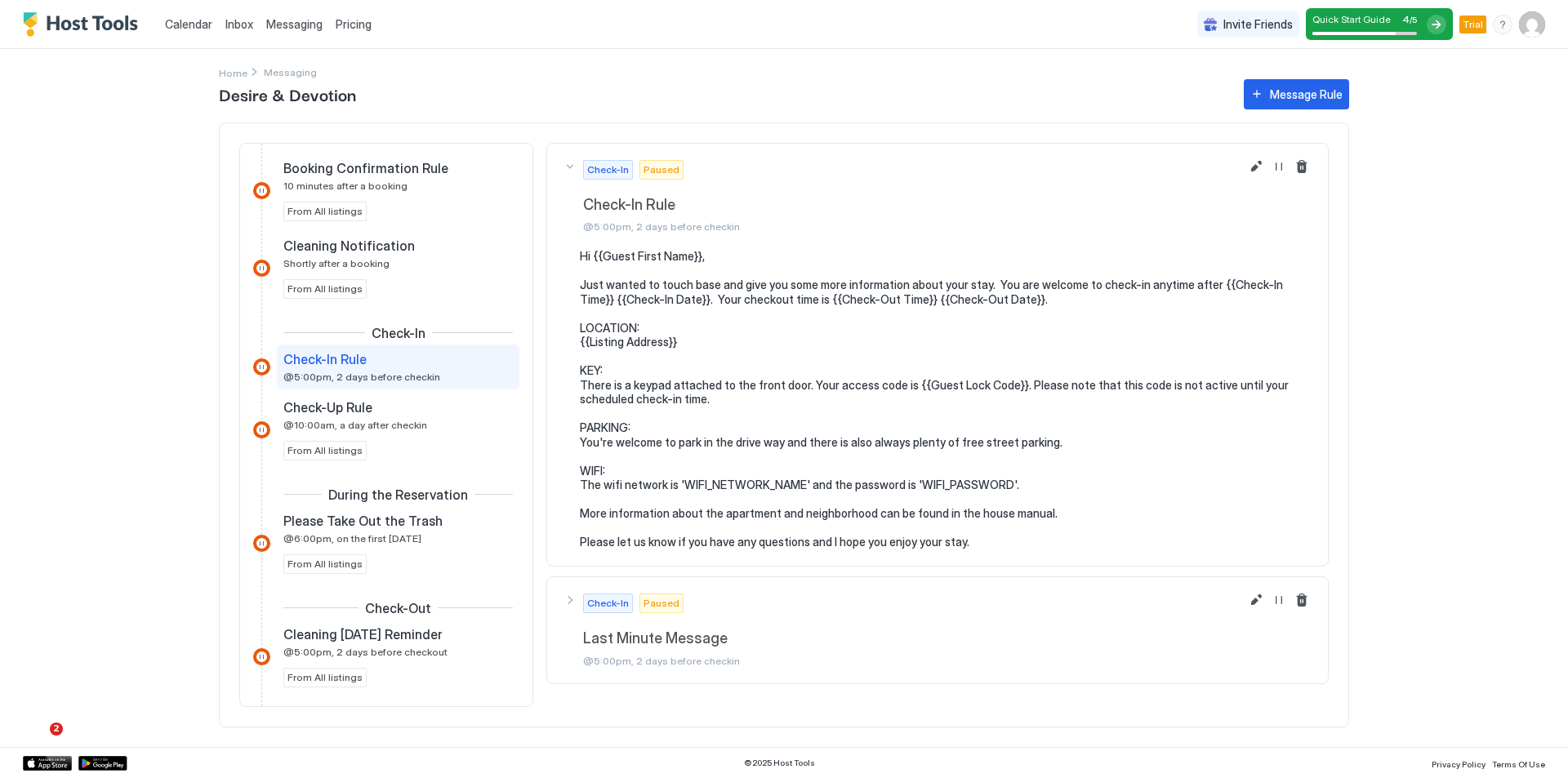
scroll to position [408, 0]
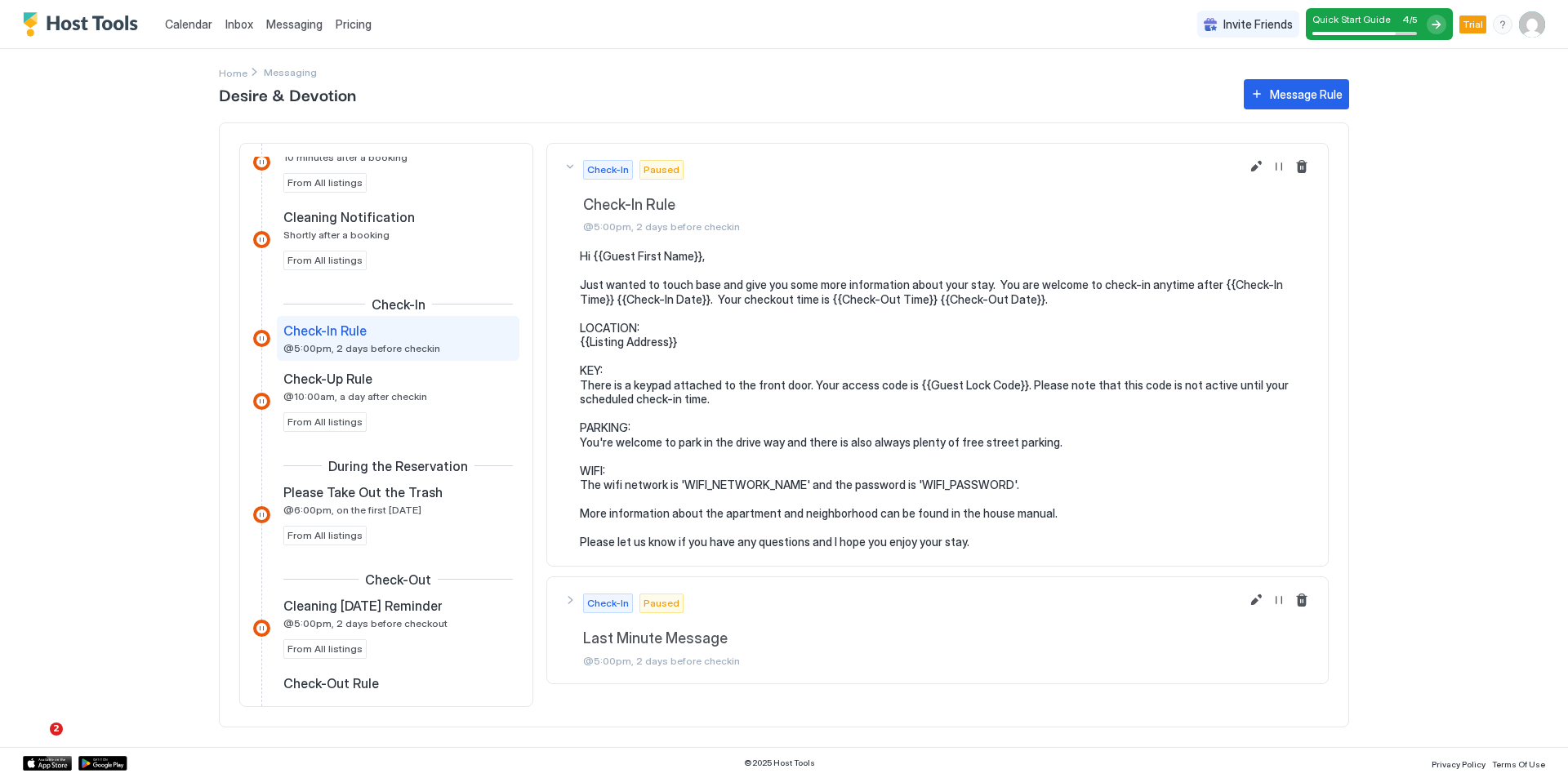
click at [726, 443] on pre "Hi {{Guest First Name}}, Just wanted to touch base and give you some more infor…" at bounding box center [945, 399] width 732 height 300
click at [1257, 161] on button "Edit message rule" at bounding box center [1256, 167] width 20 height 20
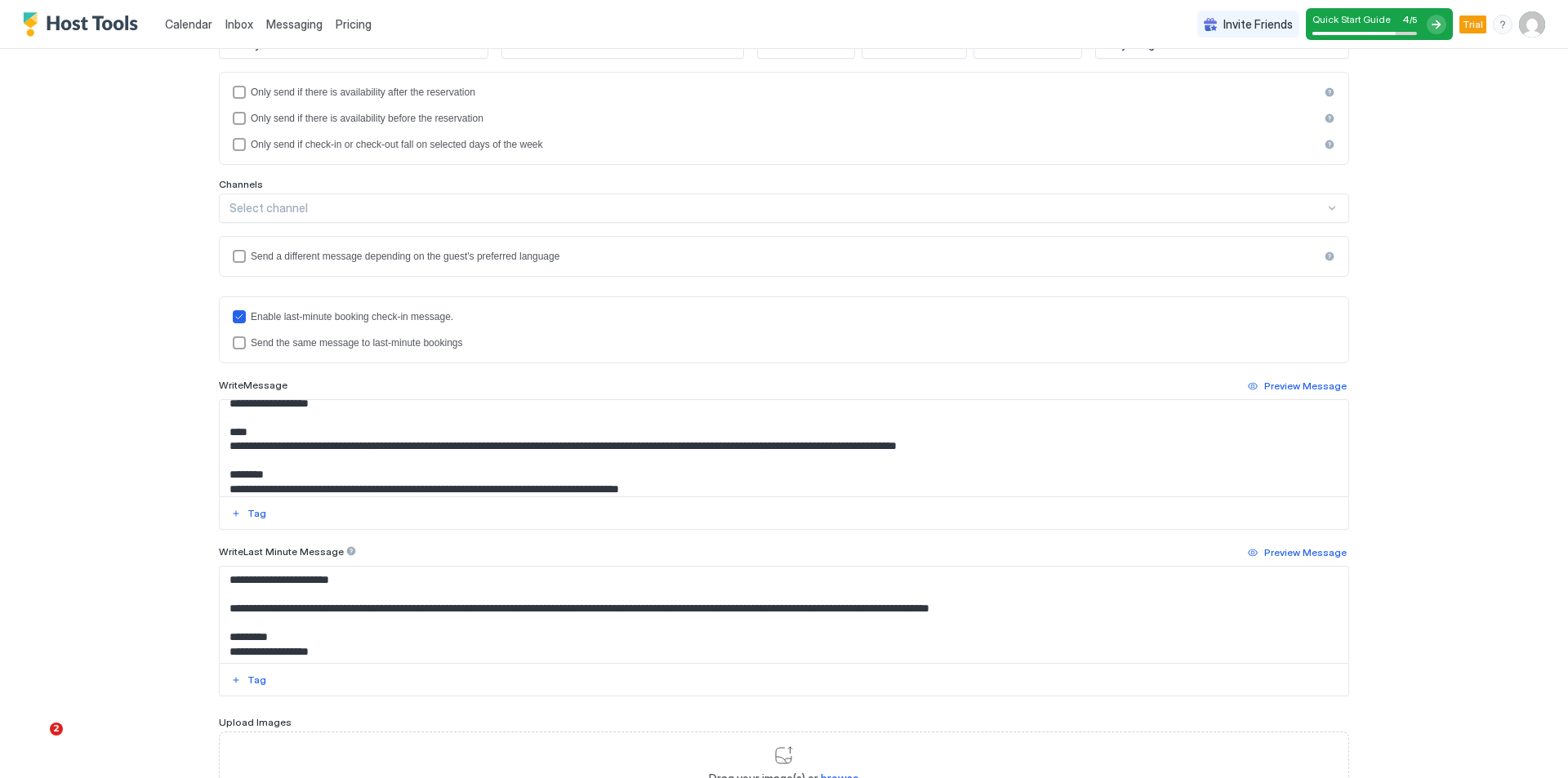
scroll to position [163, 0]
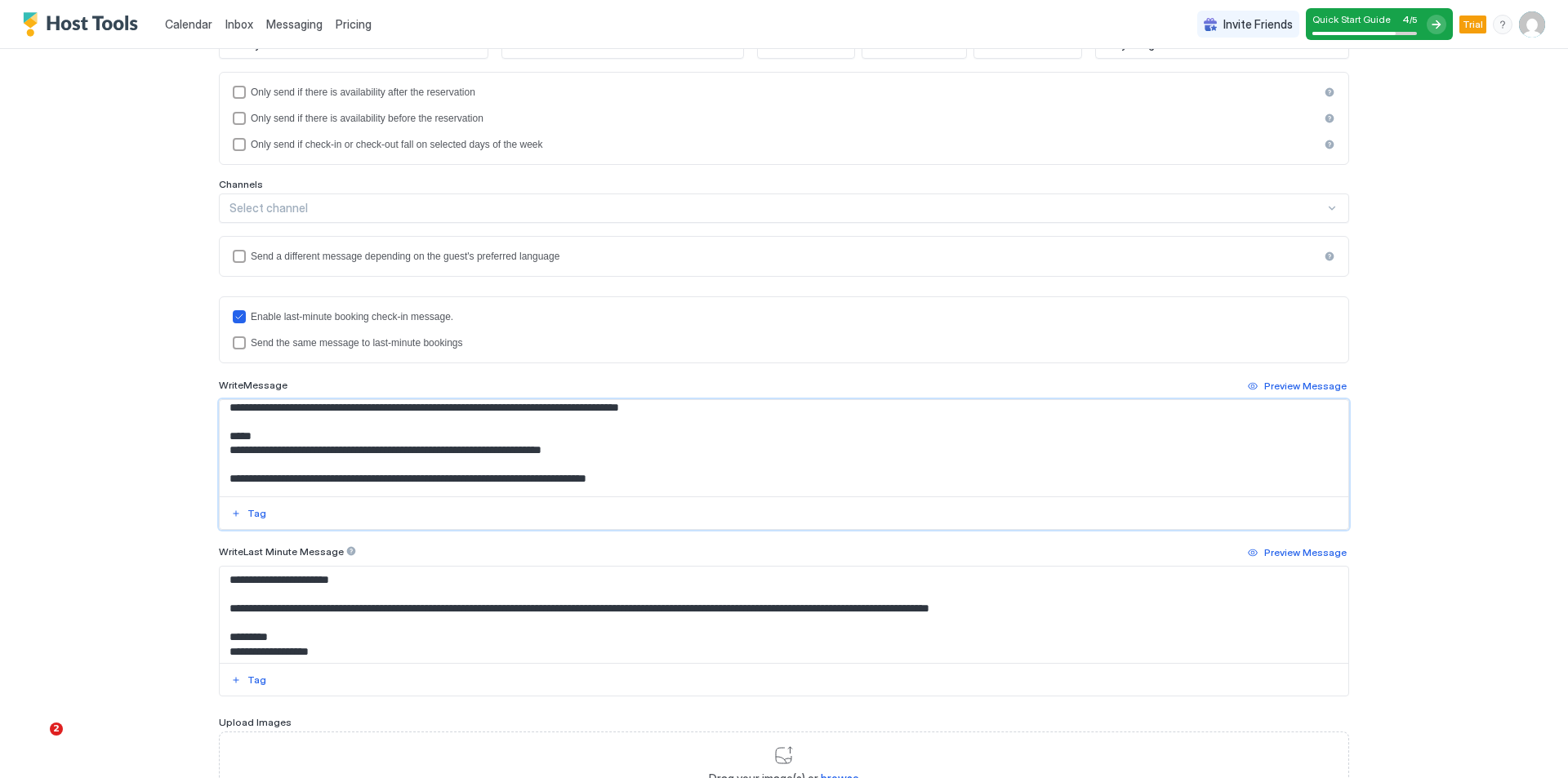
click at [226, 423] on textarea "**********" at bounding box center [784, 448] width 1128 height 96
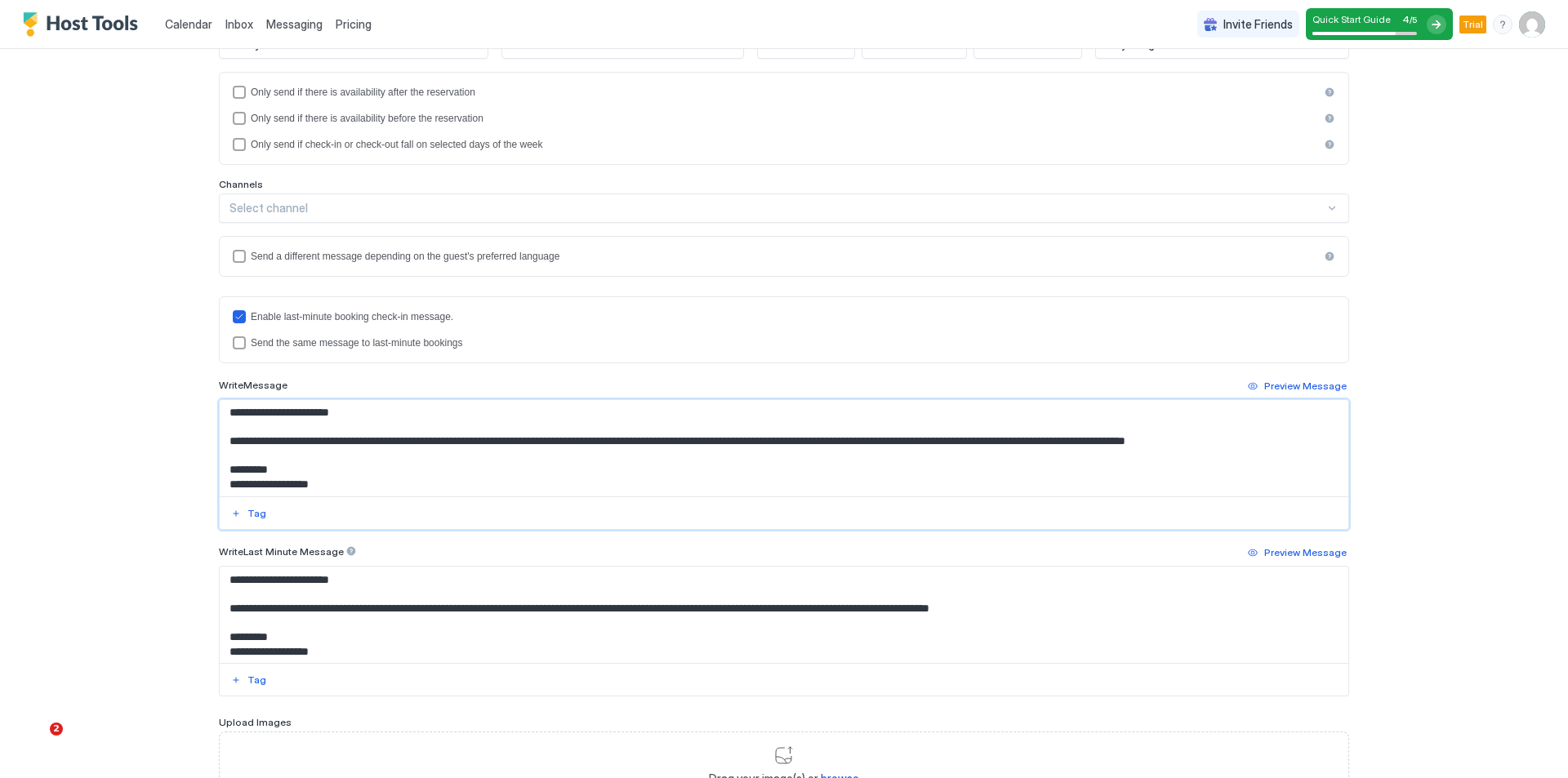
scroll to position [0, 0]
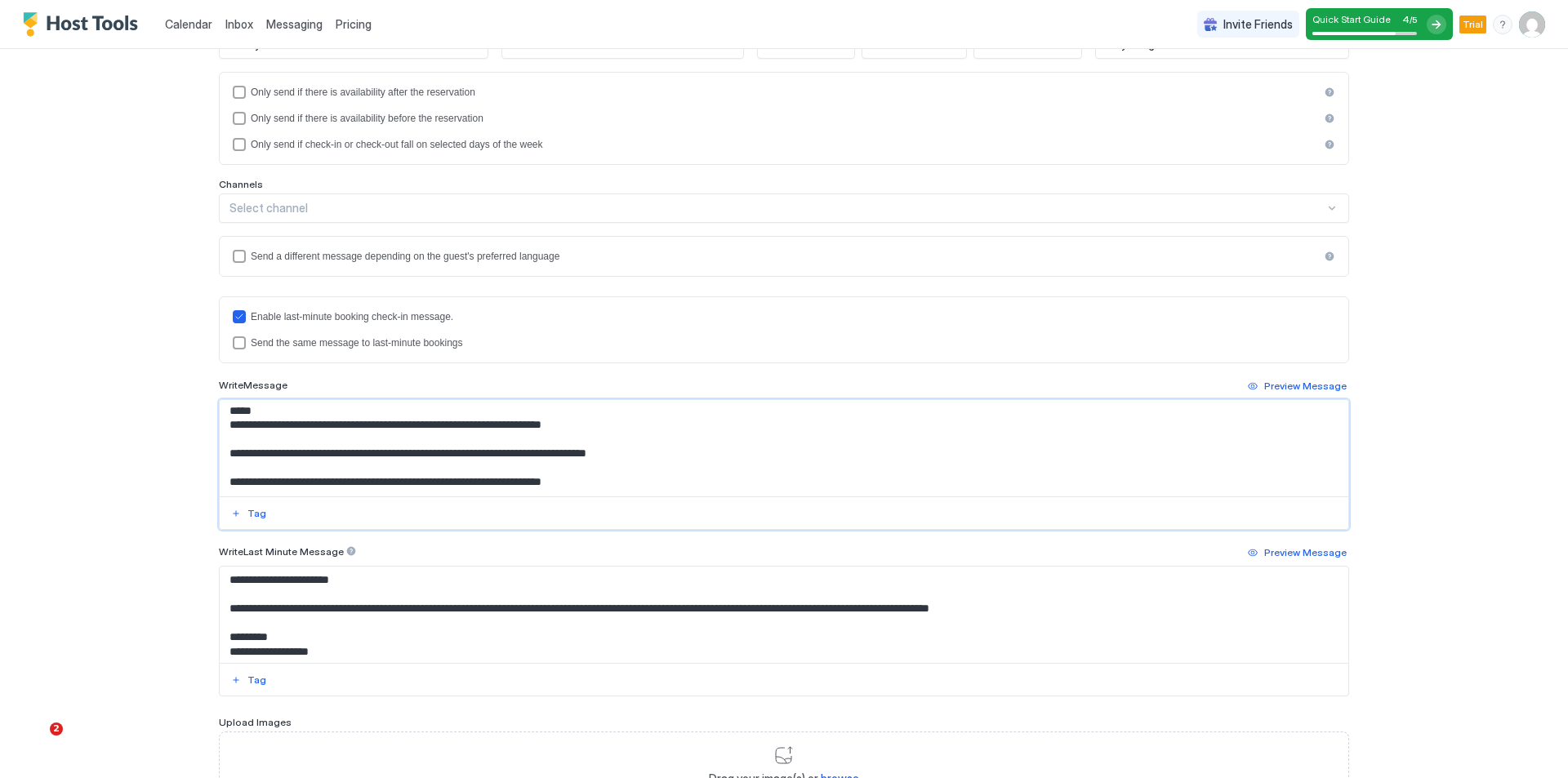
drag, startPoint x: 698, startPoint y: 422, endPoint x: 183, endPoint y: 437, distance: 515.2
click at [162, 500] on div "**********" at bounding box center [784, 389] width 1568 height 778
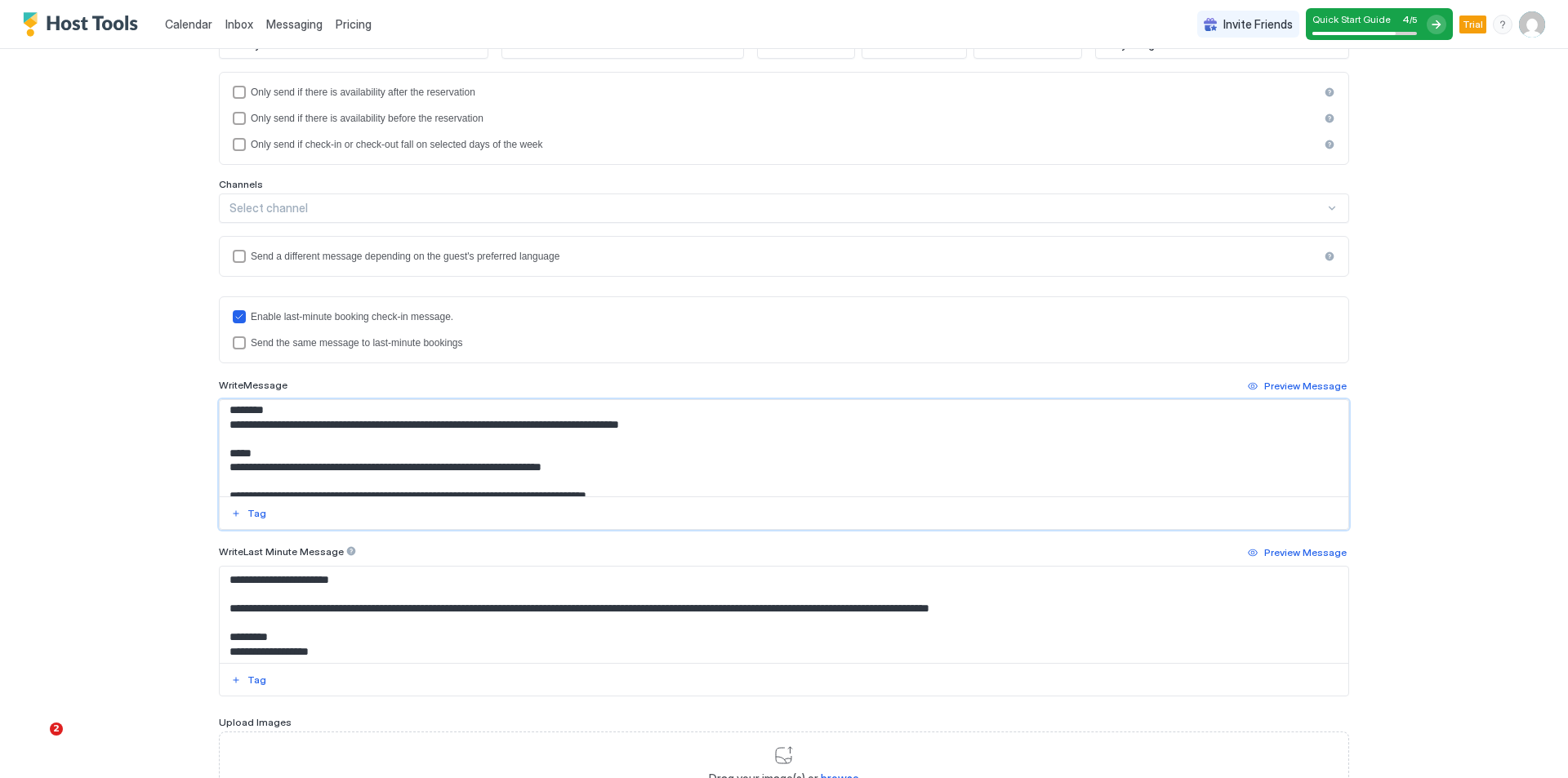
scroll to position [121, 0]
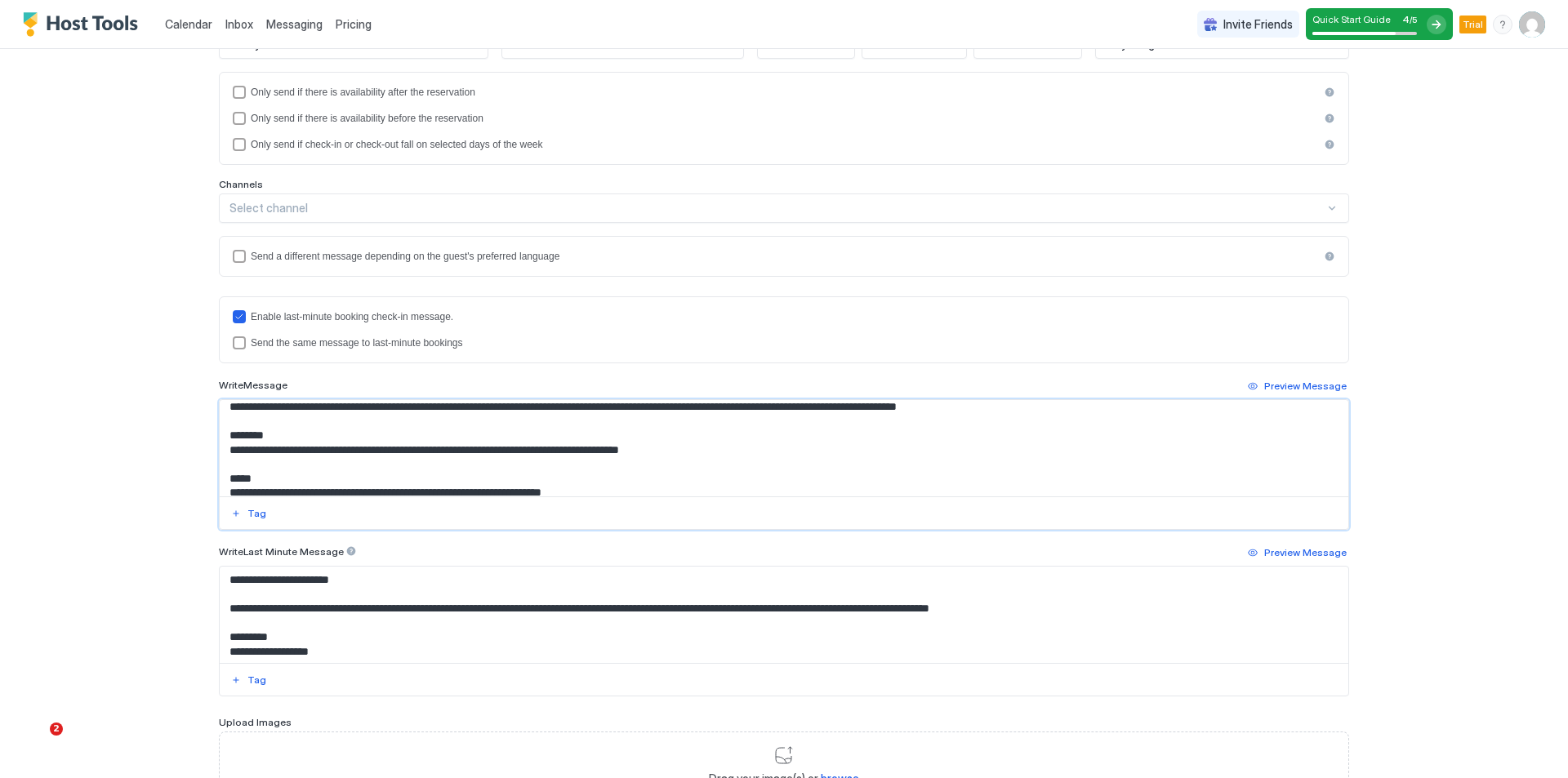
click at [660, 462] on textarea "**********" at bounding box center [784, 448] width 1128 height 96
drag, startPoint x: 719, startPoint y: 469, endPoint x: 211, endPoint y: 441, distance: 508.8
click at [211, 441] on div "**********" at bounding box center [784, 342] width 1176 height 1076
drag, startPoint x: 318, startPoint y: 461, endPoint x: 393, endPoint y: 461, distance: 75.0
click at [376, 461] on textarea "**********" at bounding box center [784, 448] width 1128 height 96
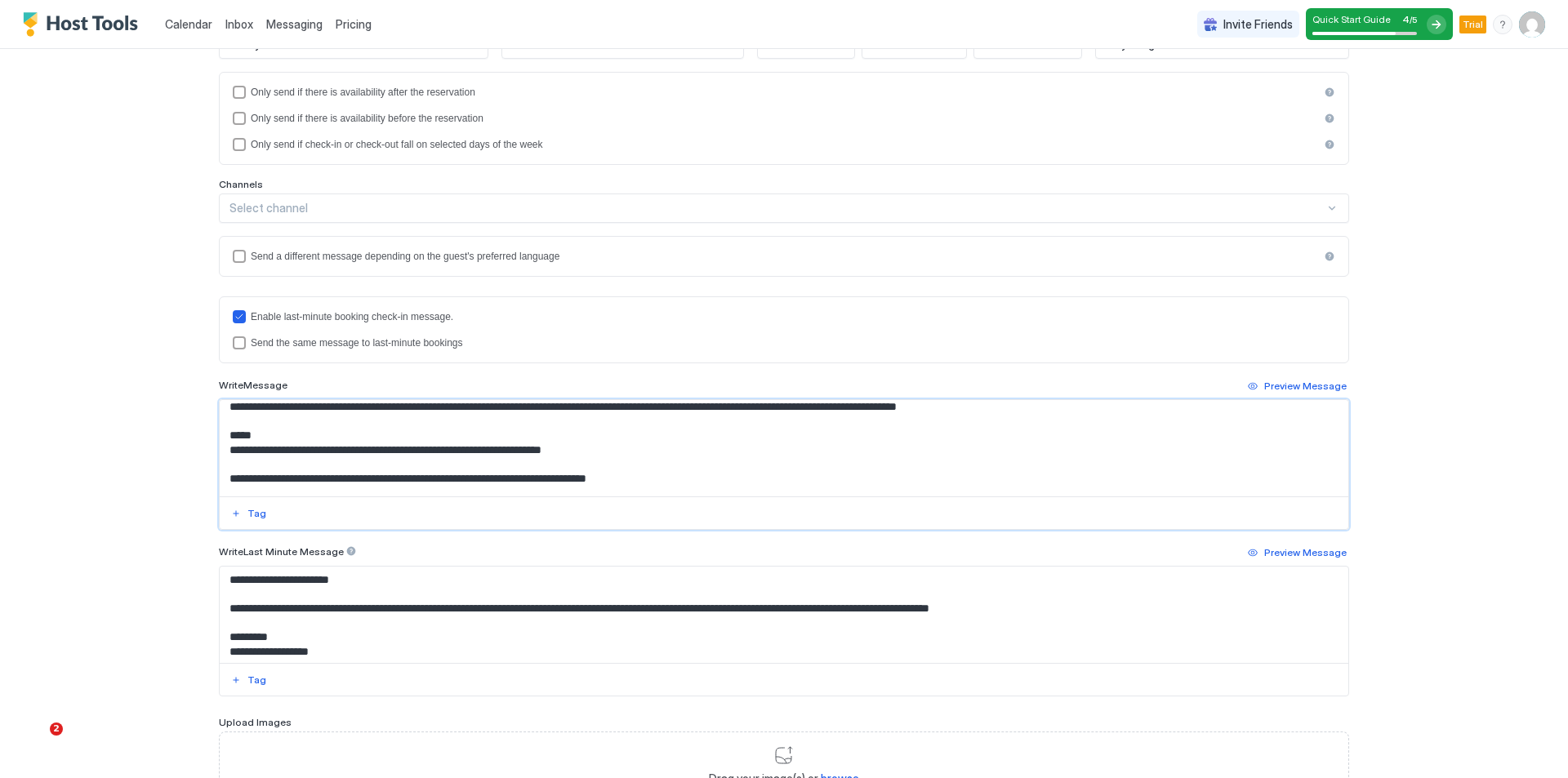
drag, startPoint x: 445, startPoint y: 462, endPoint x: 320, endPoint y: 458, distance: 125.1
click at [320, 458] on textarea "**********" at bounding box center [784, 448] width 1128 height 96
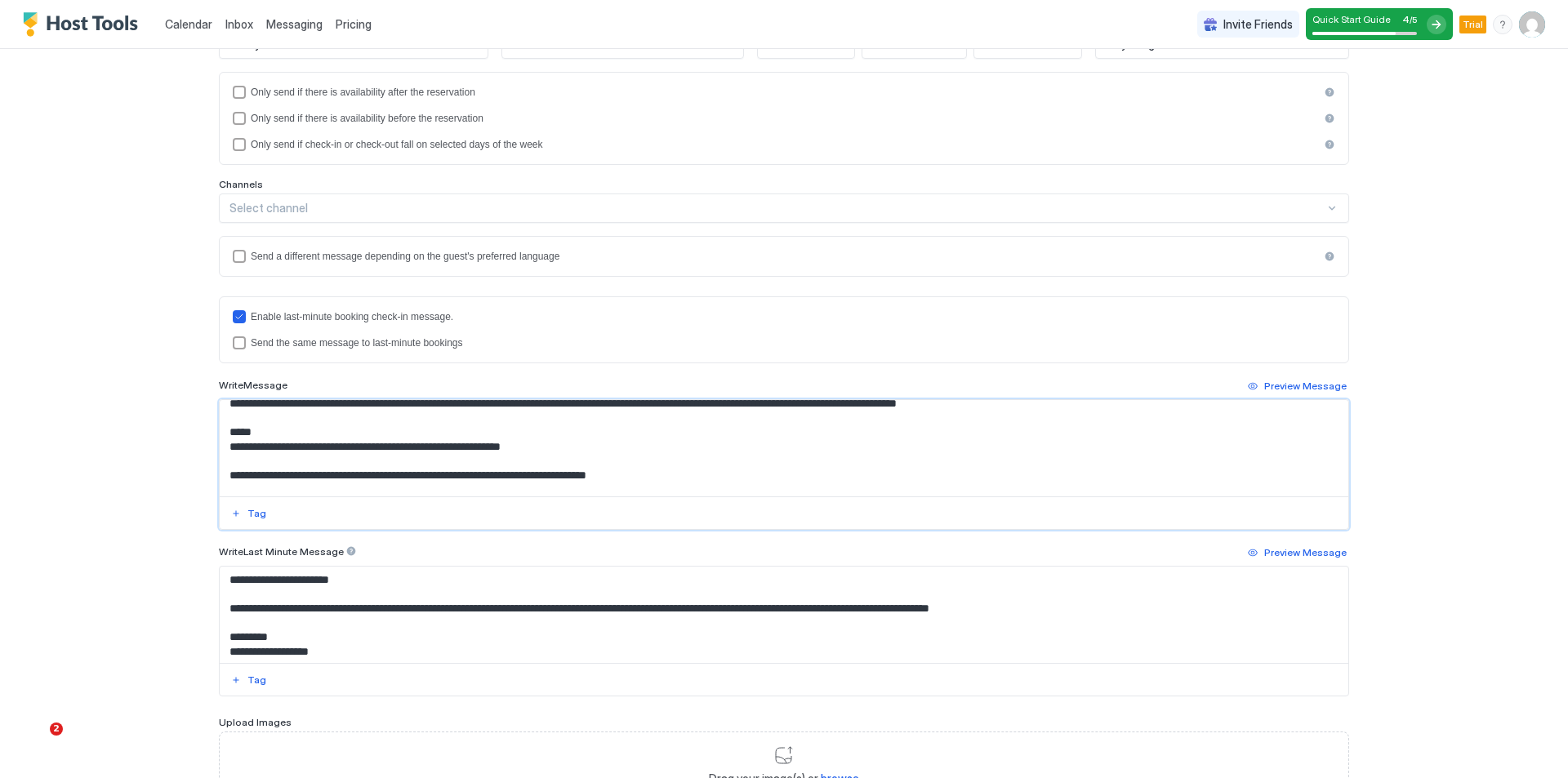
click at [666, 478] on textarea "**********" at bounding box center [784, 448] width 1128 height 96
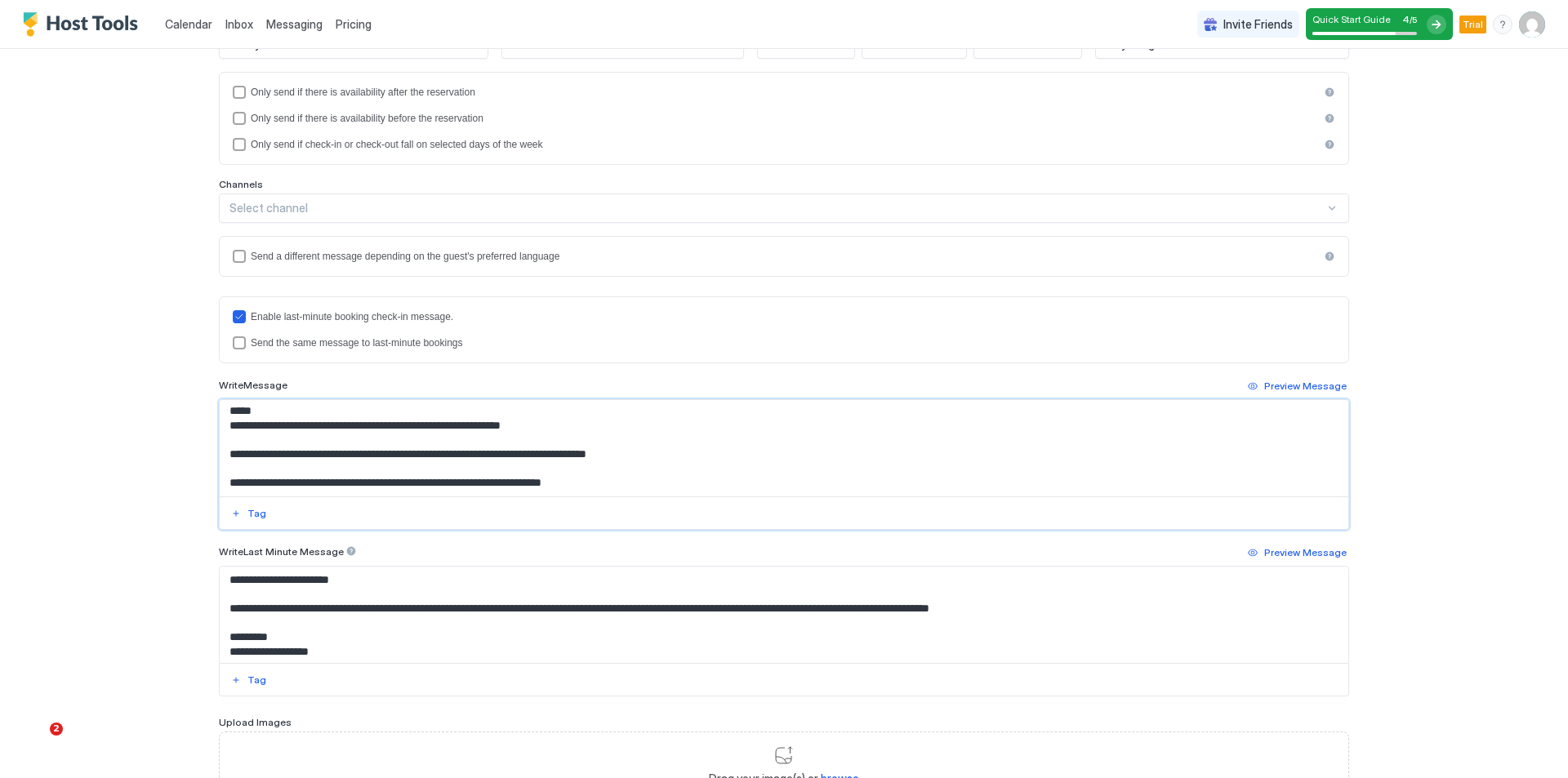
scroll to position [160, 0]
drag, startPoint x: 704, startPoint y: 458, endPoint x: 219, endPoint y: 459, distance: 485.0
click at [220, 459] on textarea "**********" at bounding box center [784, 448] width 1128 height 96
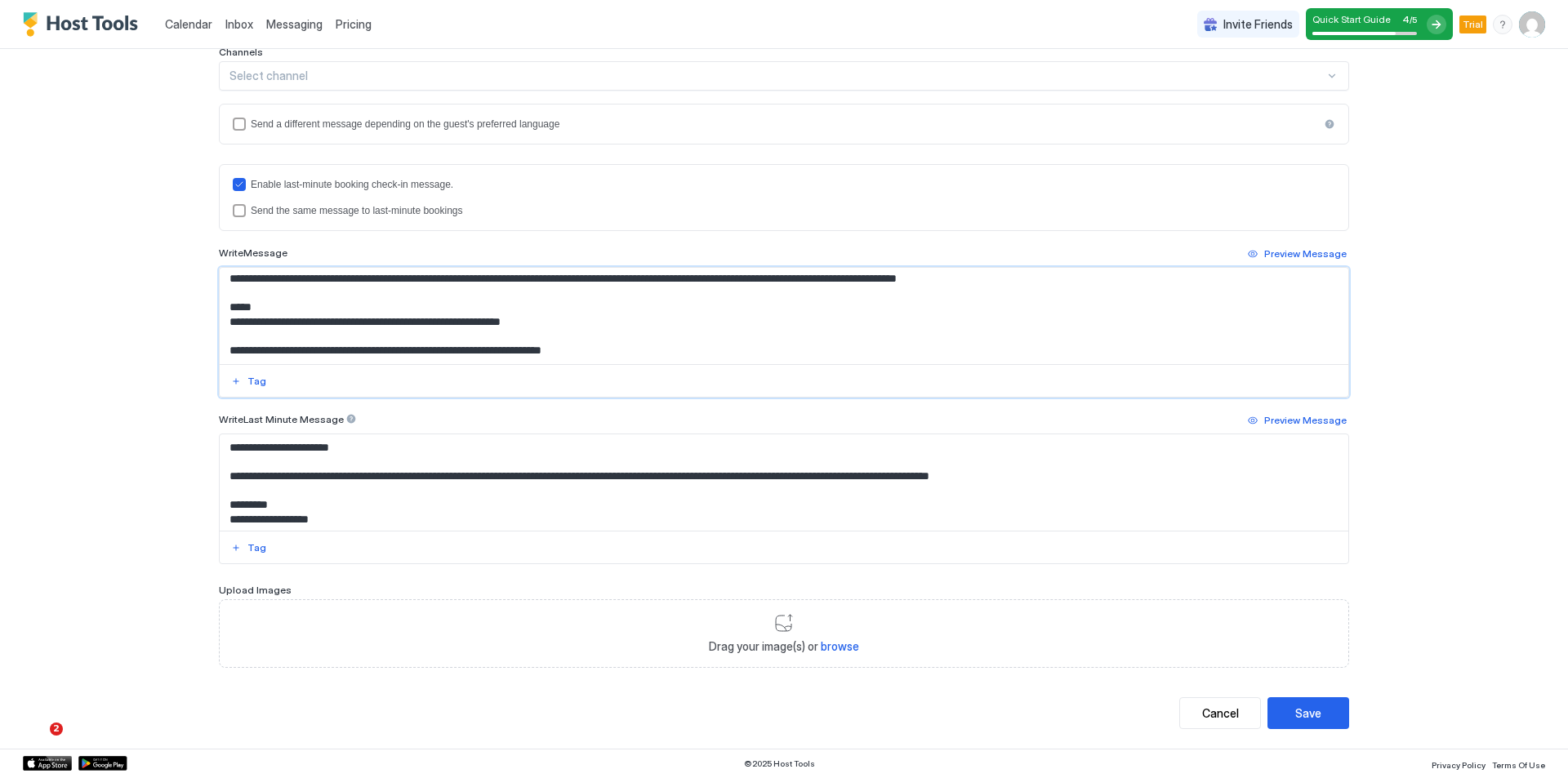
scroll to position [82, 0]
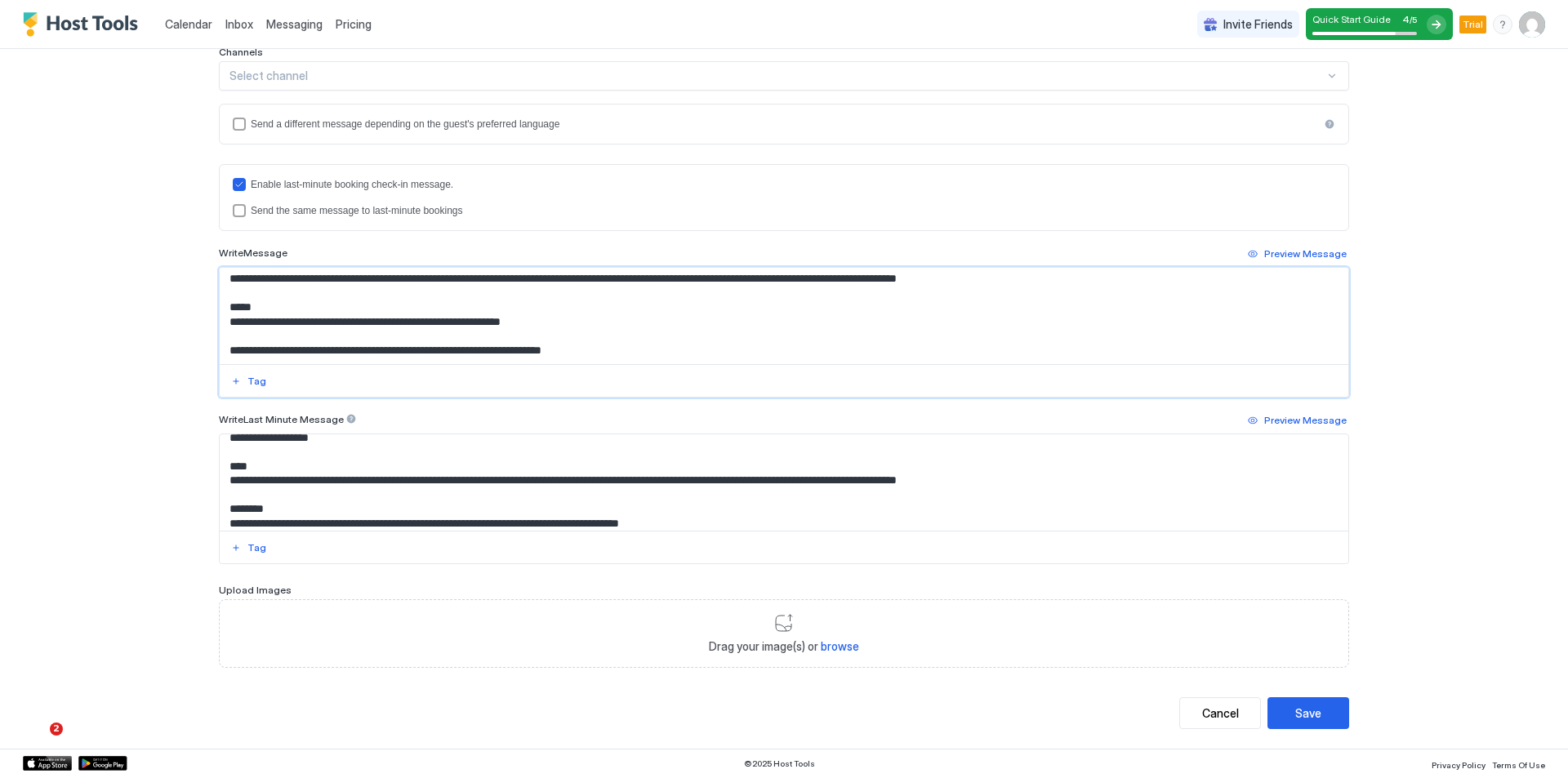
type textarea "**********"
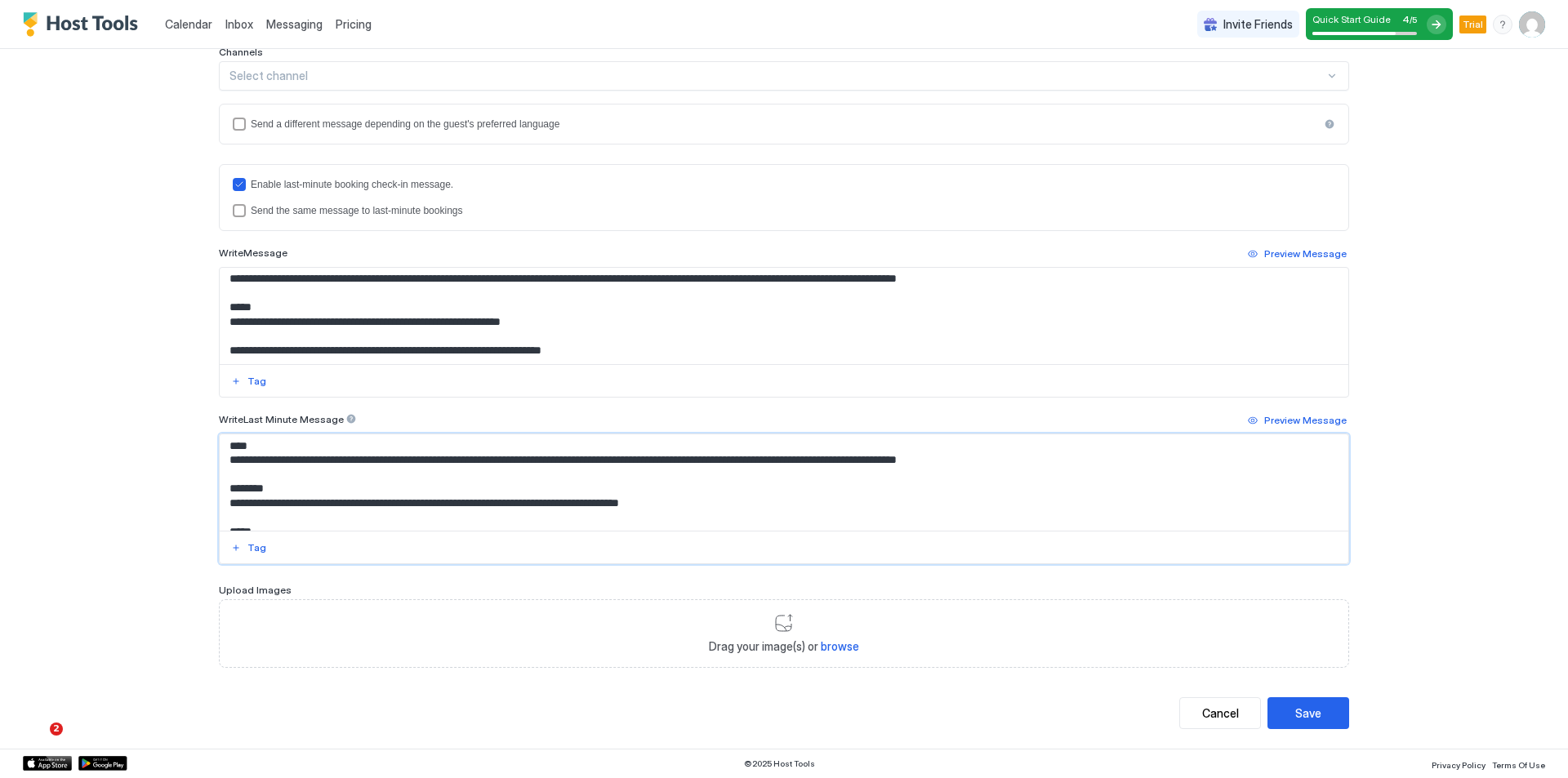
scroll to position [95, 0]
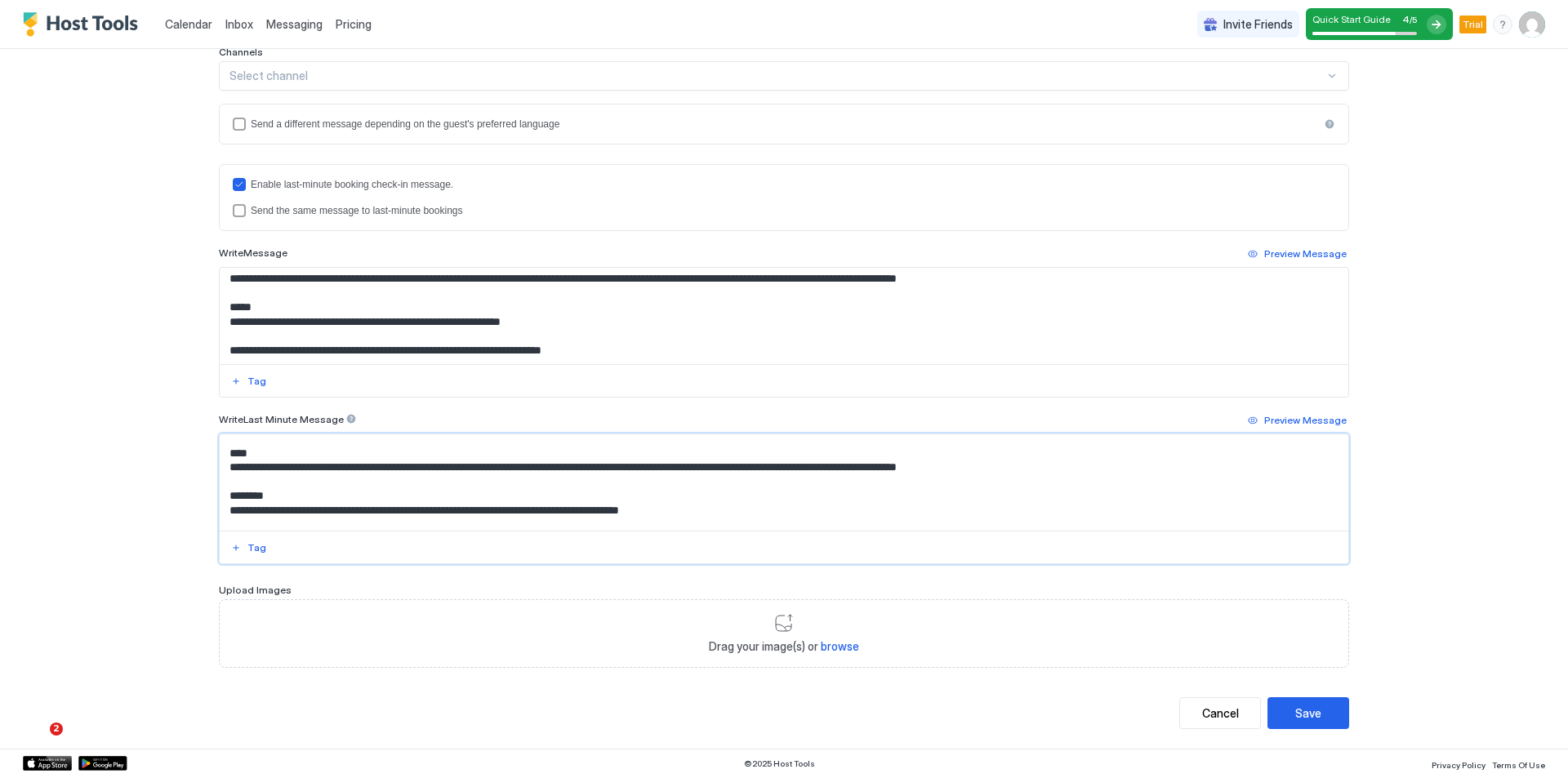
drag, startPoint x: 700, startPoint y: 524, endPoint x: 212, endPoint y: 485, distance: 489.6
click at [212, 485] on div "**********" at bounding box center [784, 210] width 1176 height 1076
drag, startPoint x: 554, startPoint y: 322, endPoint x: 215, endPoint y: 311, distance: 339.2
click at [220, 311] on textarea "**********" at bounding box center [784, 316] width 1128 height 96
drag, startPoint x: 666, startPoint y: 508, endPoint x: 213, endPoint y: 494, distance: 453.2
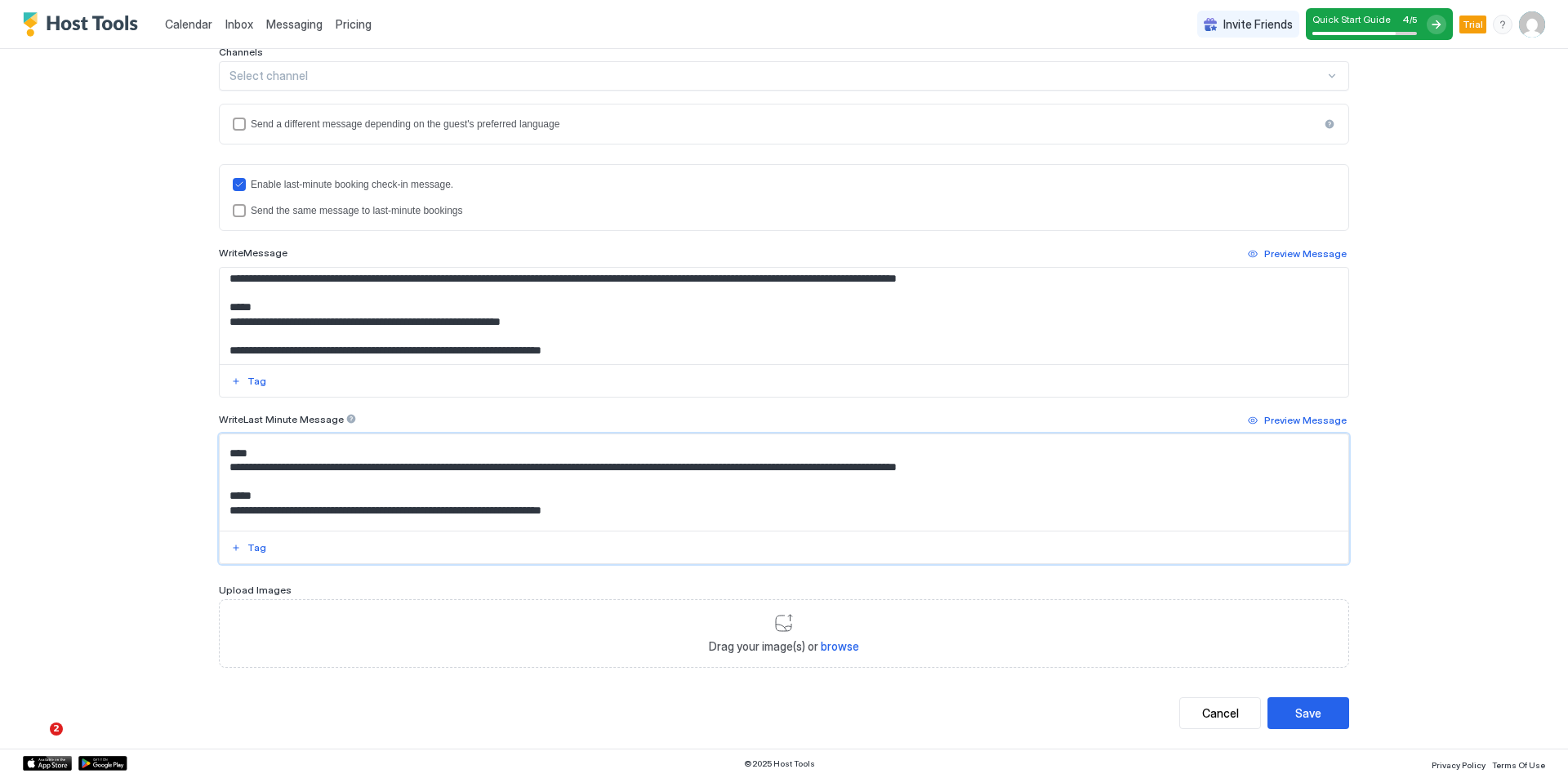
click at [220, 494] on textarea "**********" at bounding box center [784, 482] width 1128 height 96
paste textarea "Input Field"
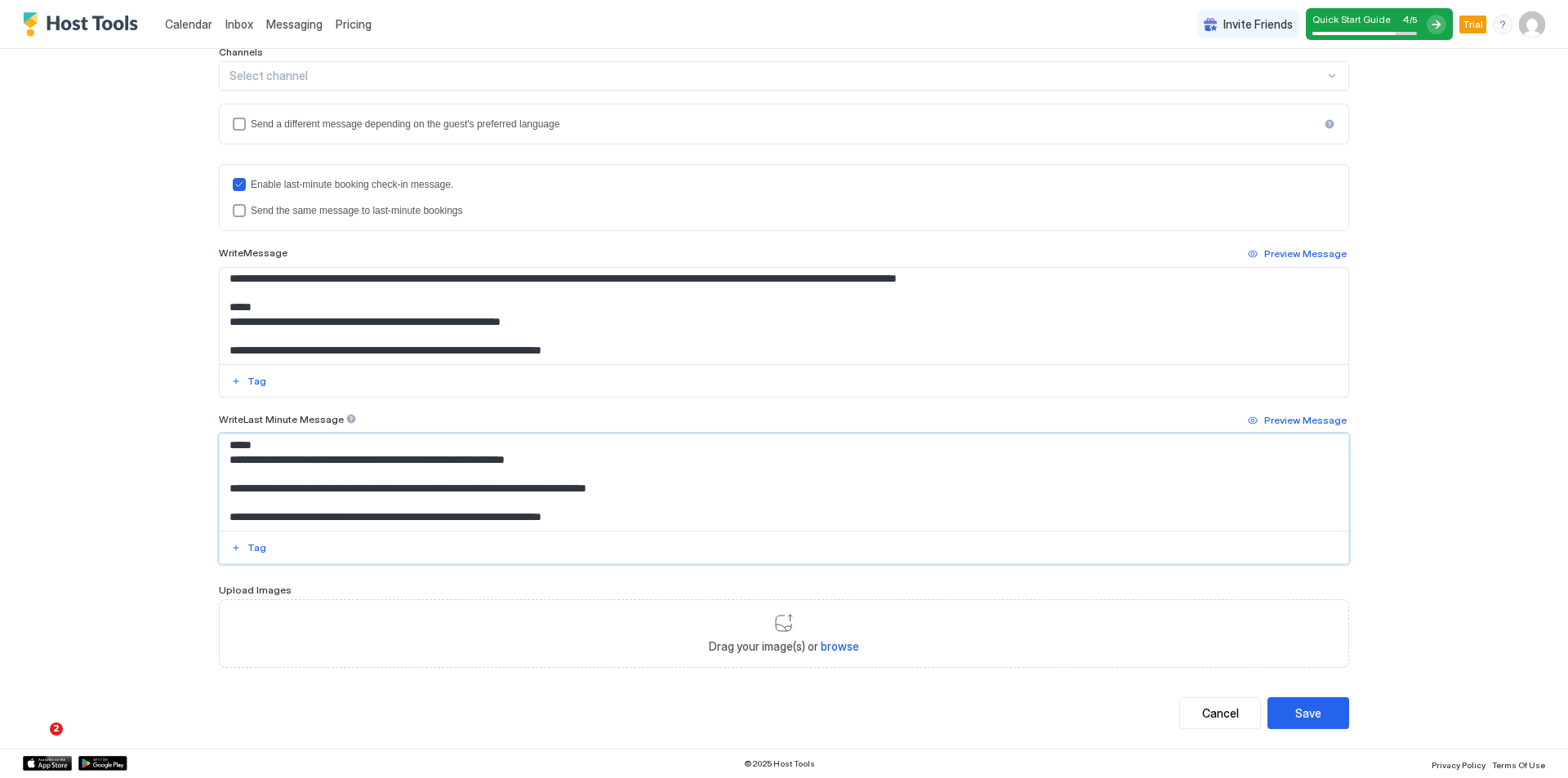
type textarea "**********"
click at [237, 310] on textarea "**********" at bounding box center [784, 316] width 1128 height 96
type textarea "**********"
click at [236, 447] on textarea "**********" at bounding box center [784, 482] width 1128 height 96
drag, startPoint x: 731, startPoint y: 490, endPoint x: 171, endPoint y: 480, distance: 560.1
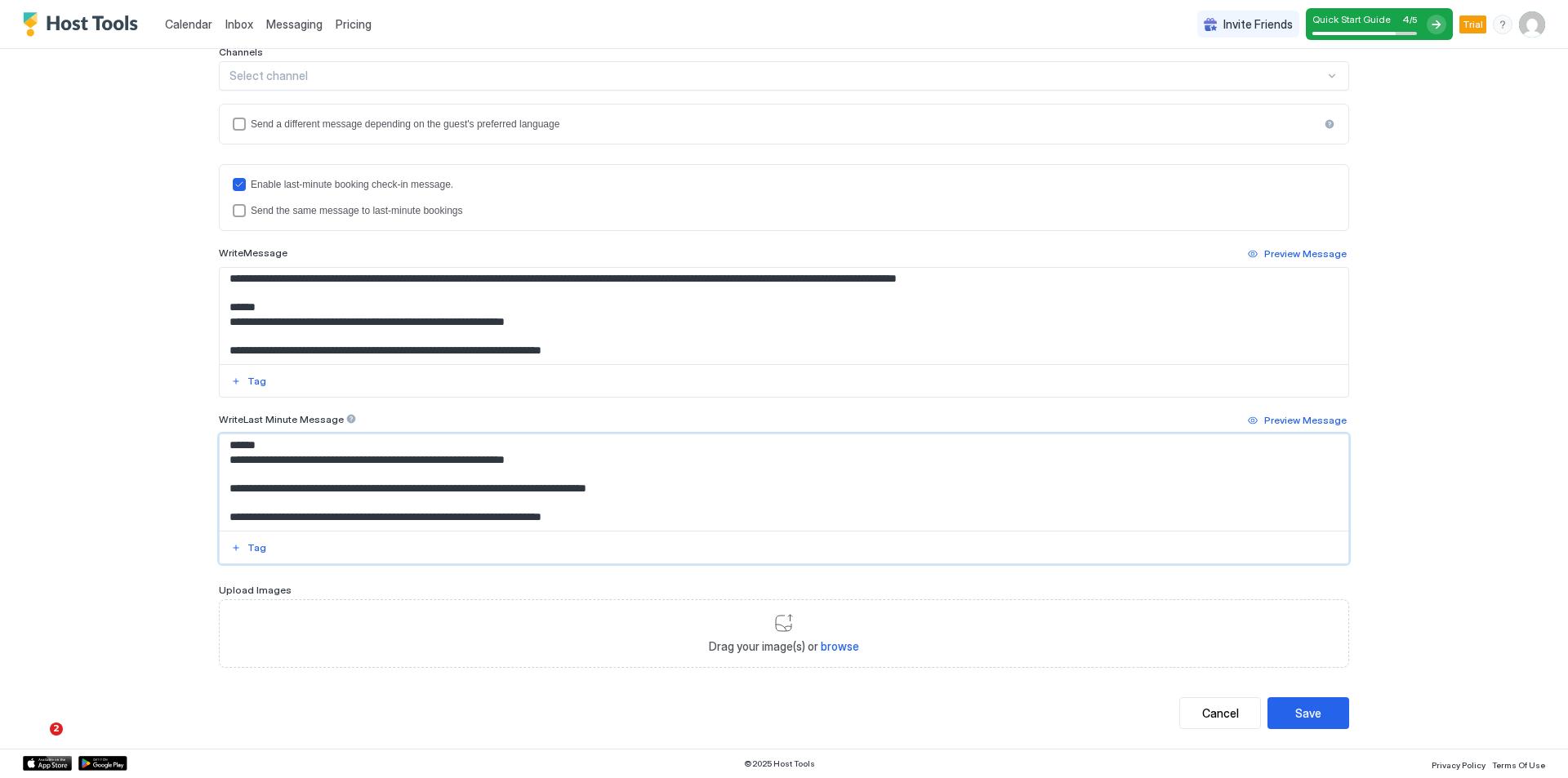
click at [171, 480] on div "**********" at bounding box center [784, 389] width 1568 height 778
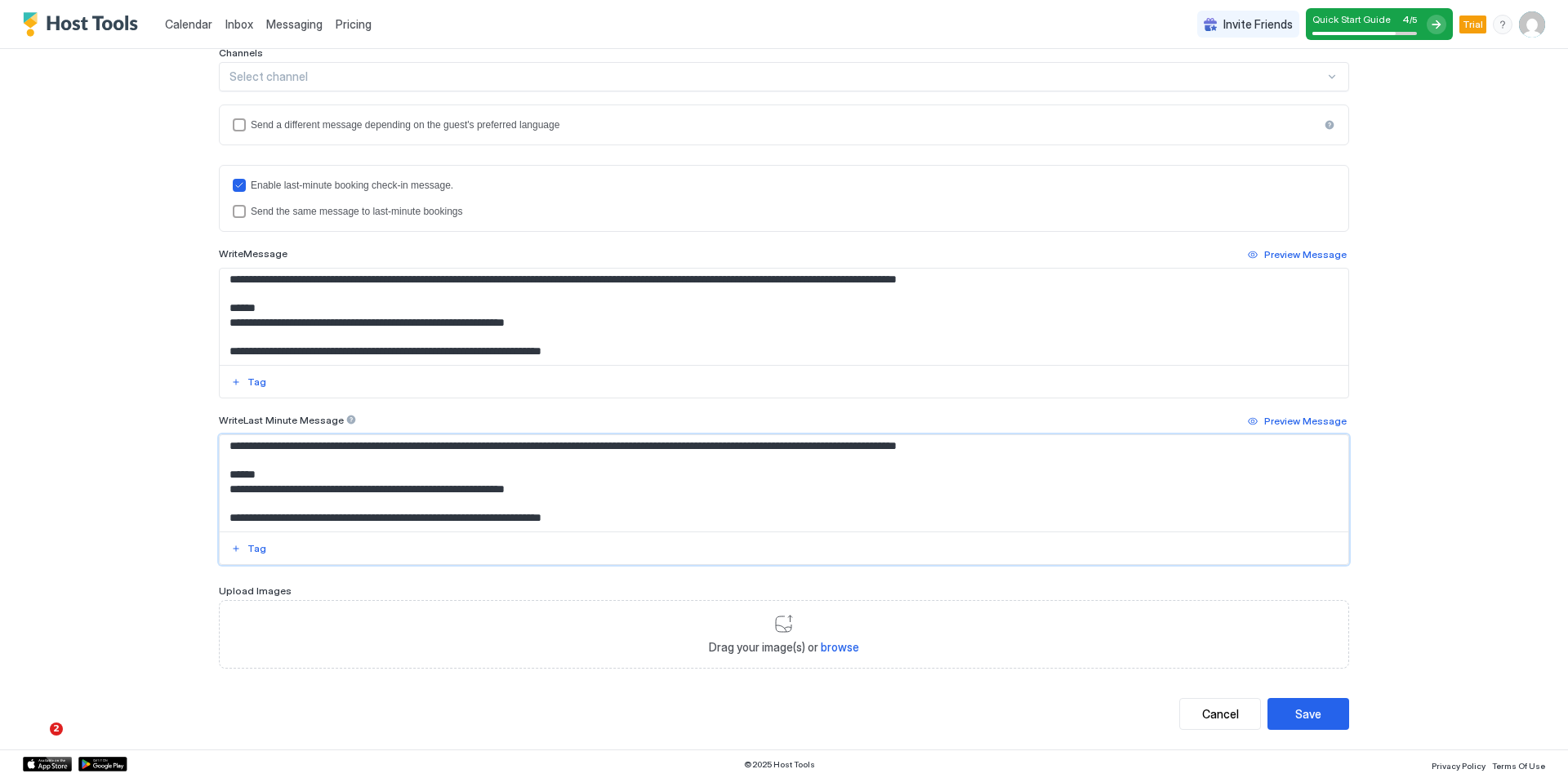
scroll to position [377, 0]
type textarea "**********"
click at [1306, 62] on div "Select channel" at bounding box center [784, 76] width 1130 height 29
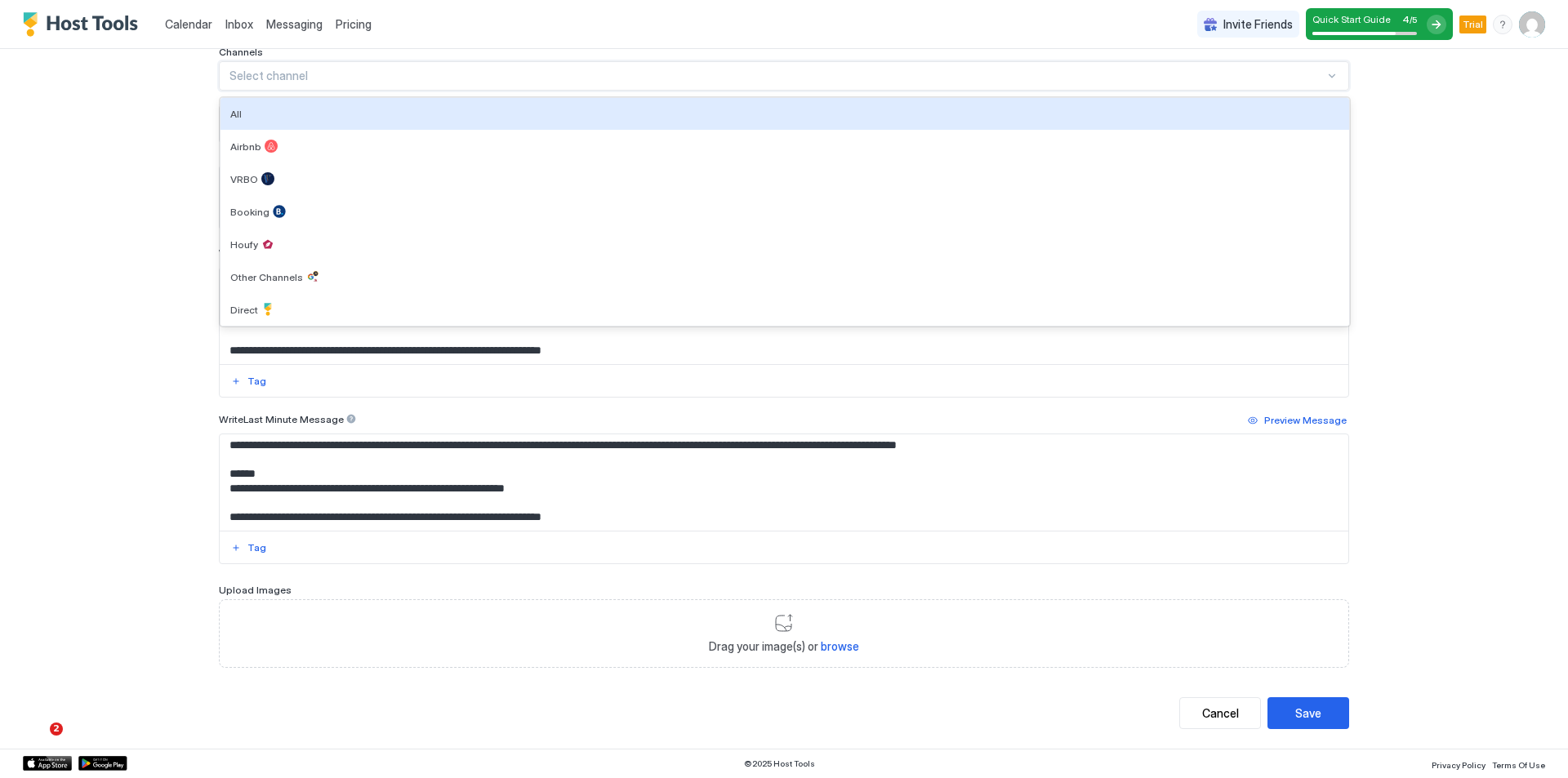
click at [1302, 78] on div "Select channel" at bounding box center [777, 75] width 1095 height 15
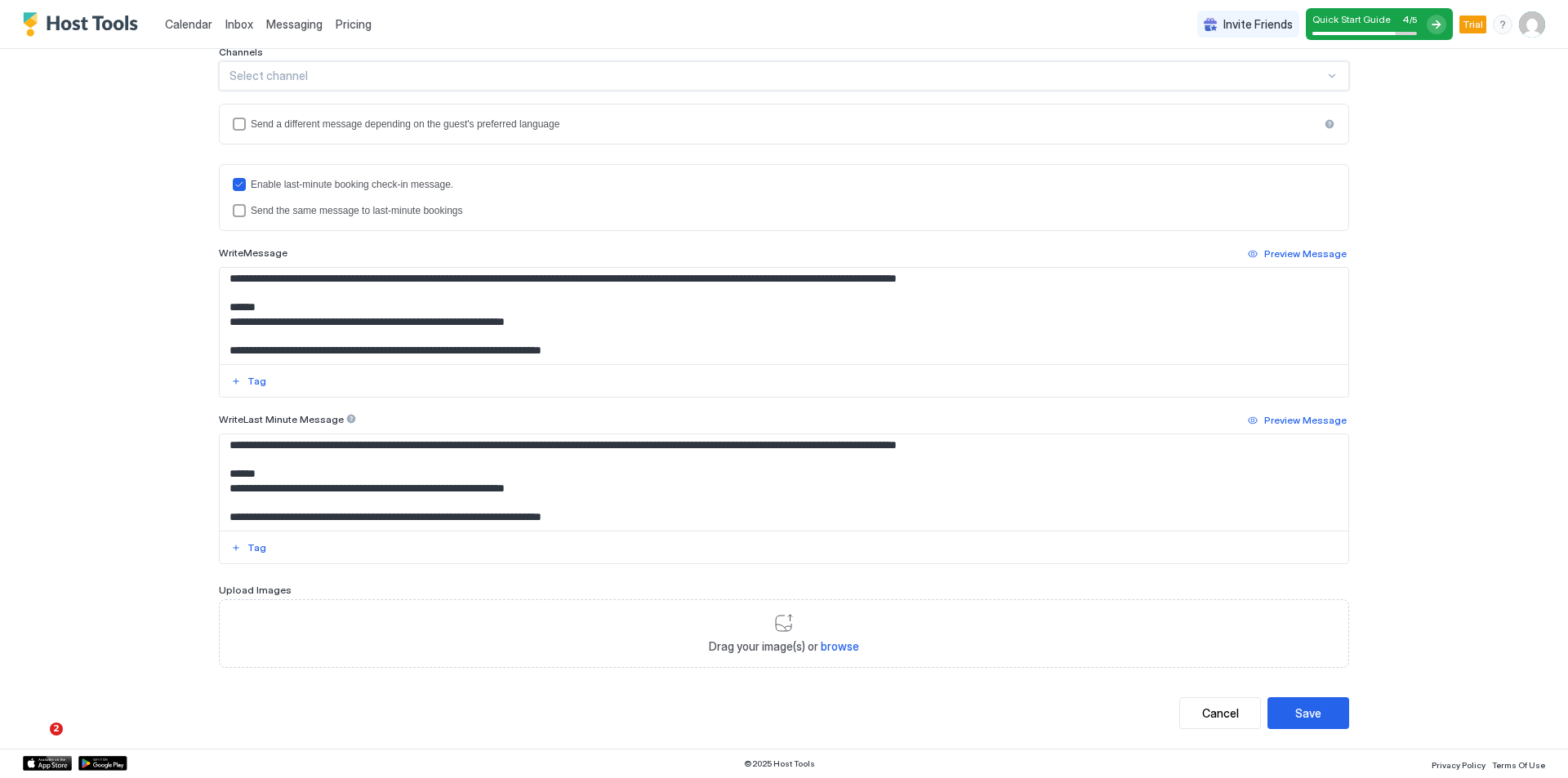
click at [1325, 82] on div at bounding box center [1331, 75] width 14 height 15
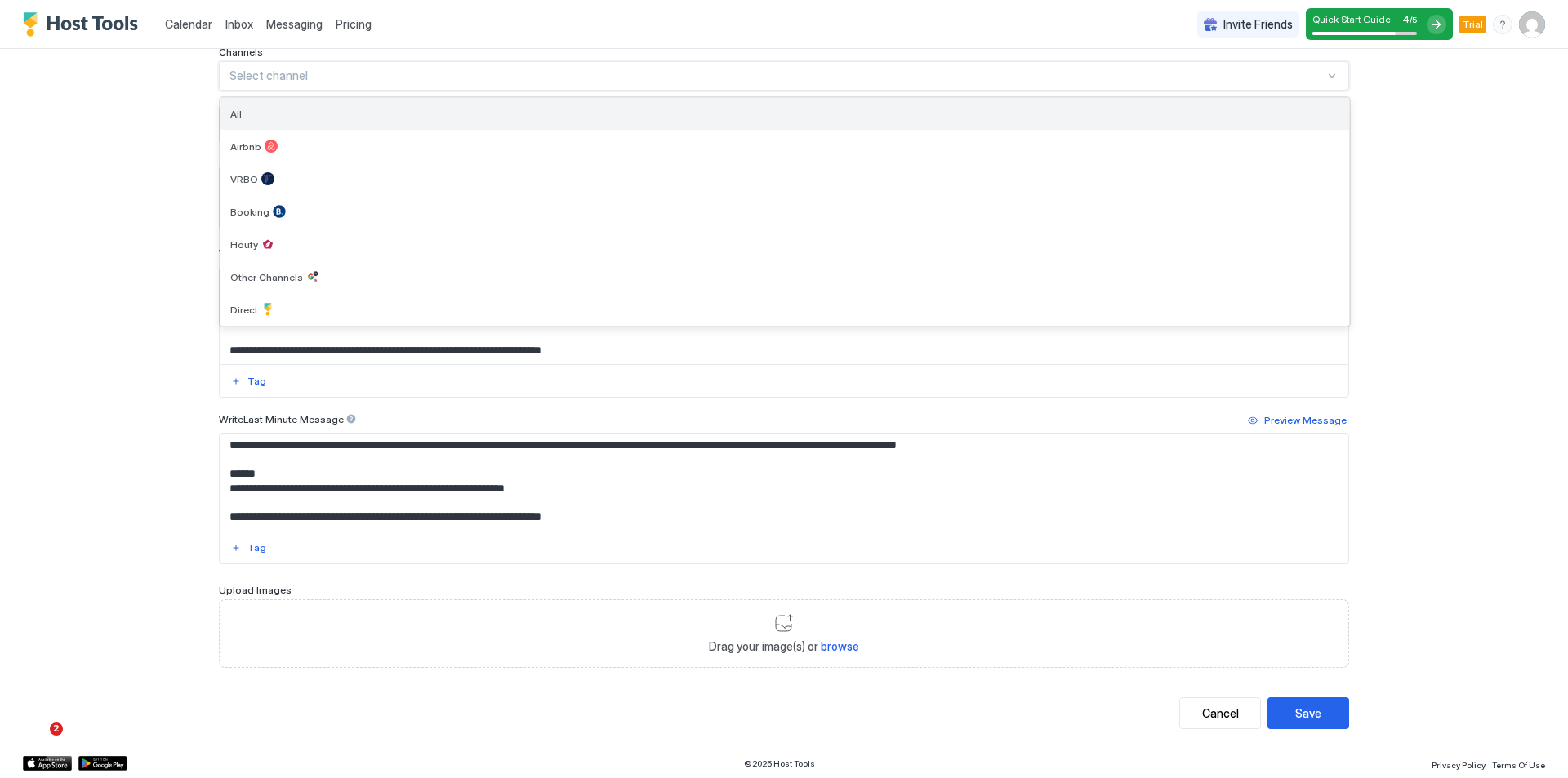
click at [432, 113] on div "All" at bounding box center [784, 114] width 1109 height 12
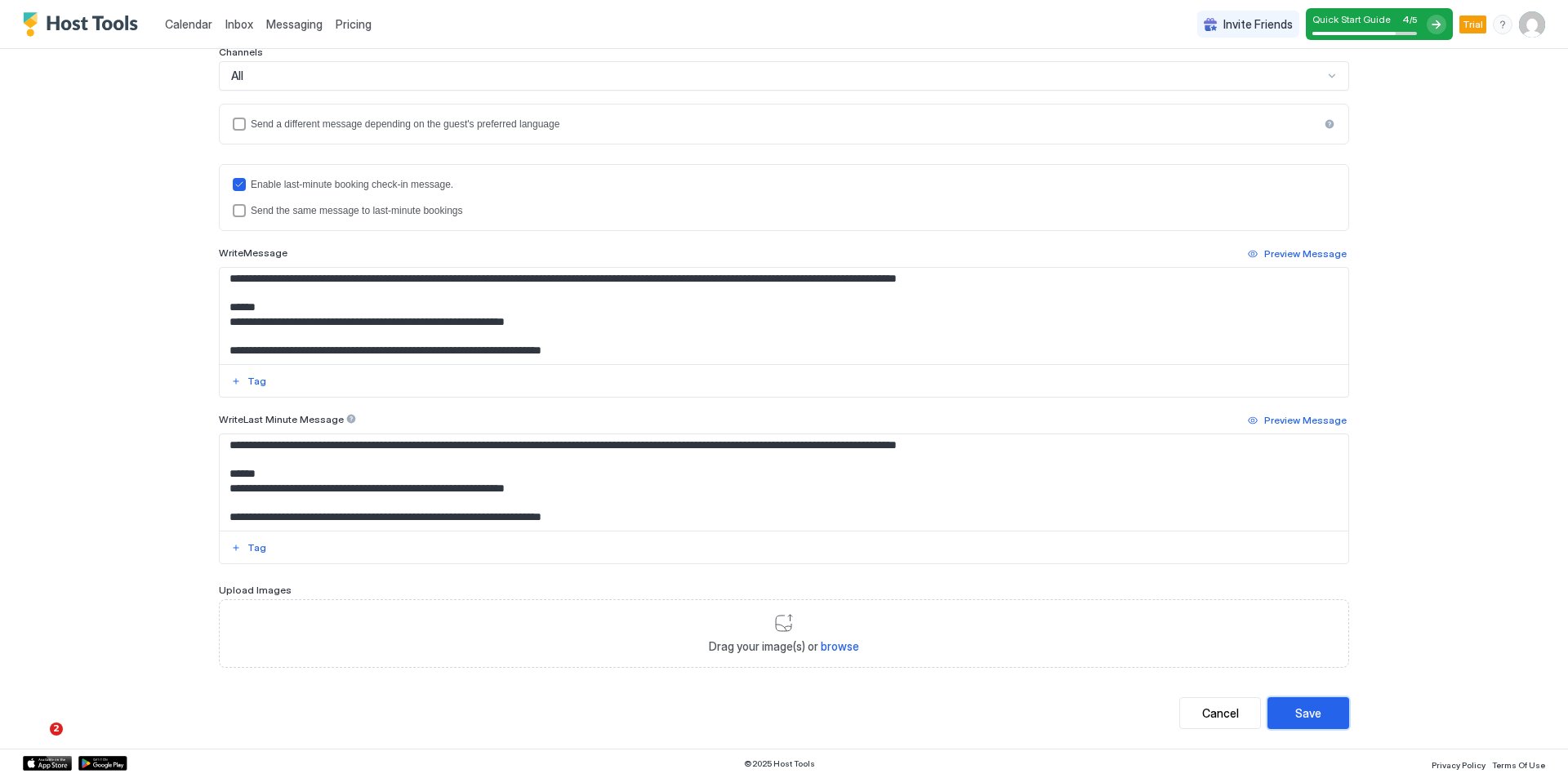
click at [1298, 709] on div "Save" at bounding box center [1308, 713] width 26 height 17
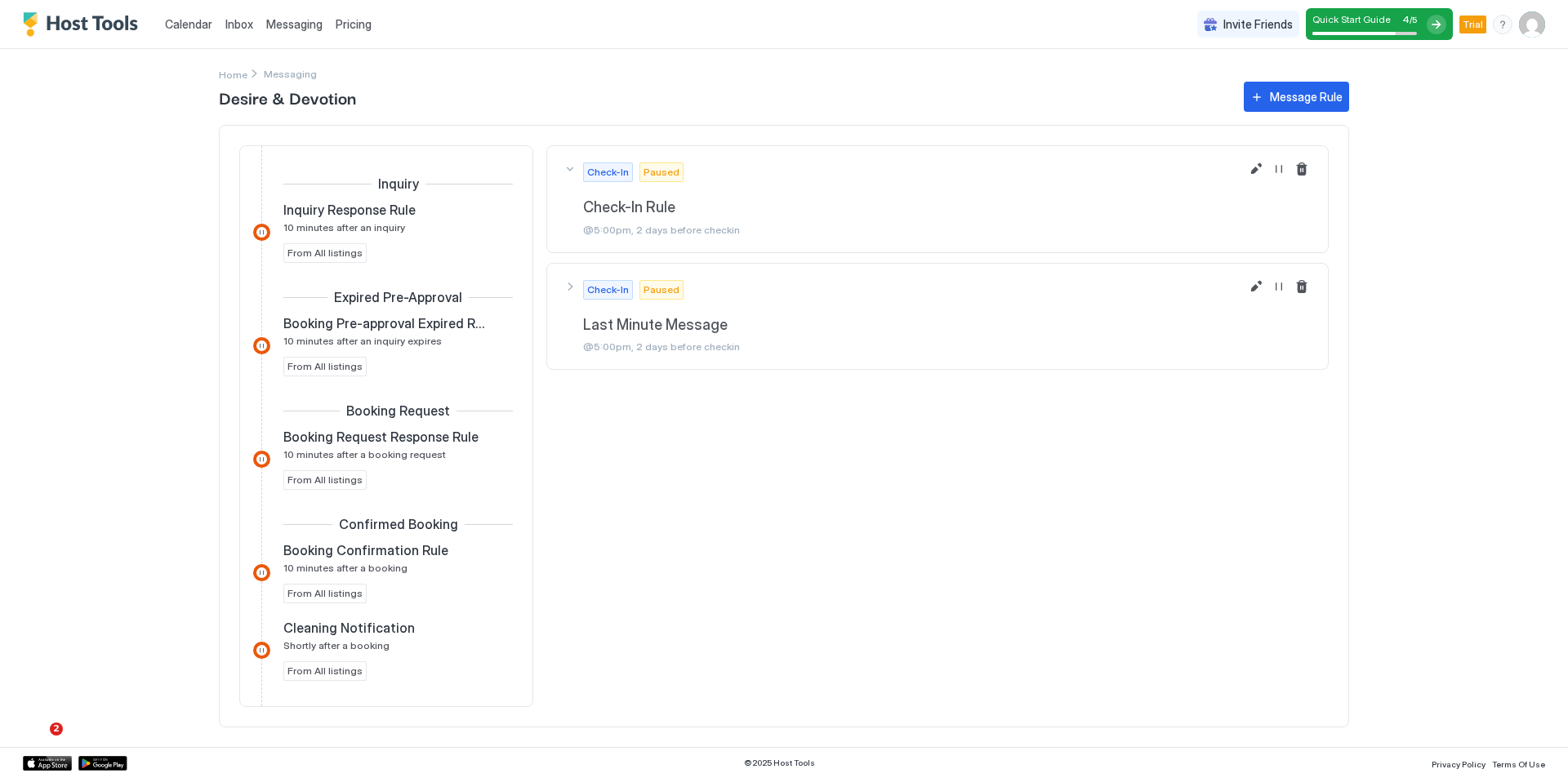
scroll to position [324, 0]
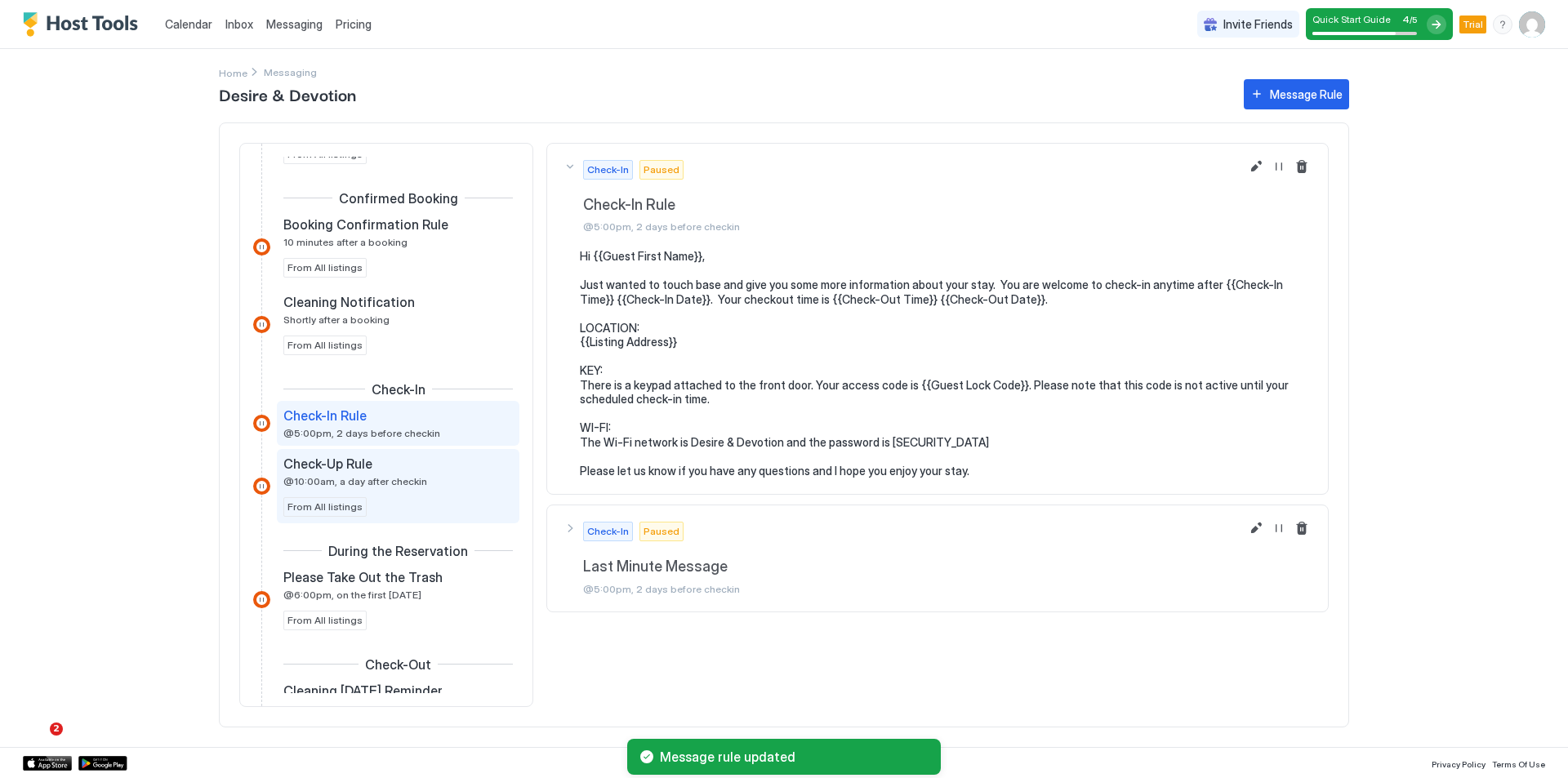
click at [436, 473] on div "Check-Up Rule @10:00am, a day after checkin" at bounding box center [387, 471] width 207 height 32
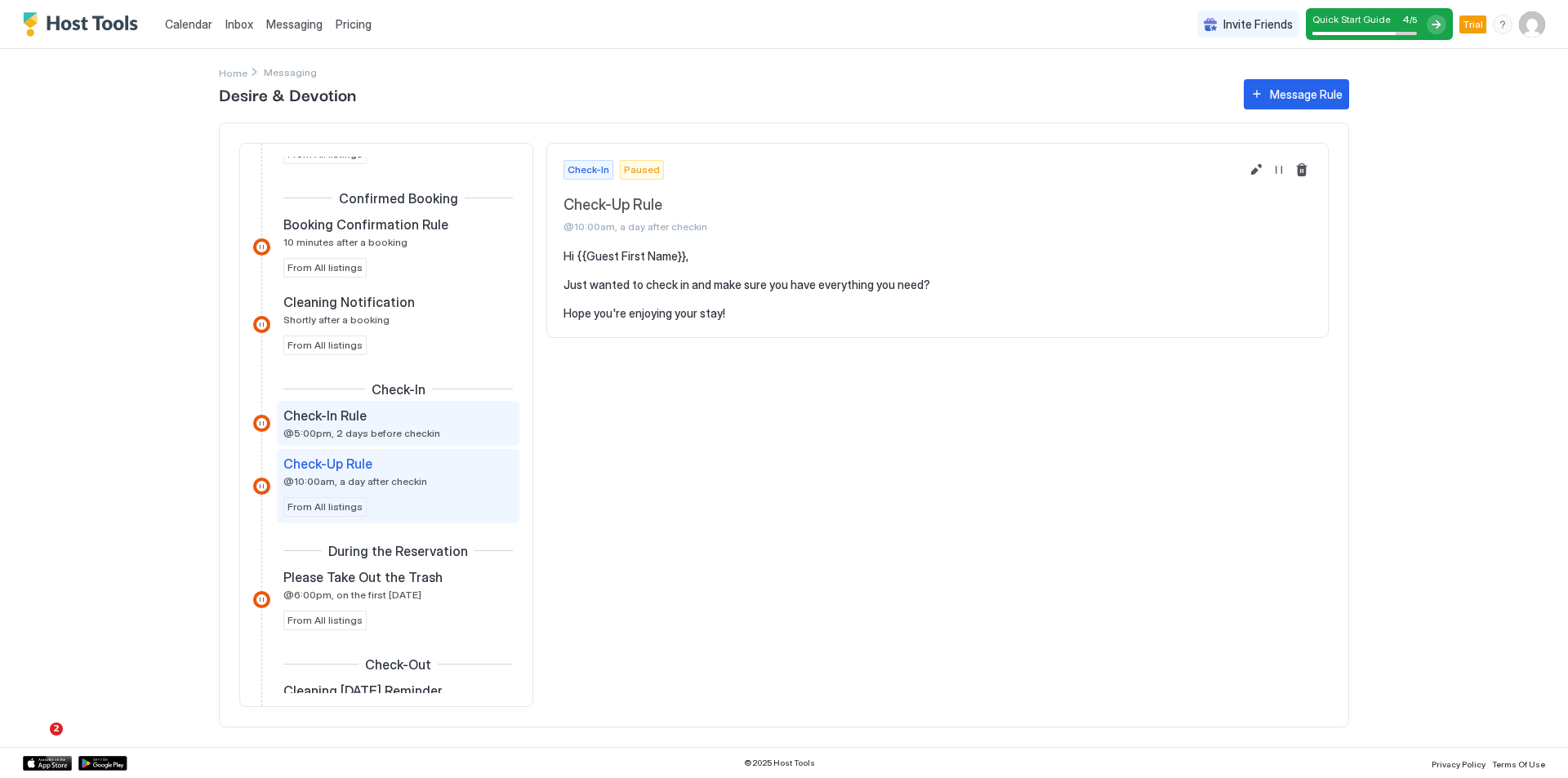
click at [456, 422] on div "Check-In Rule" at bounding box center [387, 415] width 207 height 16
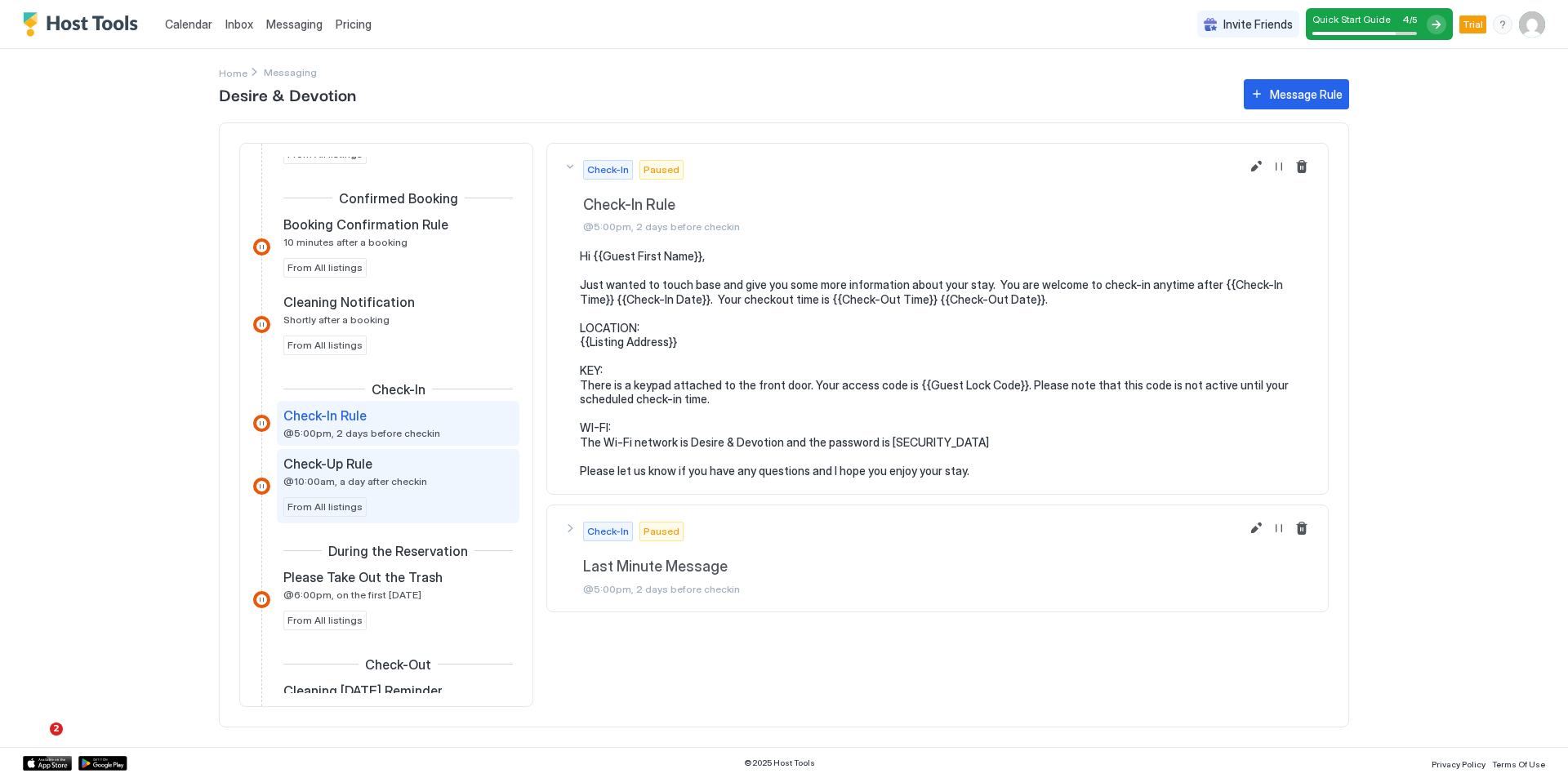
click at [440, 467] on div "Check-Up Rule" at bounding box center [387, 463] width 207 height 16
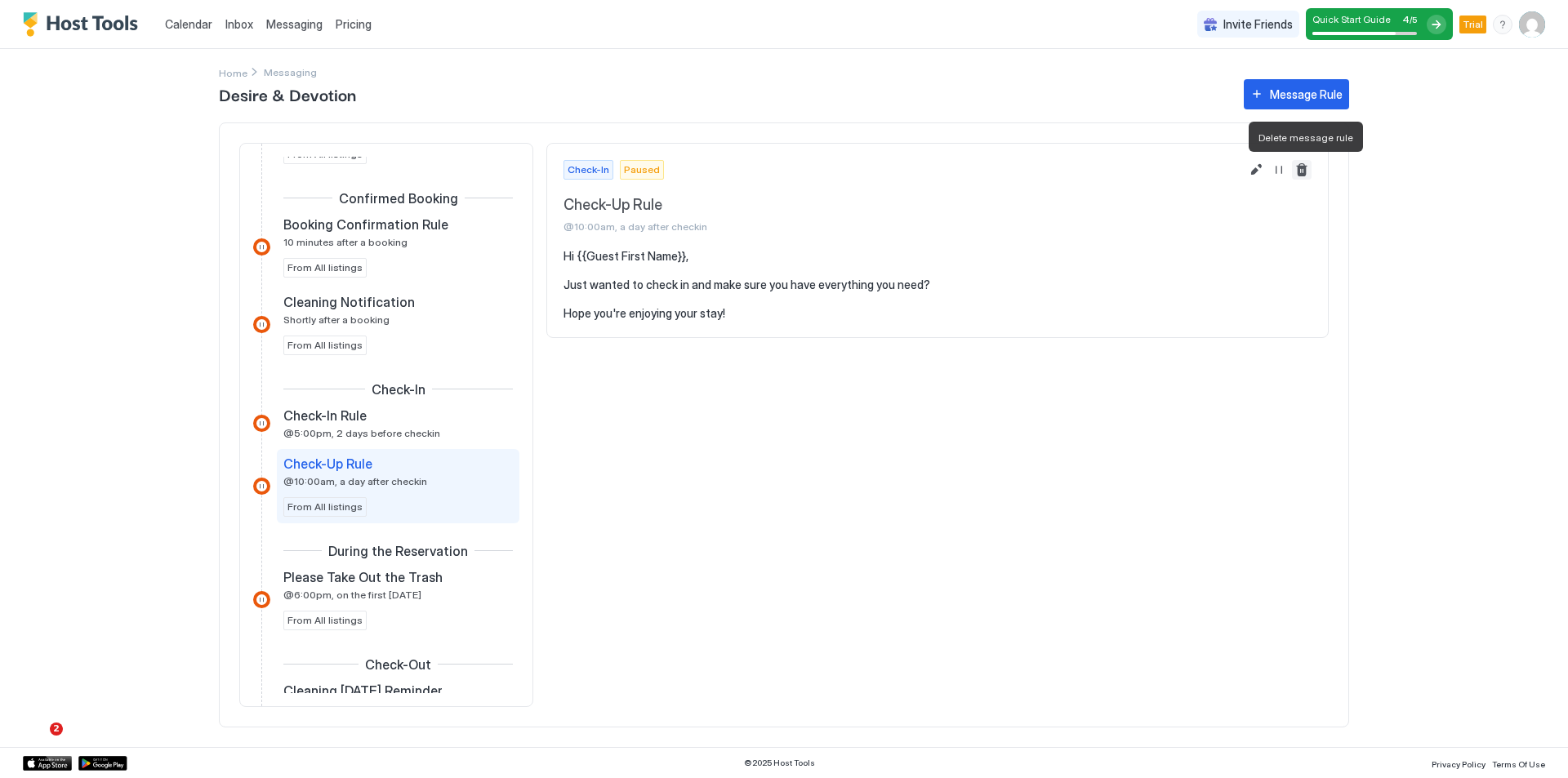
click at [1301, 167] on button "Delete message rule" at bounding box center [1302, 169] width 20 height 20
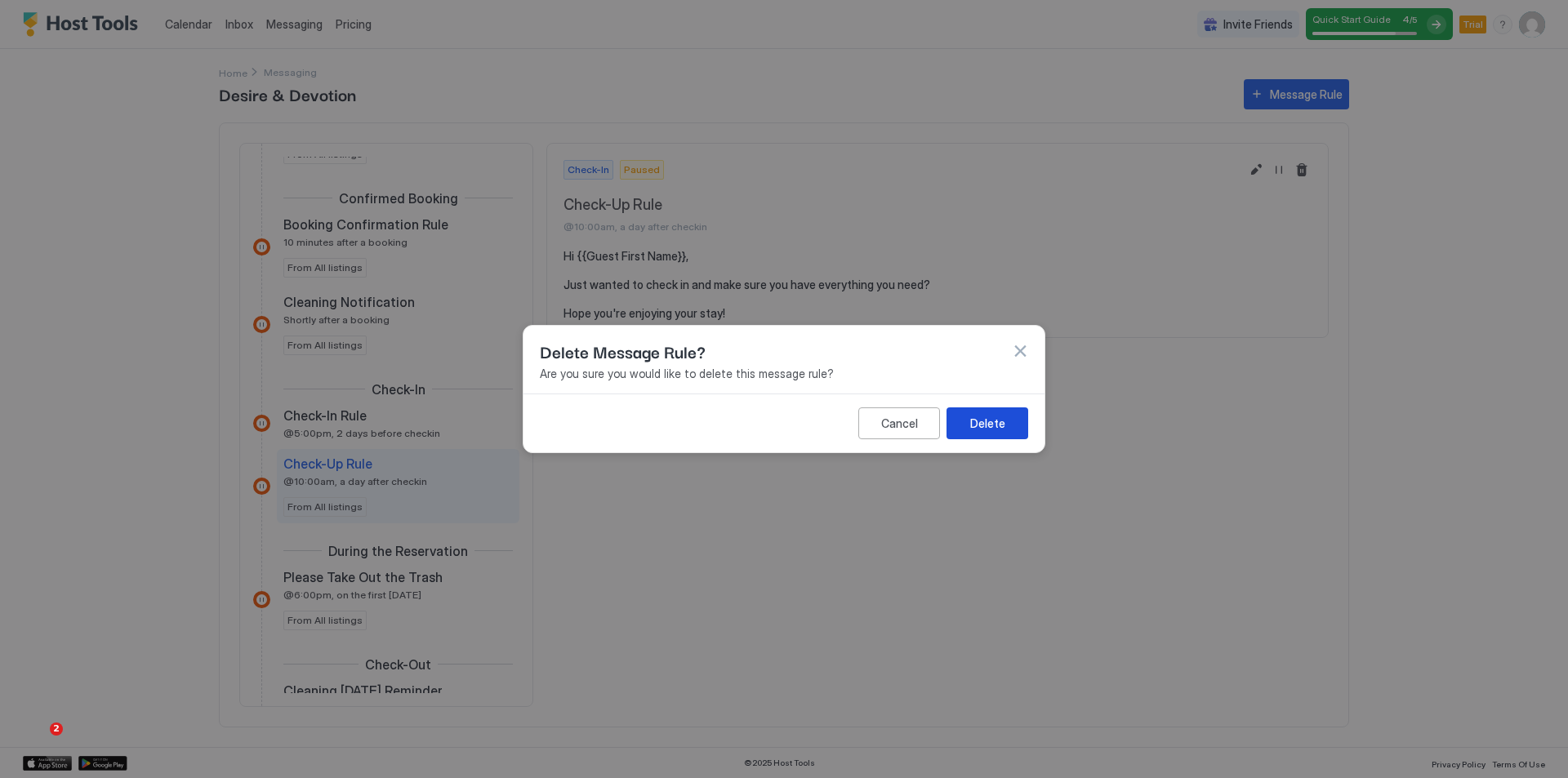
click at [974, 427] on div "Delete" at bounding box center [987, 423] width 35 height 17
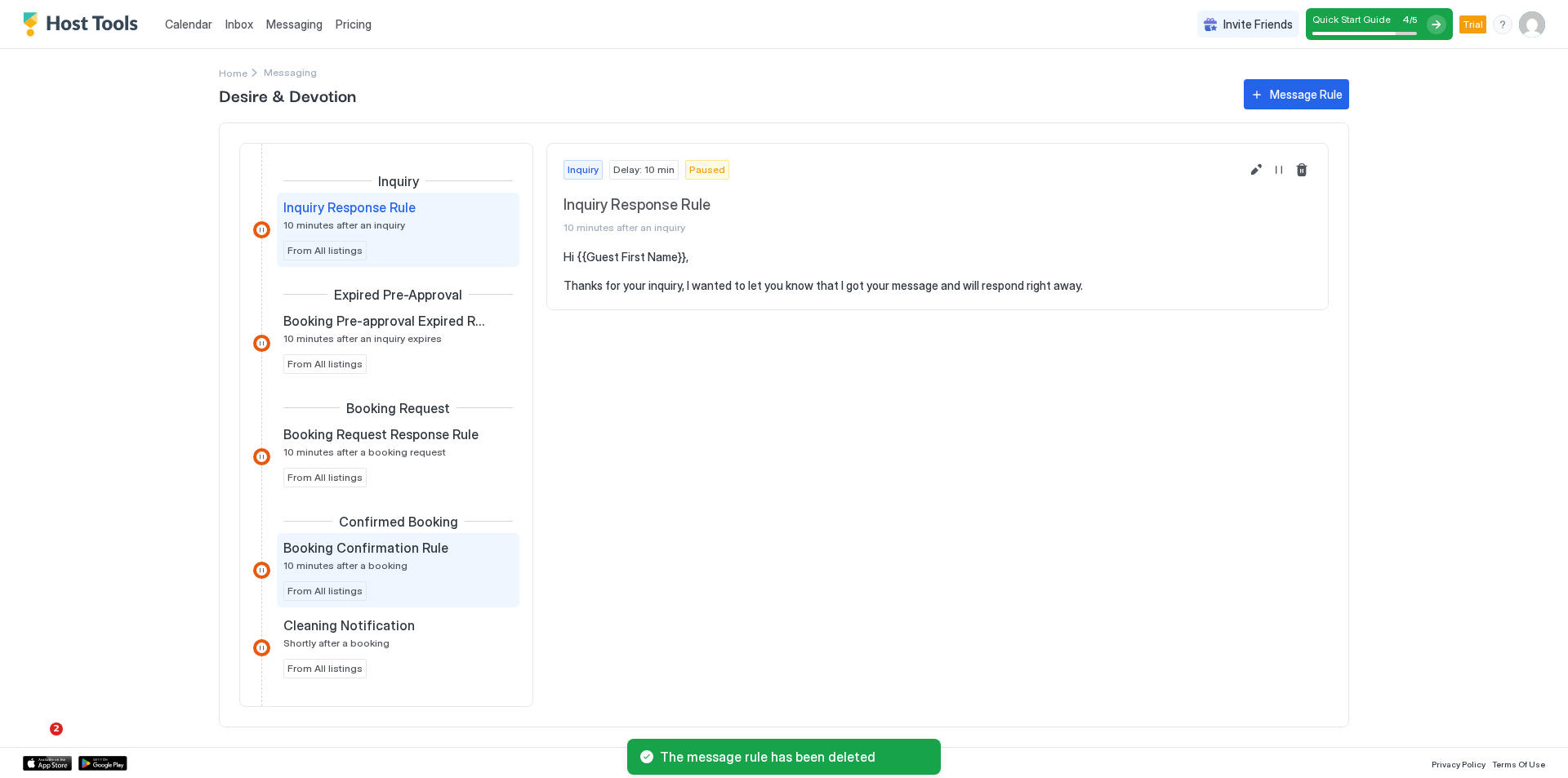
click at [441, 554] on div "Booking Confirmation Rule" at bounding box center [387, 547] width 207 height 16
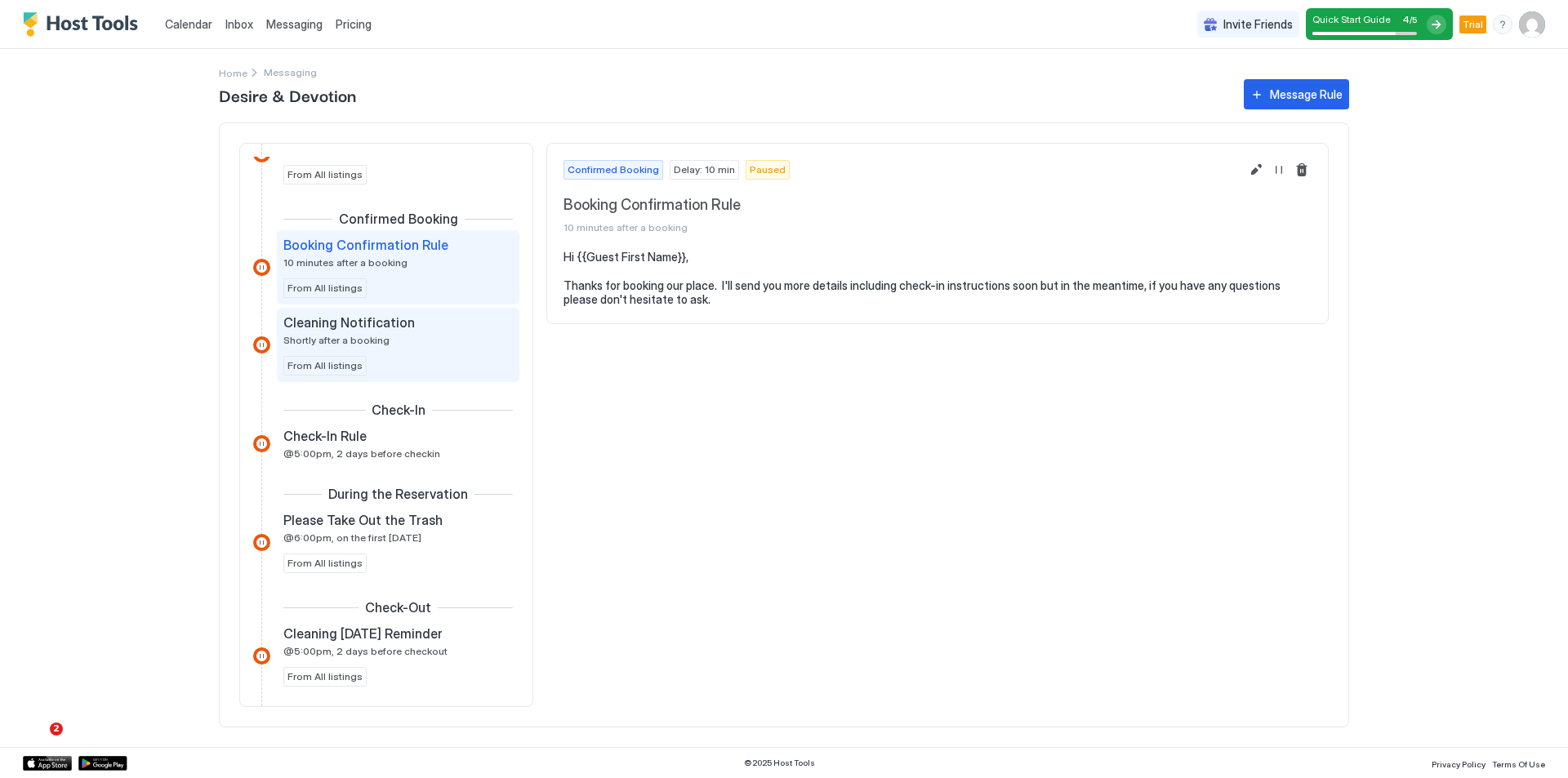
scroll to position [326, 0]
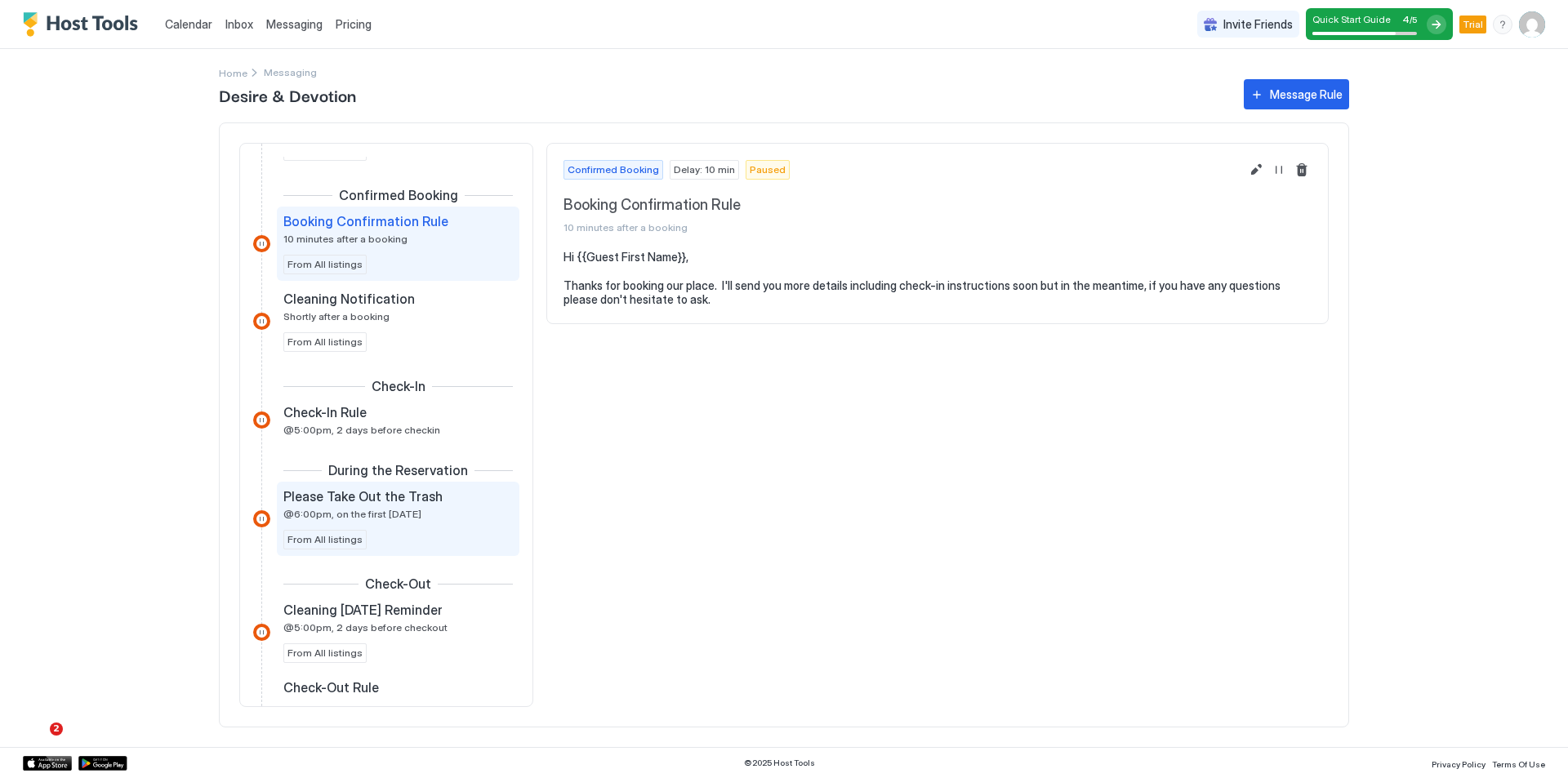
click at [437, 506] on div "Please Take Out the Trash @6:00pm, on the first Thursday" at bounding box center [387, 504] width 207 height 32
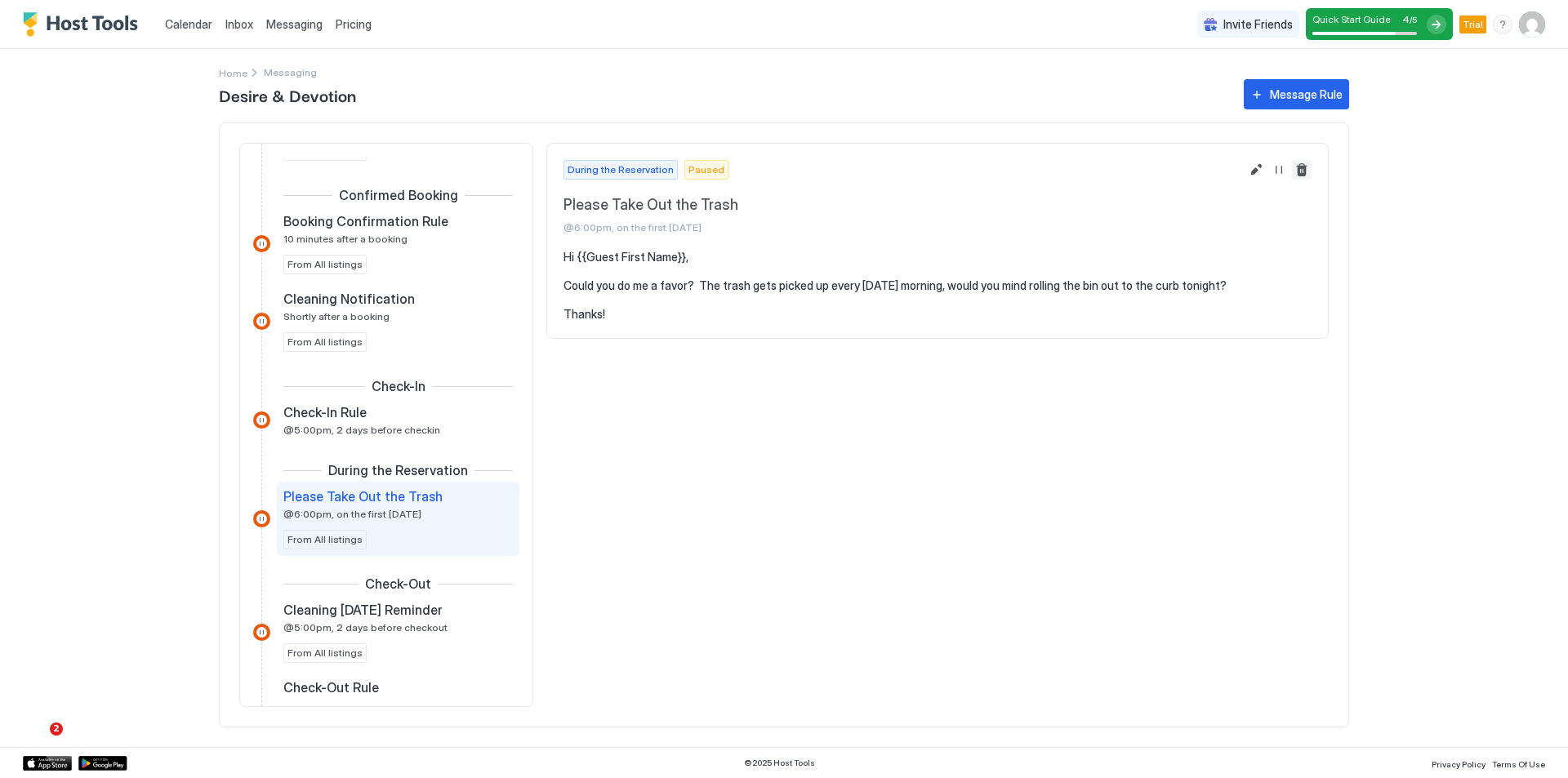
click at [1309, 173] on button "Delete message rule" at bounding box center [1302, 169] width 20 height 20
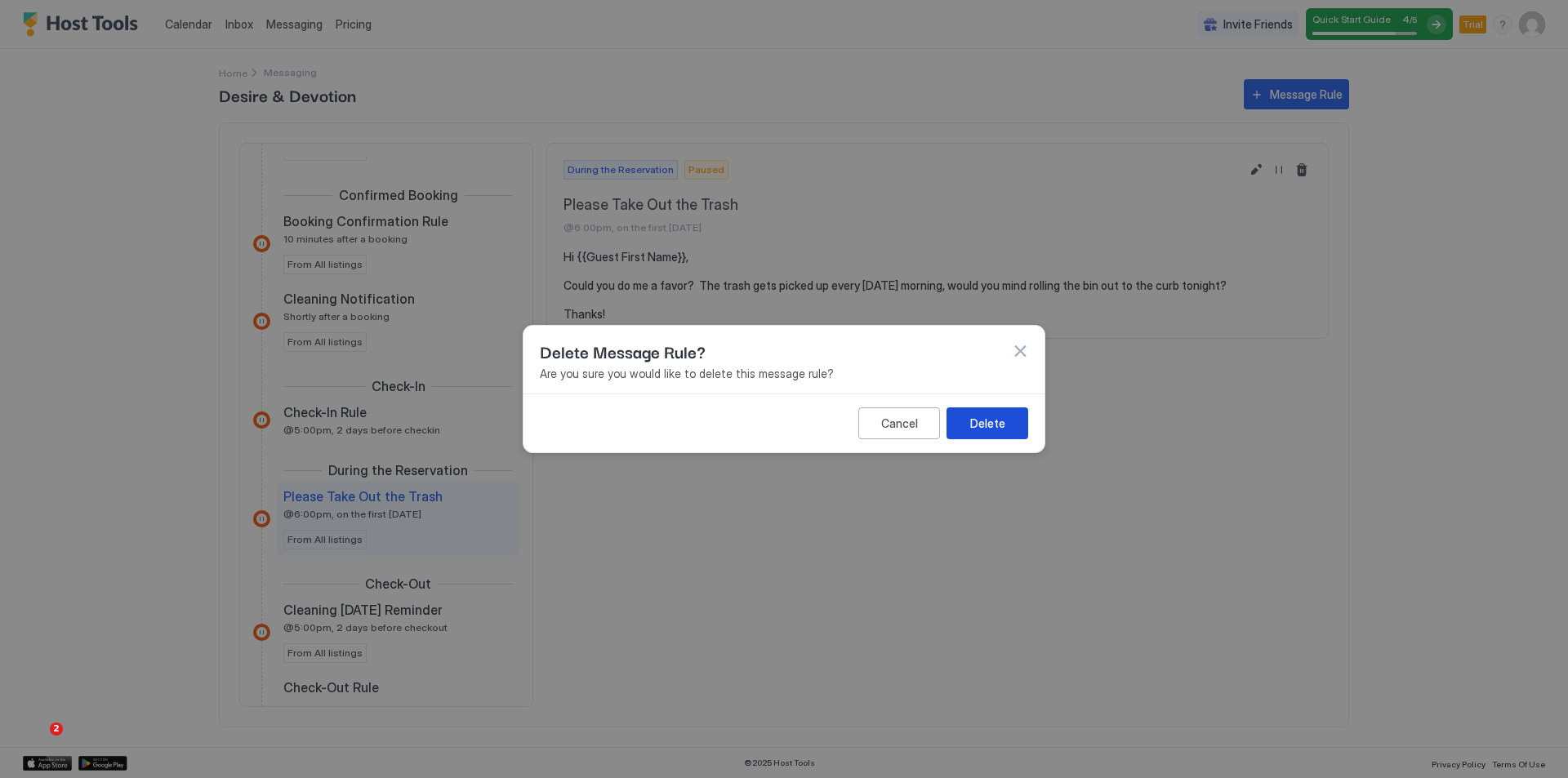
click at [977, 424] on div "Delete" at bounding box center [987, 423] width 35 height 17
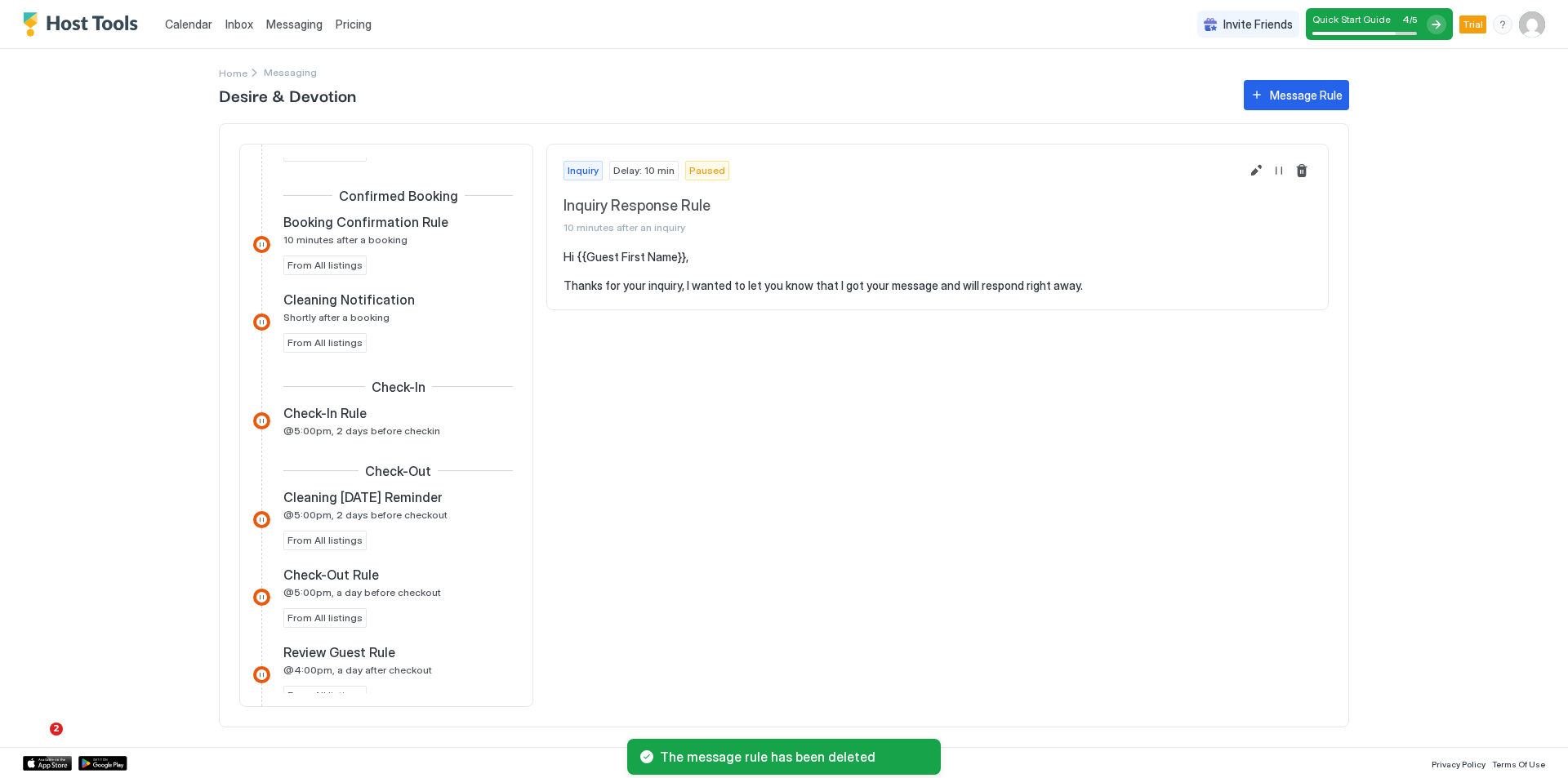
scroll to position [408, 0]
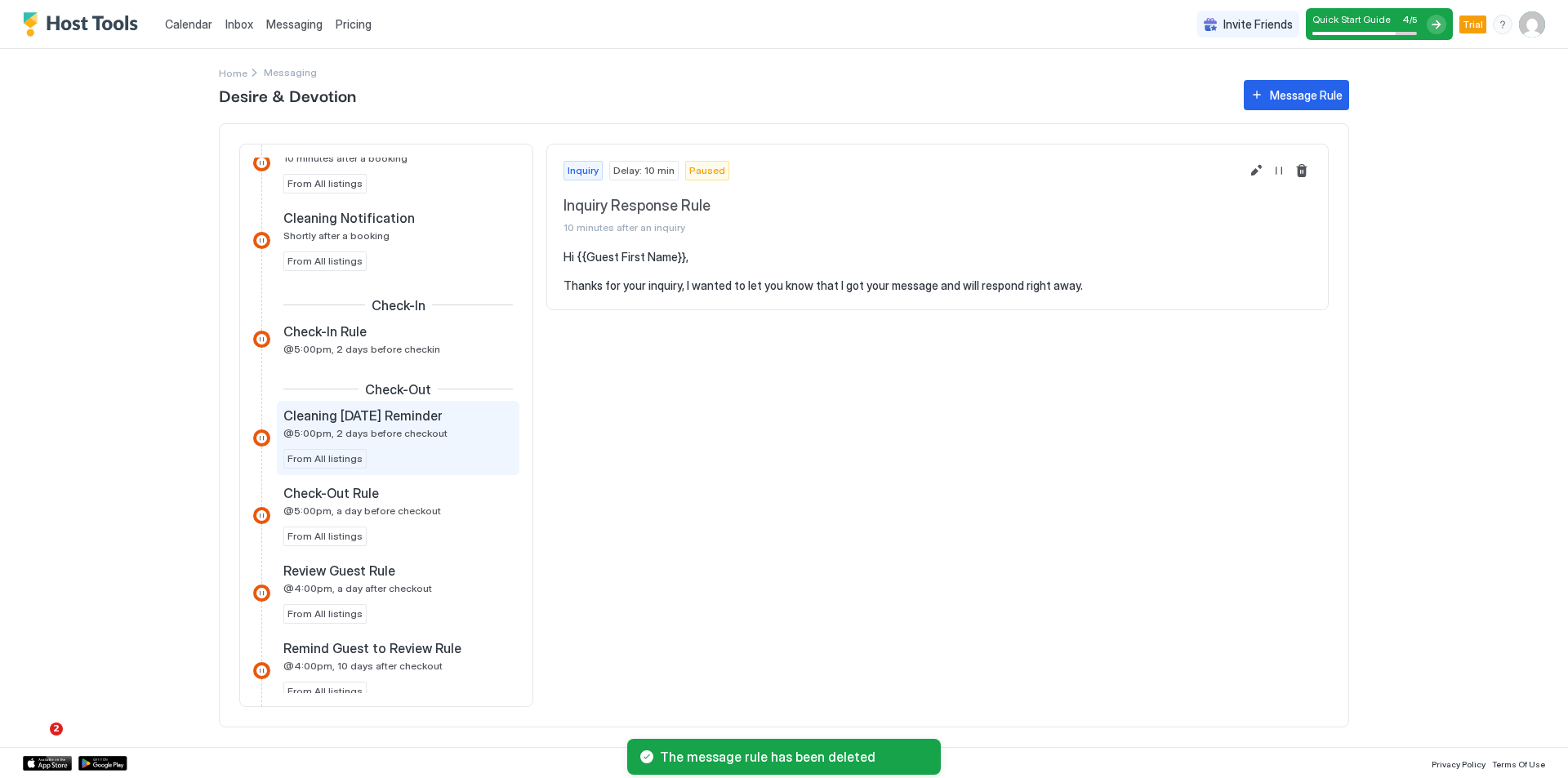
click at [459, 444] on div "Cleaning Tomorrow Reminder @5:00pm, 2 days before checkout From All listings" at bounding box center [398, 438] width 229 height 62
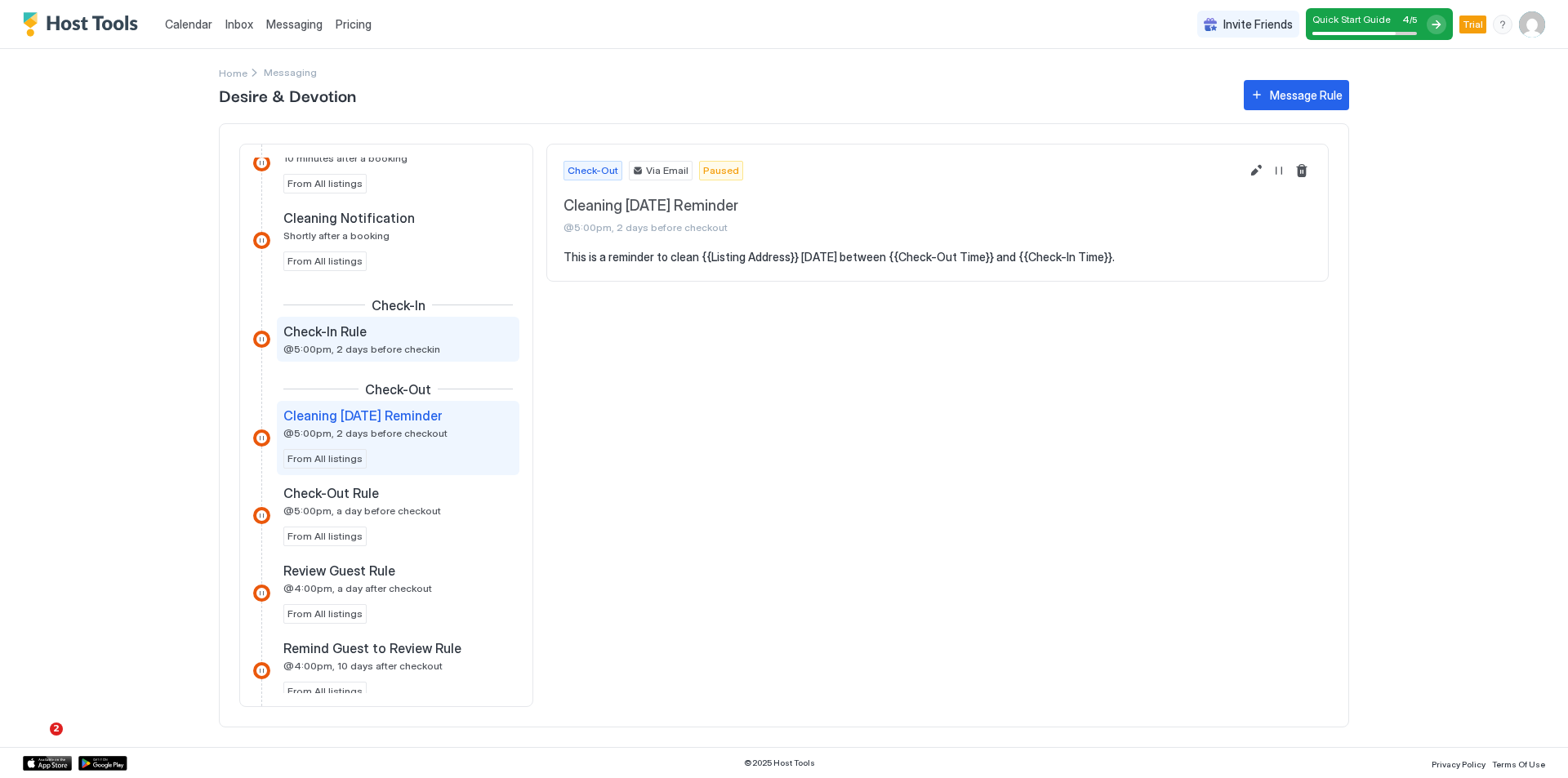
click at [447, 349] on div "Check-In Rule @5:00pm, 2 days before checkin" at bounding box center [387, 339] width 207 height 32
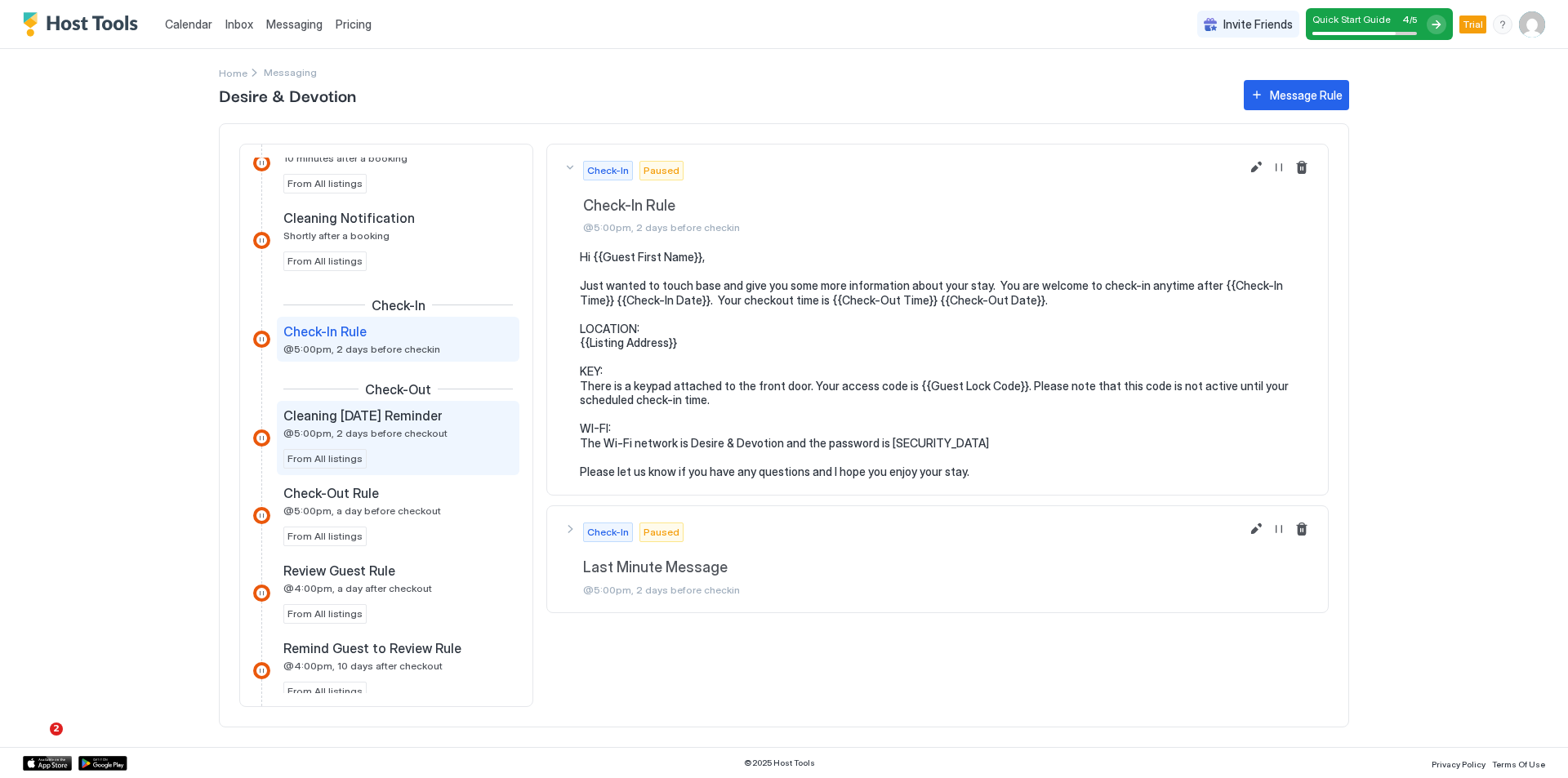
click at [443, 434] on div "Cleaning Tomorrow Reminder @5:00pm, 2 days before checkout" at bounding box center [387, 423] width 207 height 32
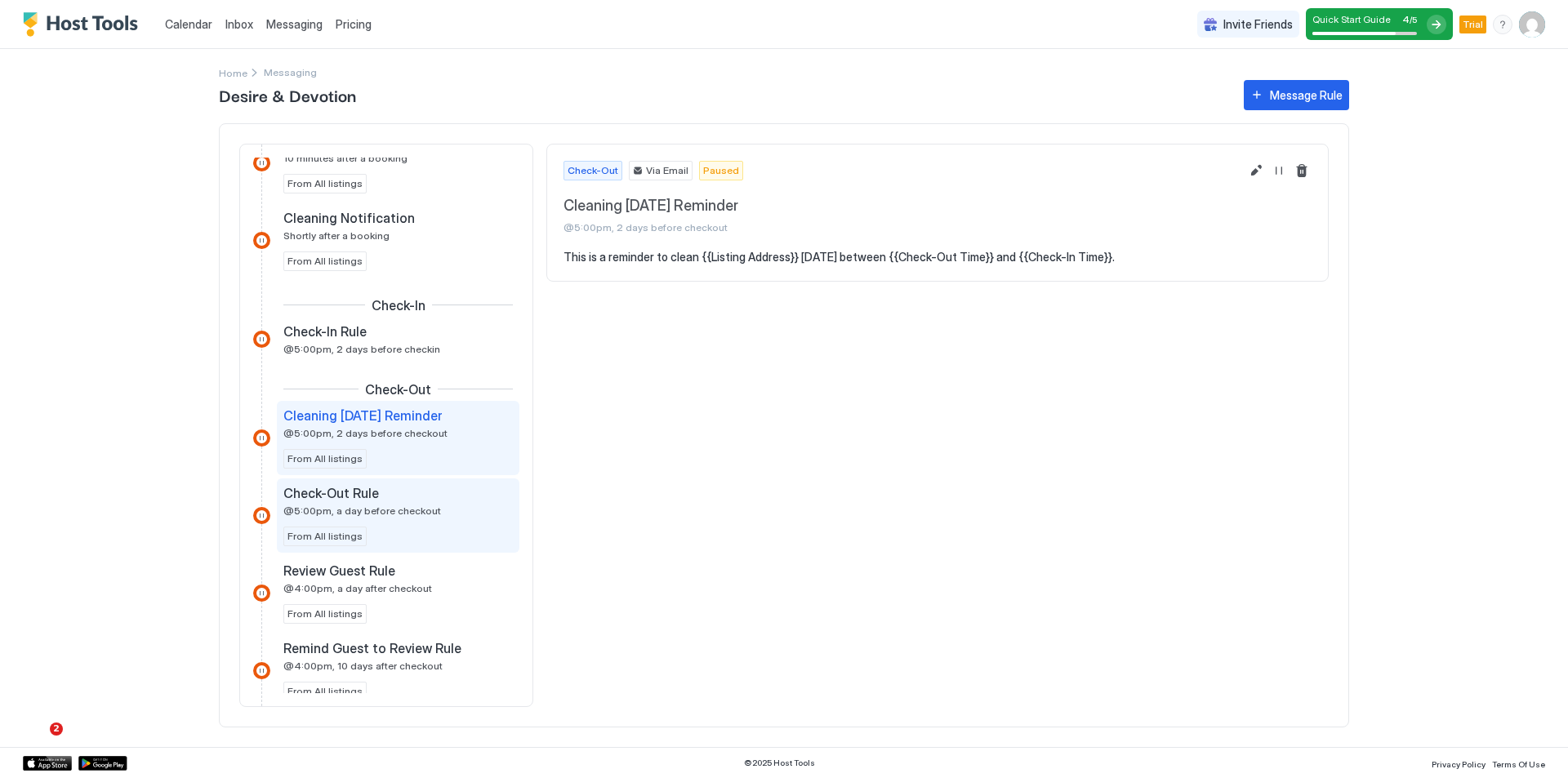
click at [442, 501] on div "Check-Out Rule @5:00pm, a day before checkout" at bounding box center [387, 500] width 207 height 32
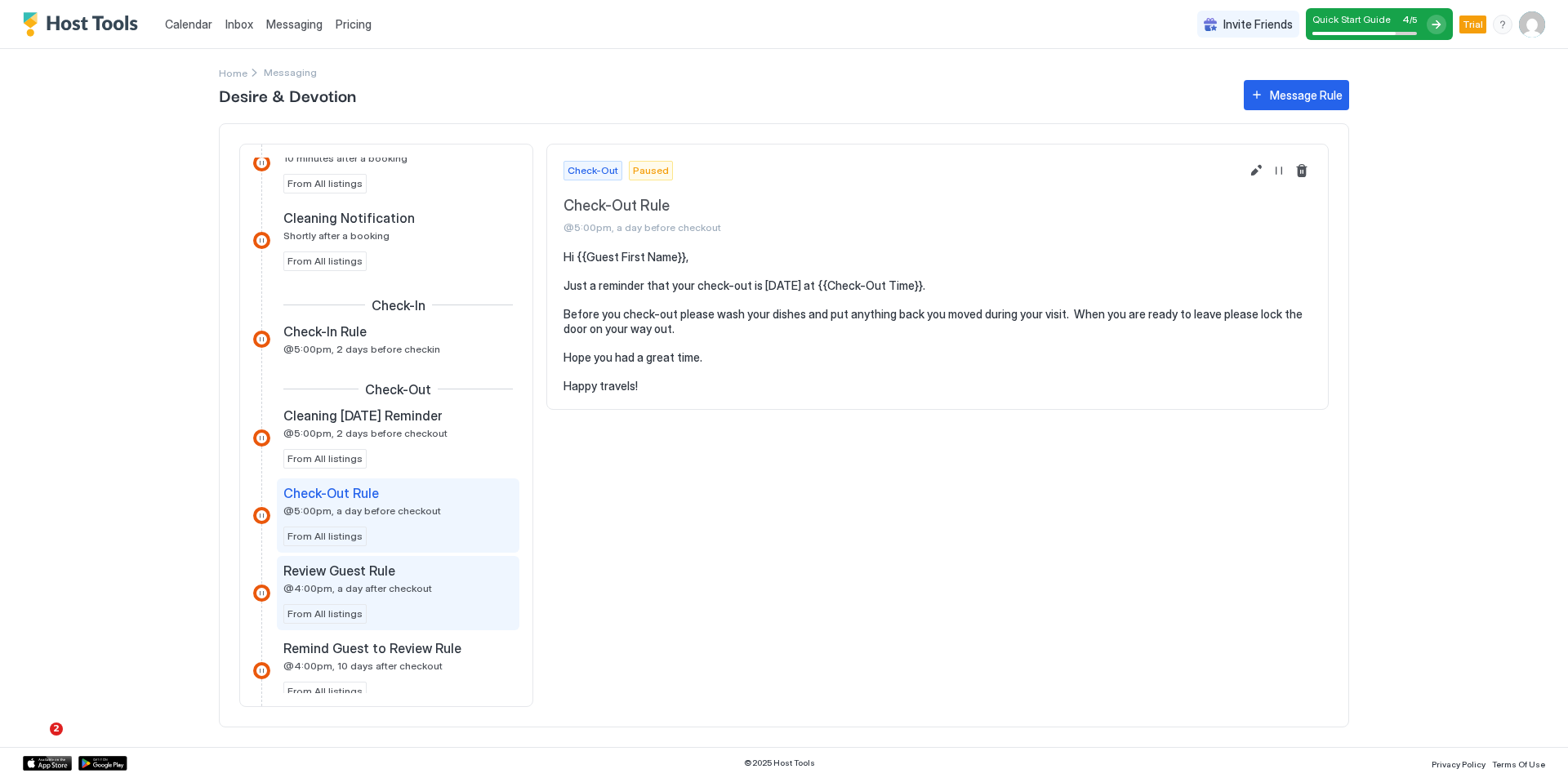
click at [441, 579] on div "Review Guest Rule @4:00pm, a day after checkout" at bounding box center [387, 578] width 207 height 32
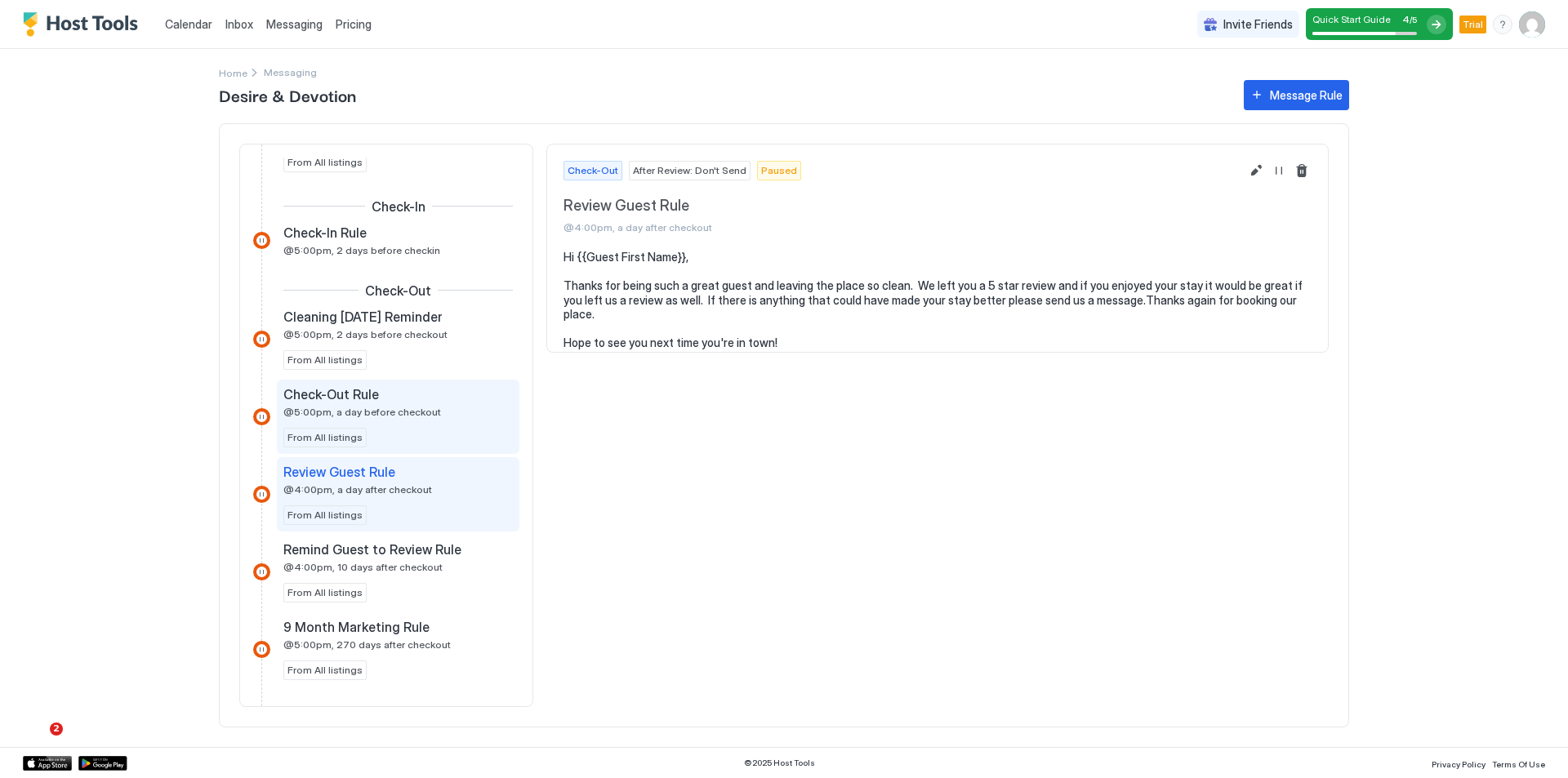
scroll to position [572, 0]
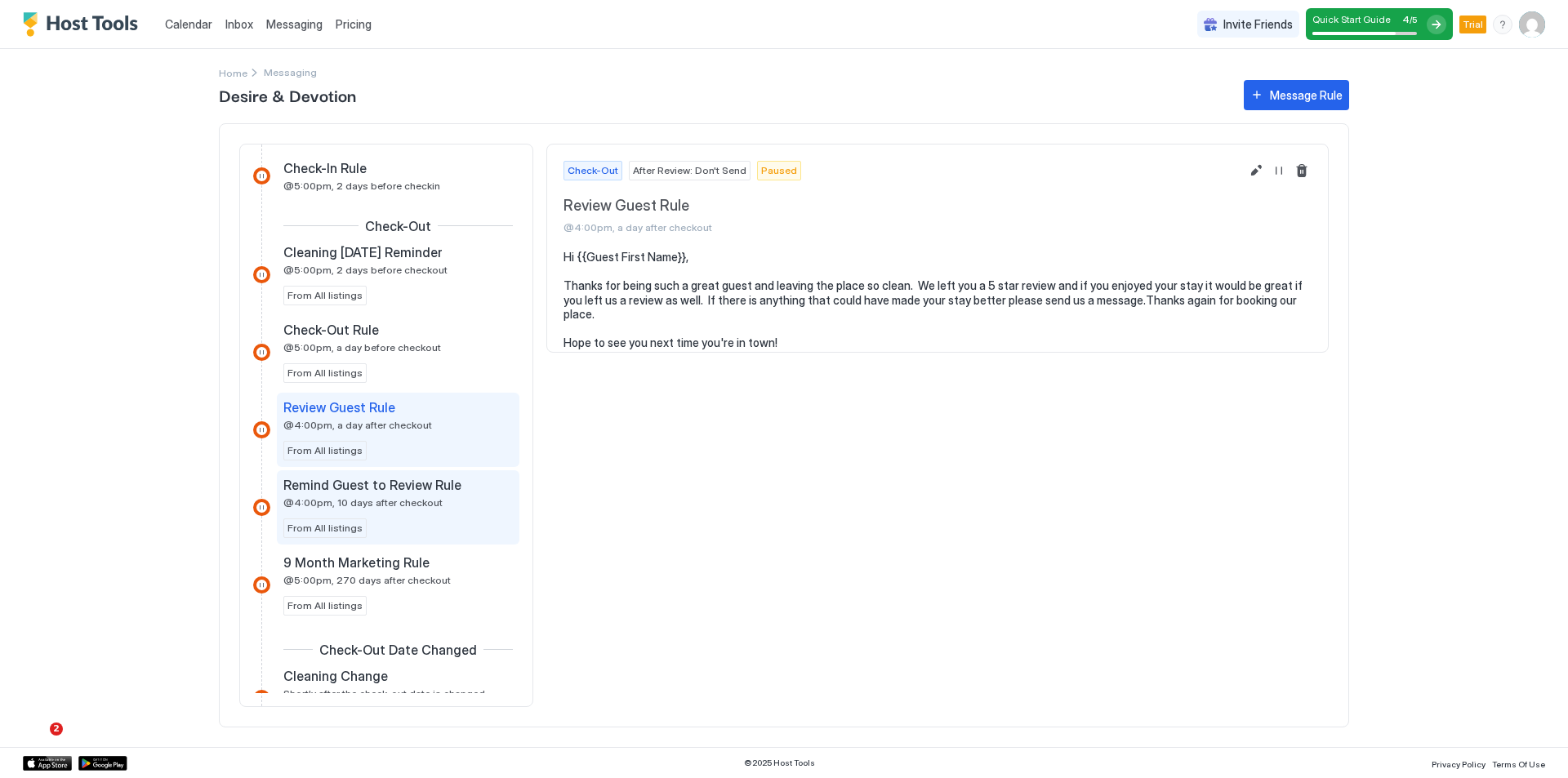
click at [460, 503] on div "Remind Guest to Review Rule @4:00pm, 10 days after checkout" at bounding box center [387, 493] width 207 height 32
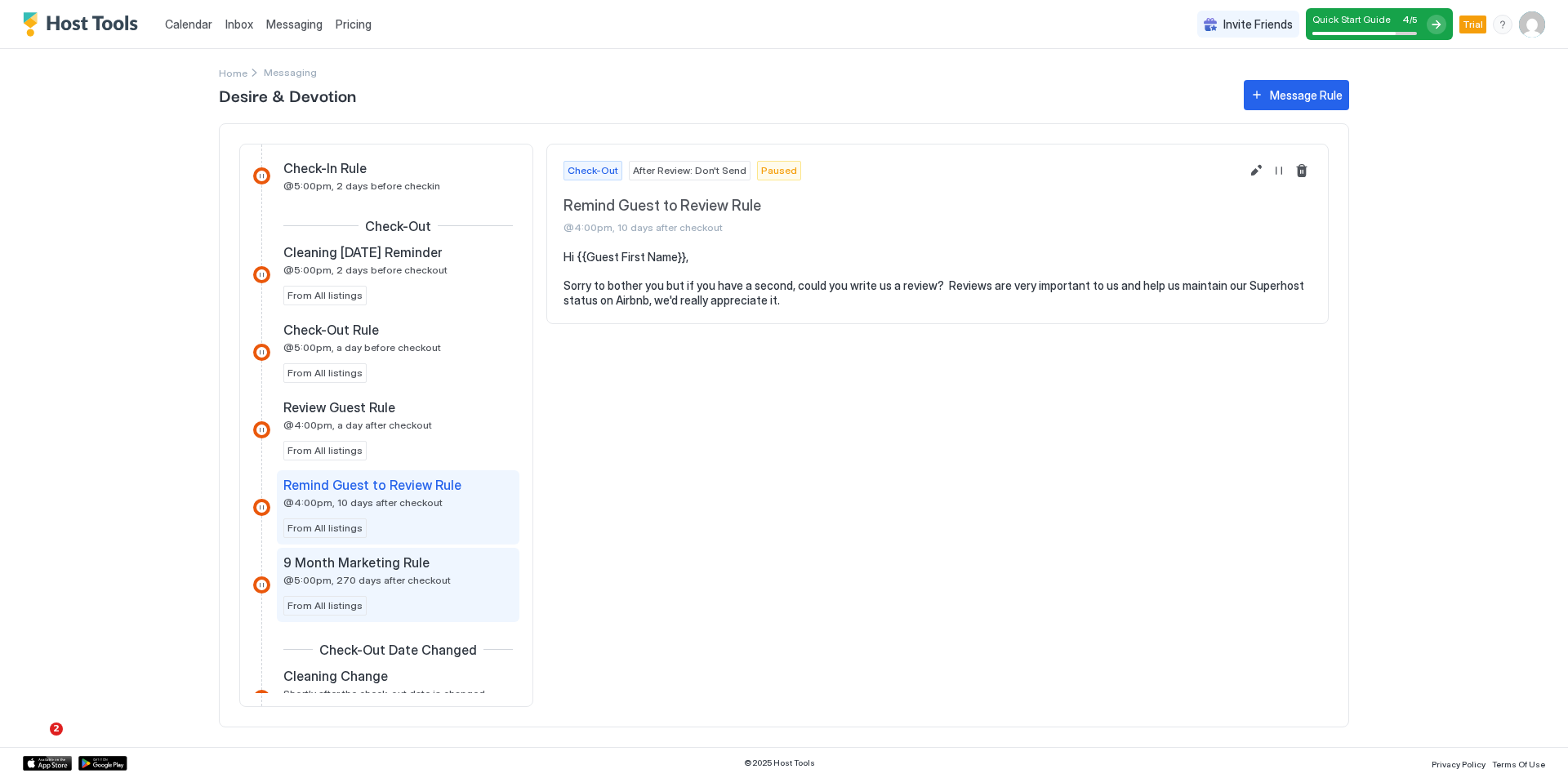
click at [460, 570] on div "9 Month Marketing Rule" at bounding box center [387, 562] width 207 height 16
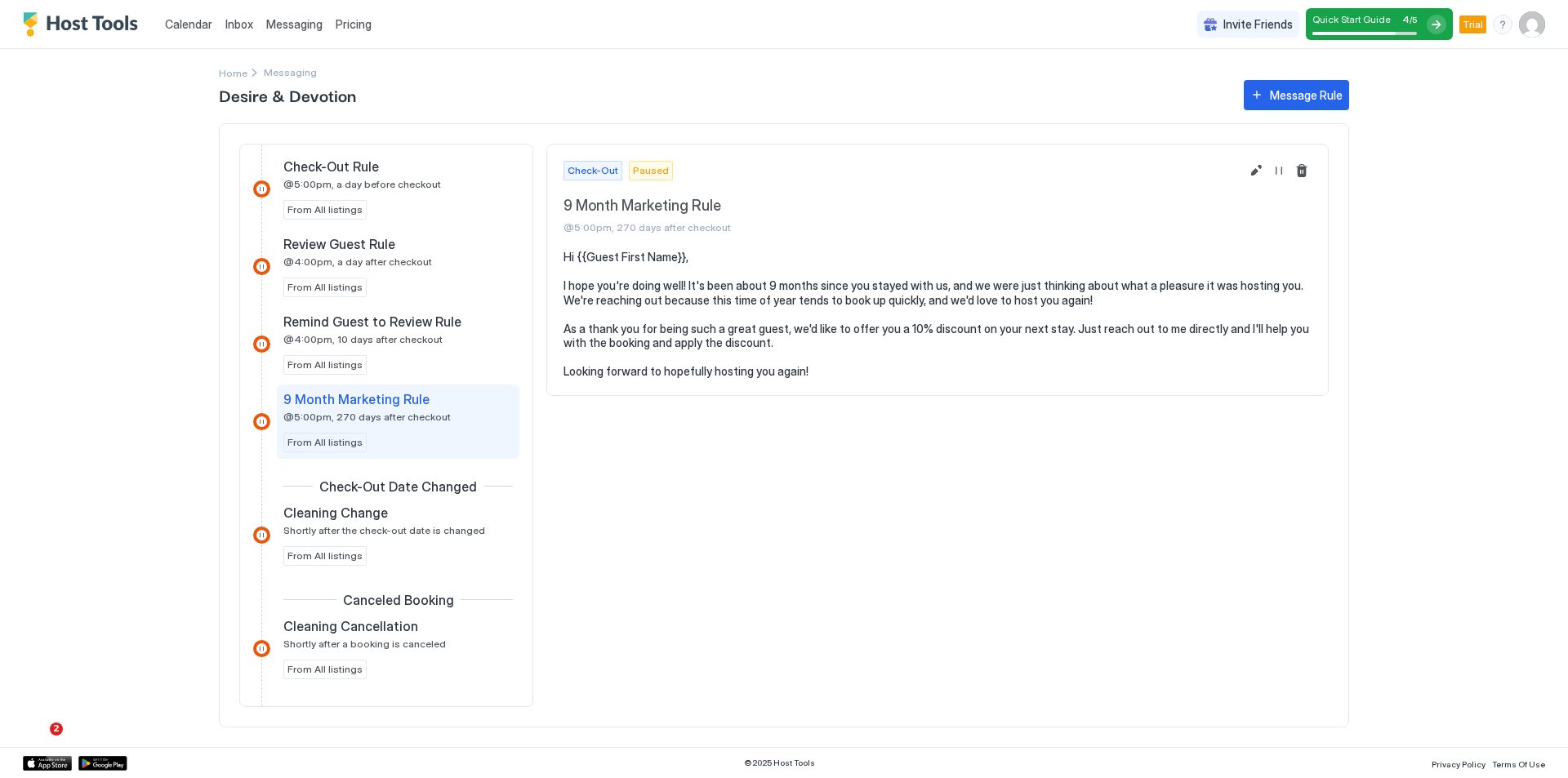
scroll to position [747, 0]
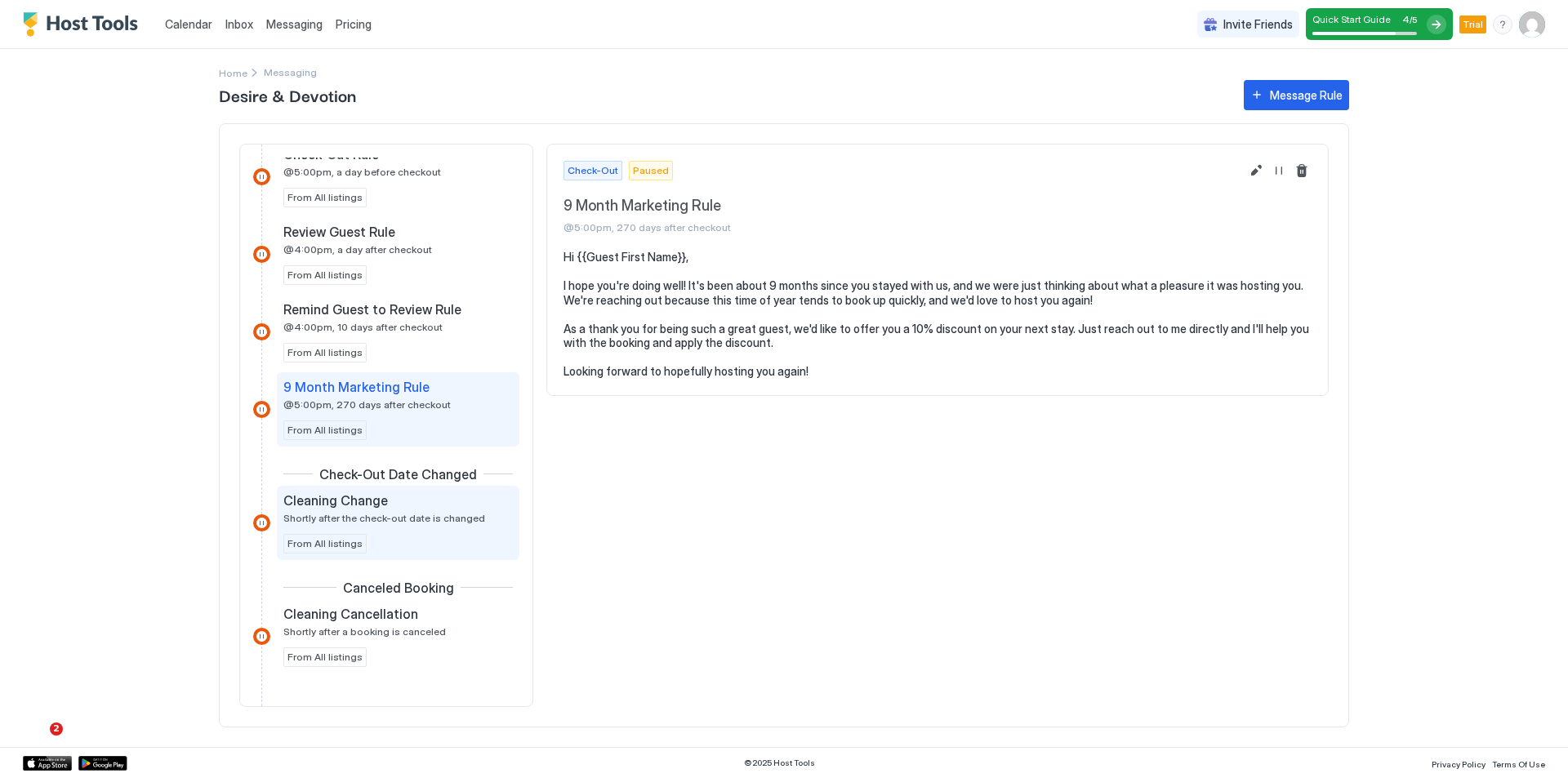
click at [477, 499] on div "Cleaning Change" at bounding box center [387, 500] width 207 height 16
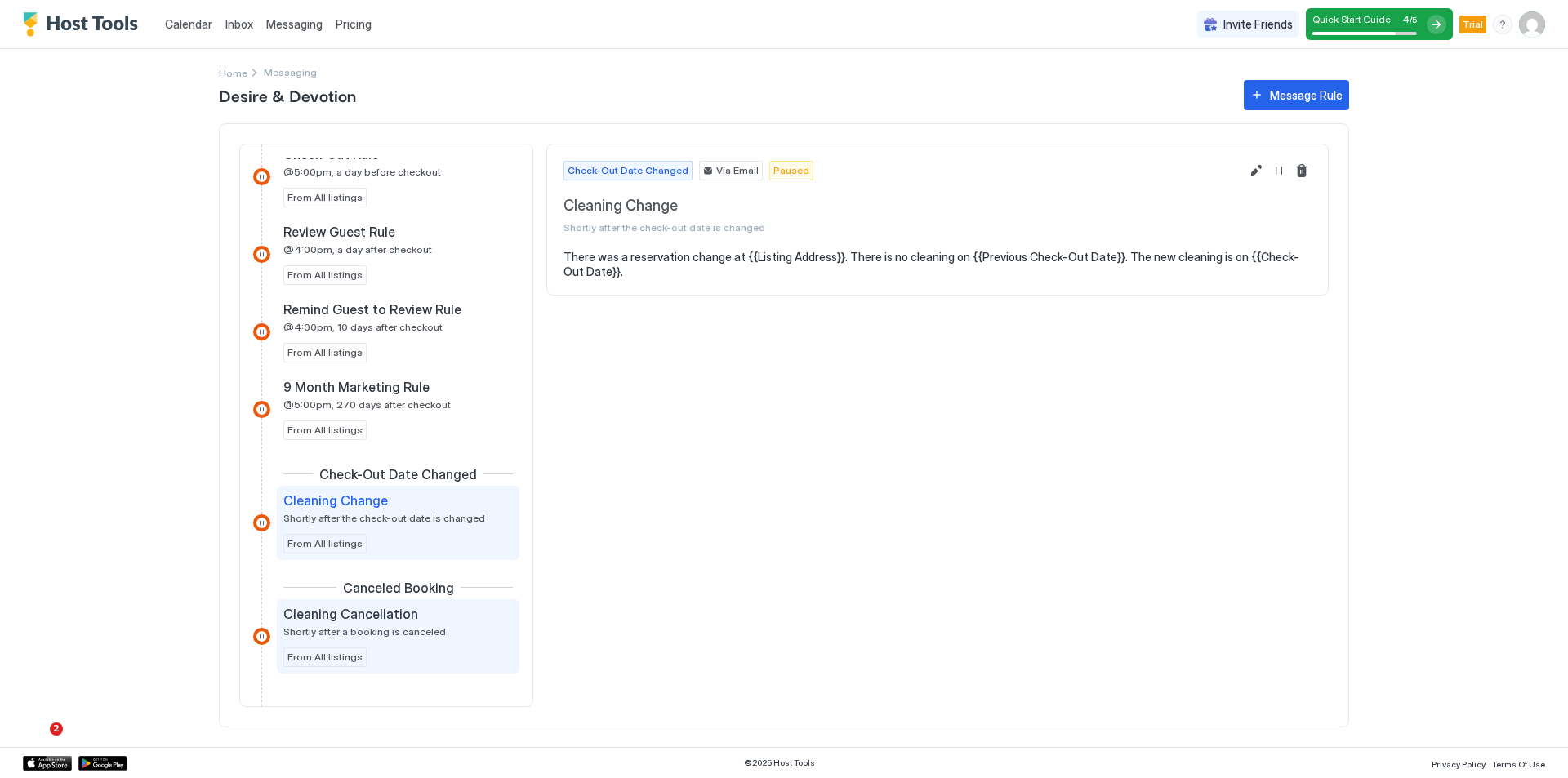
click at [455, 611] on div "Cleaning Cancellation" at bounding box center [387, 613] width 207 height 16
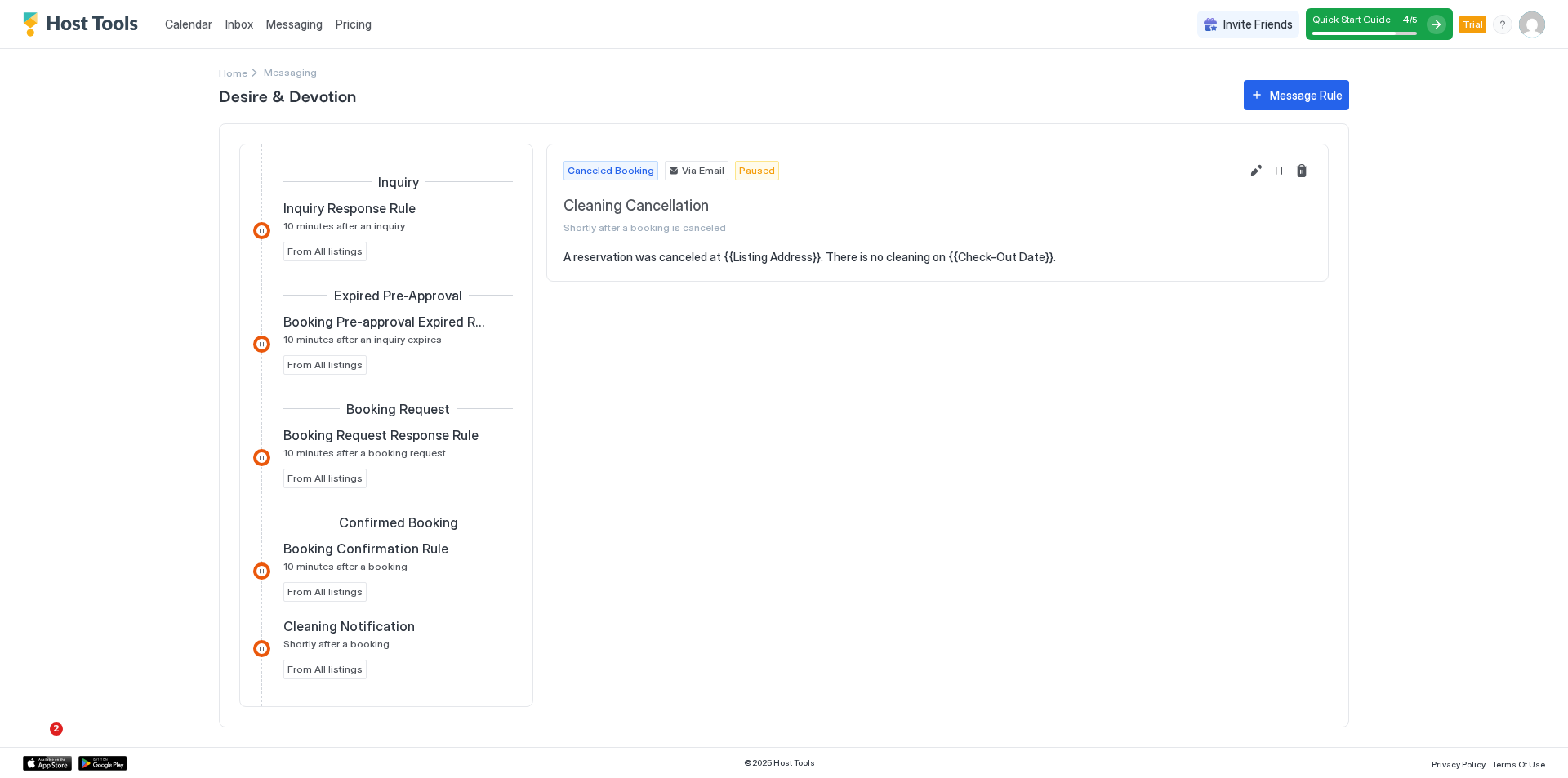
click at [1386, 23] on span "Quick Start Guide" at bounding box center [1351, 19] width 78 height 12
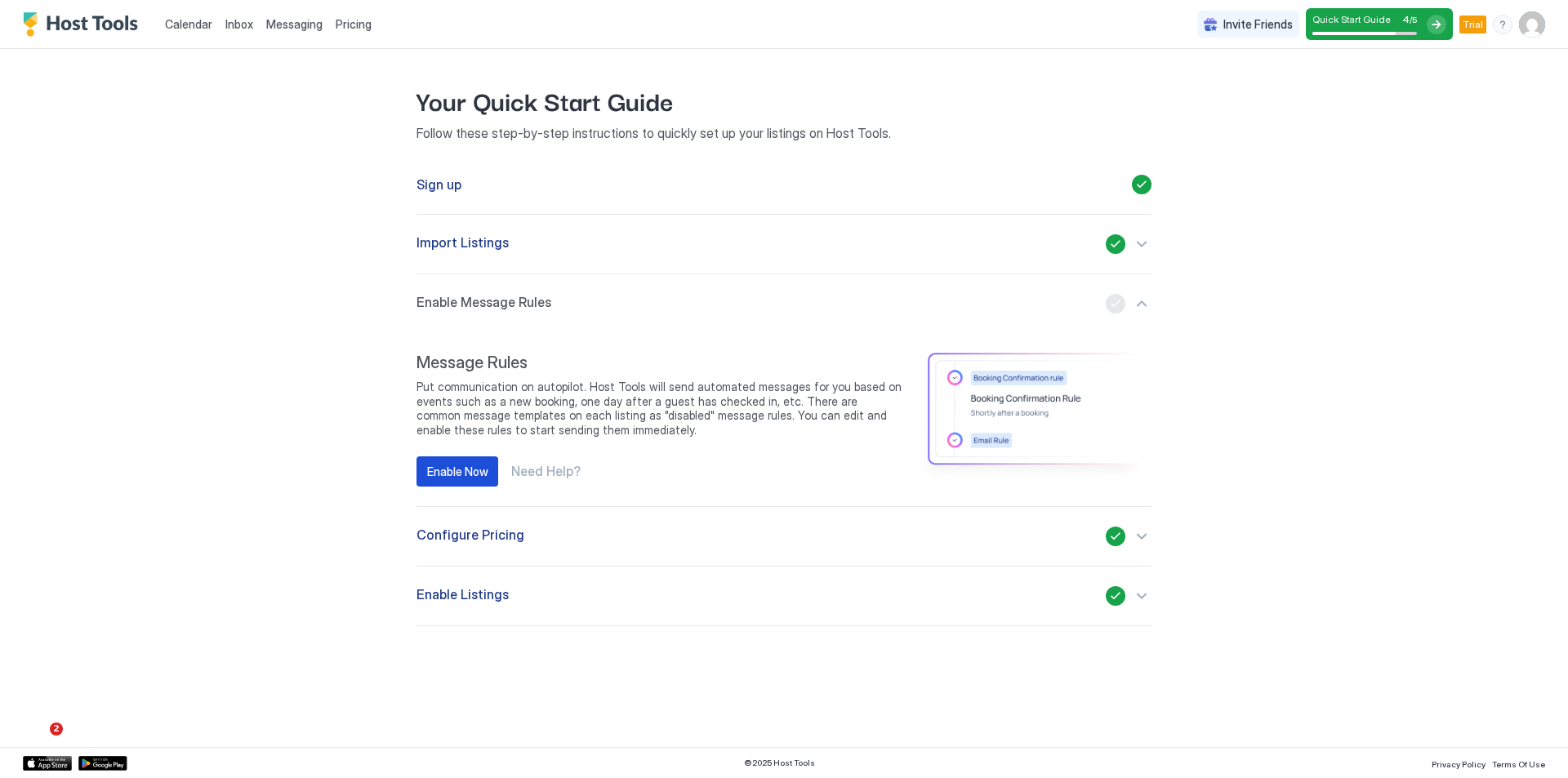
click at [454, 474] on div "Enable Now" at bounding box center [457, 472] width 62 height 17
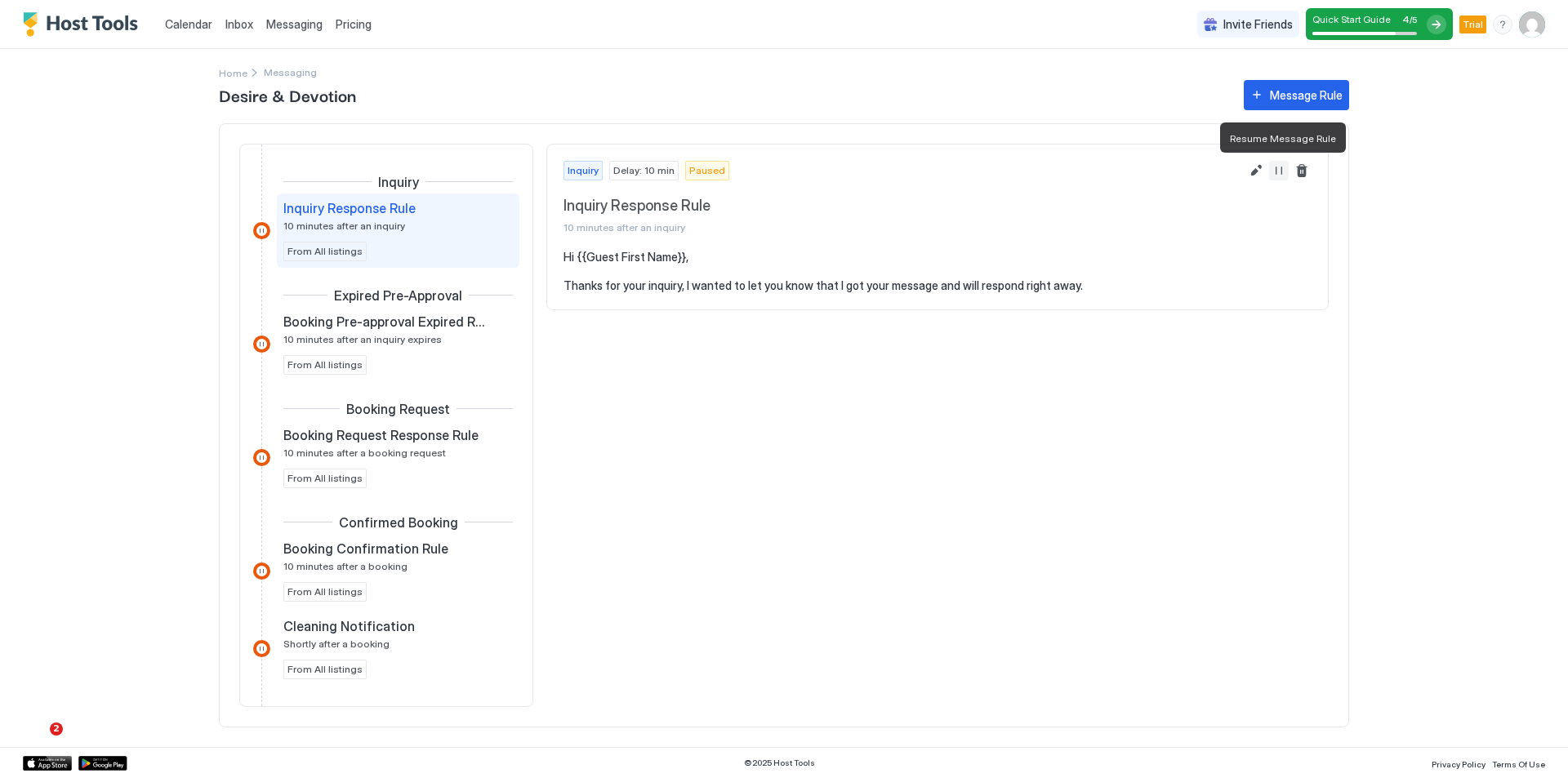
click at [1276, 170] on button "Resume Message Rule" at bounding box center [1278, 170] width 20 height 20
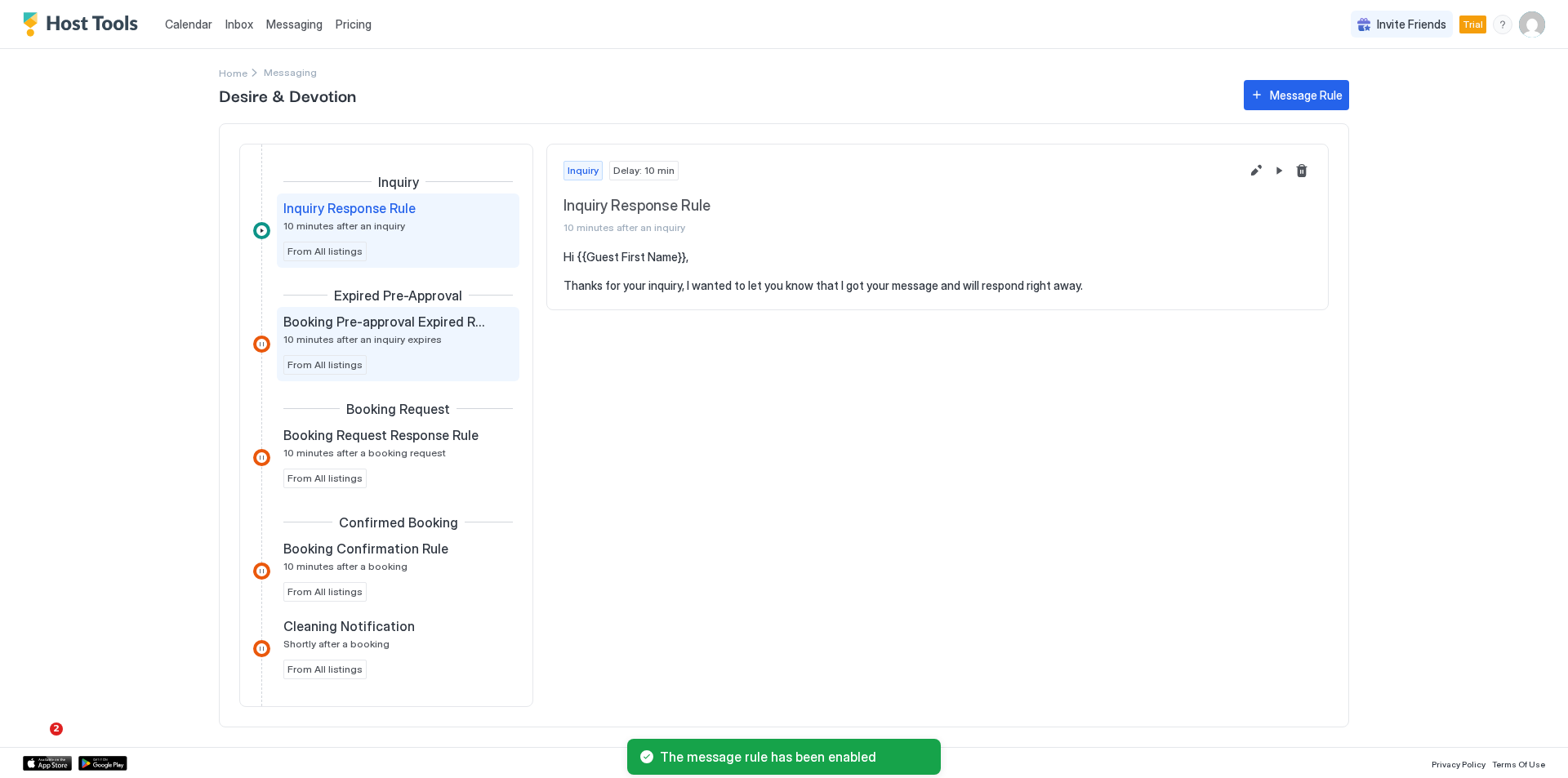
click at [426, 339] on span "10 minutes after an inquiry expires" at bounding box center [363, 339] width 159 height 12
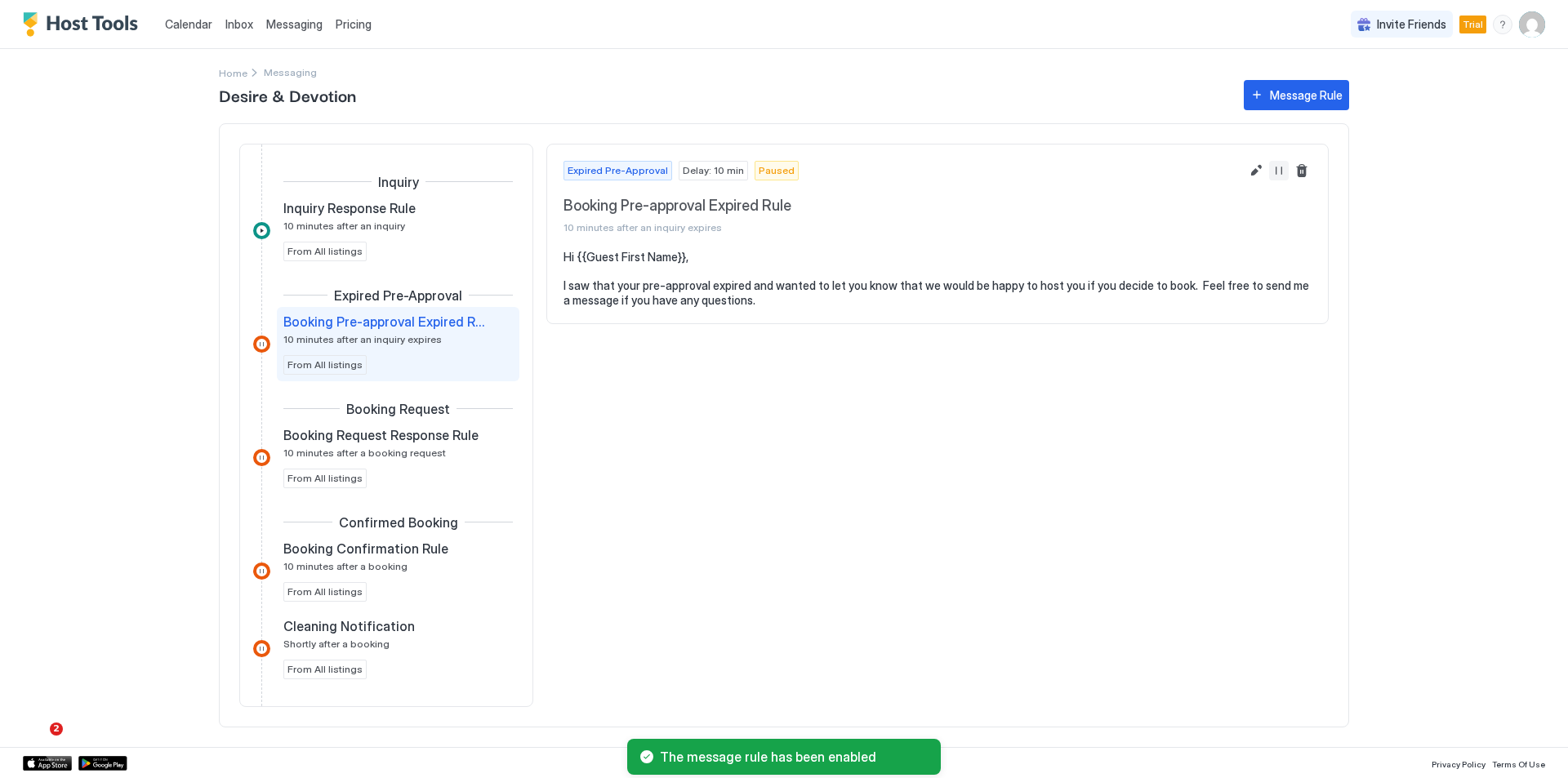
click at [1281, 166] on button "Resume Message Rule" at bounding box center [1278, 170] width 20 height 20
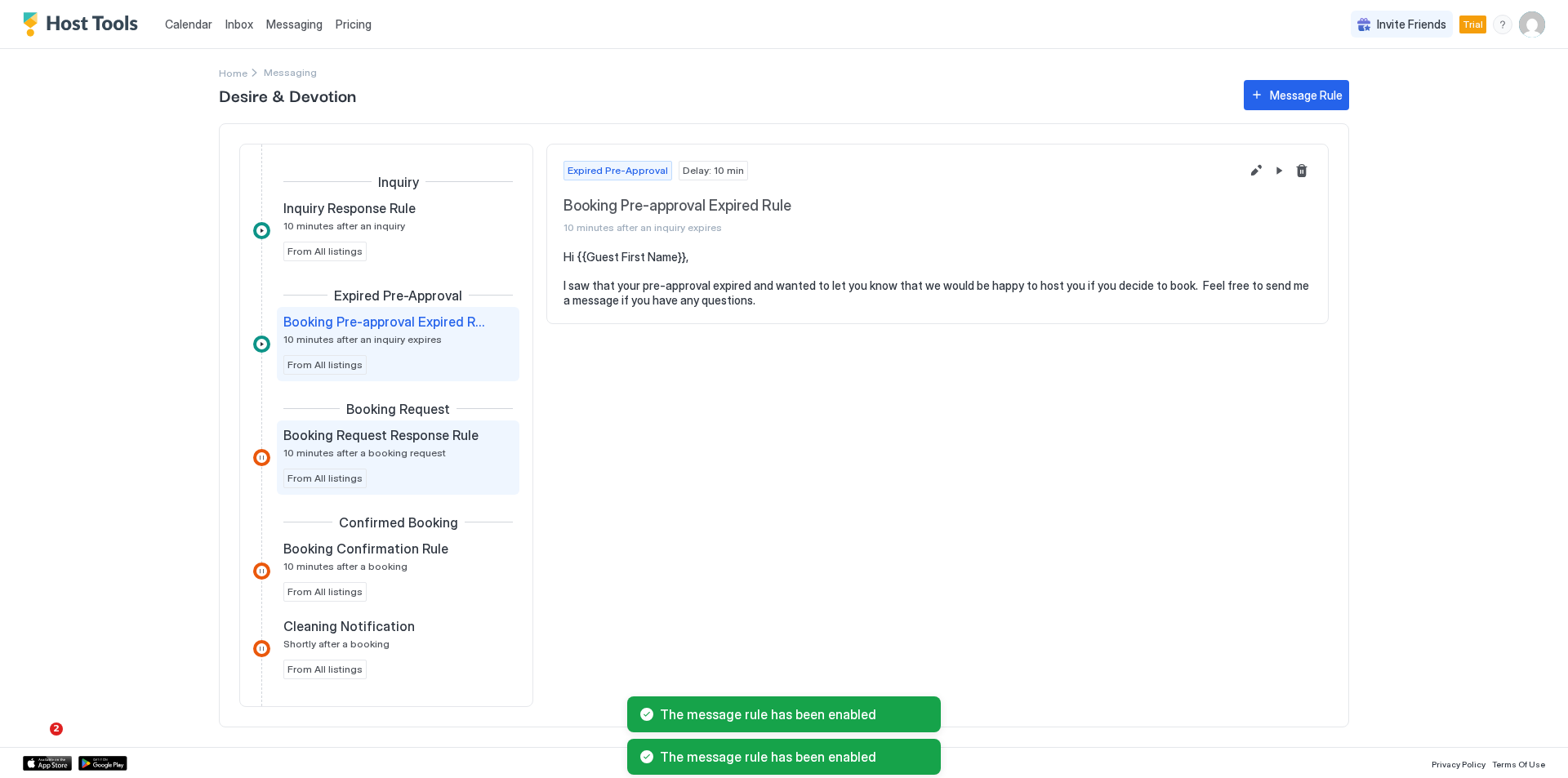
click at [455, 429] on span "Booking Request Response Rule" at bounding box center [381, 435] width 195 height 16
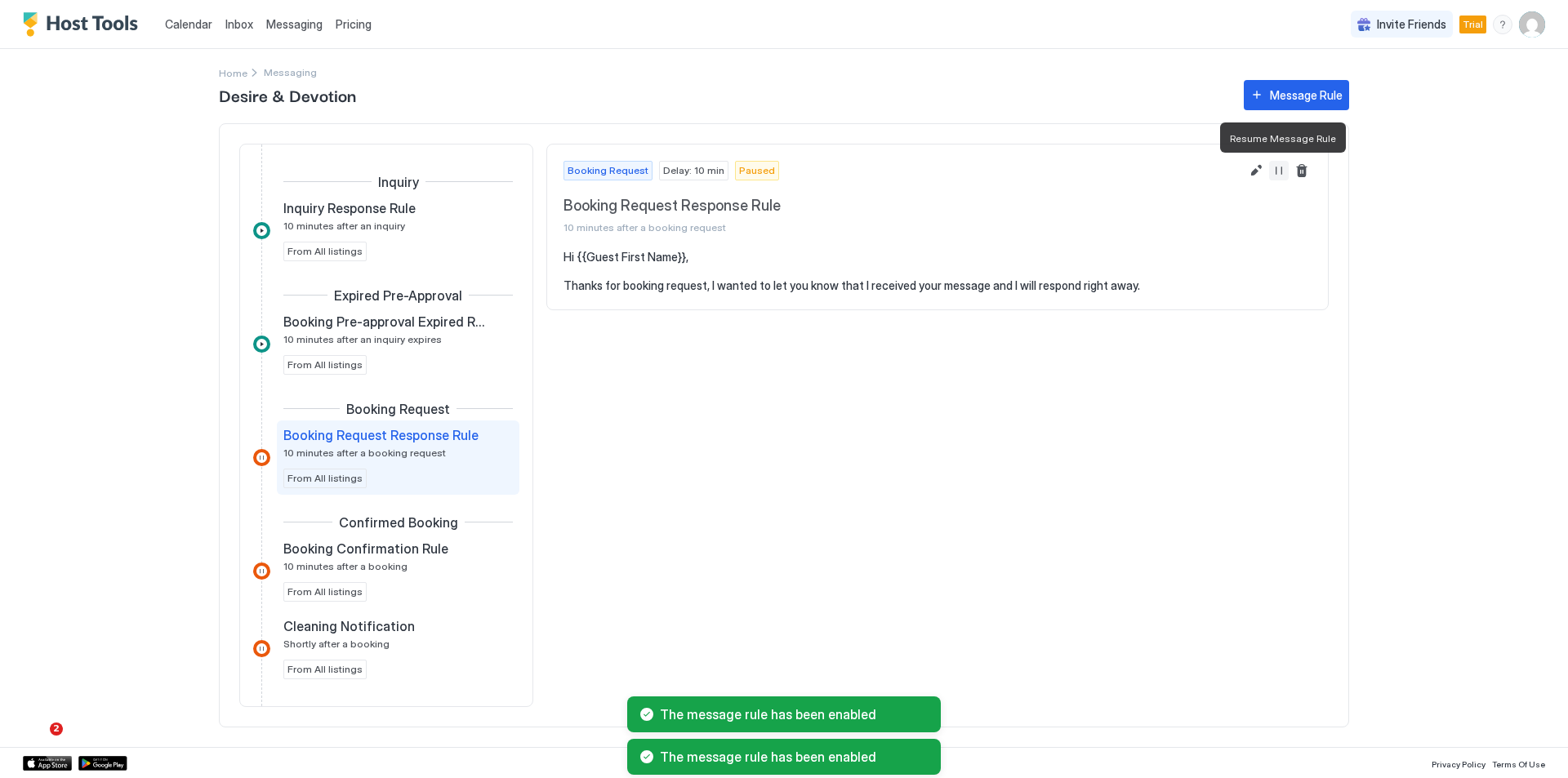
click at [1279, 171] on button "Resume Message Rule" at bounding box center [1278, 170] width 20 height 20
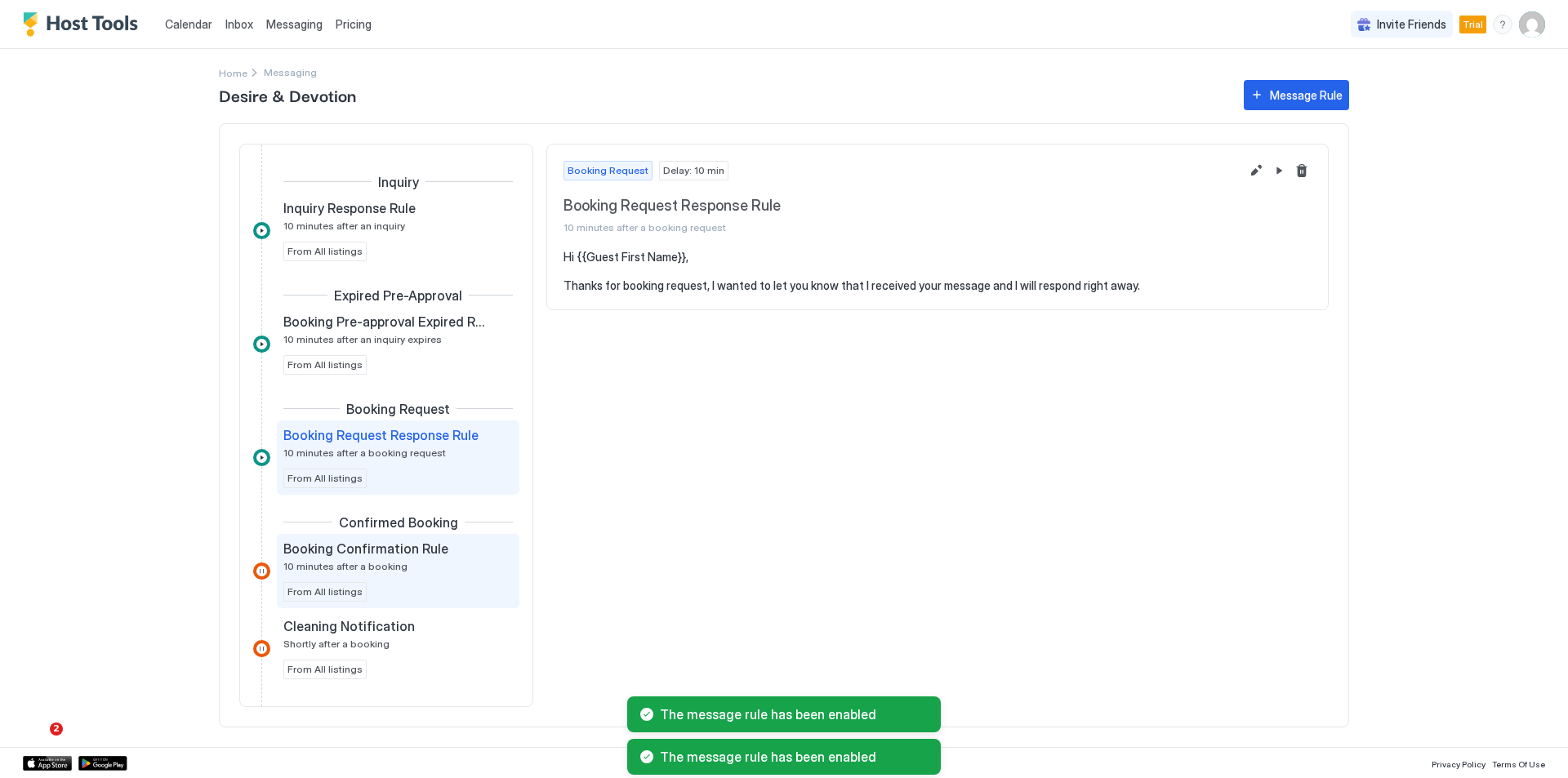
click at [436, 547] on span "Booking Confirmation Rule" at bounding box center [366, 548] width 165 height 16
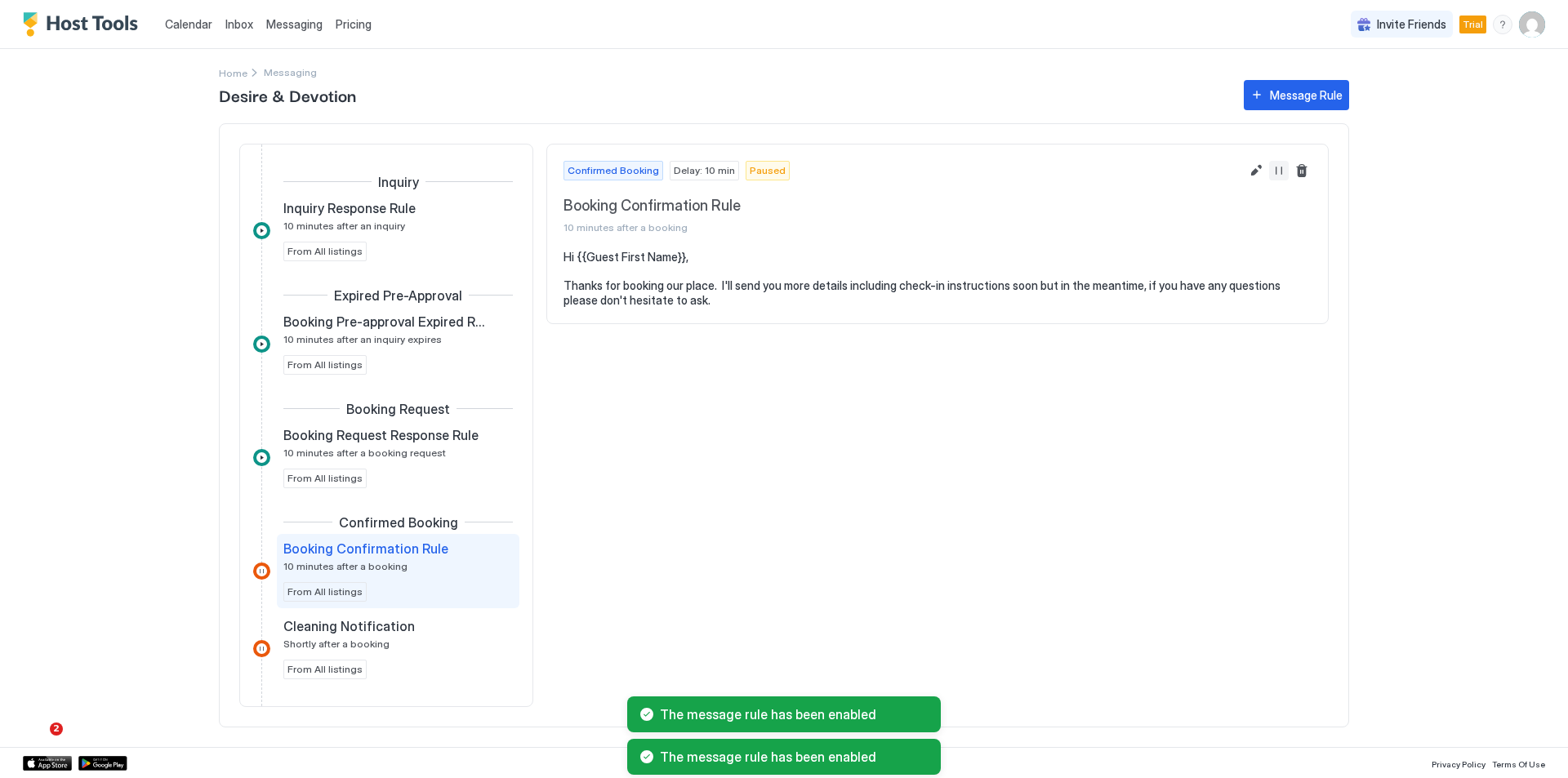
click at [1280, 172] on button "Resume Message Rule" at bounding box center [1278, 170] width 20 height 20
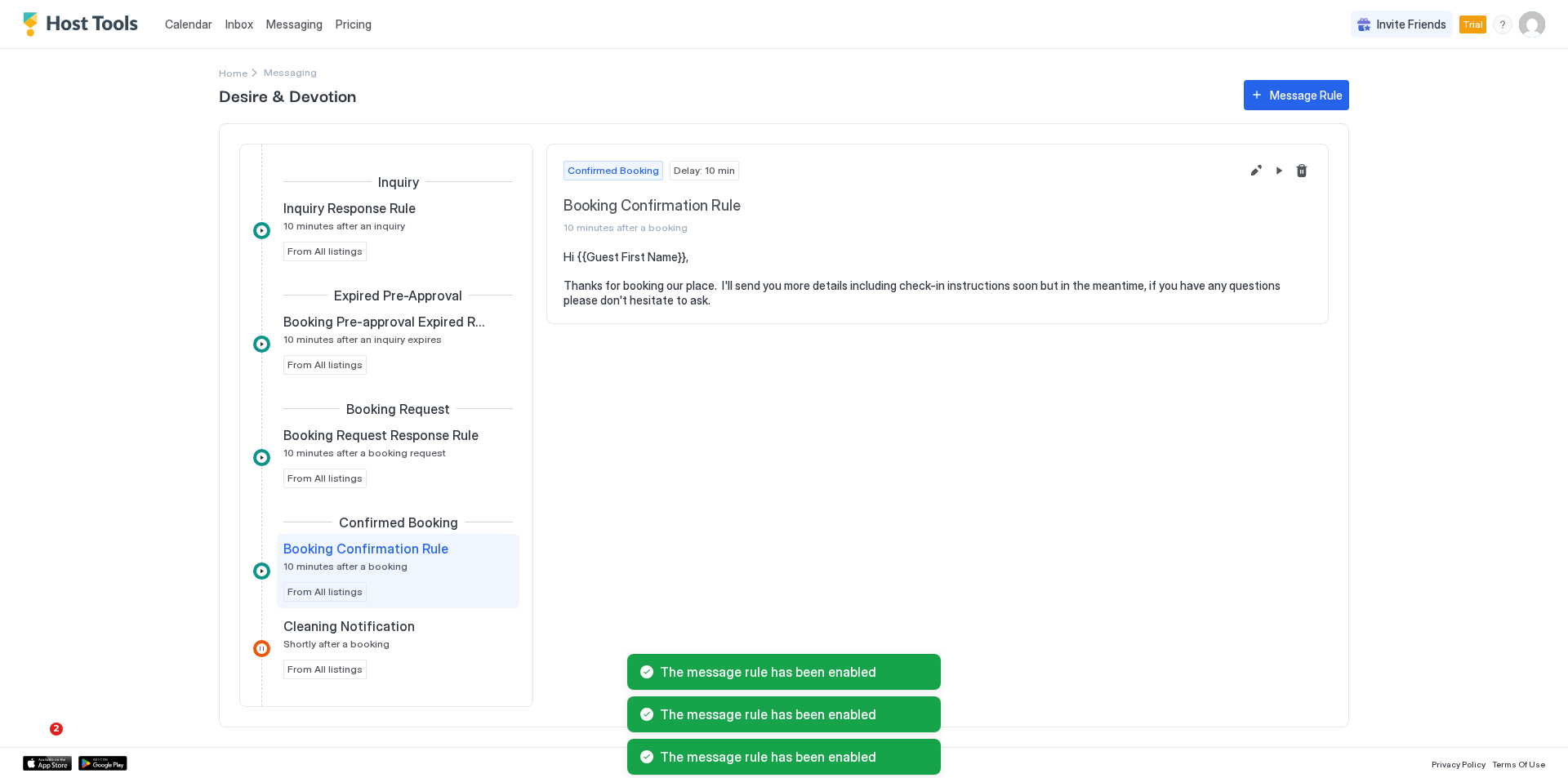
scroll to position [82, 0]
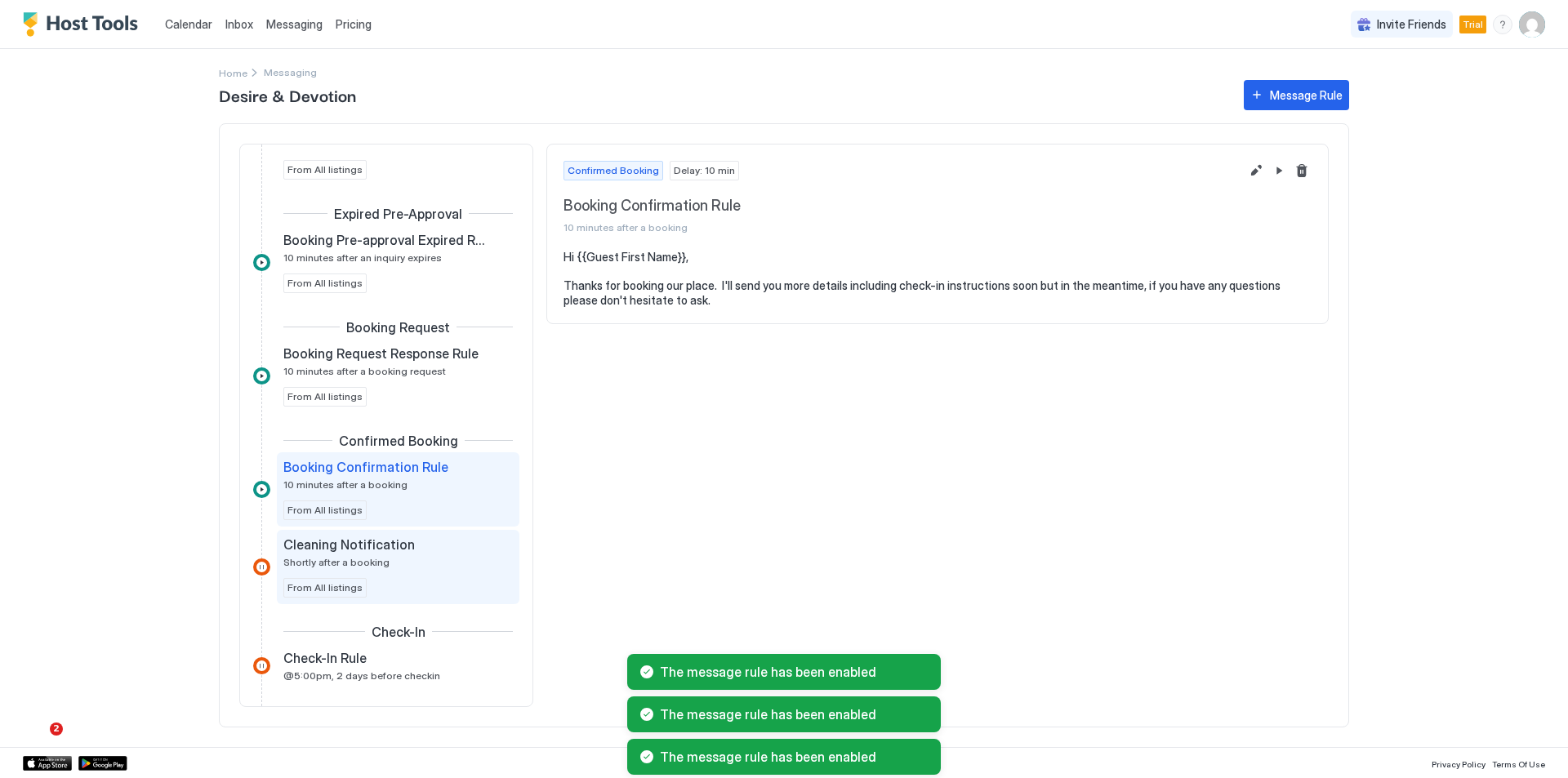
click at [416, 552] on div "Cleaning Notification Shortly after a booking" at bounding box center [387, 552] width 207 height 32
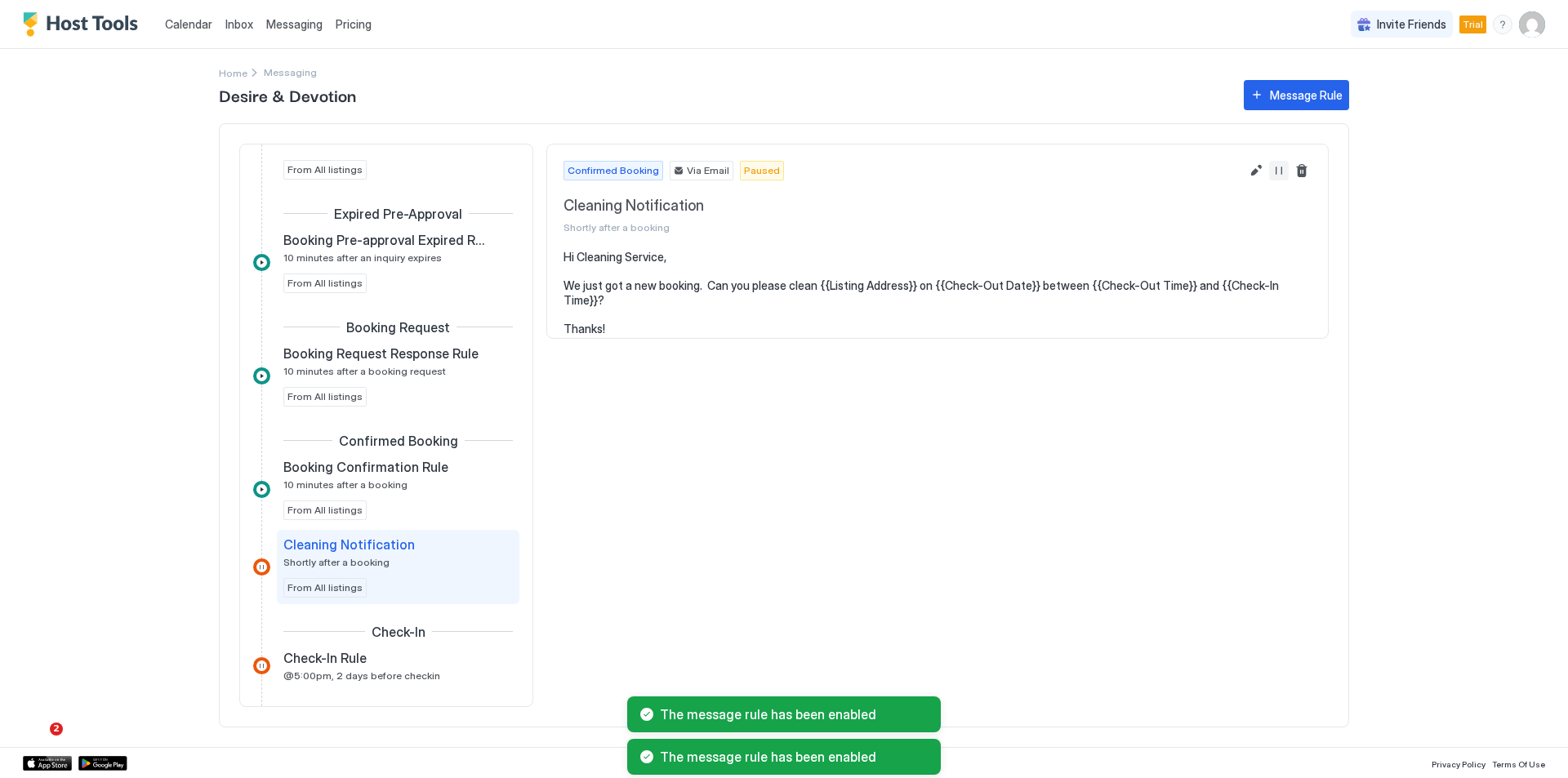
click at [1276, 169] on button "Resume Message Rule" at bounding box center [1278, 170] width 20 height 20
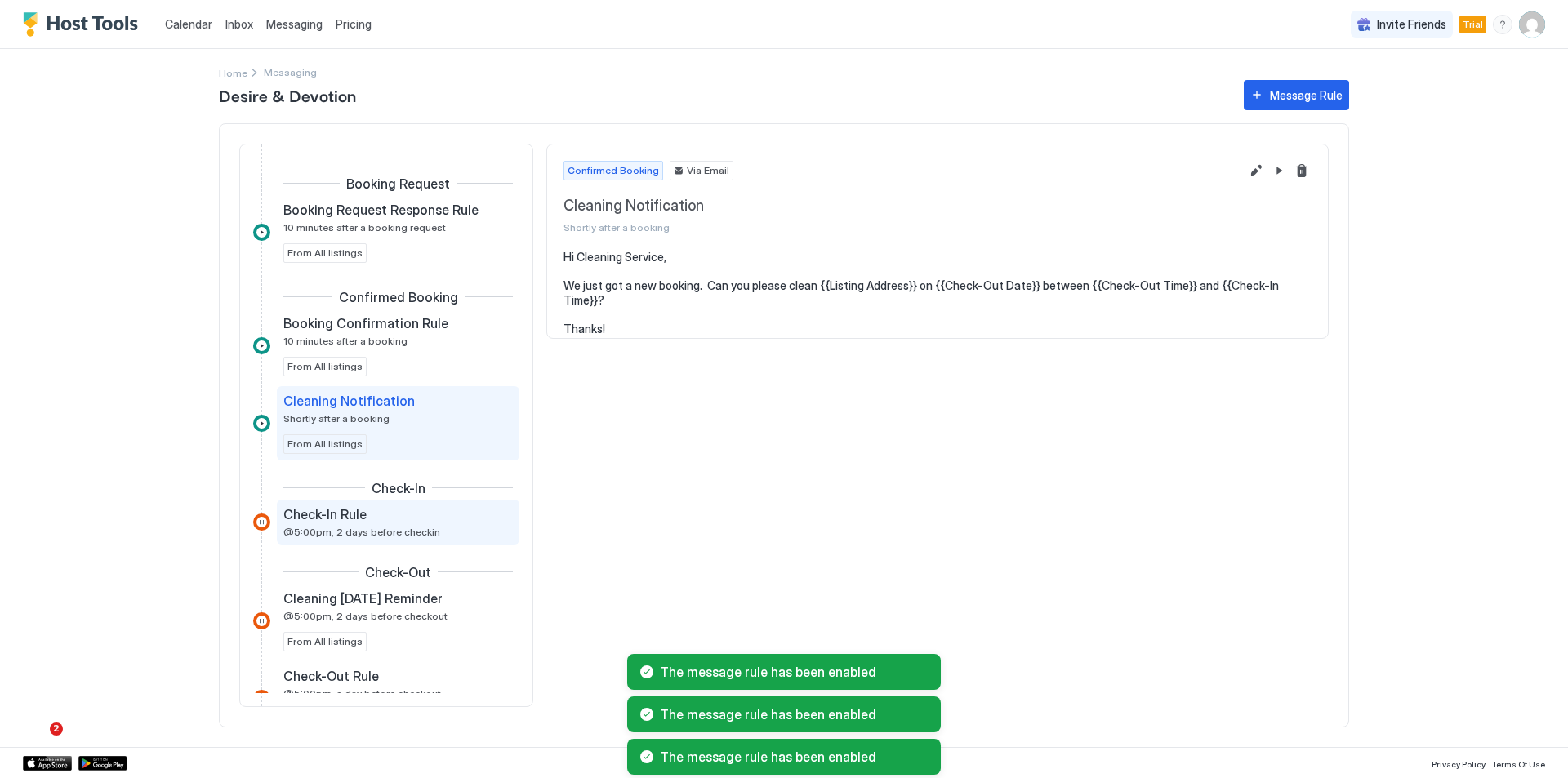
scroll to position [408, 0]
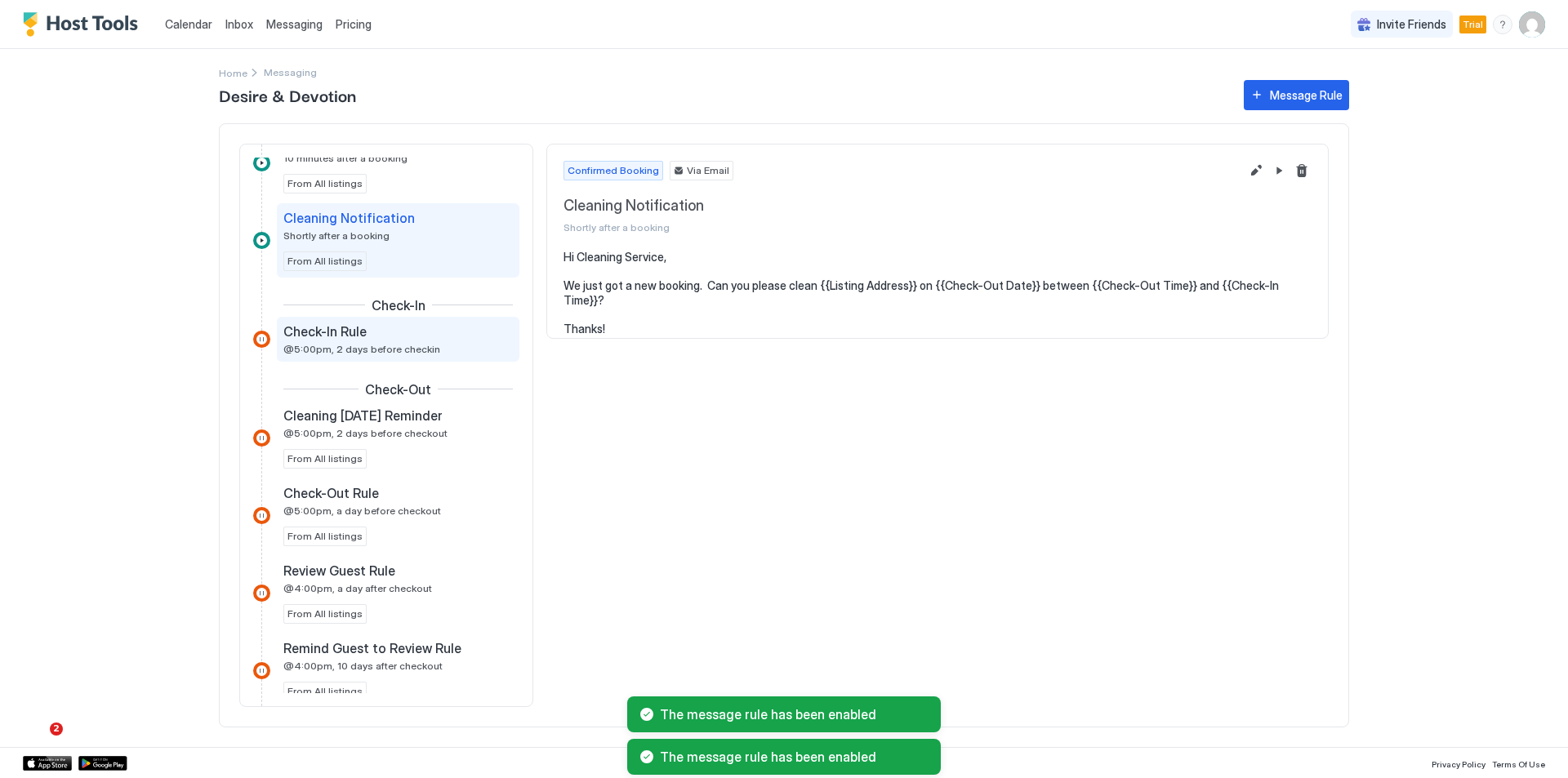
click at [433, 344] on div "Check-In Rule @5:00pm, 2 days before checkin" at bounding box center [387, 339] width 207 height 32
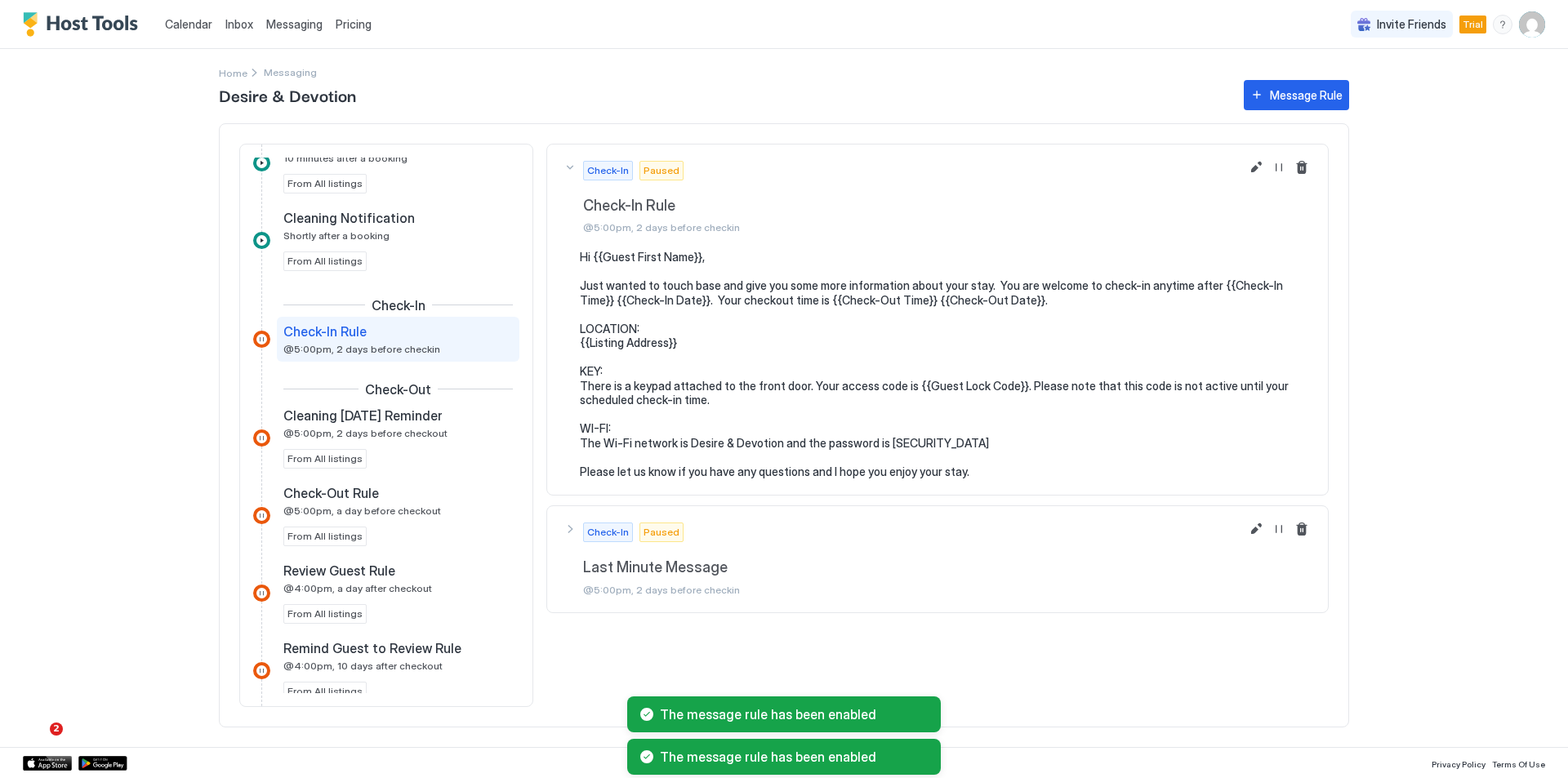
click at [1279, 179] on div at bounding box center [1278, 198] width 98 height 106
click at [1280, 173] on button "Resume Message Rule" at bounding box center [1278, 167] width 20 height 20
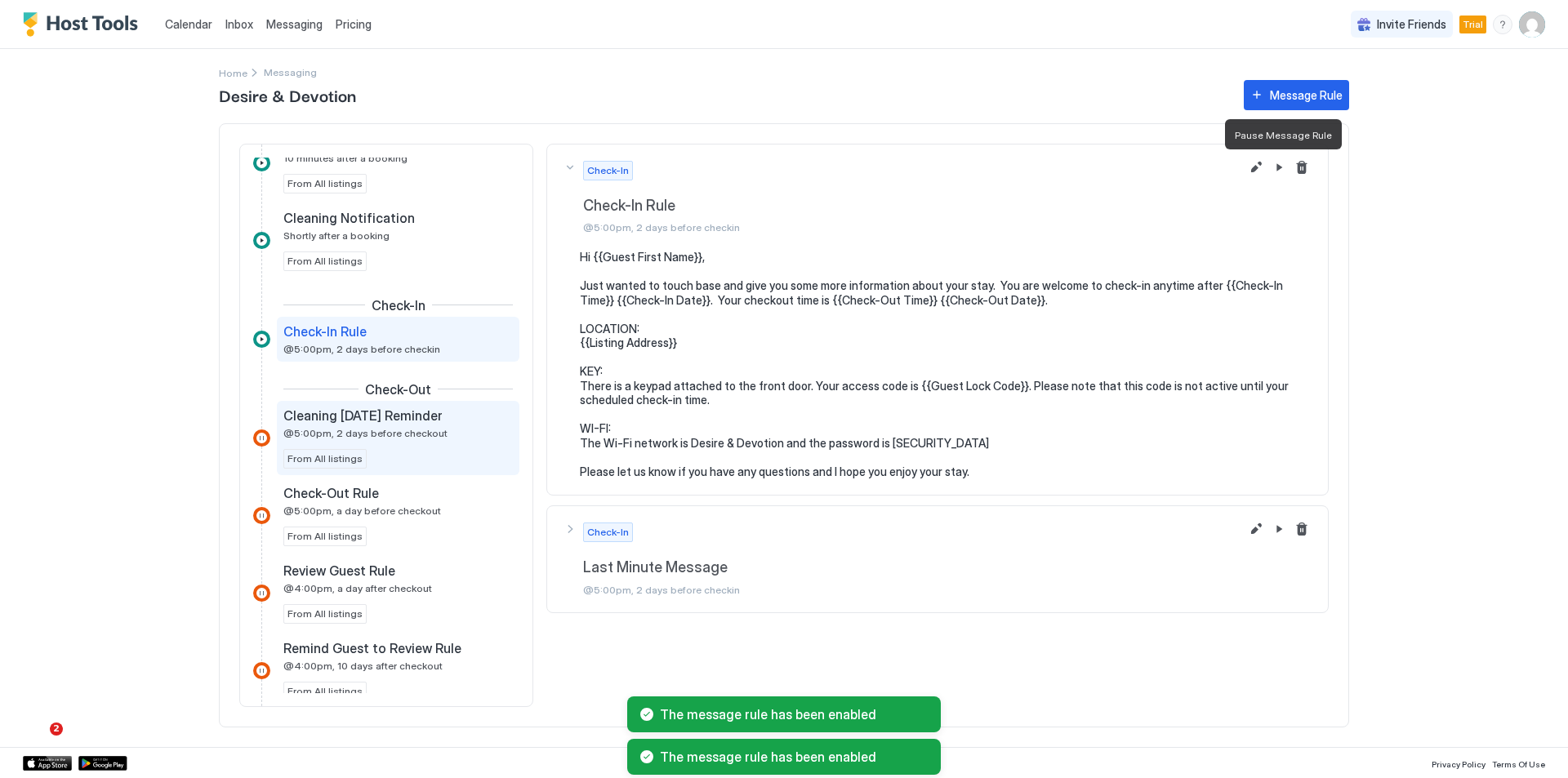
click at [392, 442] on div "Cleaning Tomorrow Reminder @5:00pm, 2 days before checkout From All listings" at bounding box center [398, 438] width 229 height 62
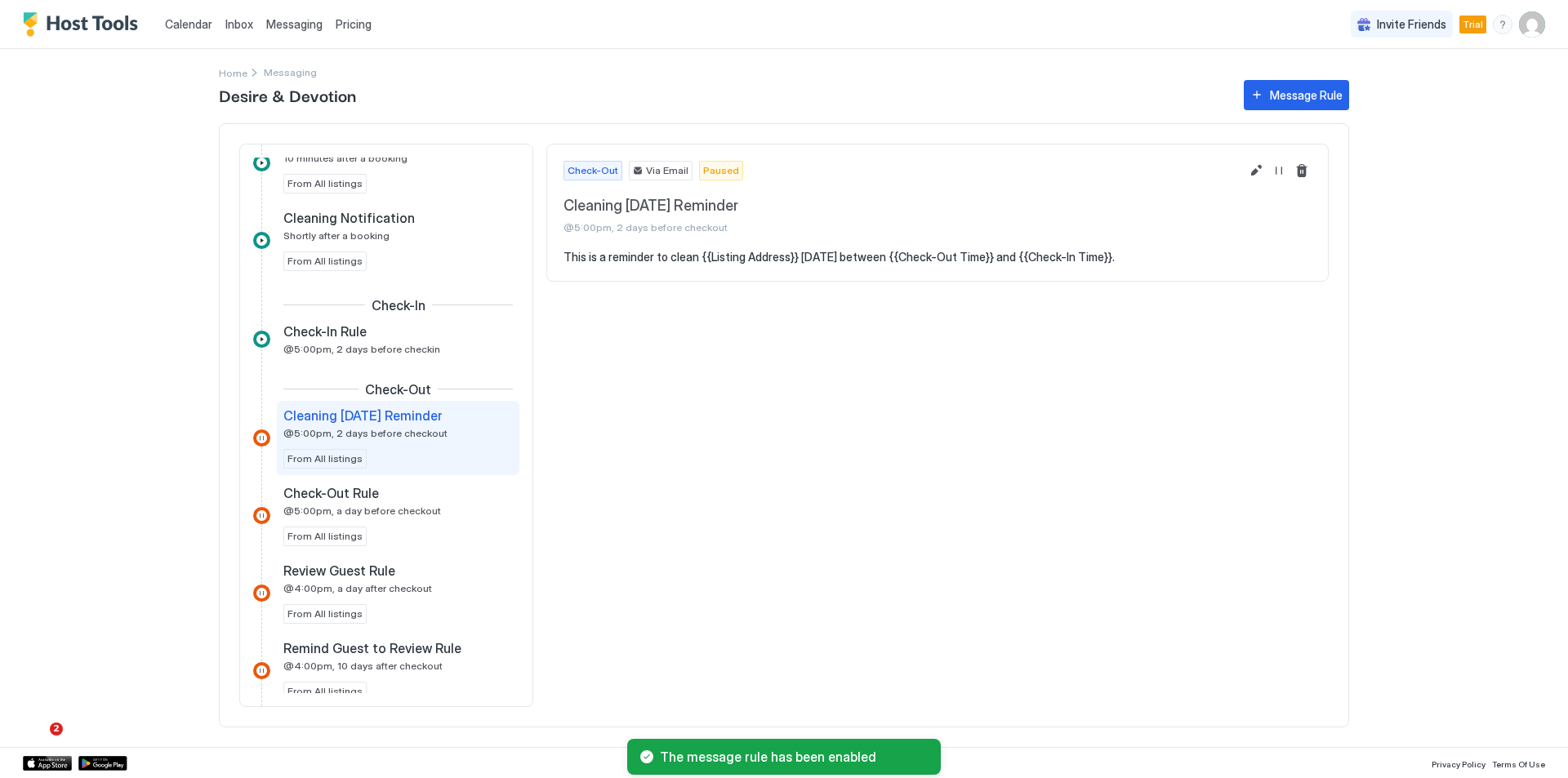
click at [1283, 181] on div "Check-Out Via Email Paused Cleaning Tomorrow Reminder @5:00pm, 2 days before ch…" at bounding box center [937, 198] width 781 height 106
click at [1279, 173] on button "Resume Message Rule" at bounding box center [1278, 170] width 20 height 20
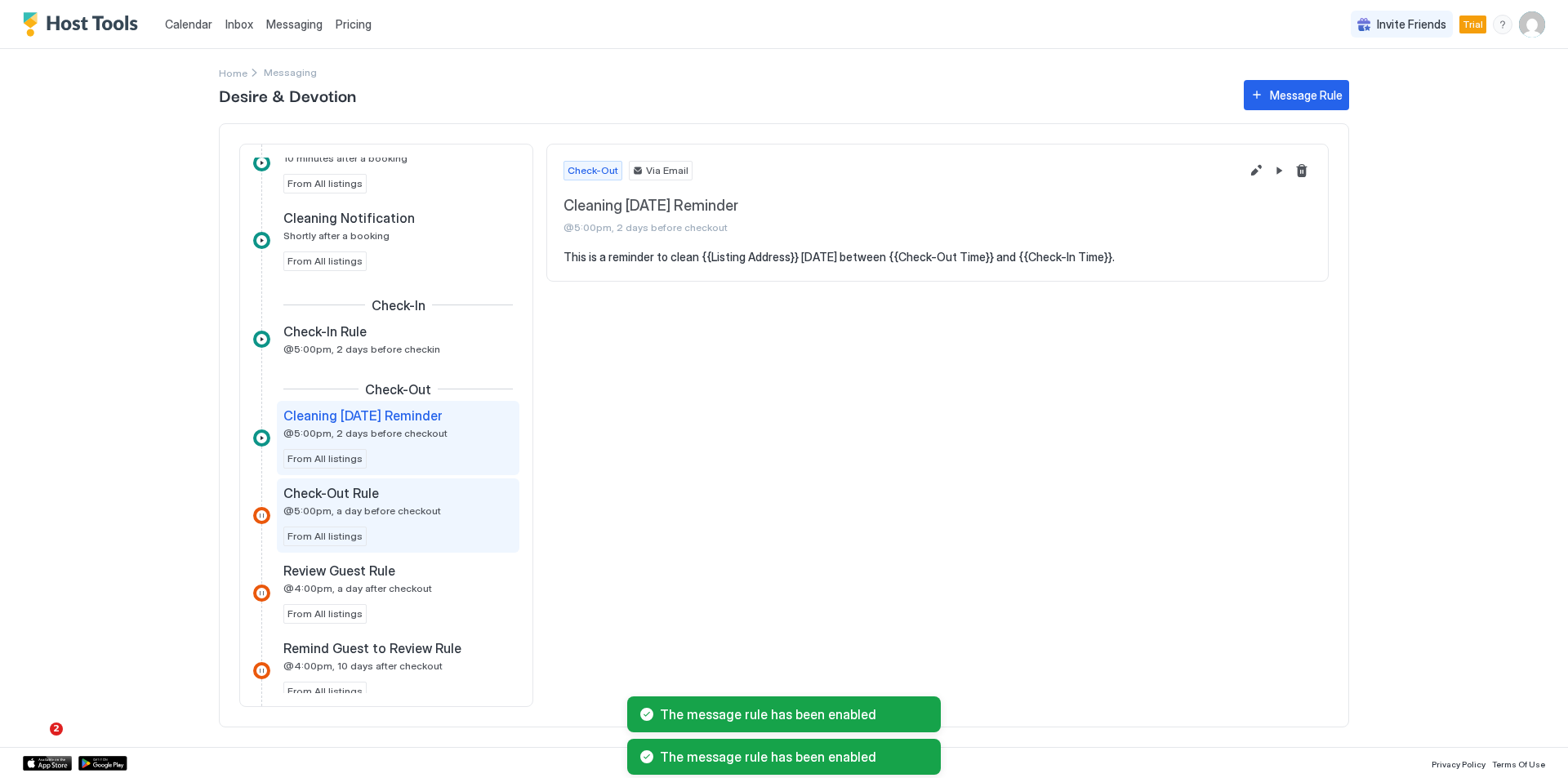
click at [422, 525] on div "Check-Out Rule @5:00pm, a day before checkout From All listings" at bounding box center [398, 515] width 229 height 62
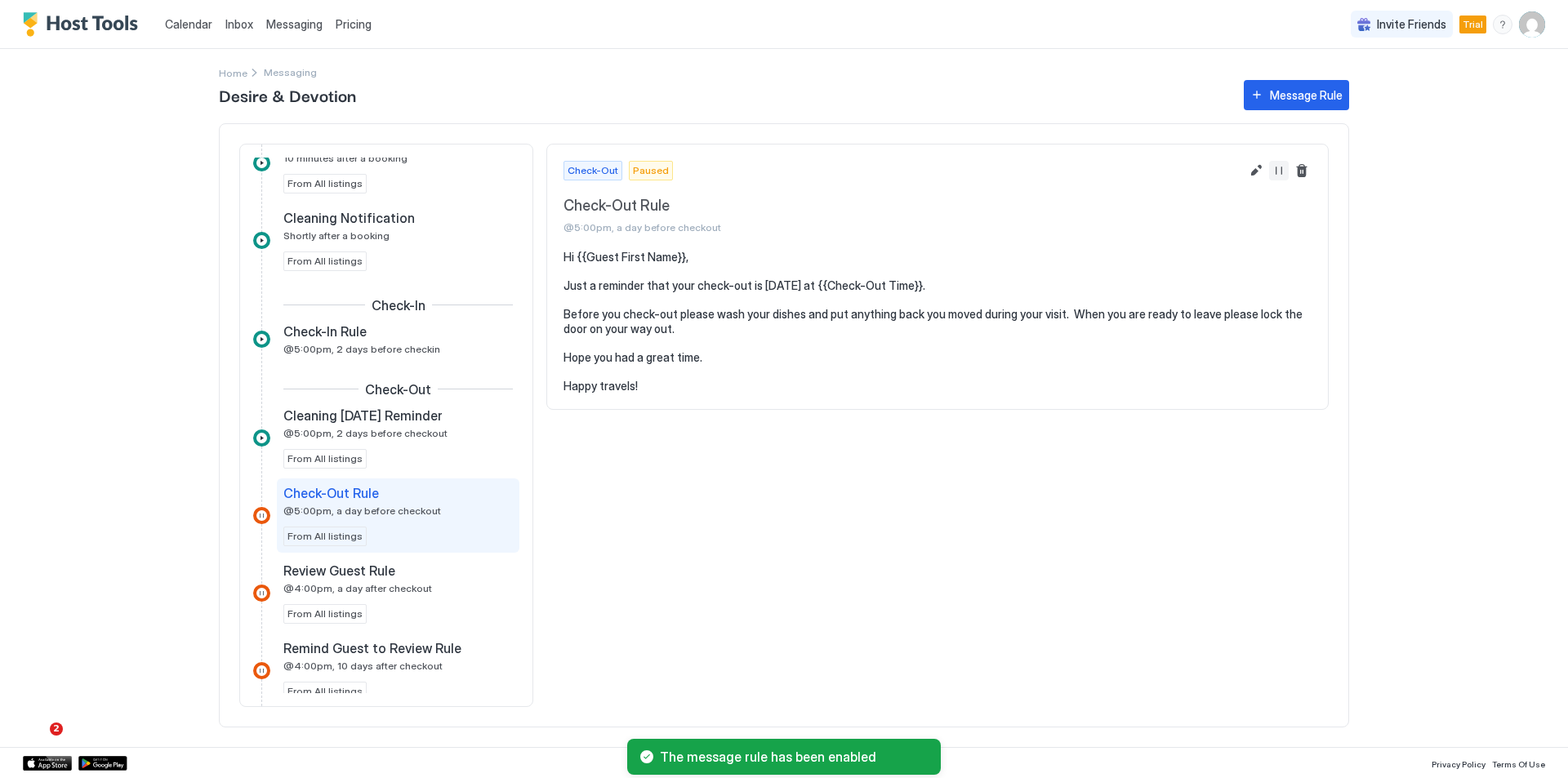
click at [1276, 168] on button "Resume Message Rule" at bounding box center [1278, 170] width 20 height 20
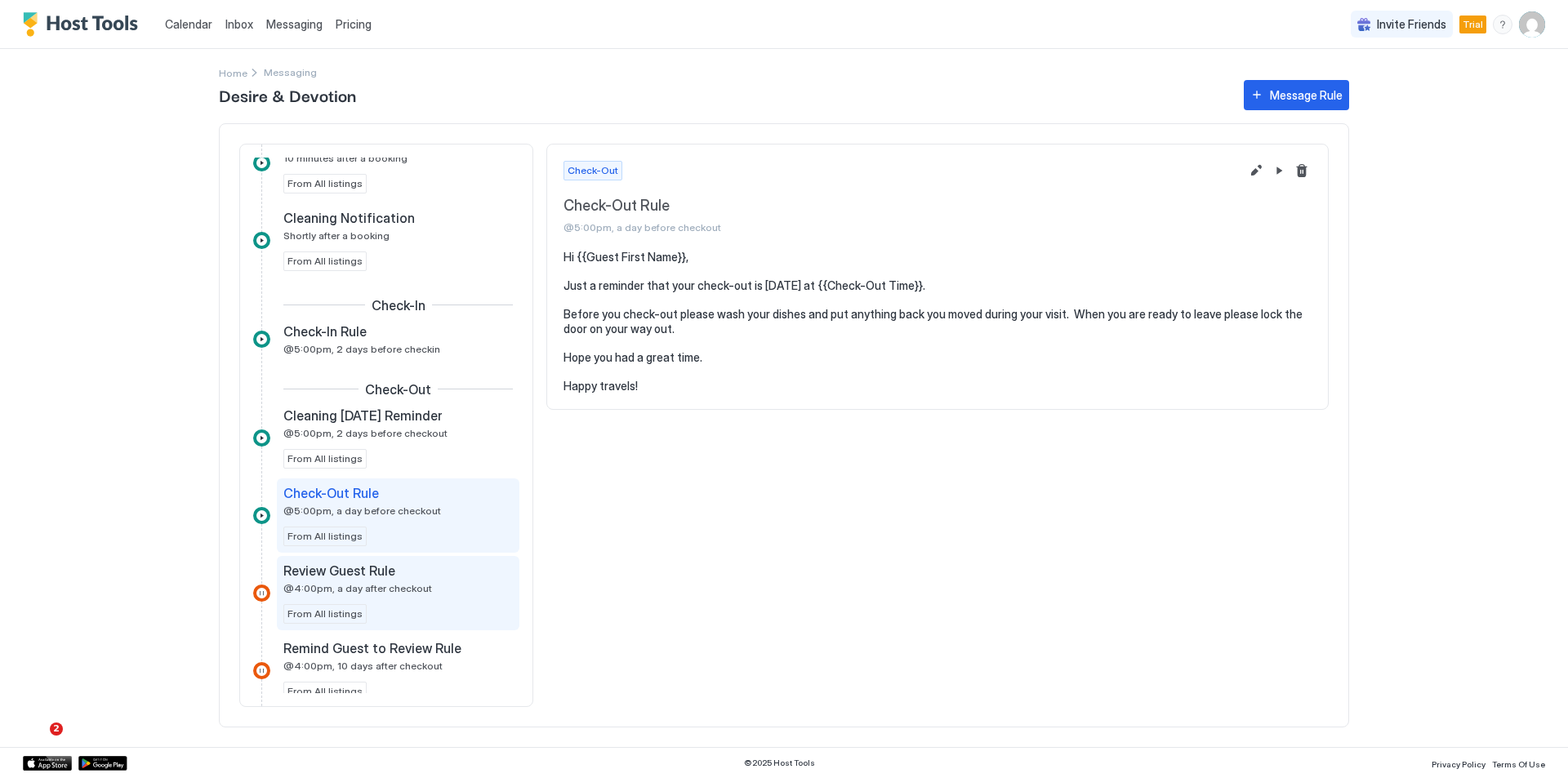
click at [463, 591] on div "Review Guest Rule @4:00pm, a day after checkout" at bounding box center [387, 578] width 207 height 32
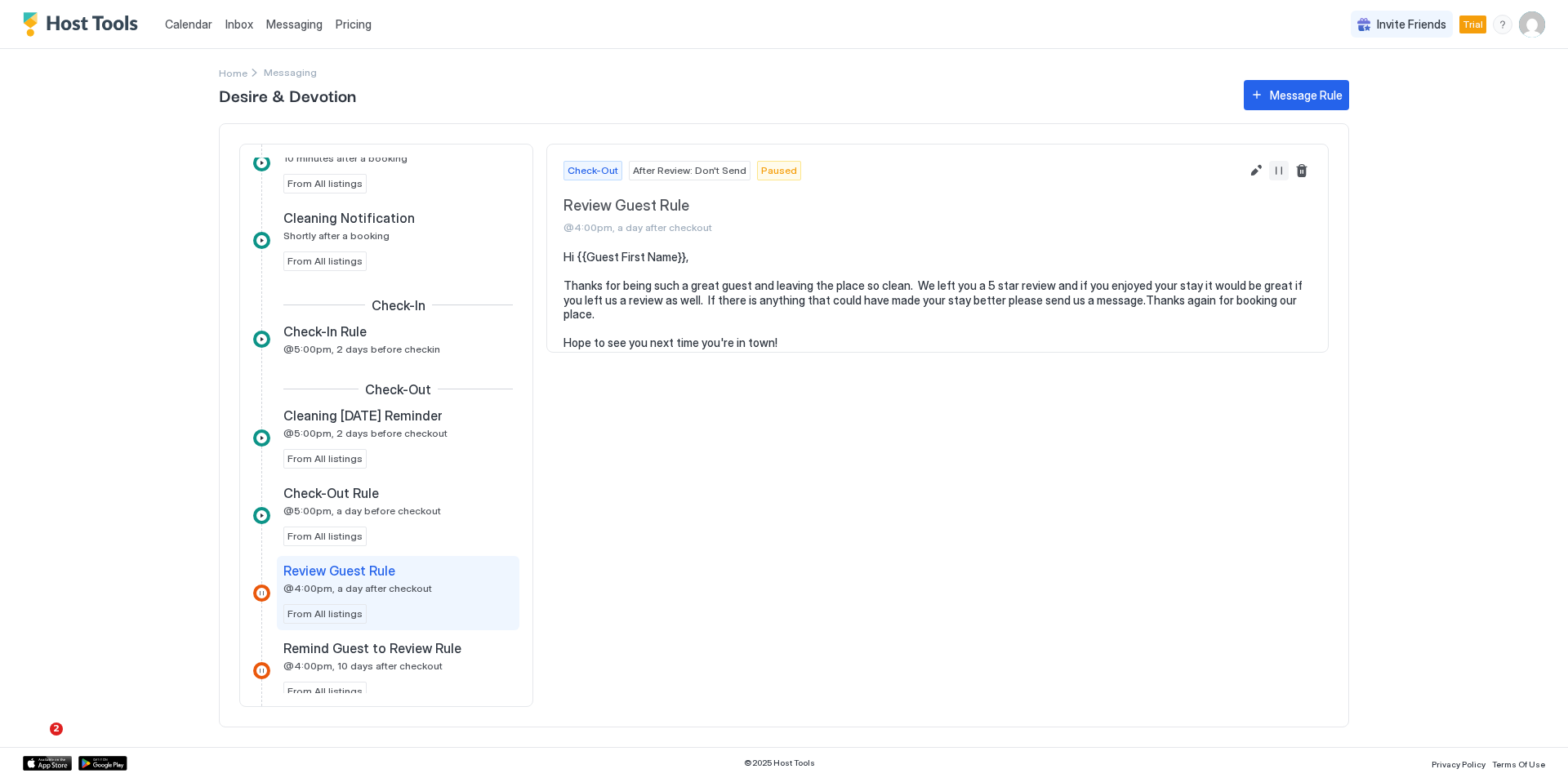
click at [1276, 168] on button "Resume Message Rule" at bounding box center [1278, 170] width 20 height 20
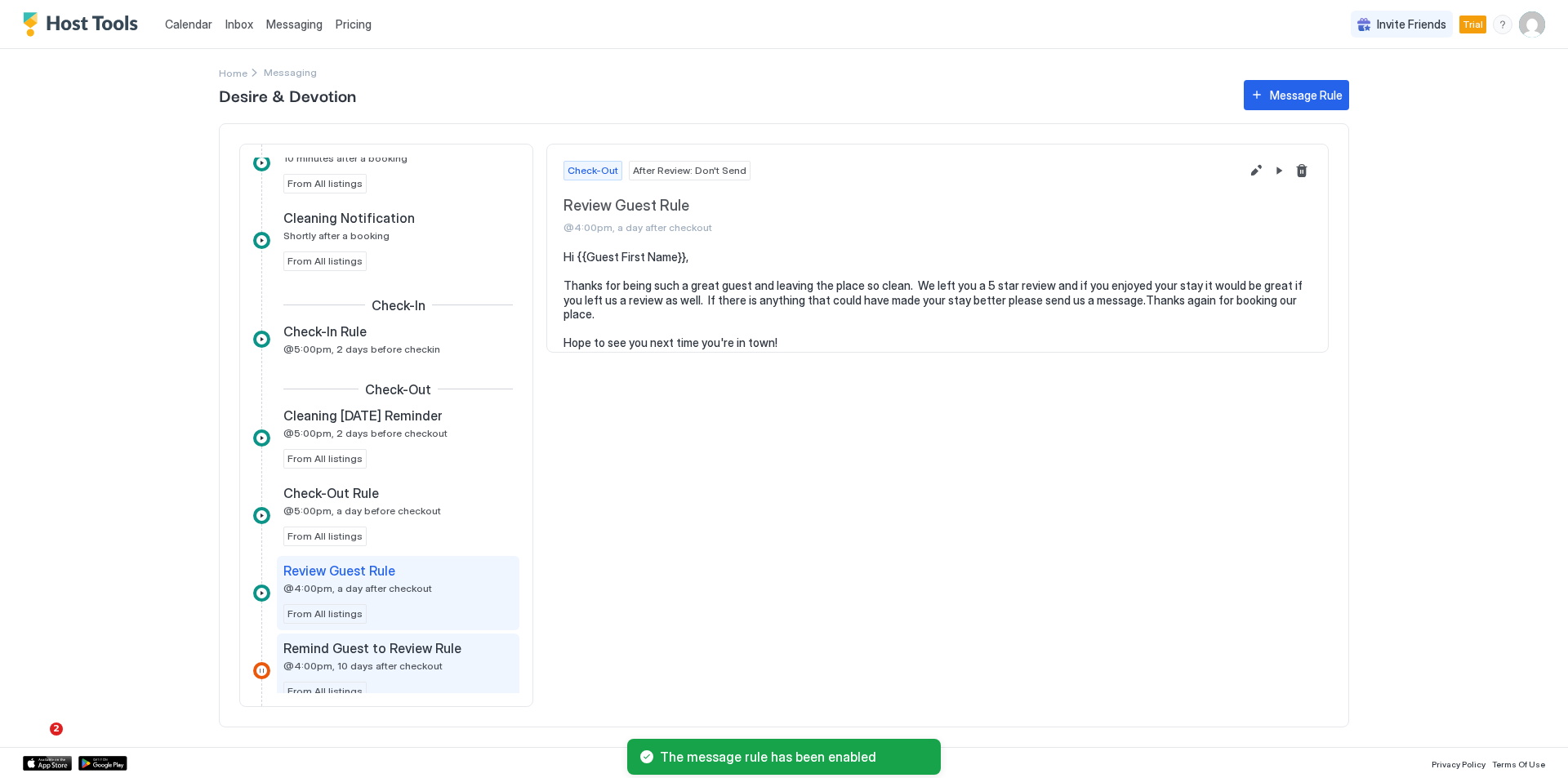
click at [389, 657] on div "Remind Guest to Review Rule @4:00pm, 10 days after checkout" at bounding box center [387, 656] width 207 height 32
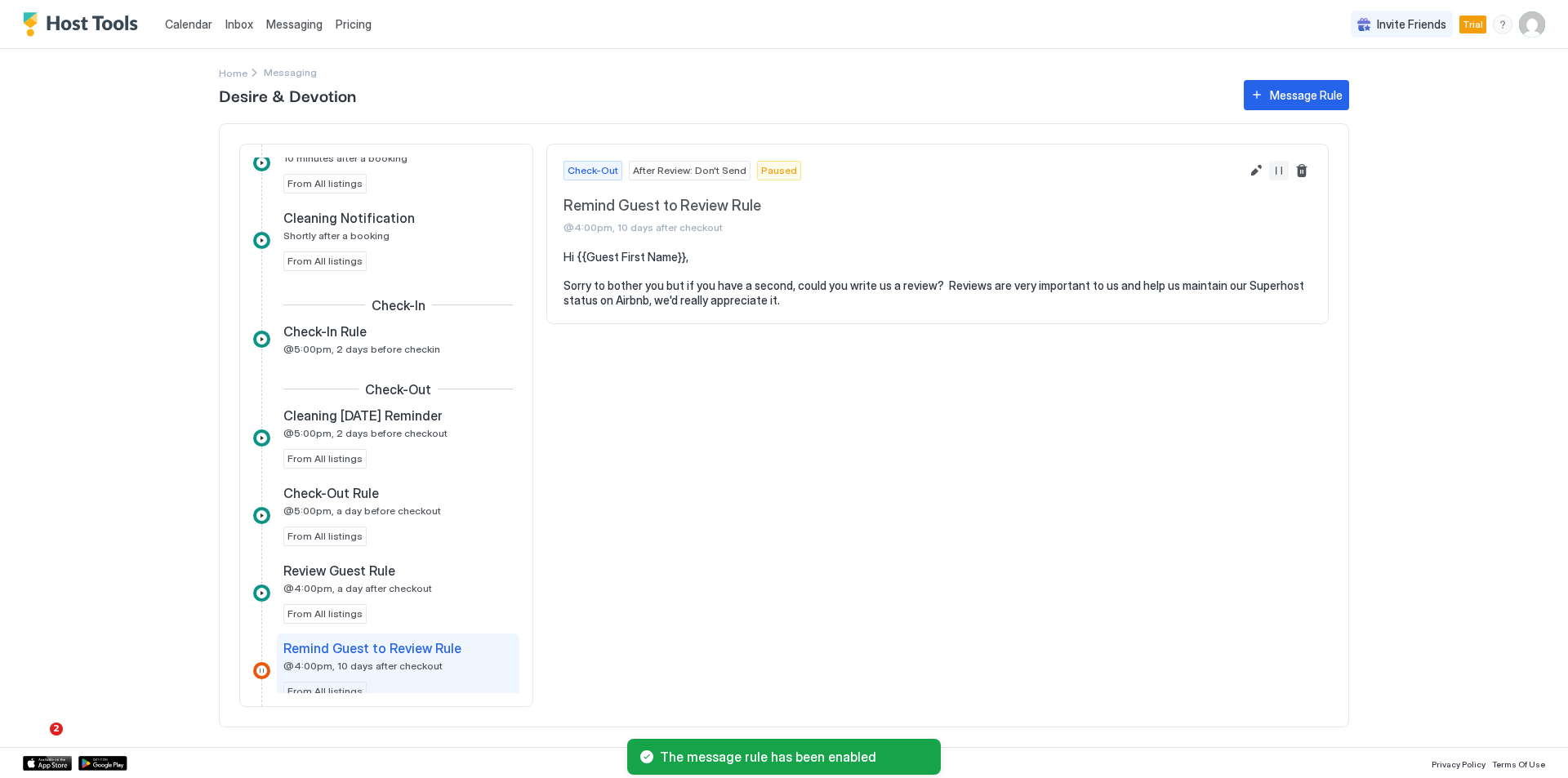
click at [1280, 167] on button "Resume Message Rule" at bounding box center [1278, 170] width 20 height 20
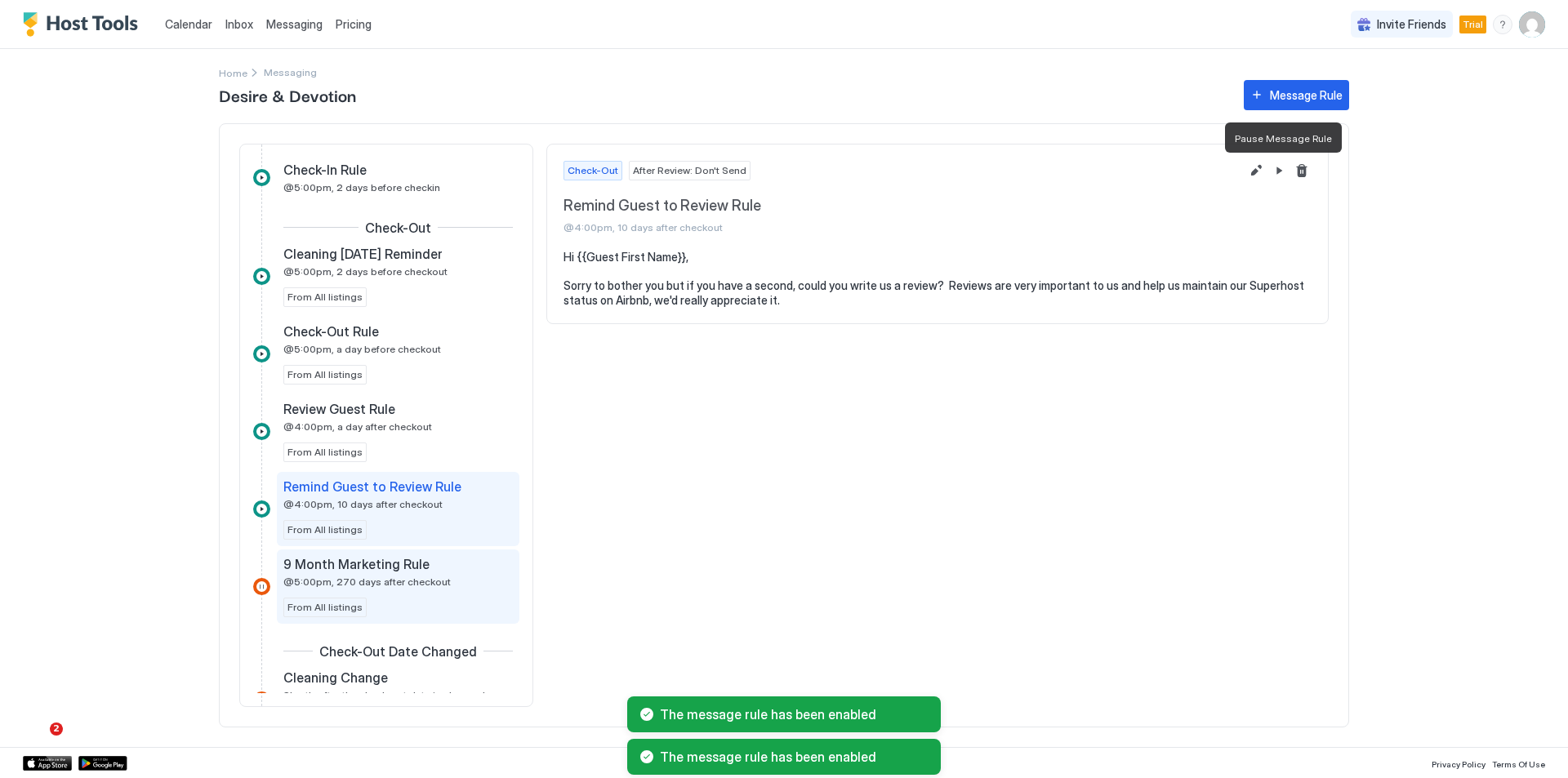
scroll to position [735, 0]
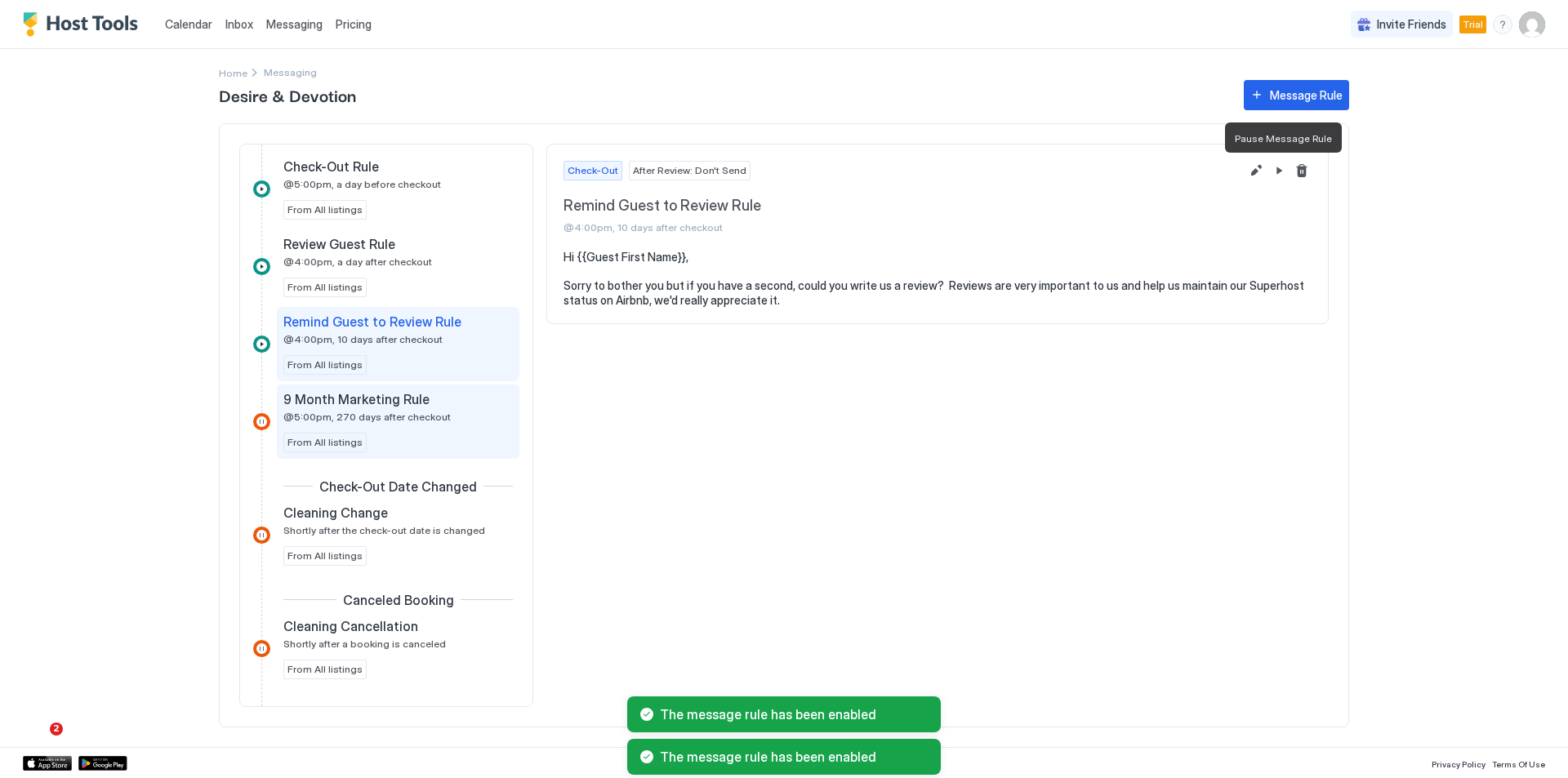
click at [436, 432] on div "9 Month Marketing Rule @5:00pm, 270 days after checkout From All listings" at bounding box center [398, 422] width 229 height 62
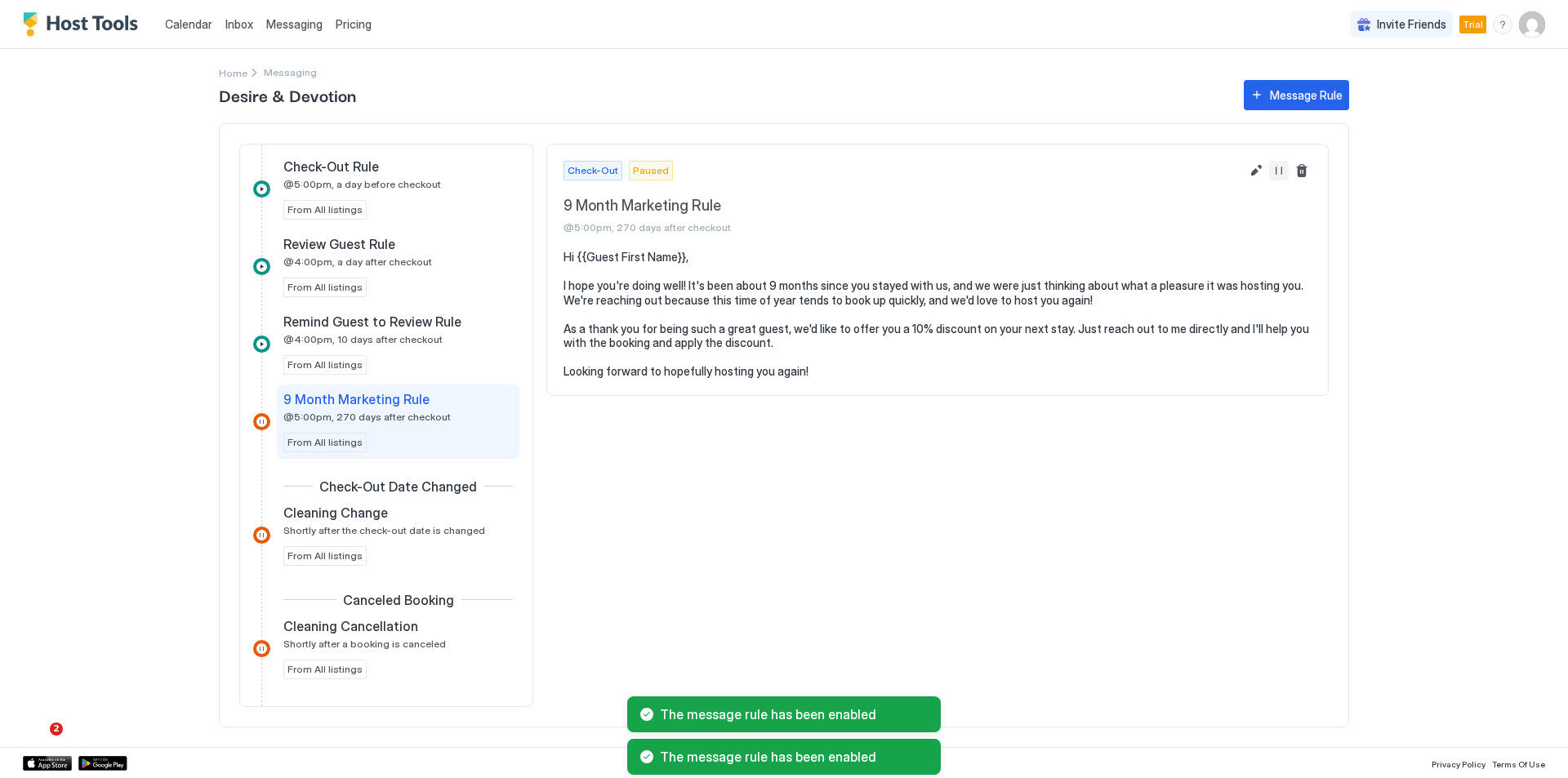
click at [1280, 172] on button "Resume Message Rule" at bounding box center [1278, 170] width 20 height 20
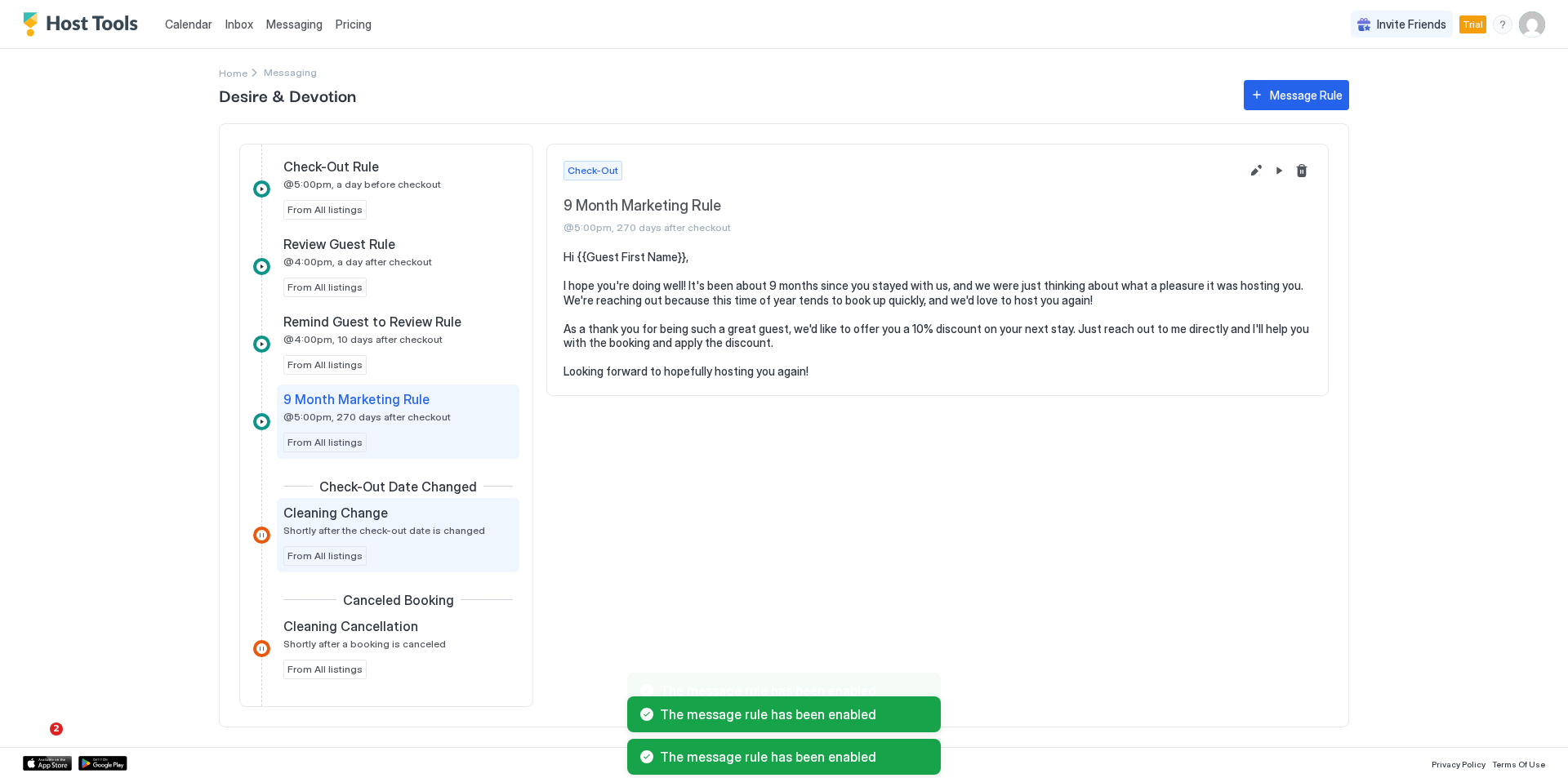
click at [461, 522] on div "Cleaning Change Shortly after the check-out date is changed" at bounding box center [387, 520] width 207 height 32
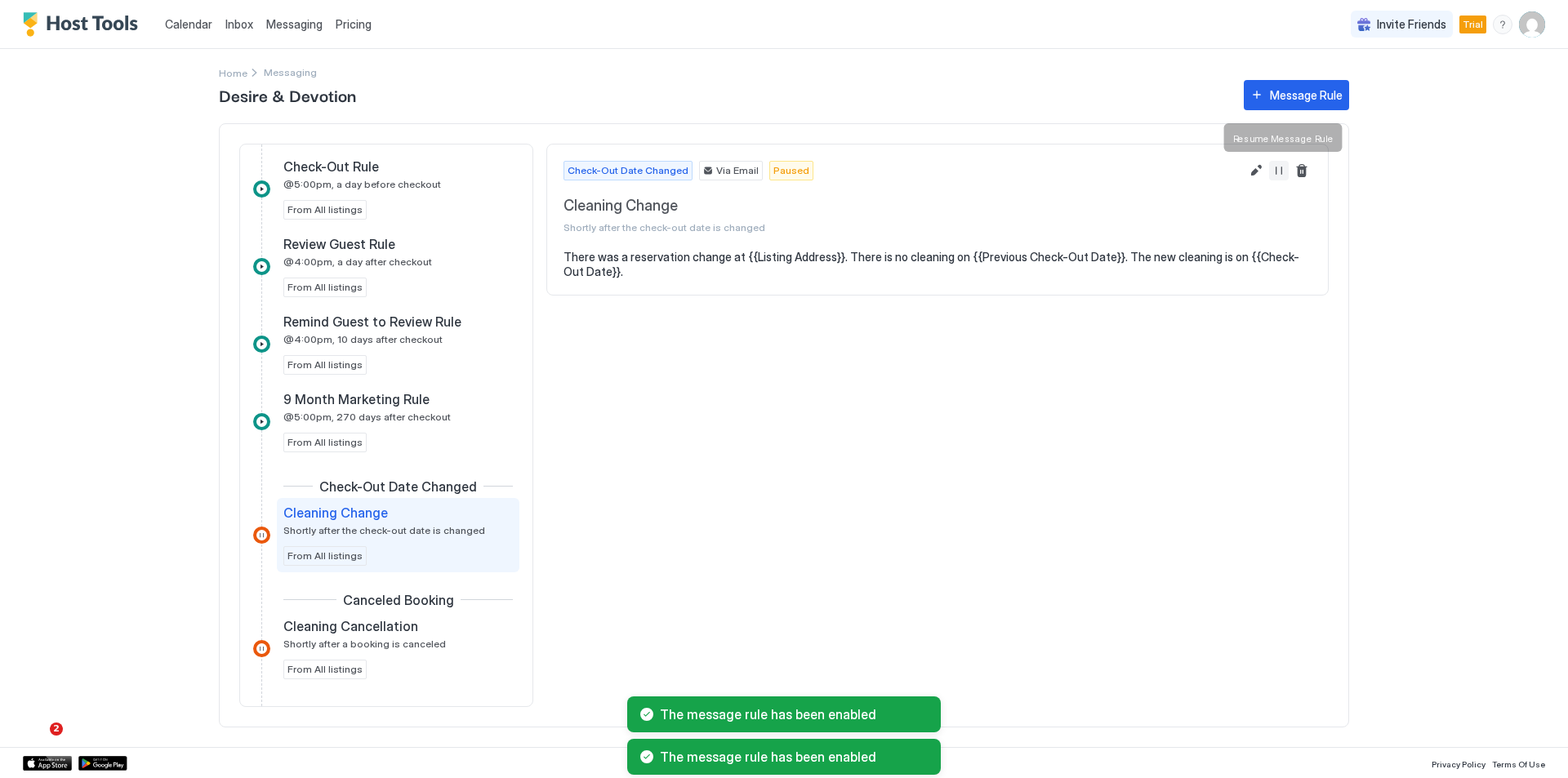
click at [1281, 172] on button "Resume Message Rule" at bounding box center [1278, 170] width 20 height 20
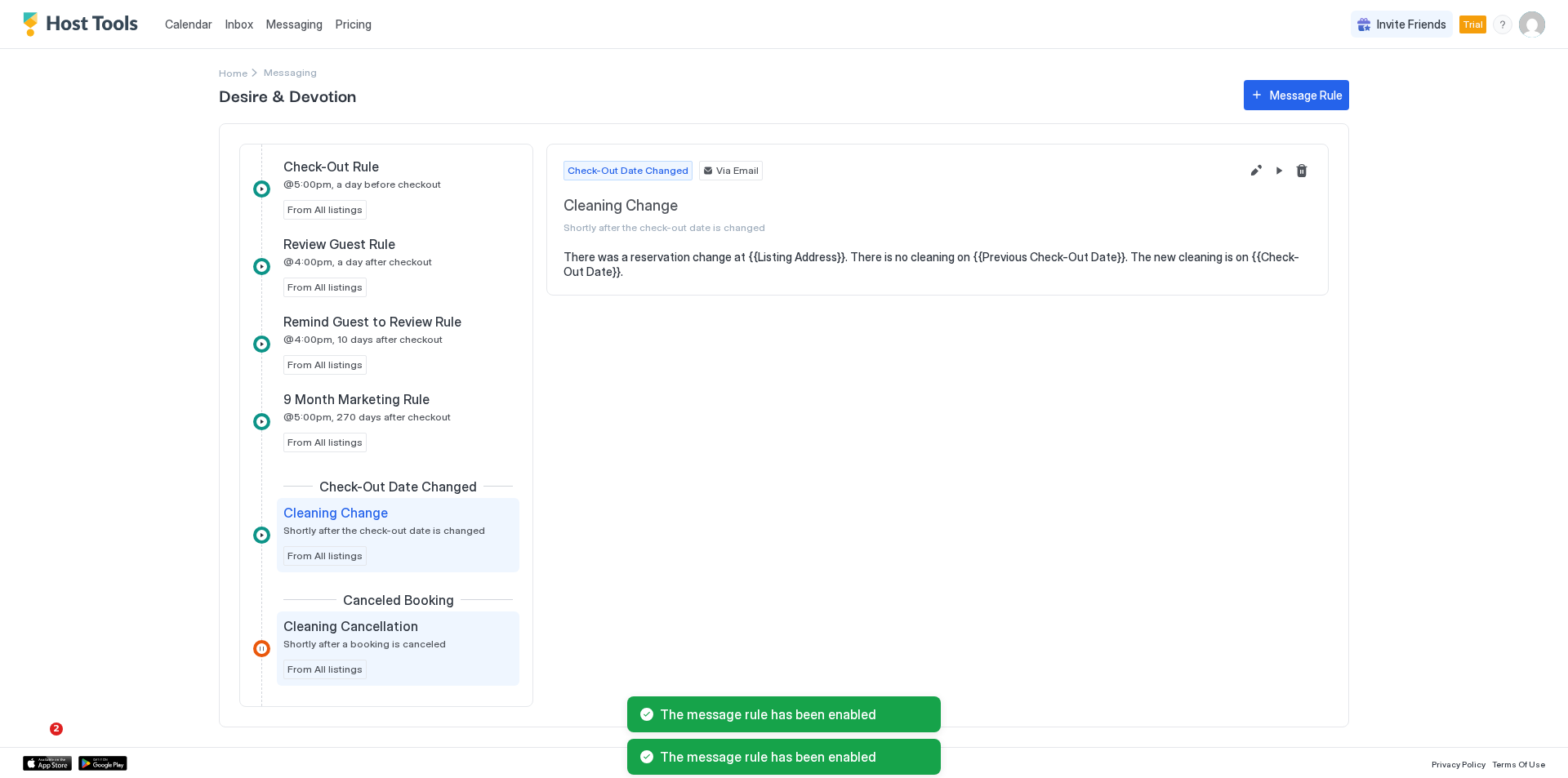
click at [451, 628] on div "Cleaning Cancellation" at bounding box center [387, 625] width 207 height 16
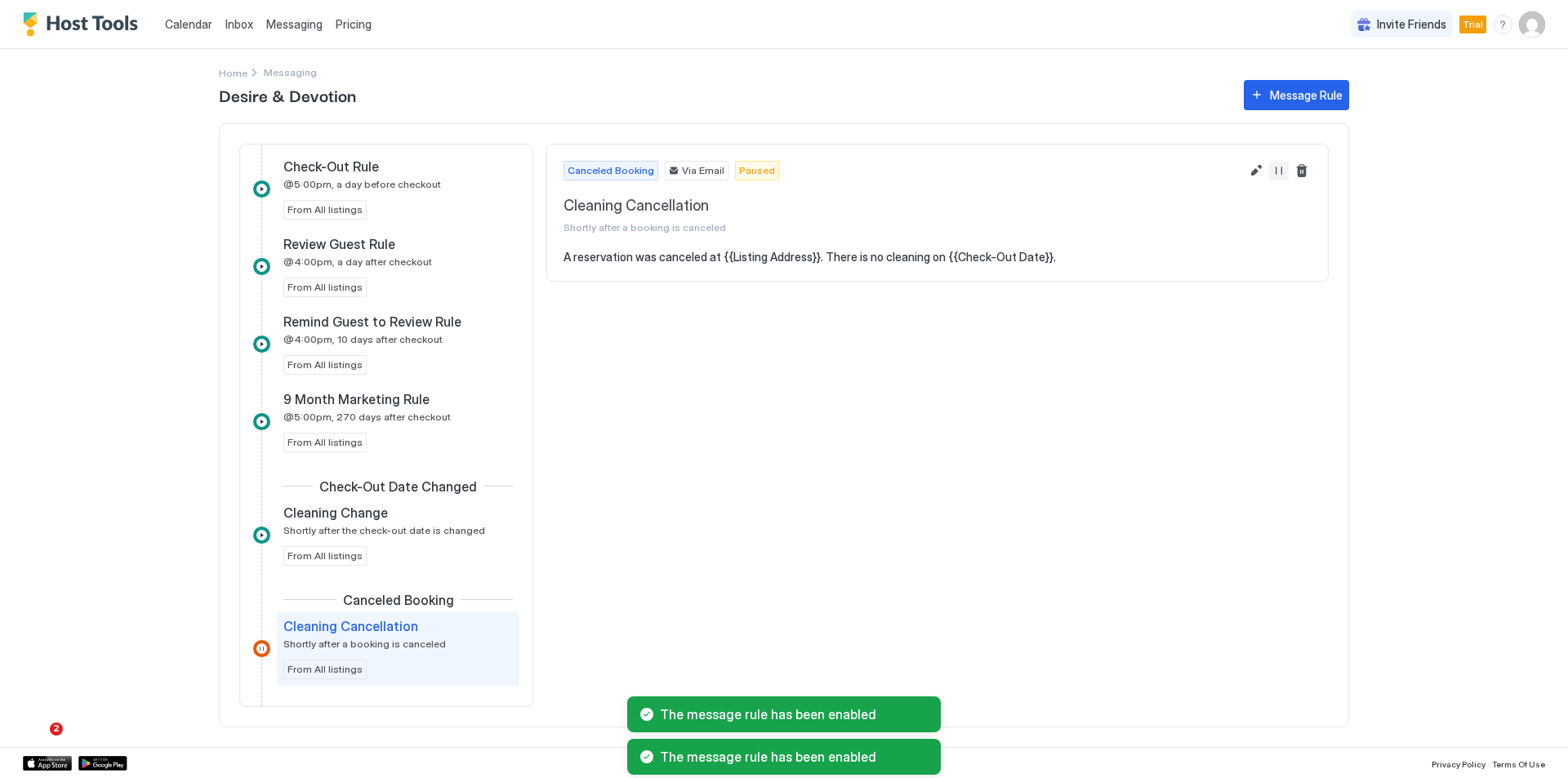
click at [1283, 167] on button "Resume Message Rule" at bounding box center [1278, 170] width 20 height 20
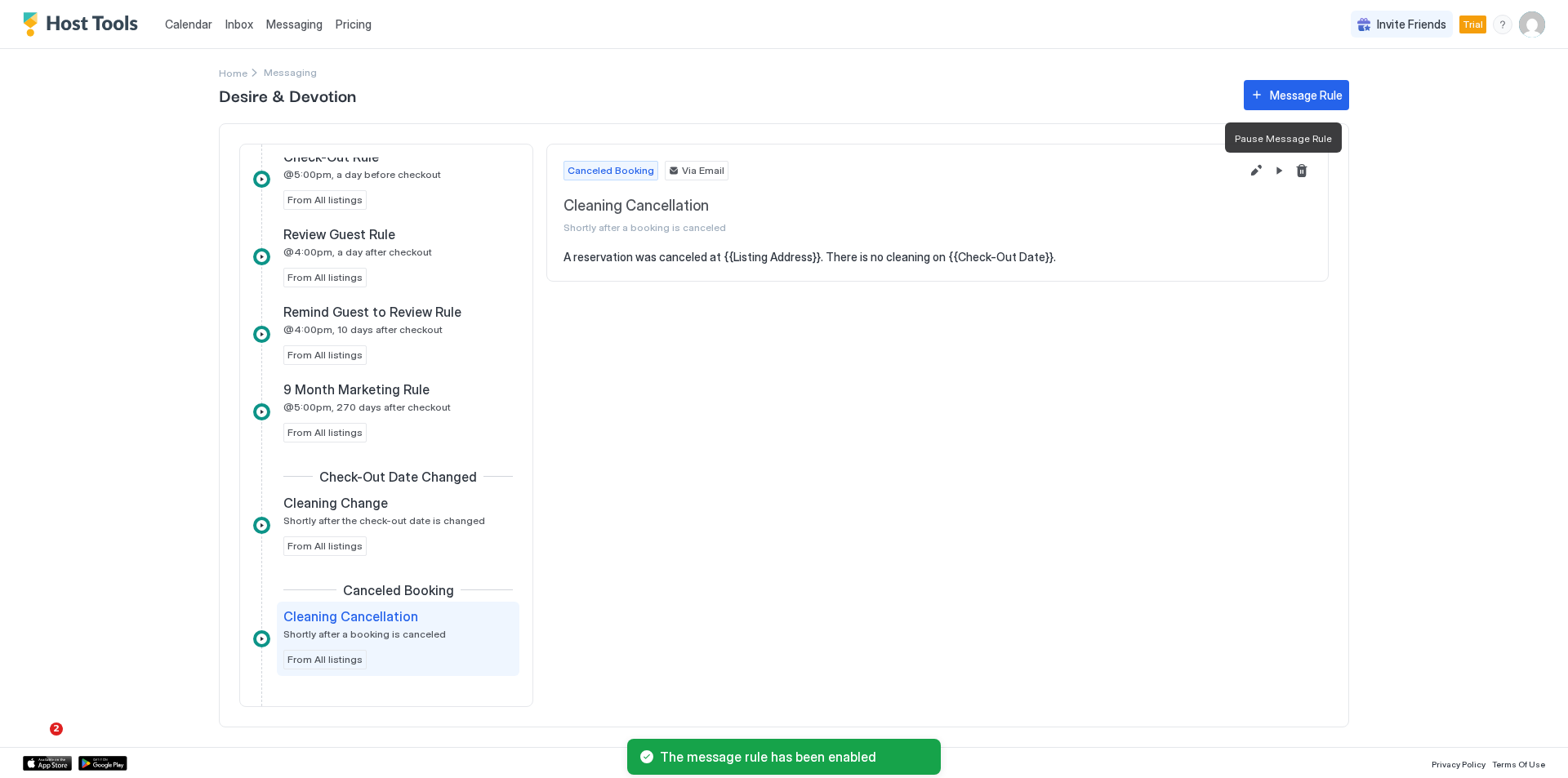
scroll to position [747, 0]
click at [1501, 22] on div "menu" at bounding box center [1502, 24] width 20 height 20
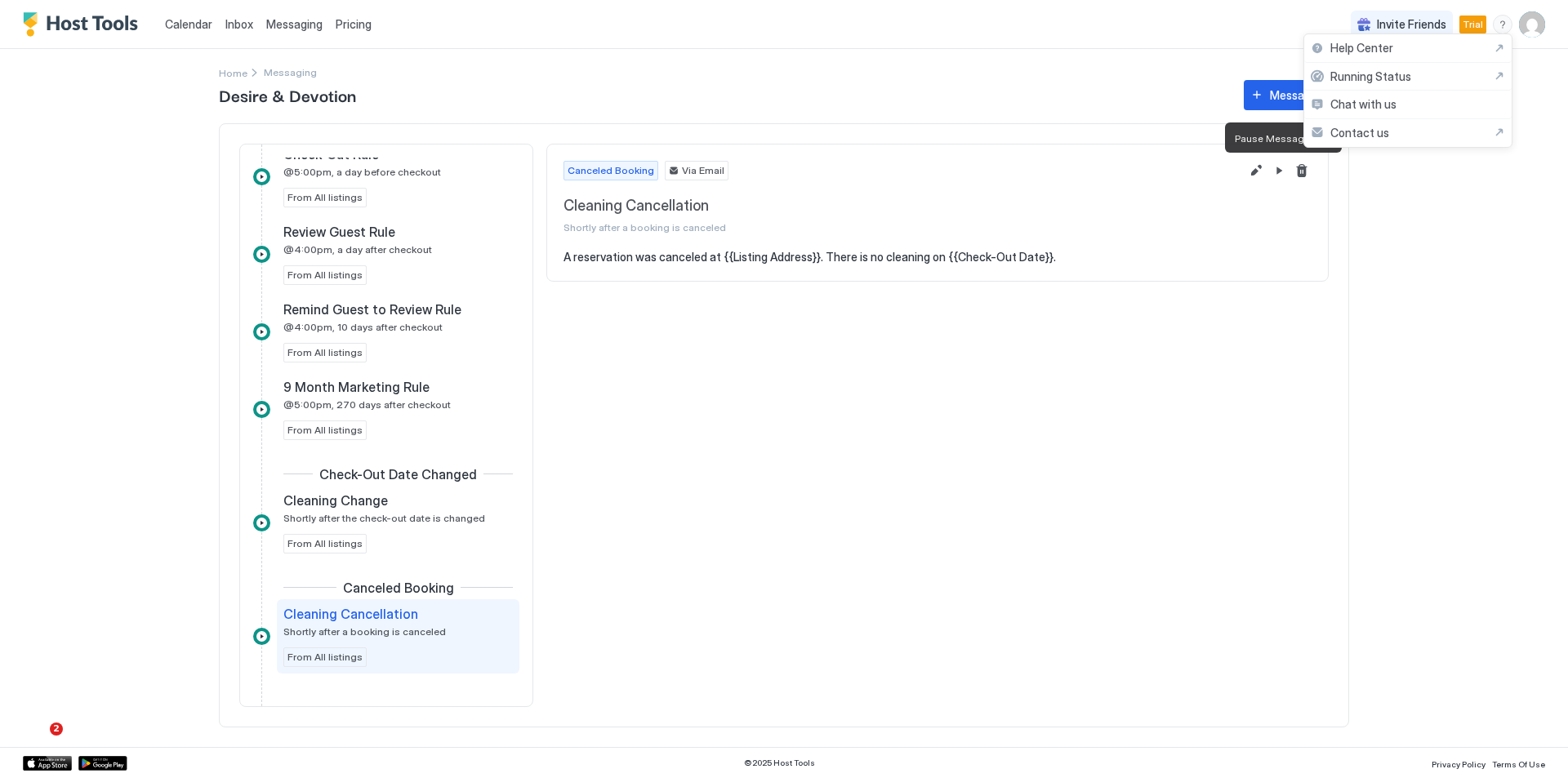
click at [746, 86] on div at bounding box center [784, 389] width 1568 height 778
click at [237, 75] on span "Home" at bounding box center [233, 73] width 29 height 12
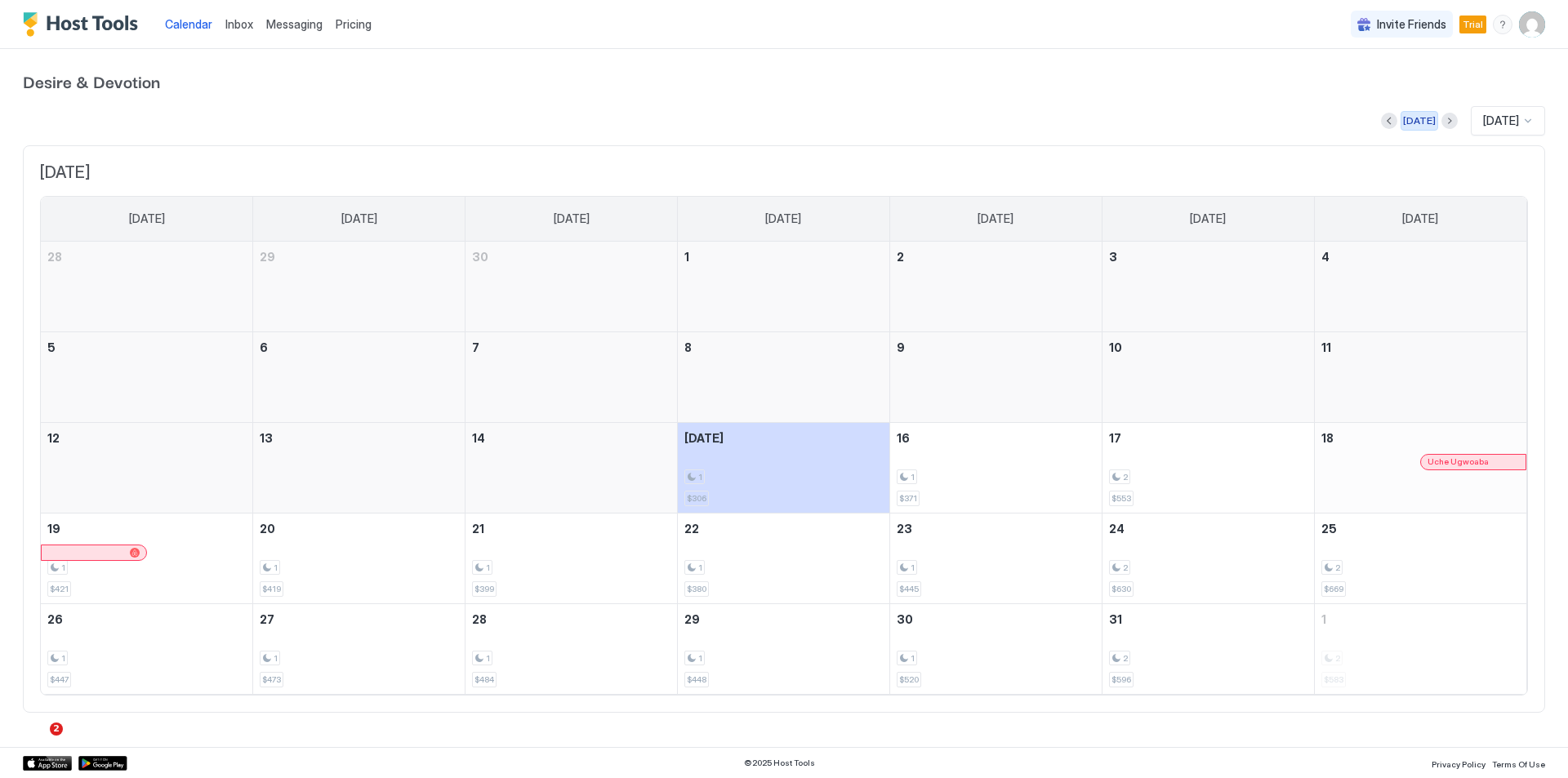
click at [1441, 117] on button "Next month" at bounding box center [1449, 121] width 16 height 16
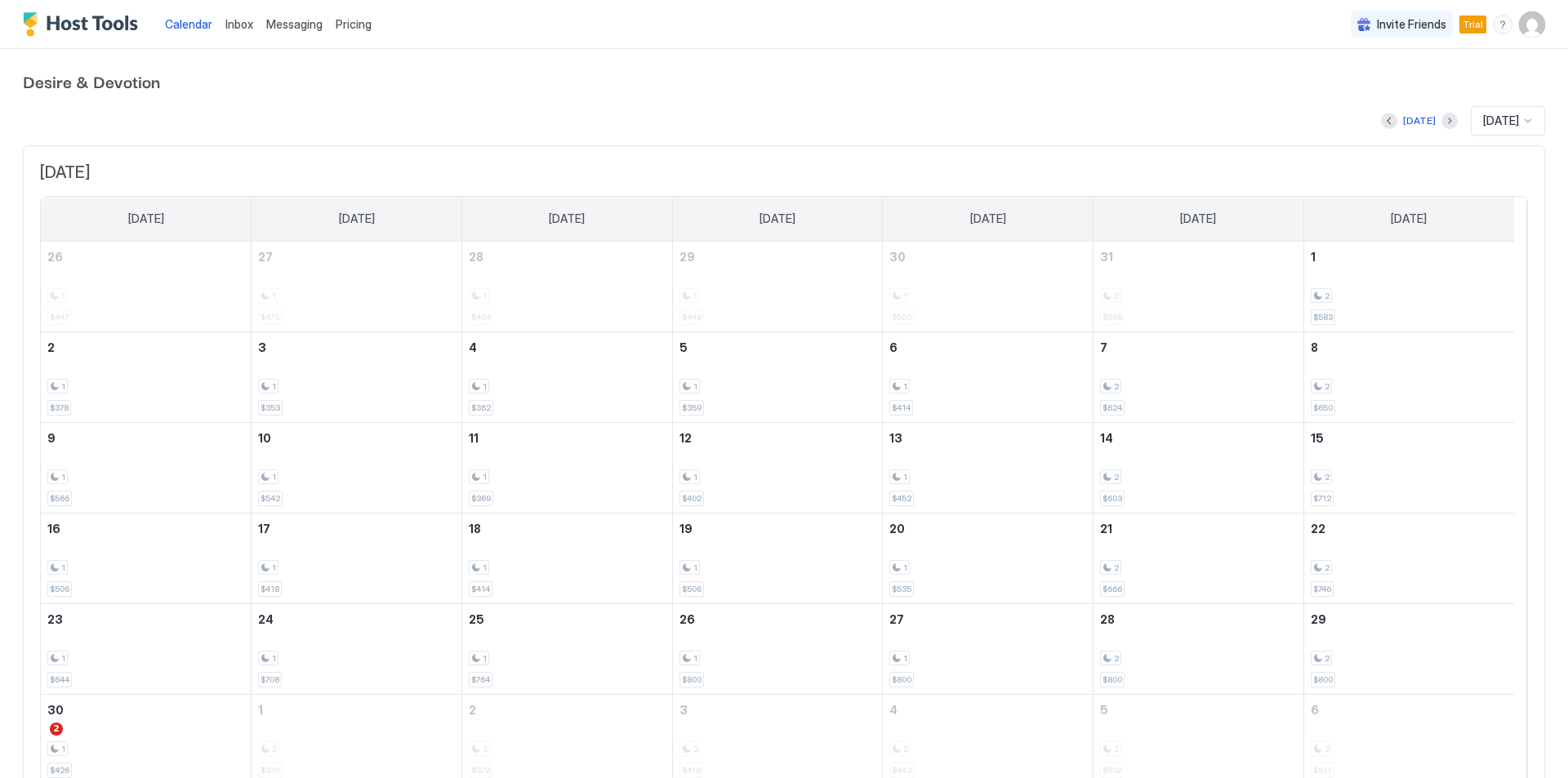
click at [1432, 117] on div "Today Nov 2025" at bounding box center [784, 121] width 1522 height 29
click at [1441, 120] on button "Next month" at bounding box center [1449, 121] width 16 height 16
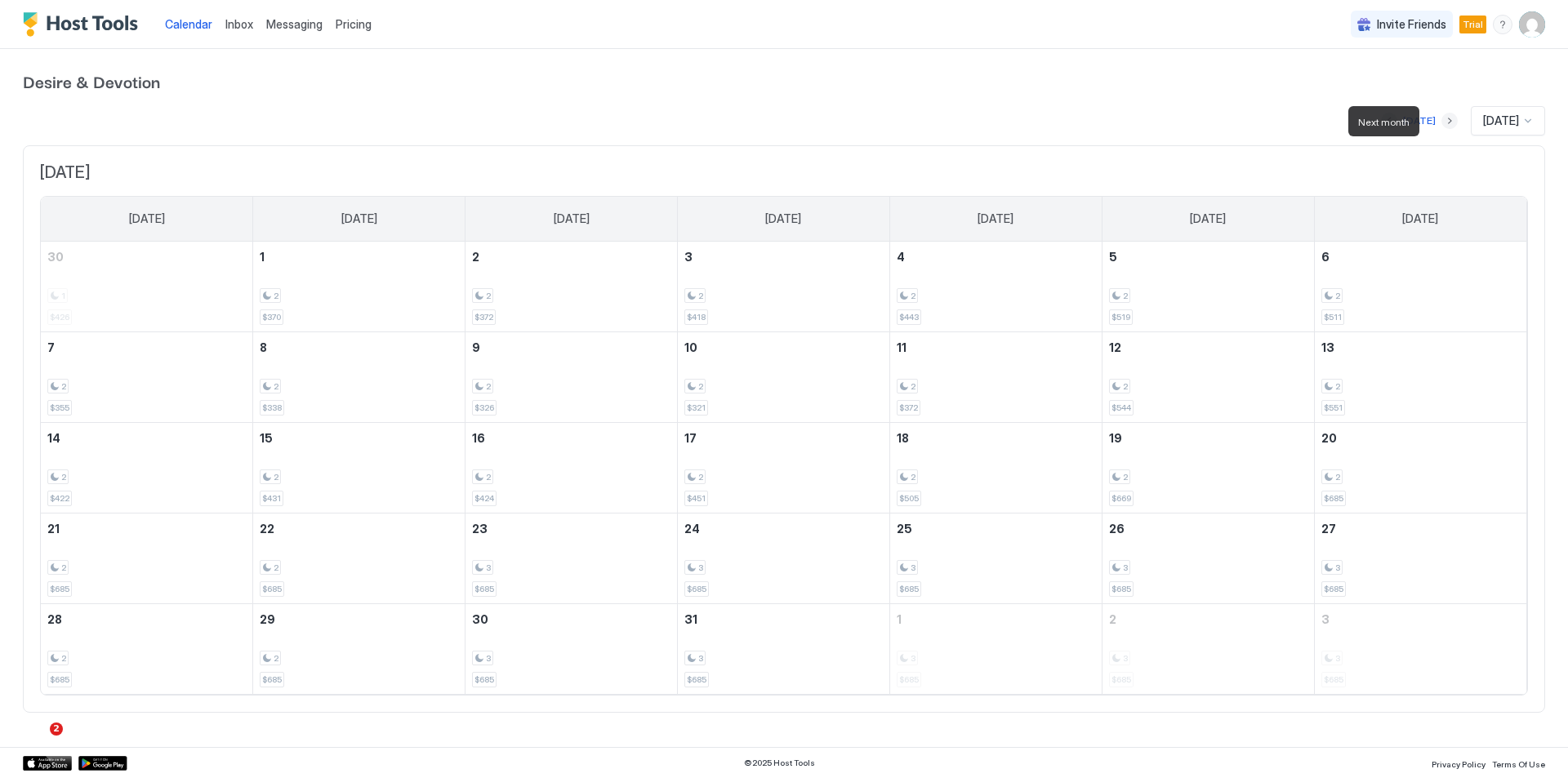
click at [1441, 119] on button "Next month" at bounding box center [1449, 121] width 16 height 16
click at [309, 26] on span "Messaging" at bounding box center [294, 24] width 56 height 14
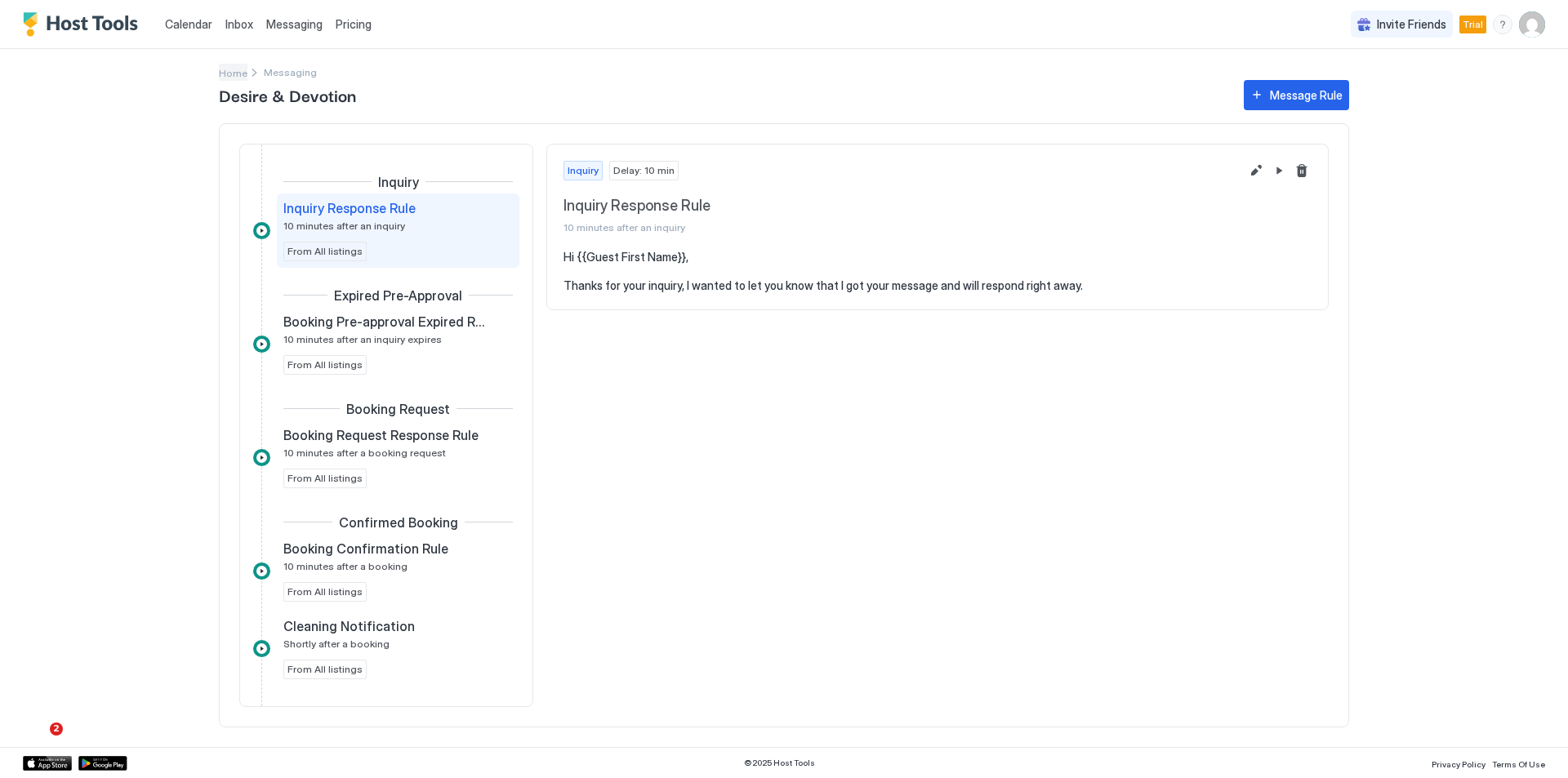
click at [239, 71] on span "Home" at bounding box center [233, 73] width 29 height 12
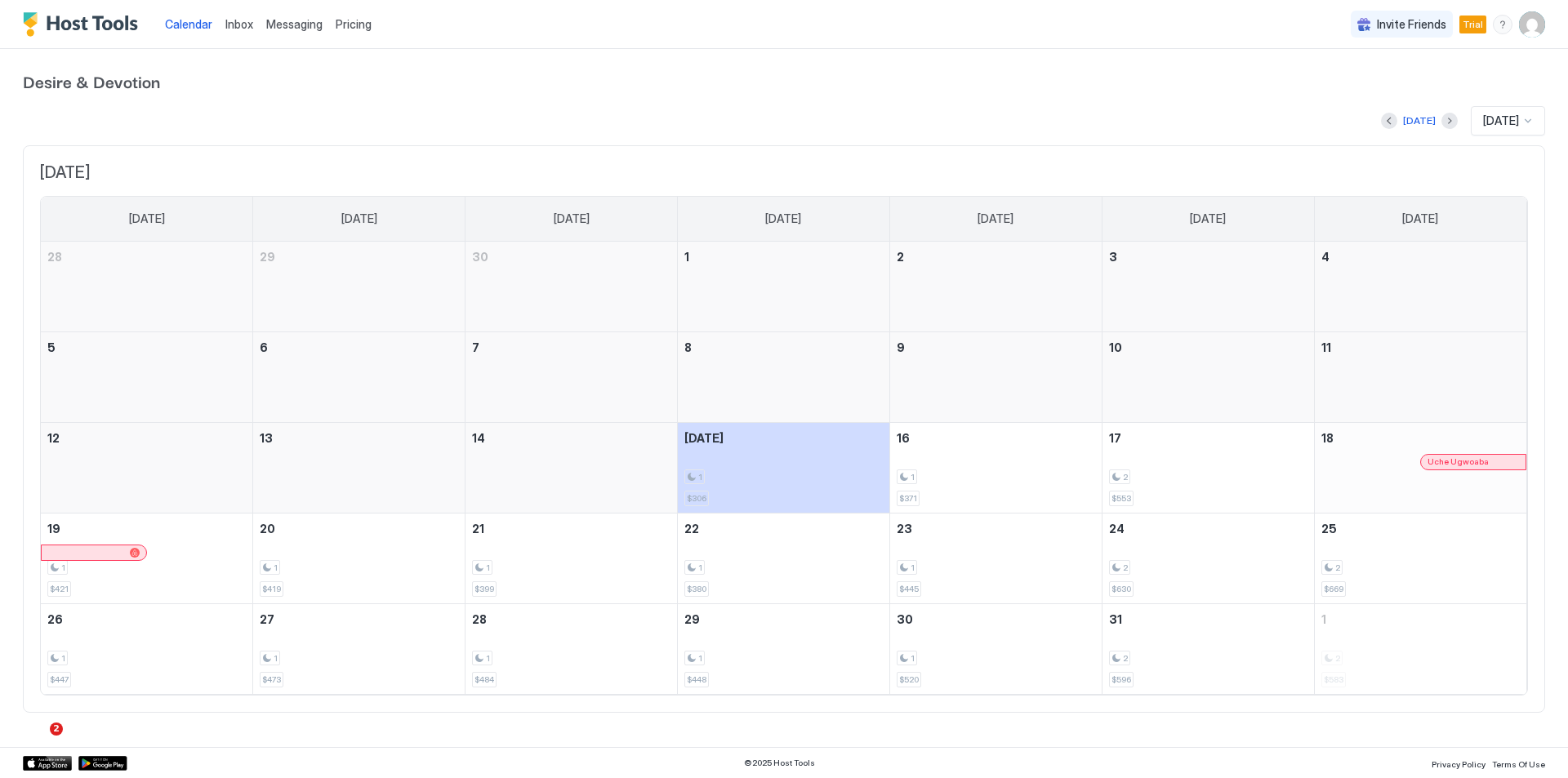
click at [296, 25] on span "Messaging" at bounding box center [294, 24] width 56 height 14
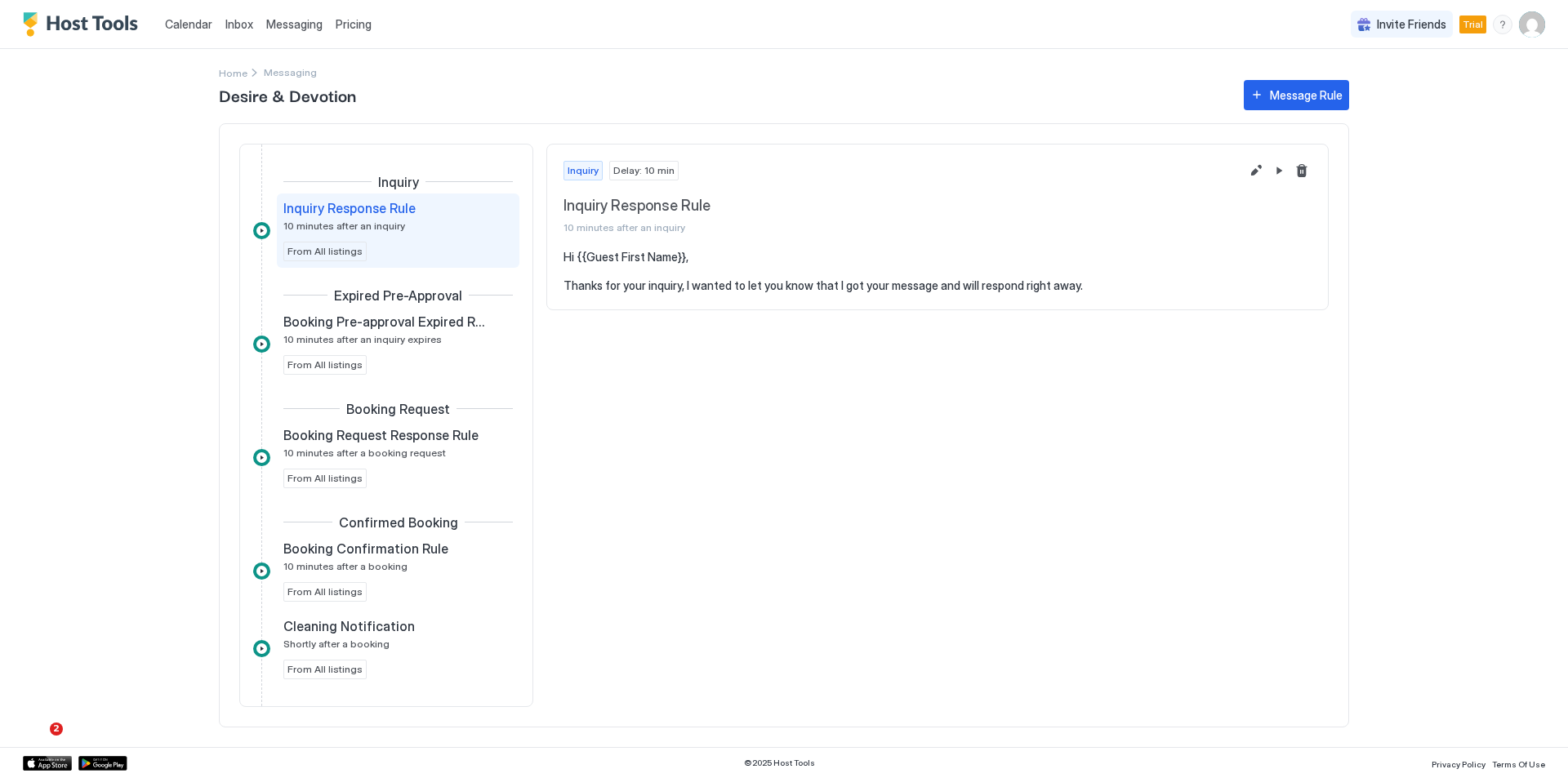
click at [366, 25] on span "Pricing" at bounding box center [353, 24] width 36 height 15
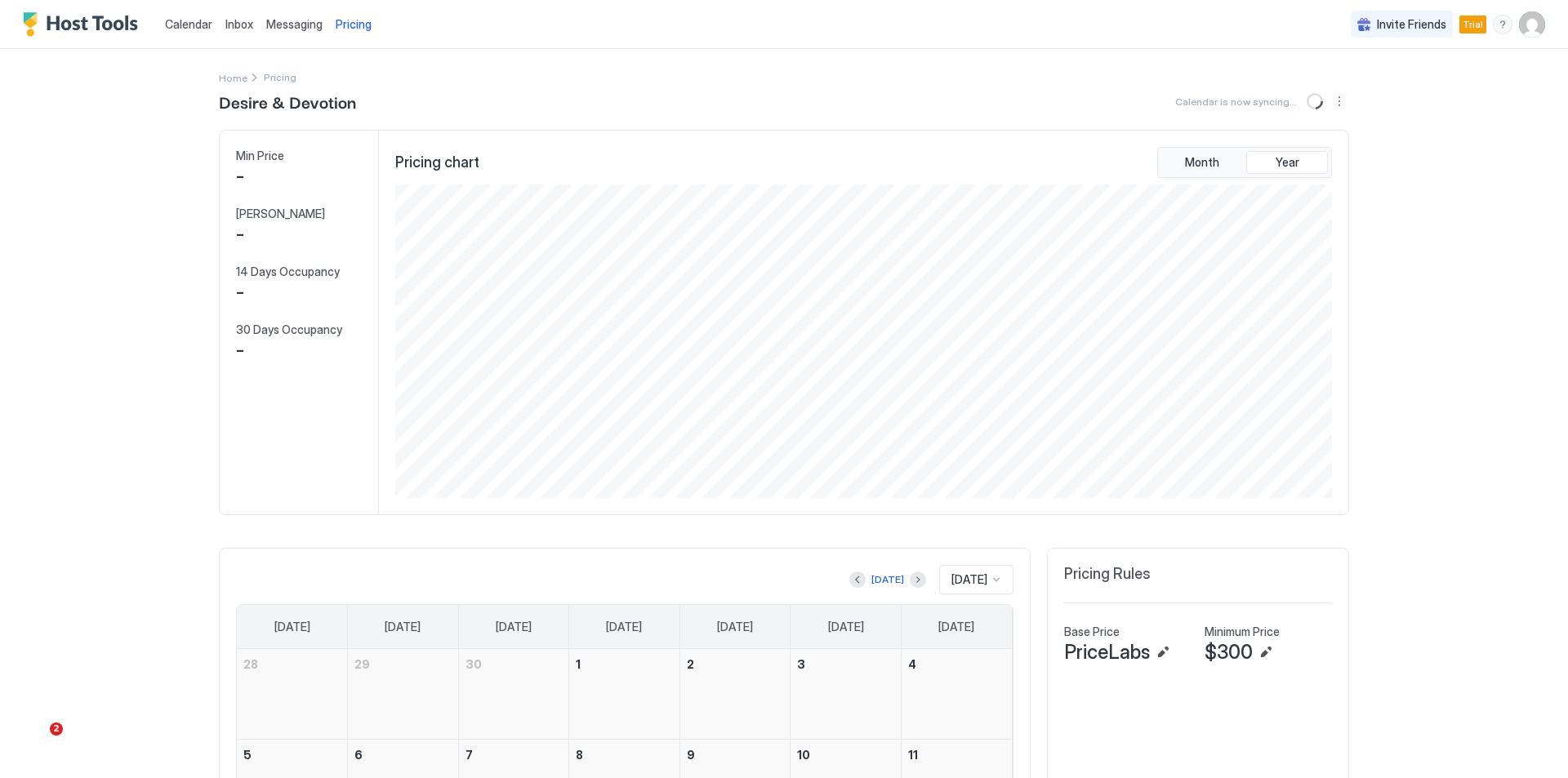
scroll to position [313, 940]
click at [1315, 100] on button "Sync prices" at bounding box center [1316, 101] width 20 height 20
click at [1312, 104] on button "Sync prices" at bounding box center [1316, 101] width 20 height 20
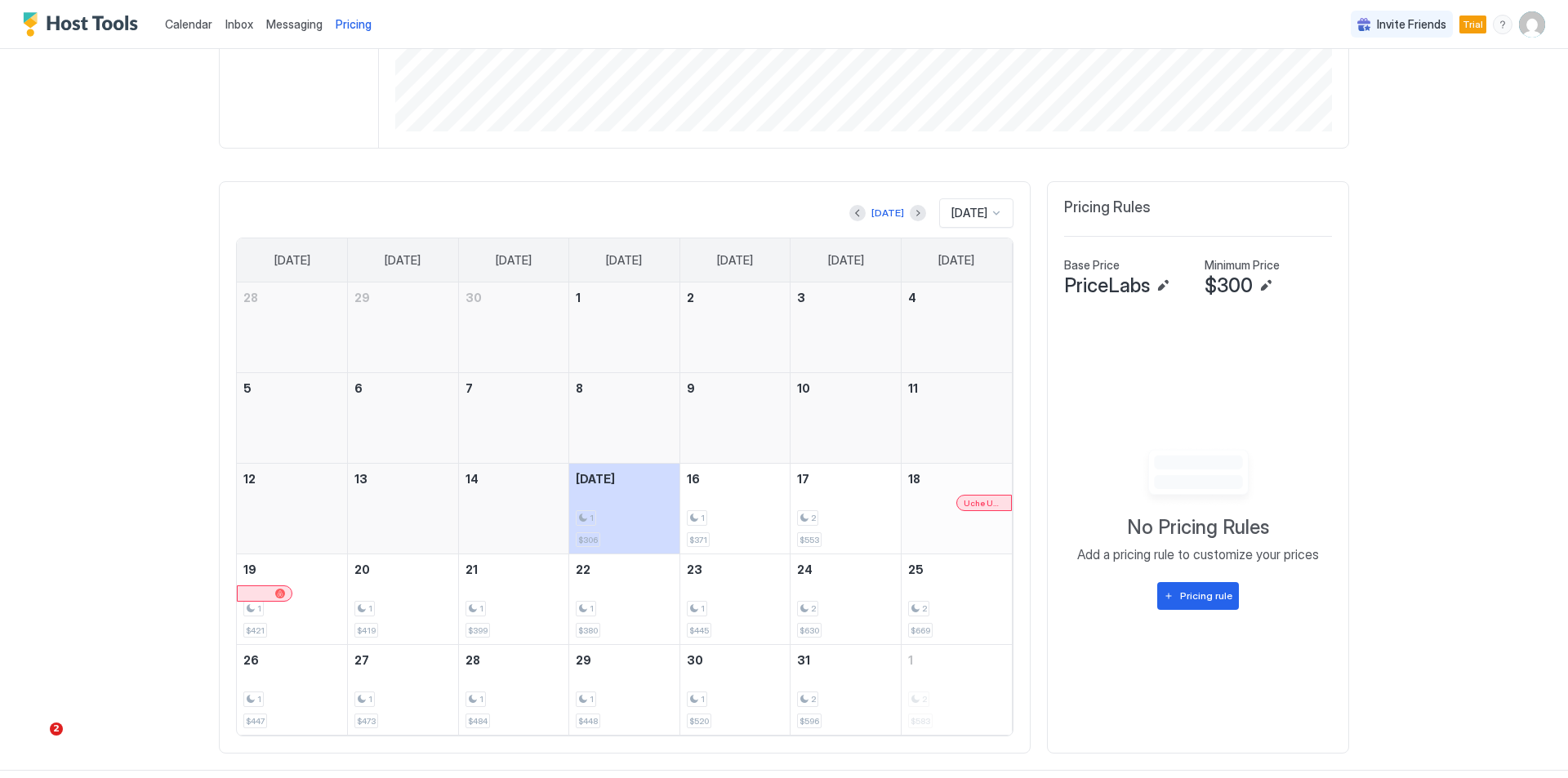
scroll to position [388, 0]
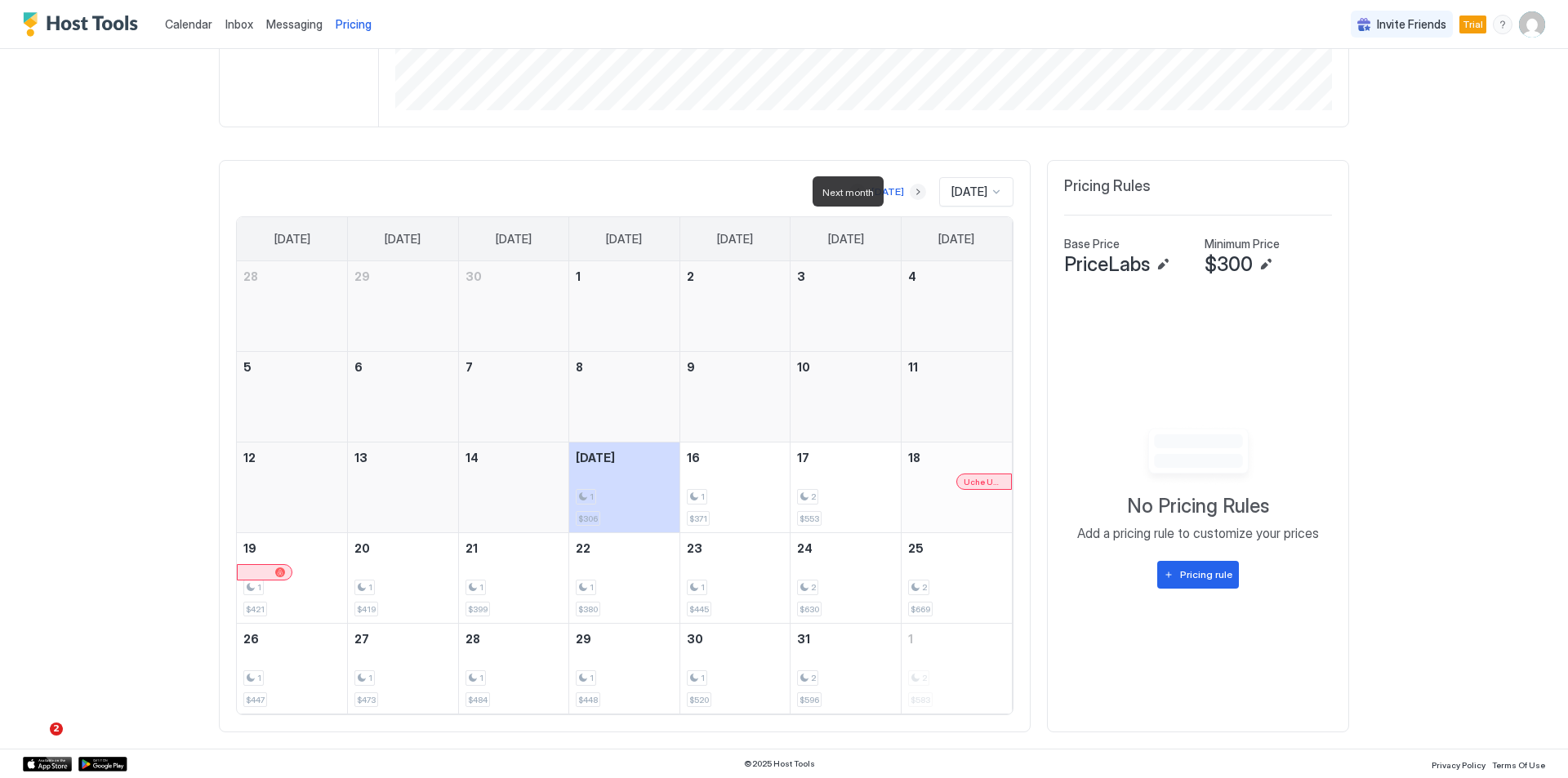
click at [909, 189] on button "Next month" at bounding box center [917, 192] width 16 height 16
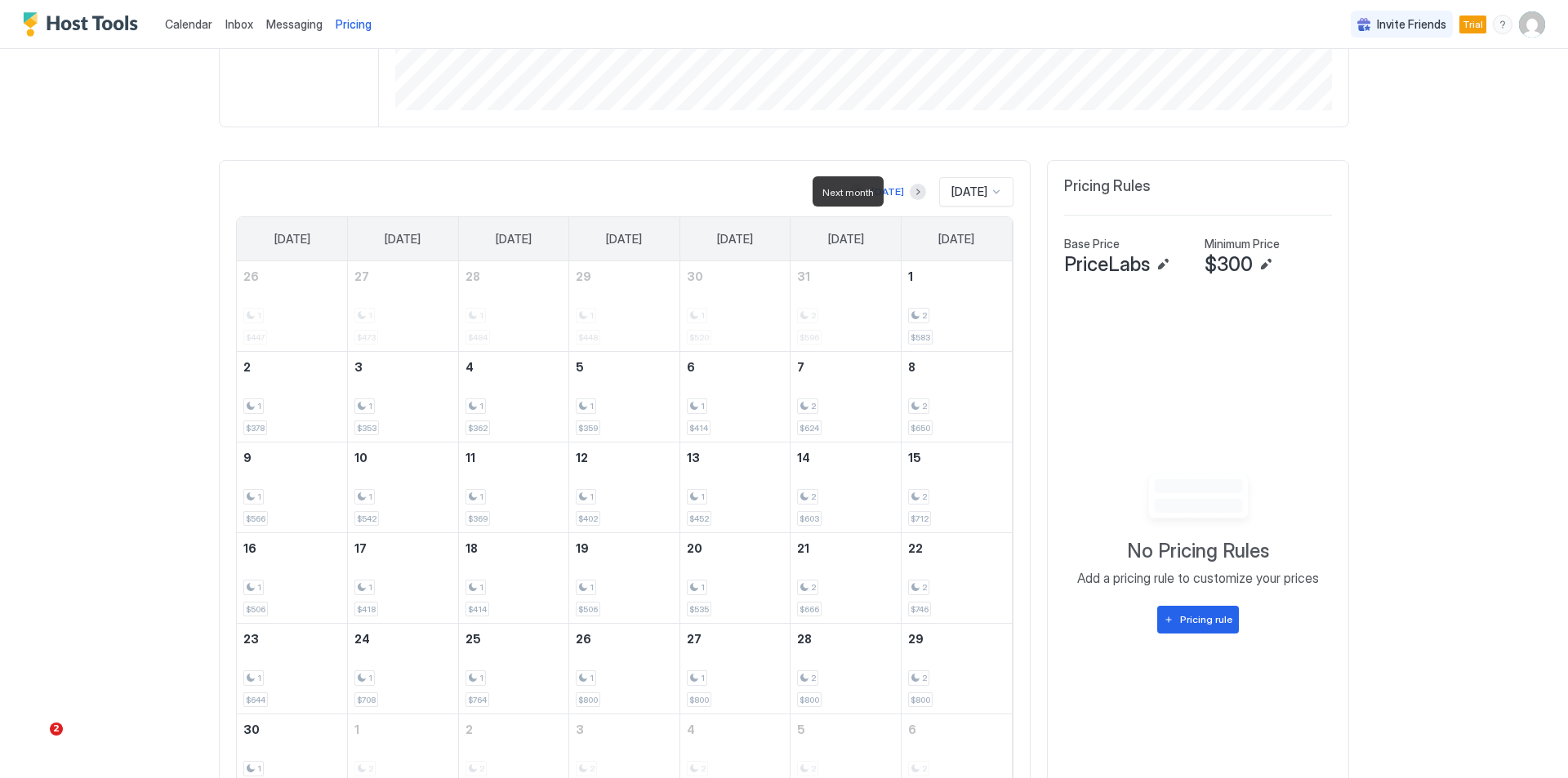
click at [909, 190] on div at bounding box center [917, 192] width 16 height 16
click at [909, 190] on button "Next month" at bounding box center [917, 192] width 16 height 16
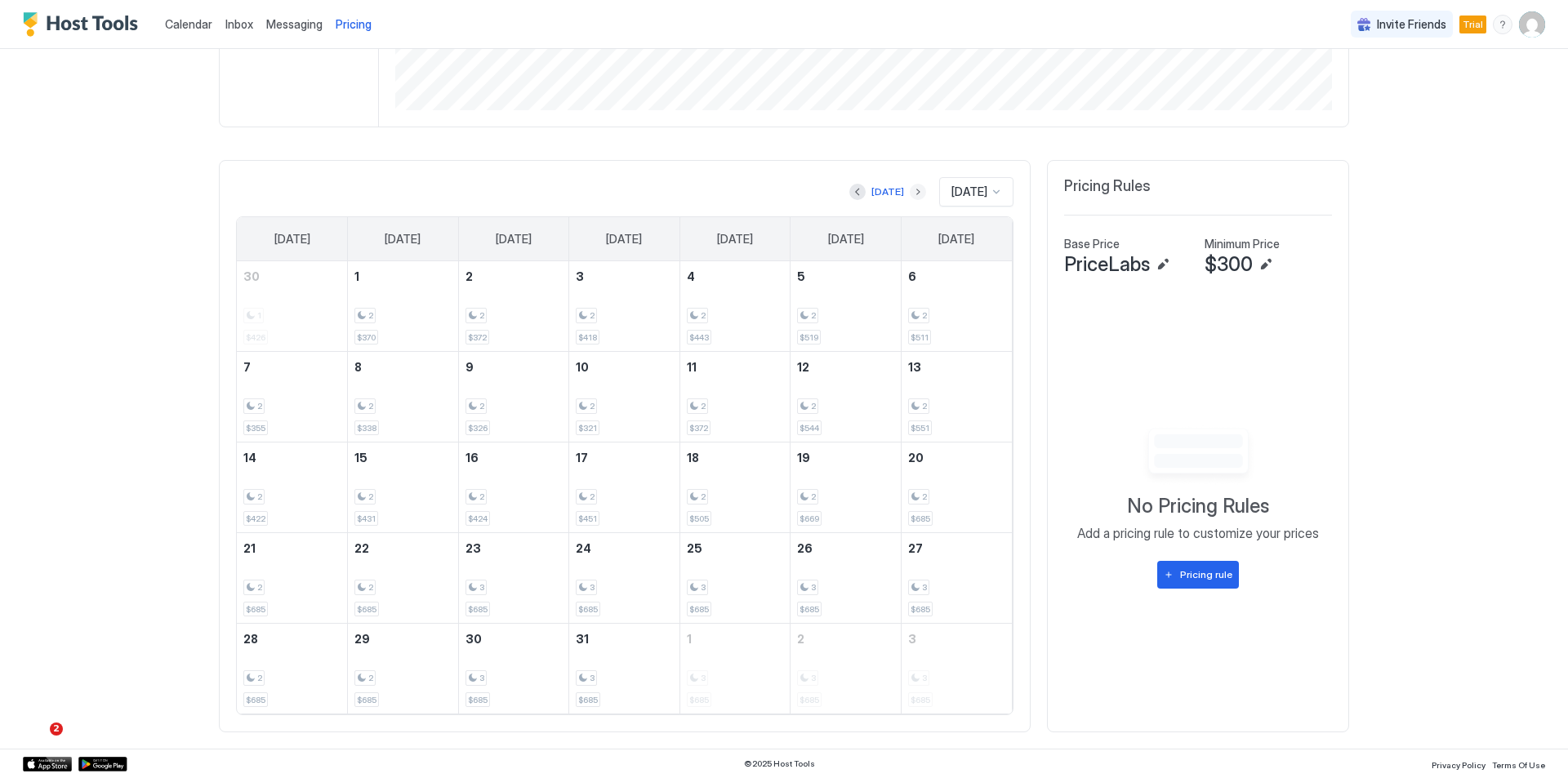
click at [909, 193] on button "Next month" at bounding box center [917, 192] width 16 height 16
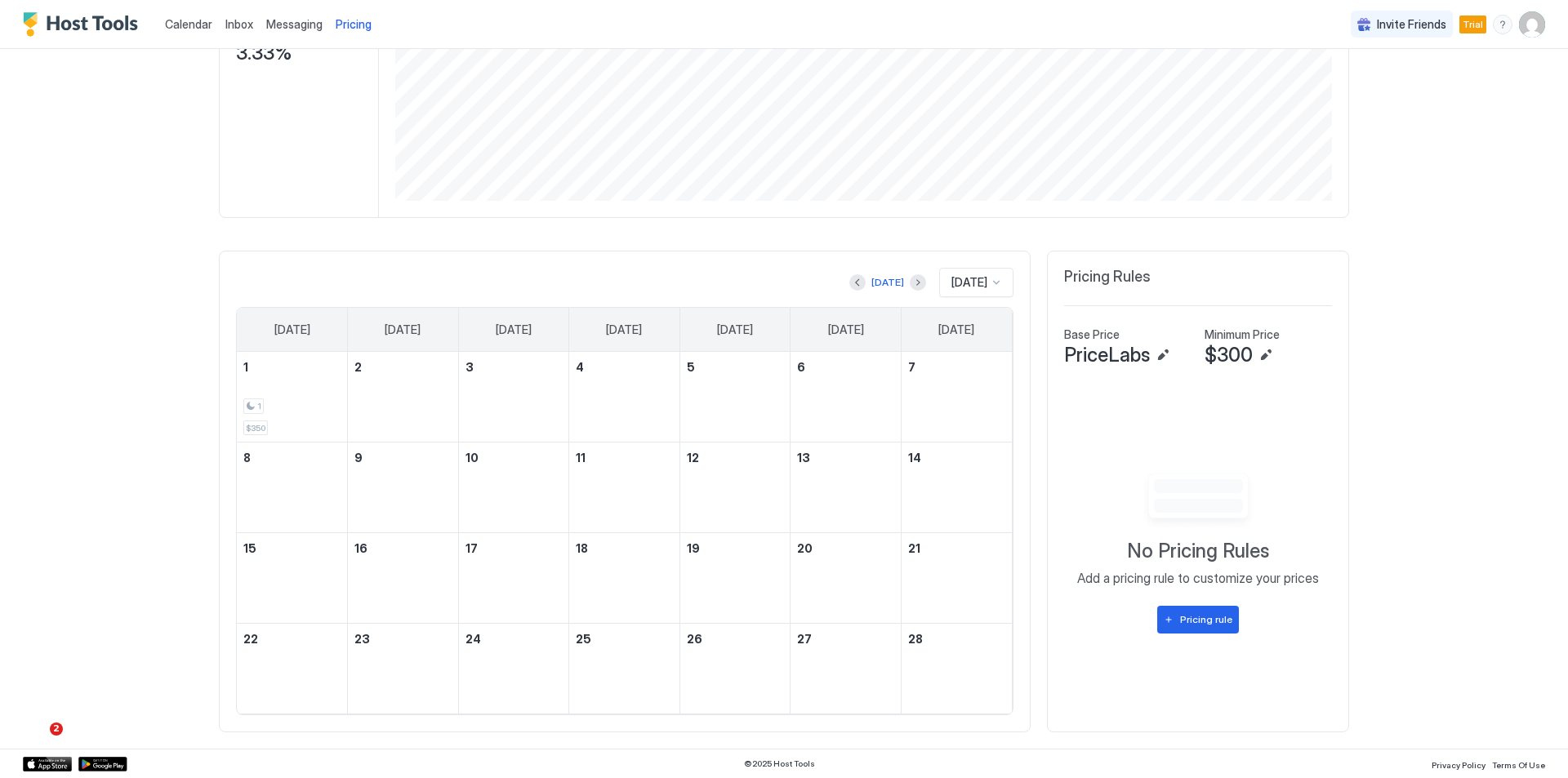
scroll to position [297, 0]
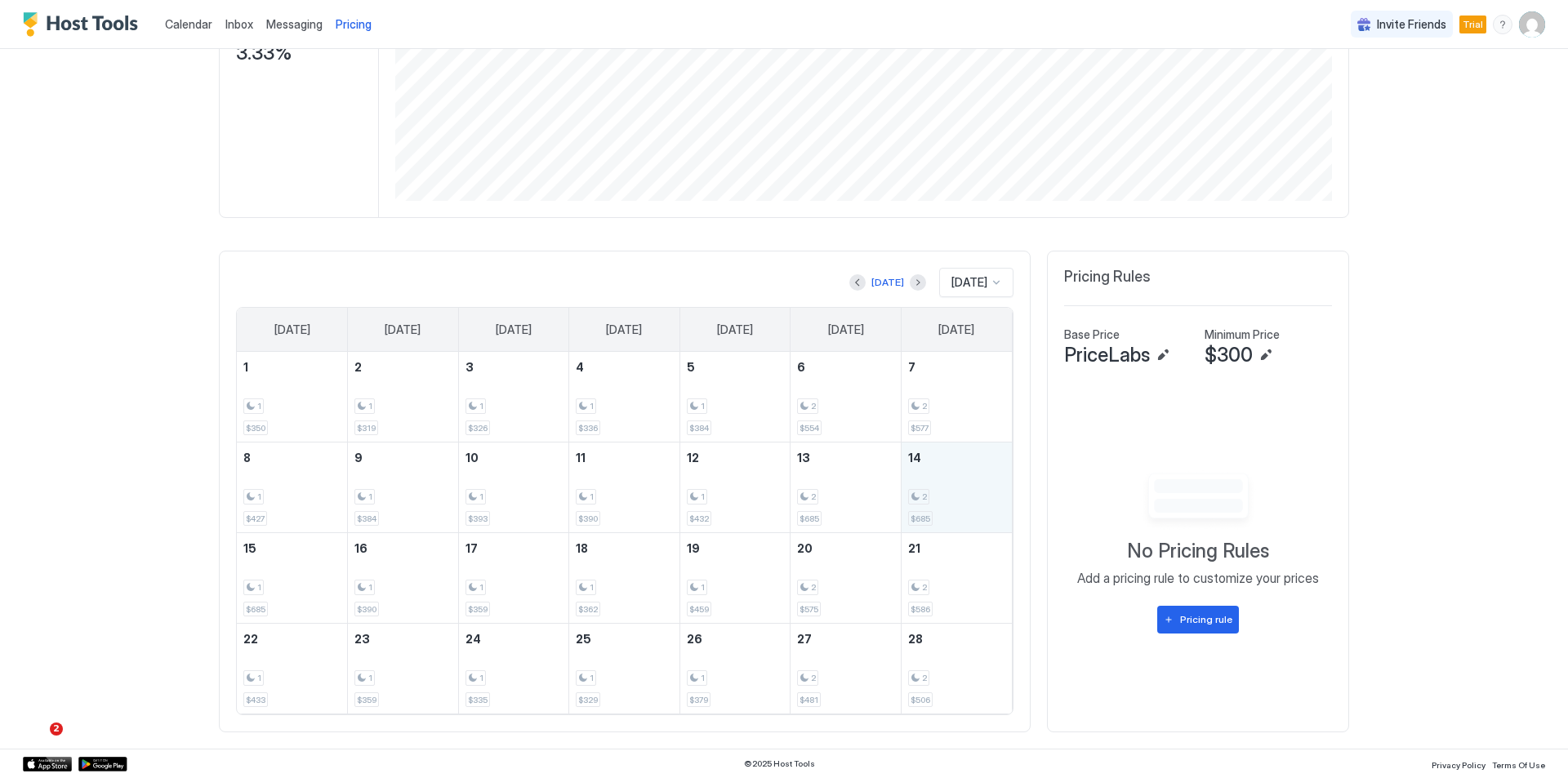
click at [936, 497] on div "2" at bounding box center [956, 497] width 97 height 16
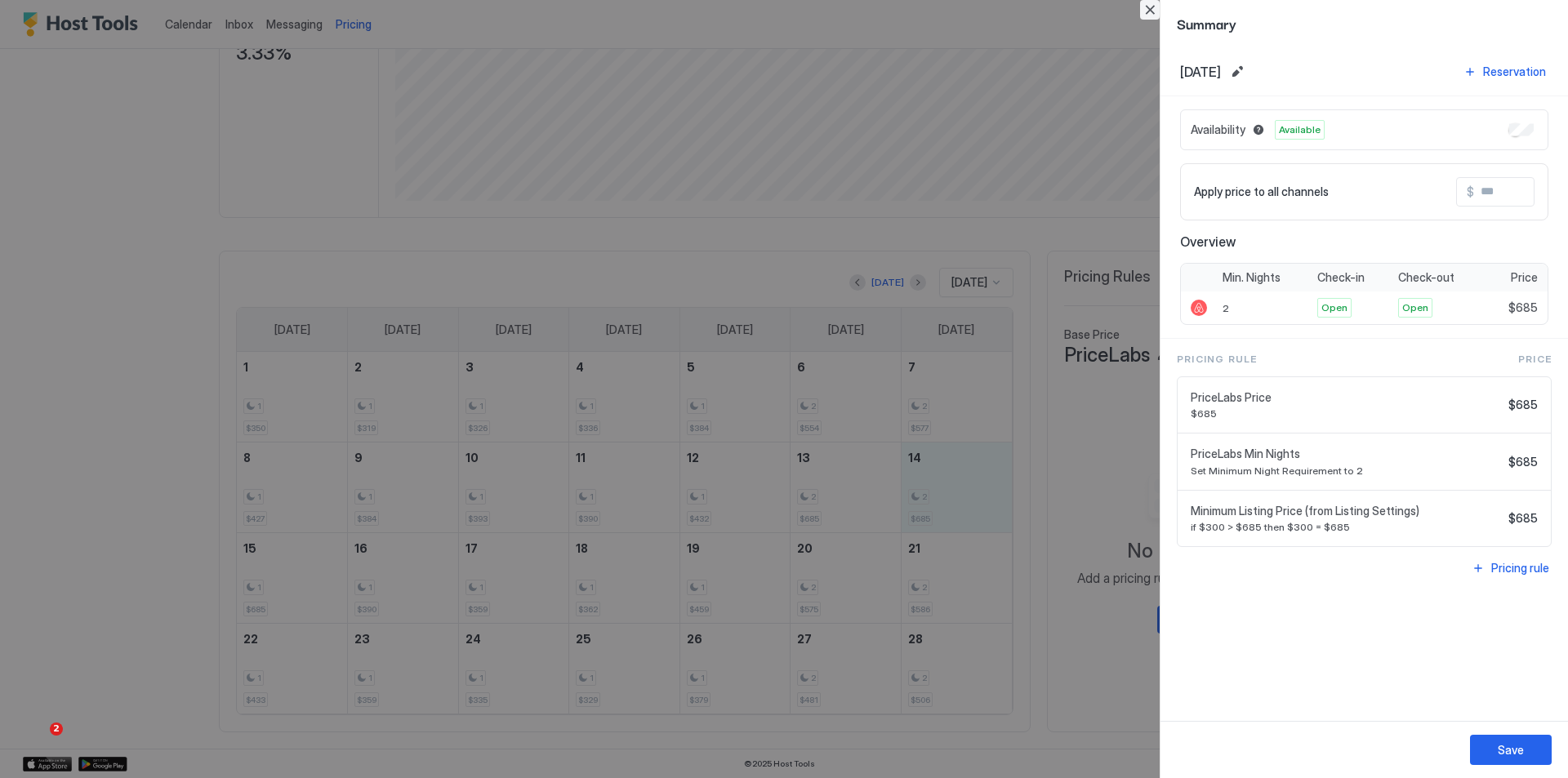
click at [1151, 11] on button "Close" at bounding box center [1150, 10] width 20 height 20
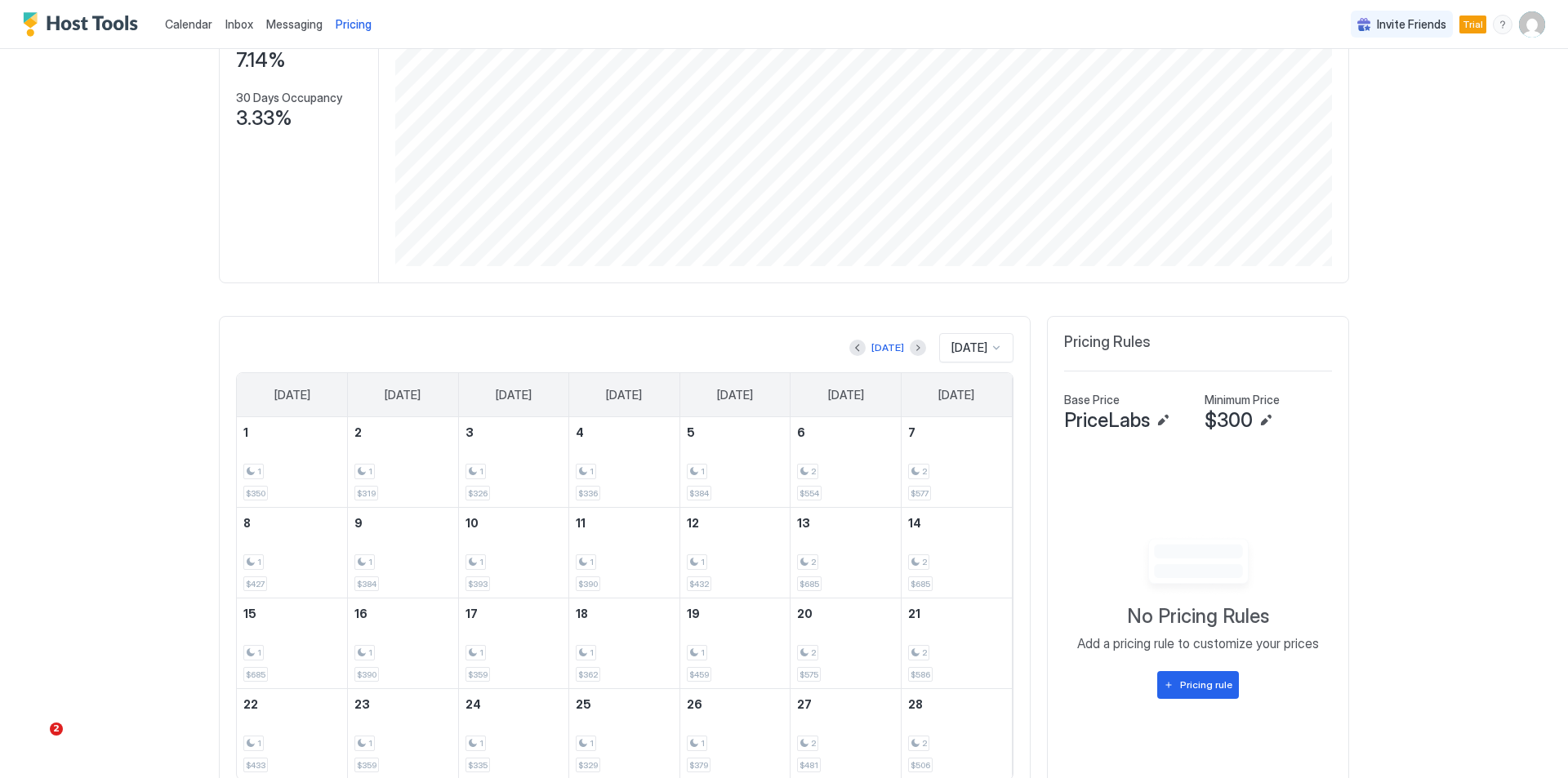
scroll to position [245, 0]
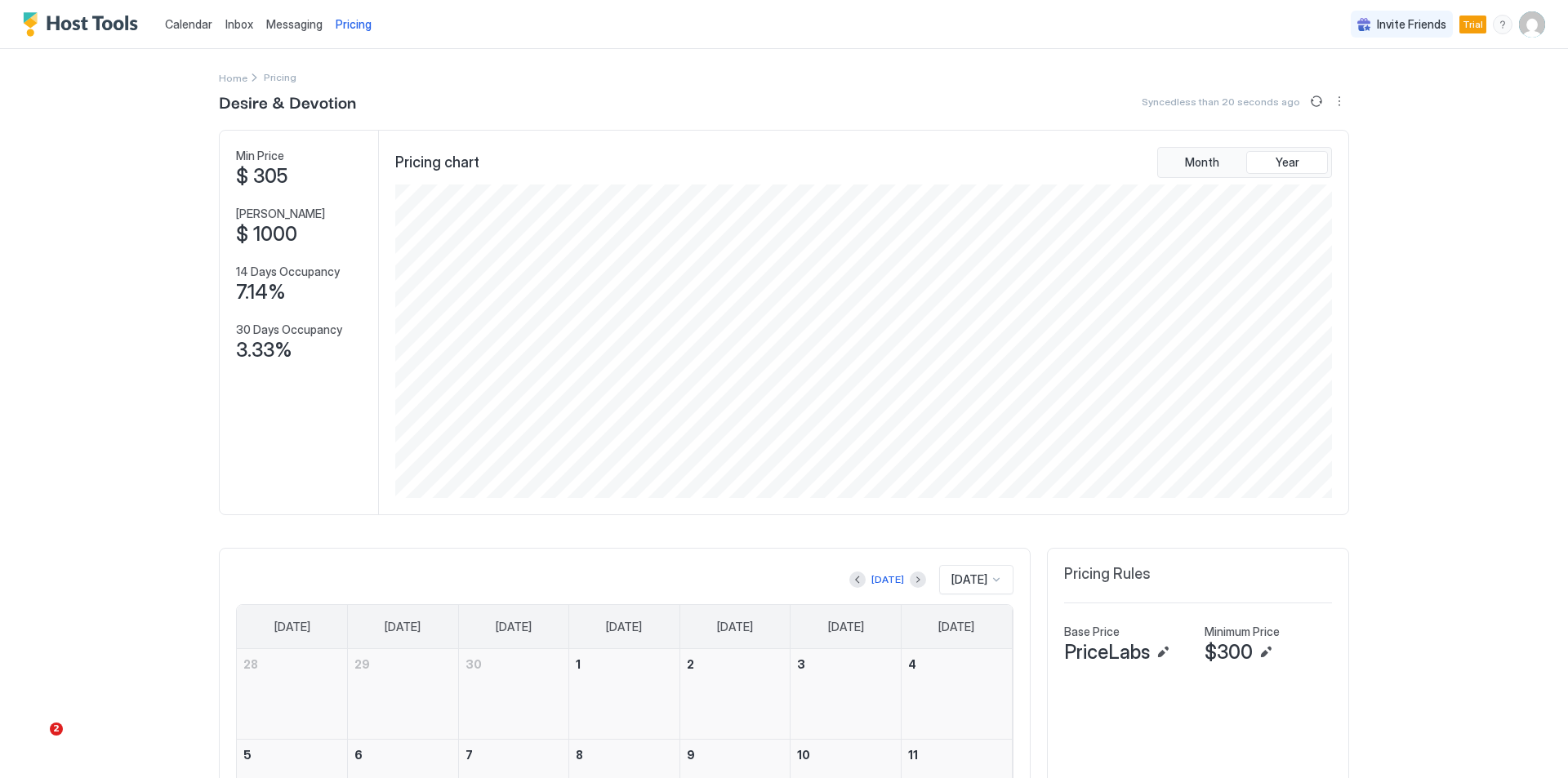
click at [285, 21] on span "Messaging" at bounding box center [294, 24] width 56 height 14
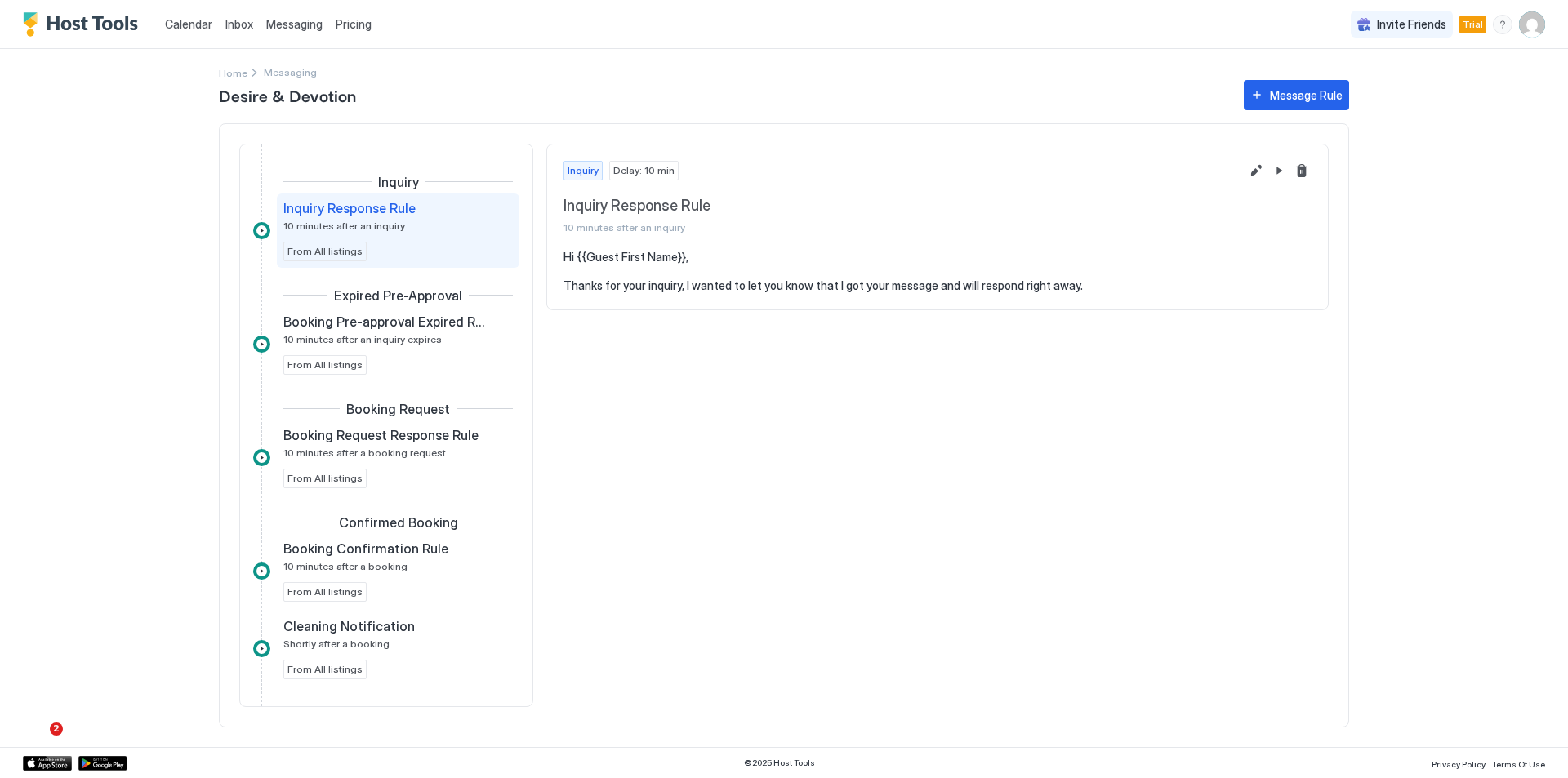
click at [245, 24] on span "Inbox" at bounding box center [239, 24] width 28 height 14
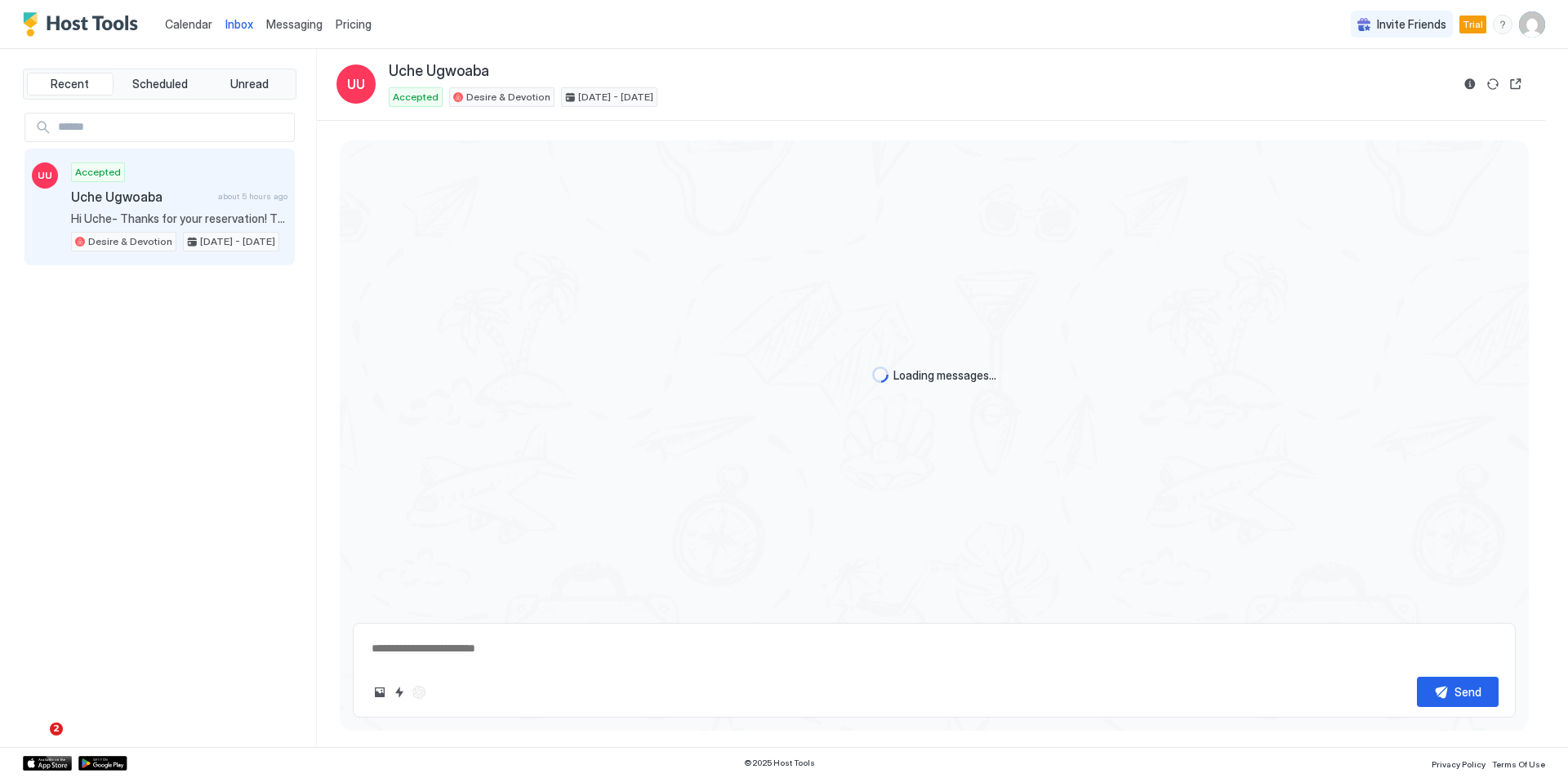
type textarea "*"
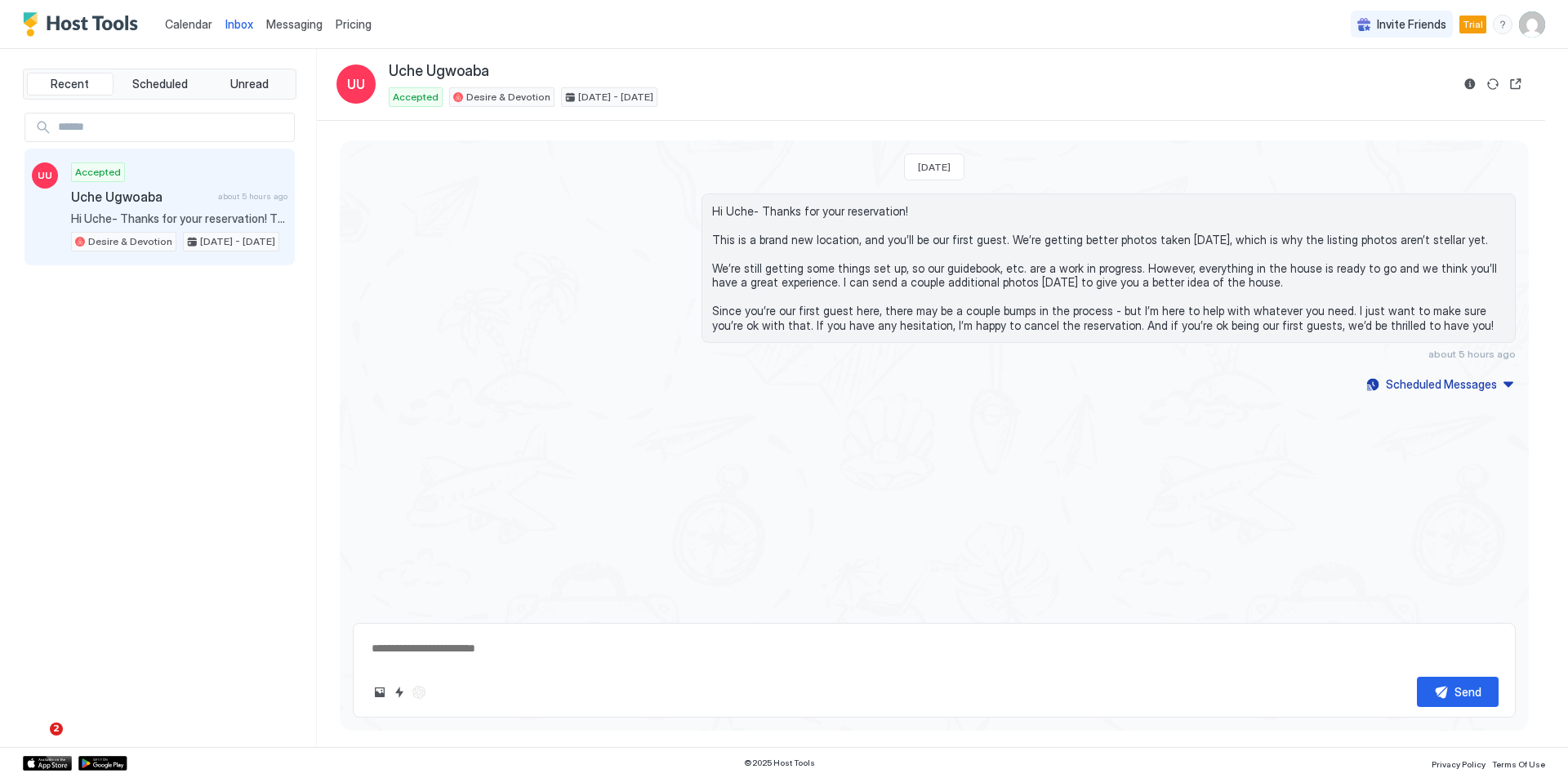
click at [1529, 25] on img "User profile" at bounding box center [1532, 24] width 26 height 26
click at [1398, 56] on span "[PERSON_NAME]" at bounding box center [1423, 51] width 89 height 15
click at [1382, 89] on span "Settings" at bounding box center [1384, 91] width 44 height 15
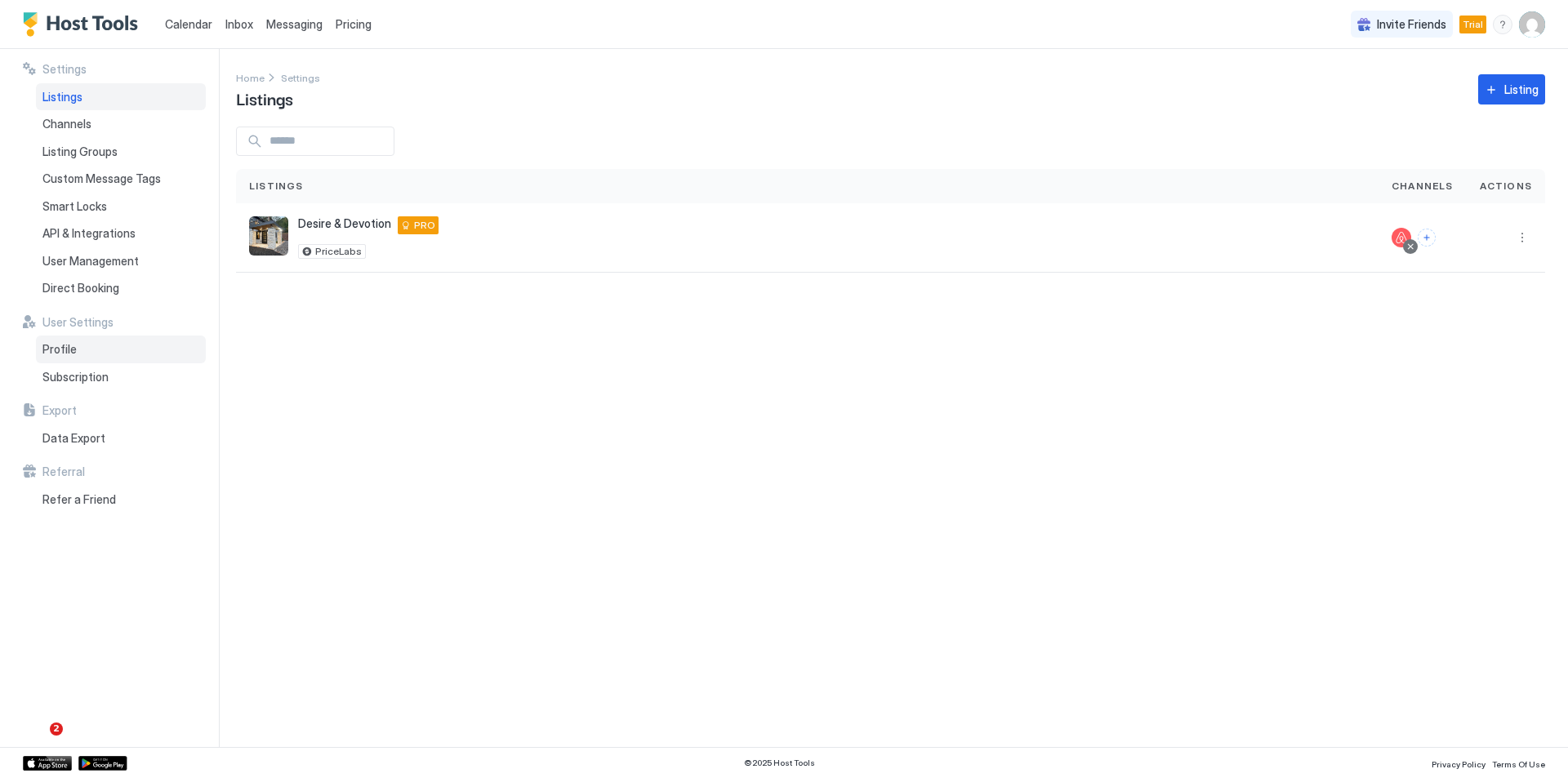
click at [72, 350] on span "Profile" at bounding box center [60, 349] width 35 height 15
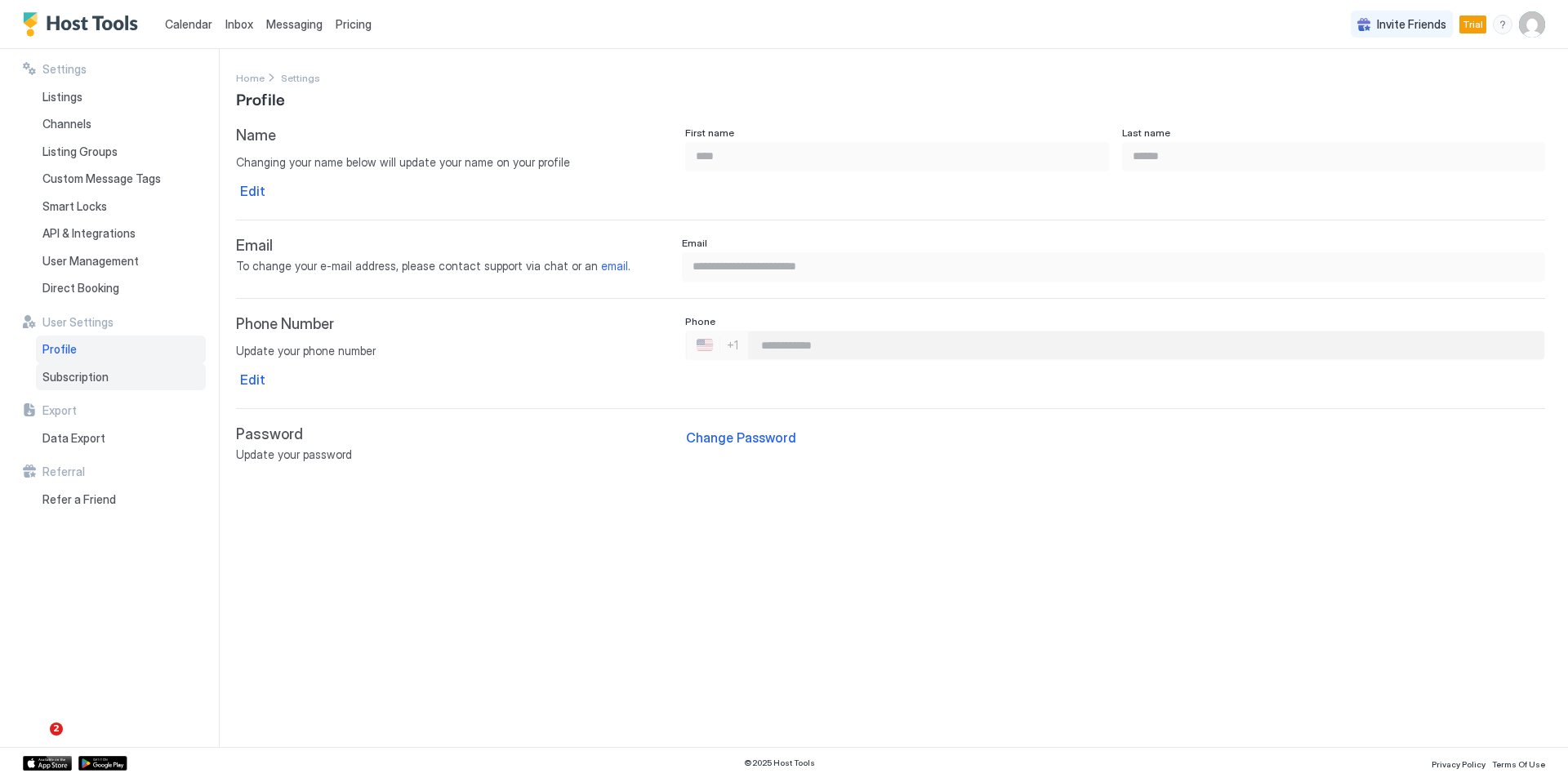
click at [74, 380] on span "Subscription" at bounding box center [75, 376] width 66 height 15
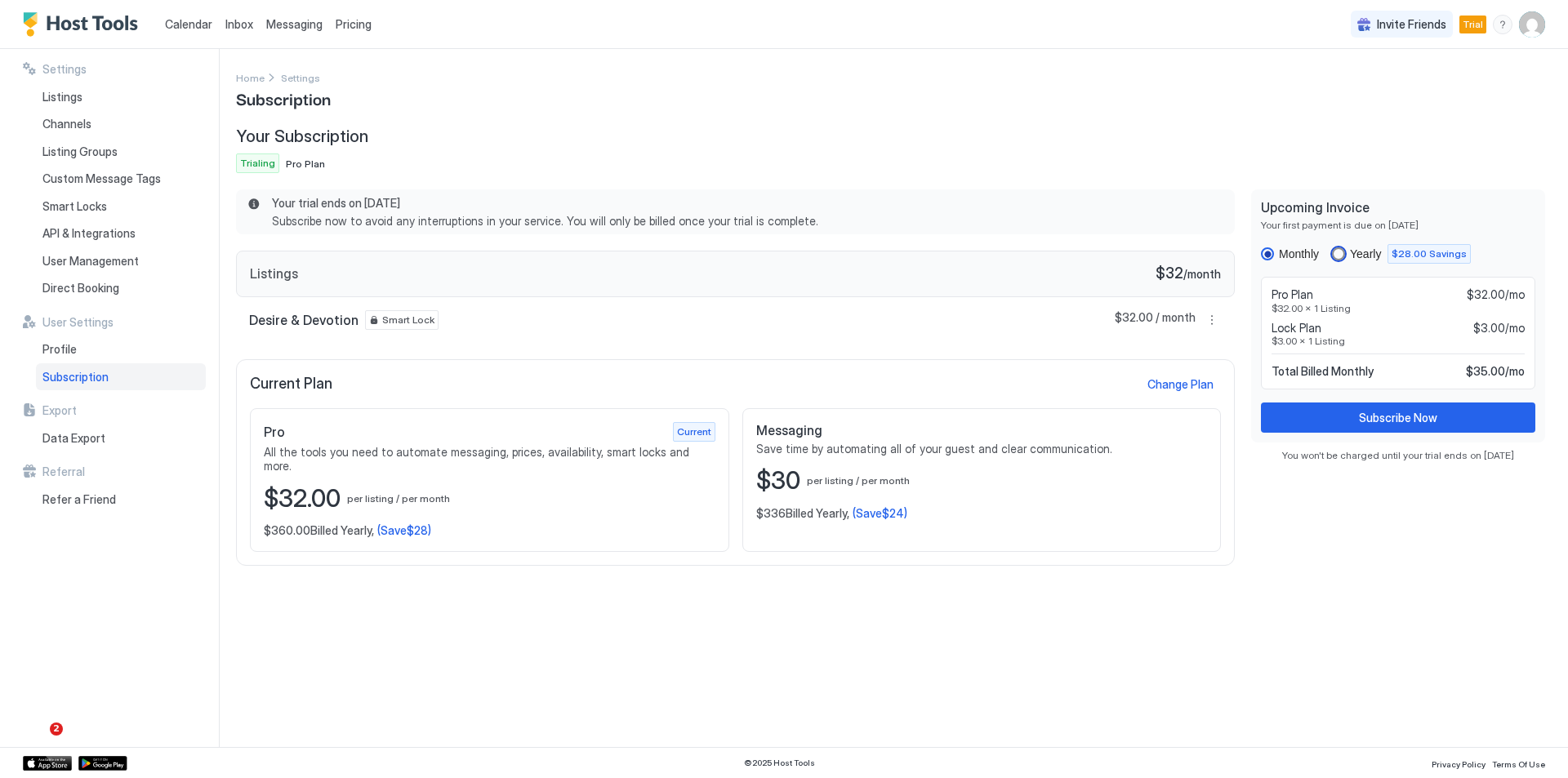
click at [1339, 252] on div "yearly" at bounding box center [1338, 253] width 13 height 13
click at [1277, 255] on div "Monthly" at bounding box center [1289, 253] width 58 height 13
click at [87, 260] on span "User Management" at bounding box center [90, 261] width 96 height 15
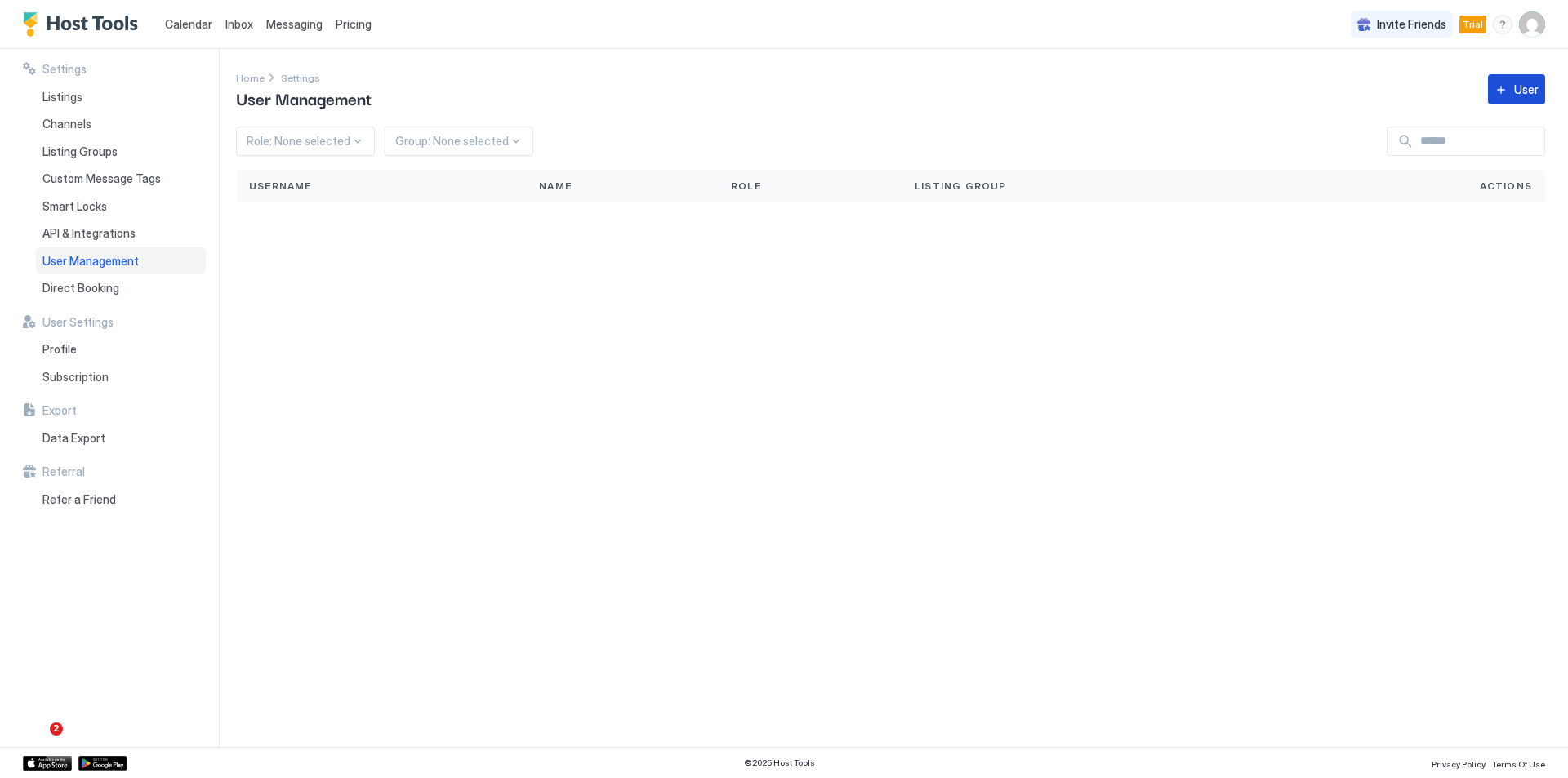
click at [1523, 82] on div "User" at bounding box center [1526, 89] width 24 height 17
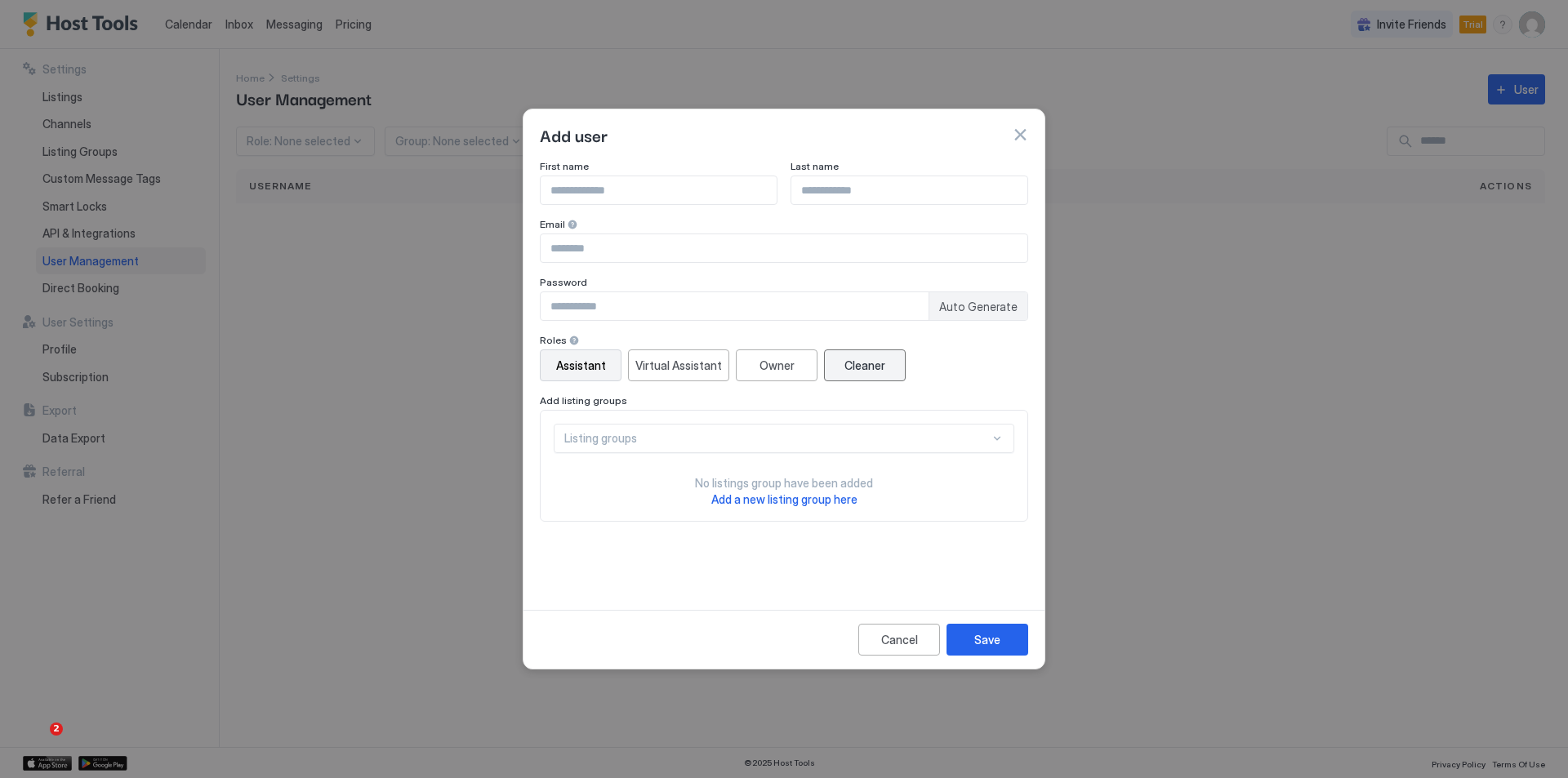
click at [873, 371] on div "Cleaner" at bounding box center [864, 365] width 41 height 17
click at [784, 260] on input "Input Field" at bounding box center [784, 248] width 487 height 28
click at [818, 219] on div "Email" at bounding box center [784, 226] width 489 height 16
click at [653, 441] on div "Listing groups" at bounding box center [777, 438] width 425 height 15
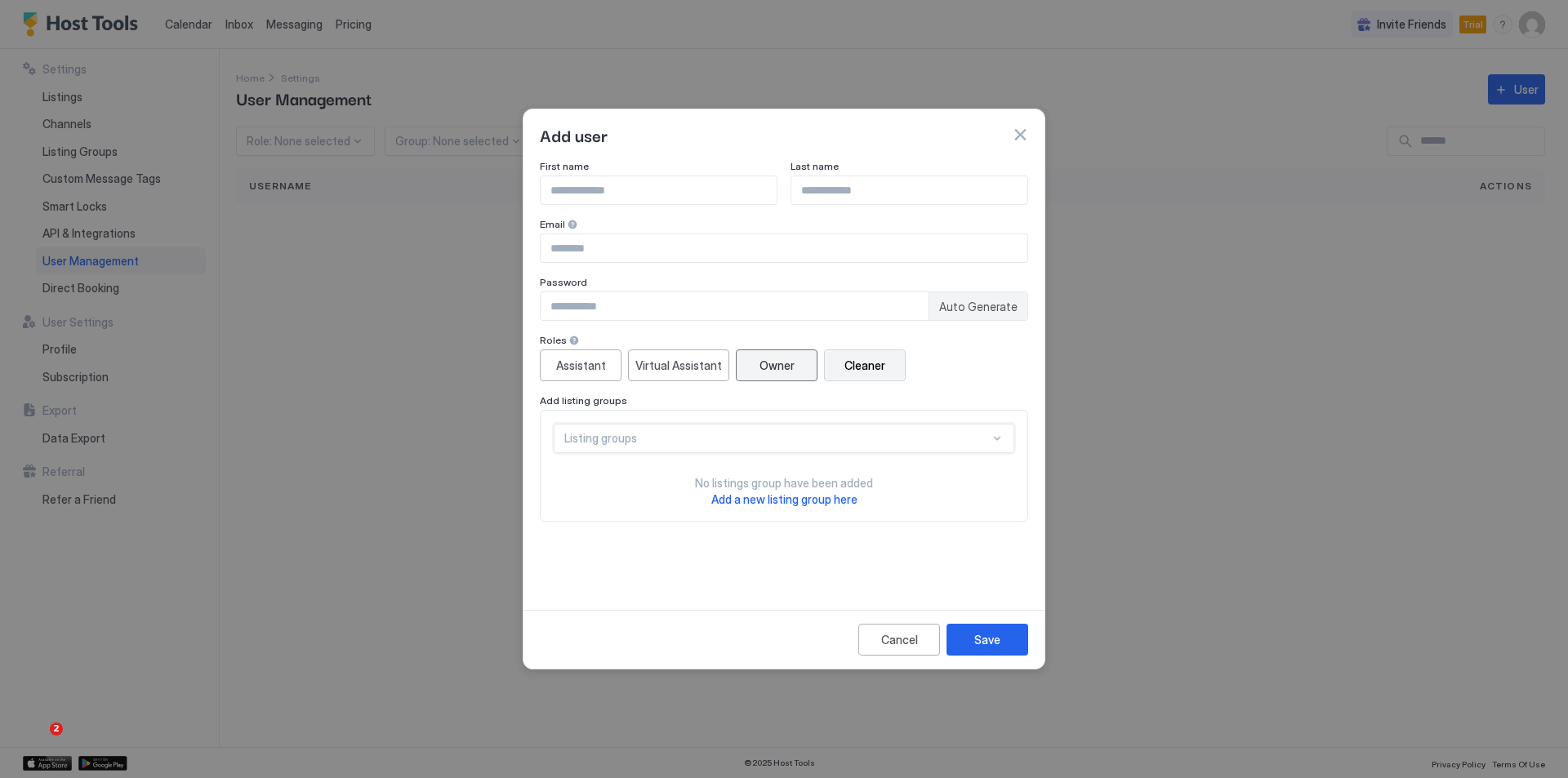
click at [753, 367] on button "Owner" at bounding box center [777, 365] width 82 height 32
click at [605, 180] on input "Input Field" at bounding box center [659, 190] width 236 height 28
type input "******"
type input "**********"
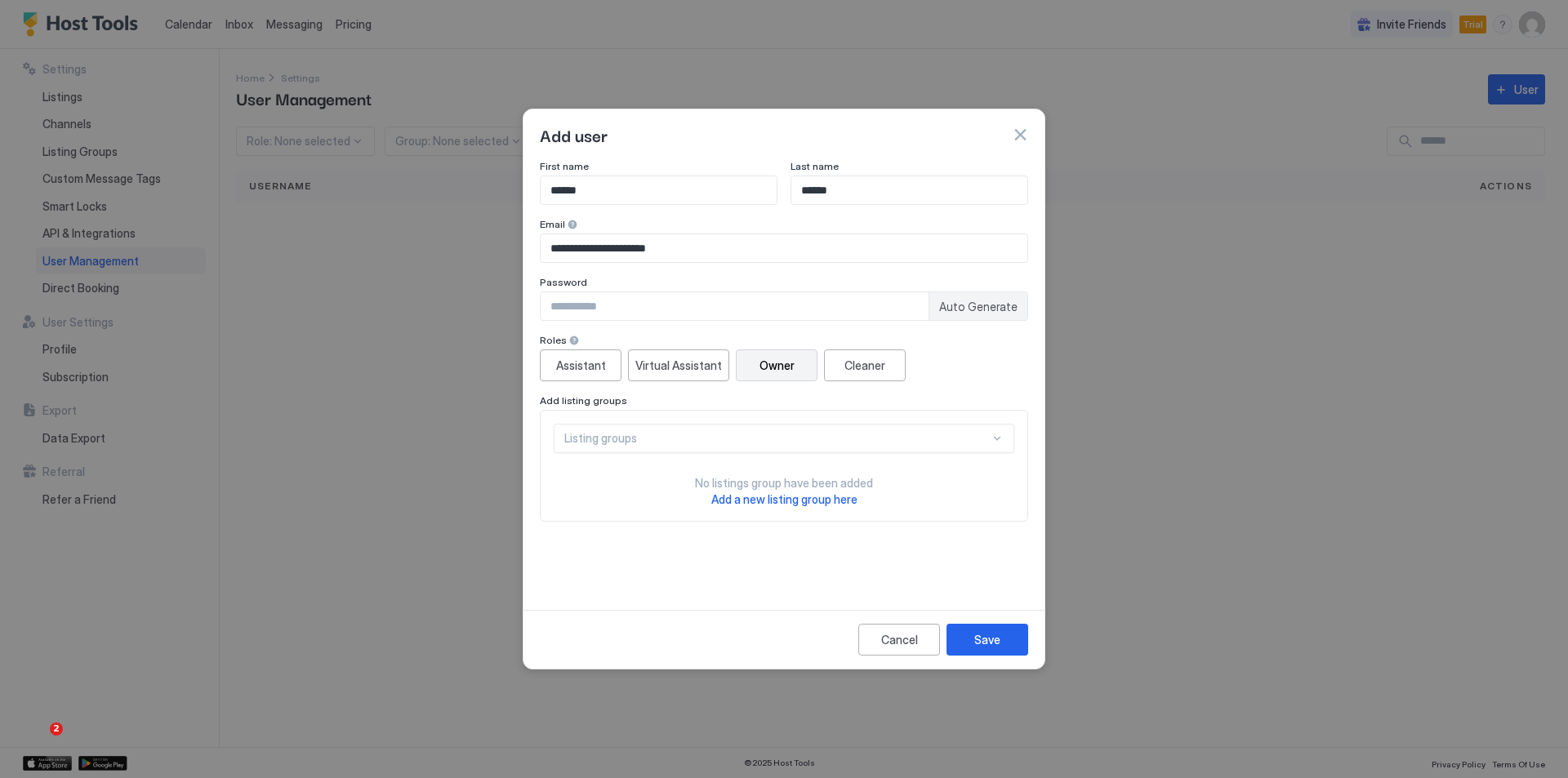
click at [972, 308] on span "Auto Generate" at bounding box center [978, 306] width 78 height 15
type input "********"
click at [961, 637] on button "Save" at bounding box center [987, 639] width 82 height 32
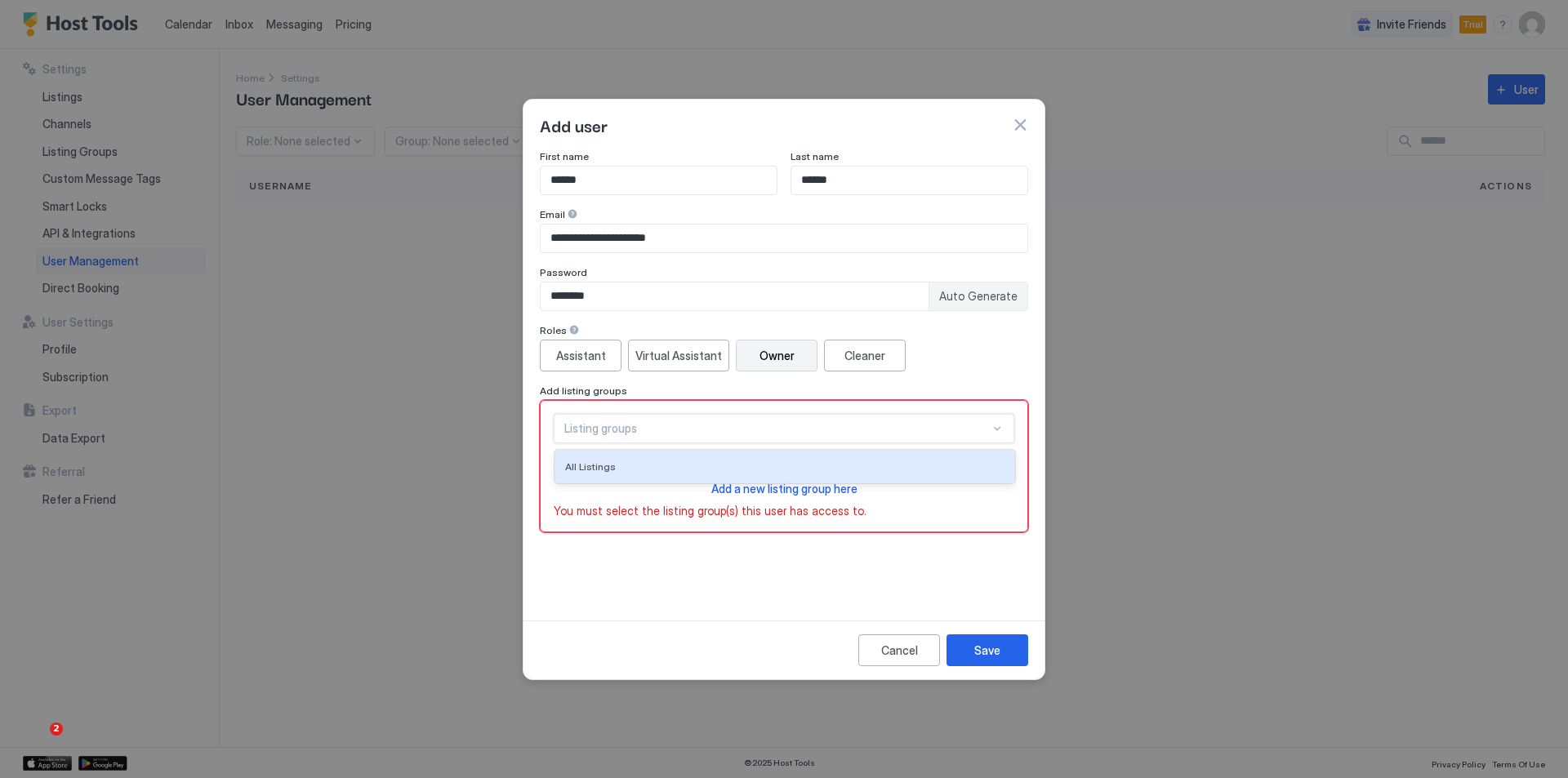
click at [730, 427] on div "Listing groups" at bounding box center [777, 428] width 425 height 15
click at [687, 466] on div "All Listings" at bounding box center [784, 467] width 439 height 12
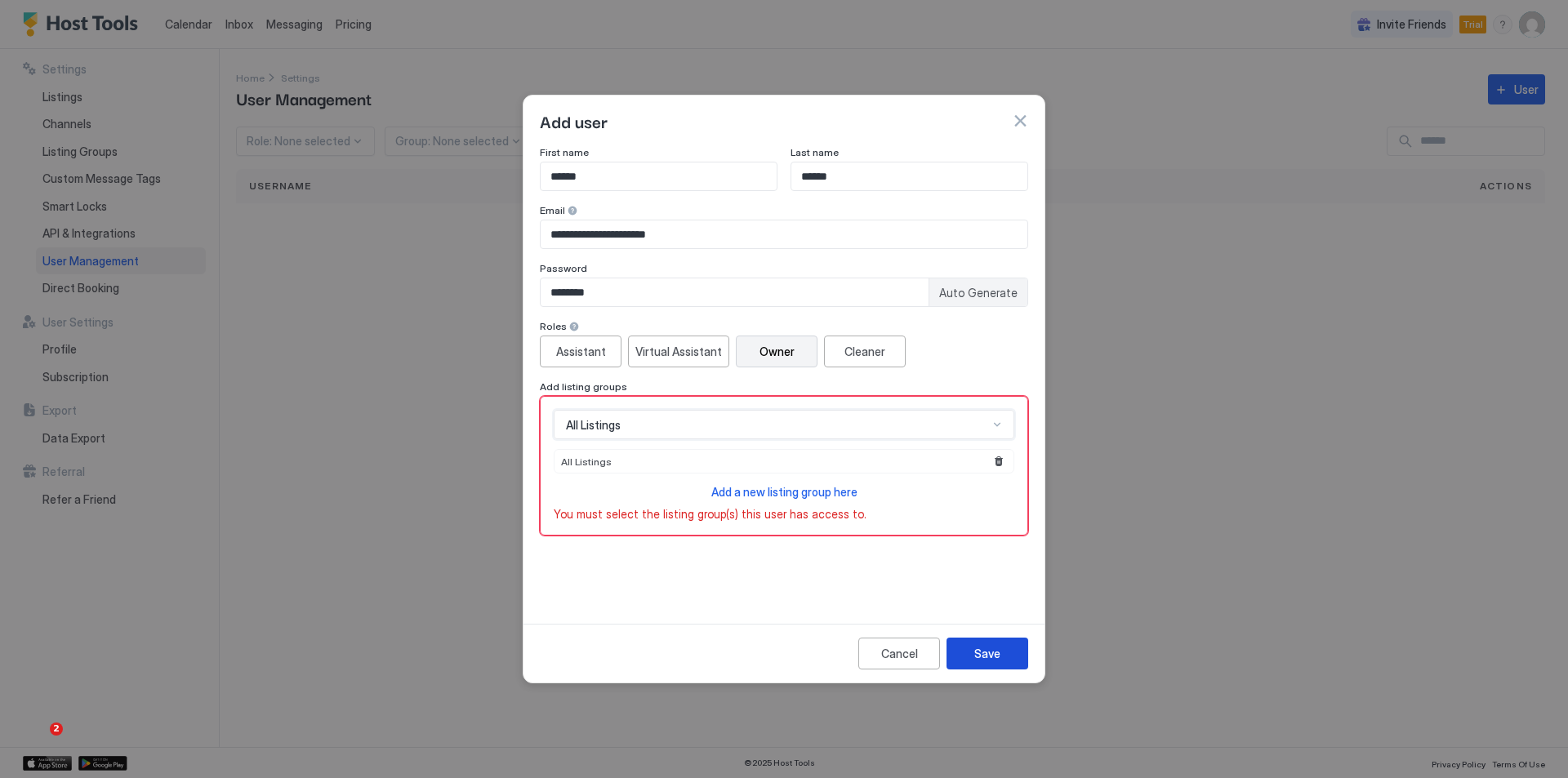
click at [979, 655] on div "Save" at bounding box center [987, 653] width 26 height 17
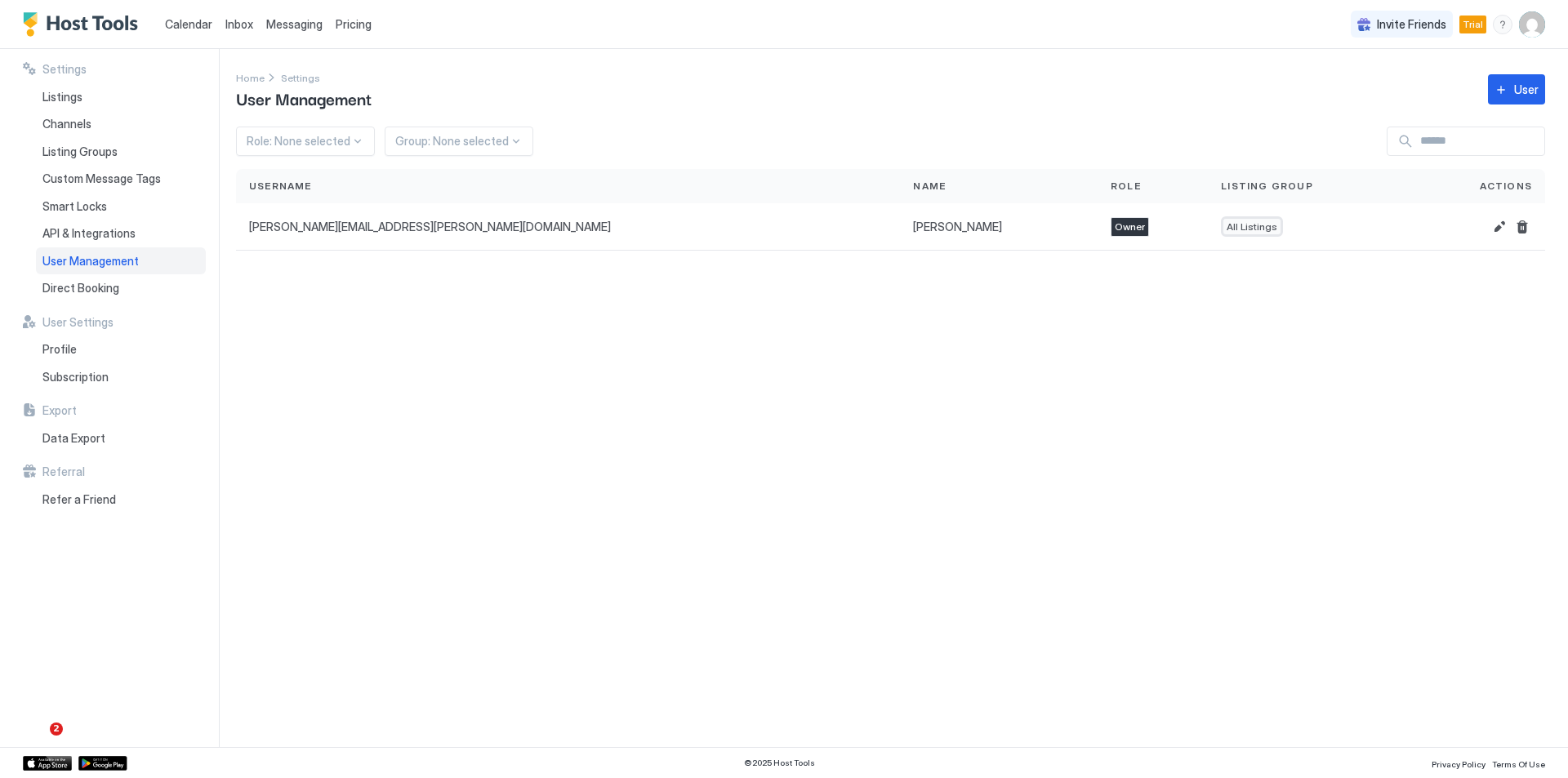
drag, startPoint x: 592, startPoint y: 366, endPoint x: 555, endPoint y: 278, distance: 95.5
click at [592, 366] on div "Settings Home Settings User Management User Role: None selected Group: None sel…" at bounding box center [902, 397] width 1332 height 698
click at [115, 285] on span "Direct Booking" at bounding box center [81, 288] width 76 height 15
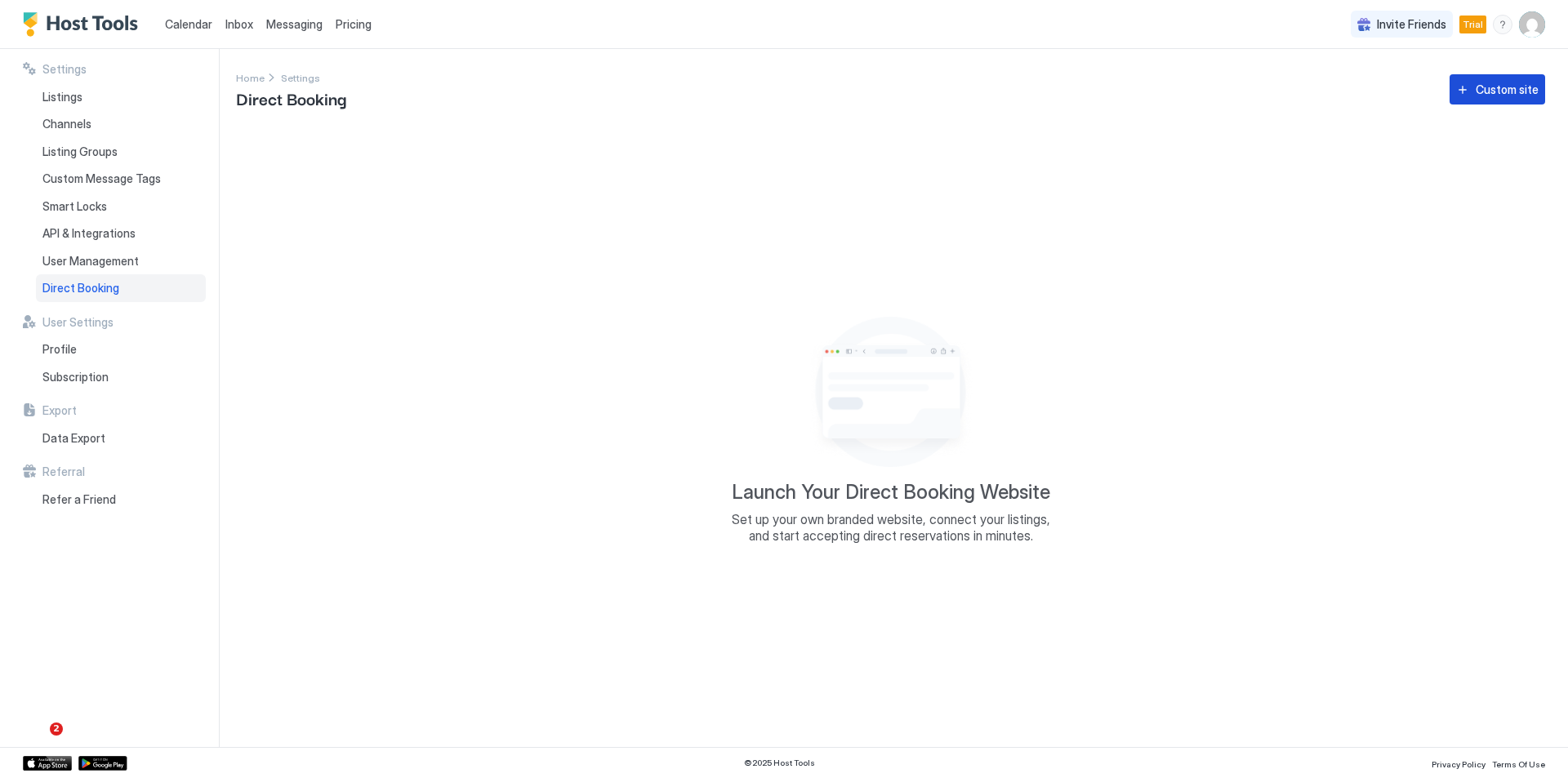
click at [1491, 92] on div "Custom site" at bounding box center [1506, 89] width 62 height 17
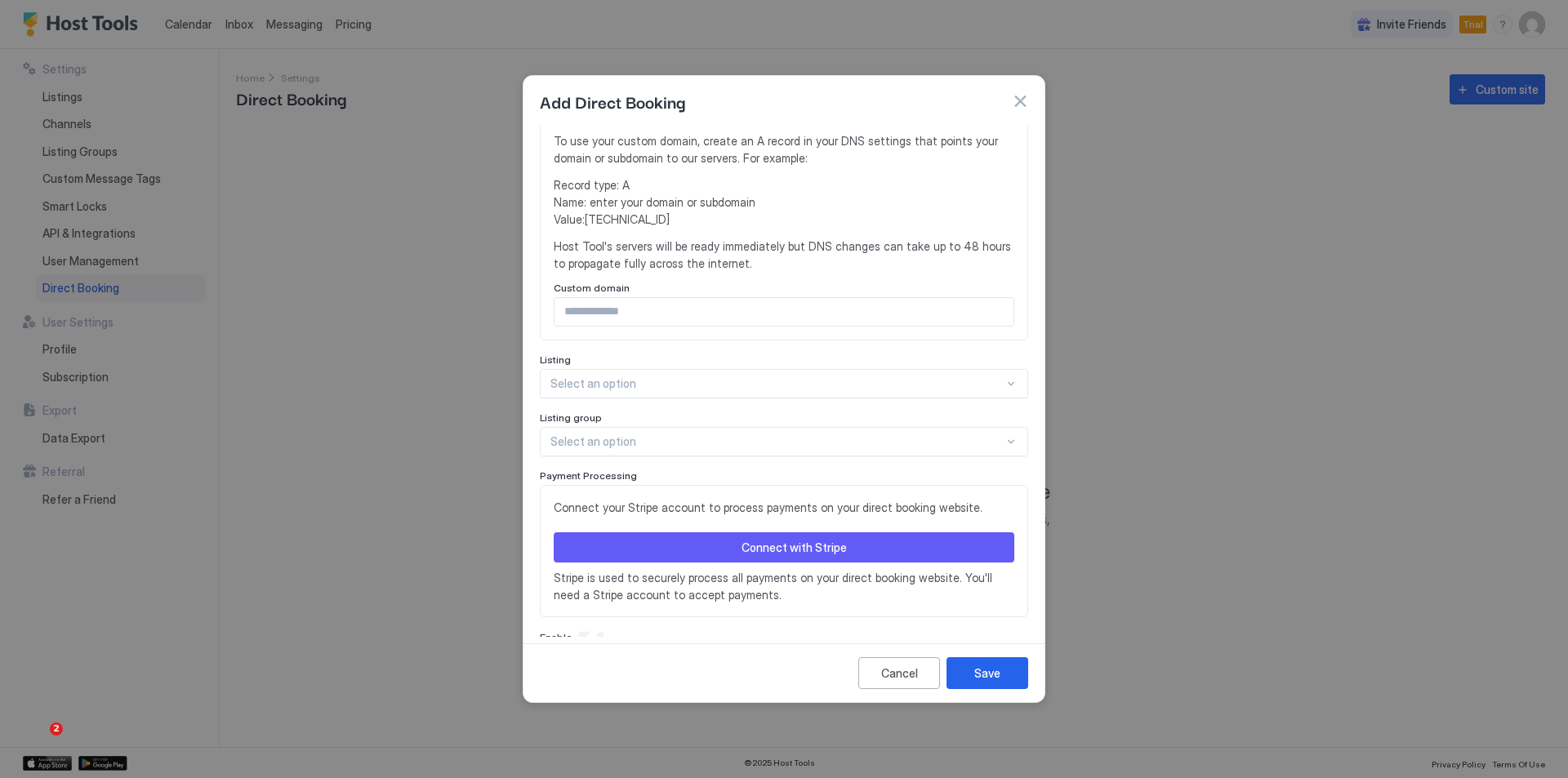
scroll to position [322, 0]
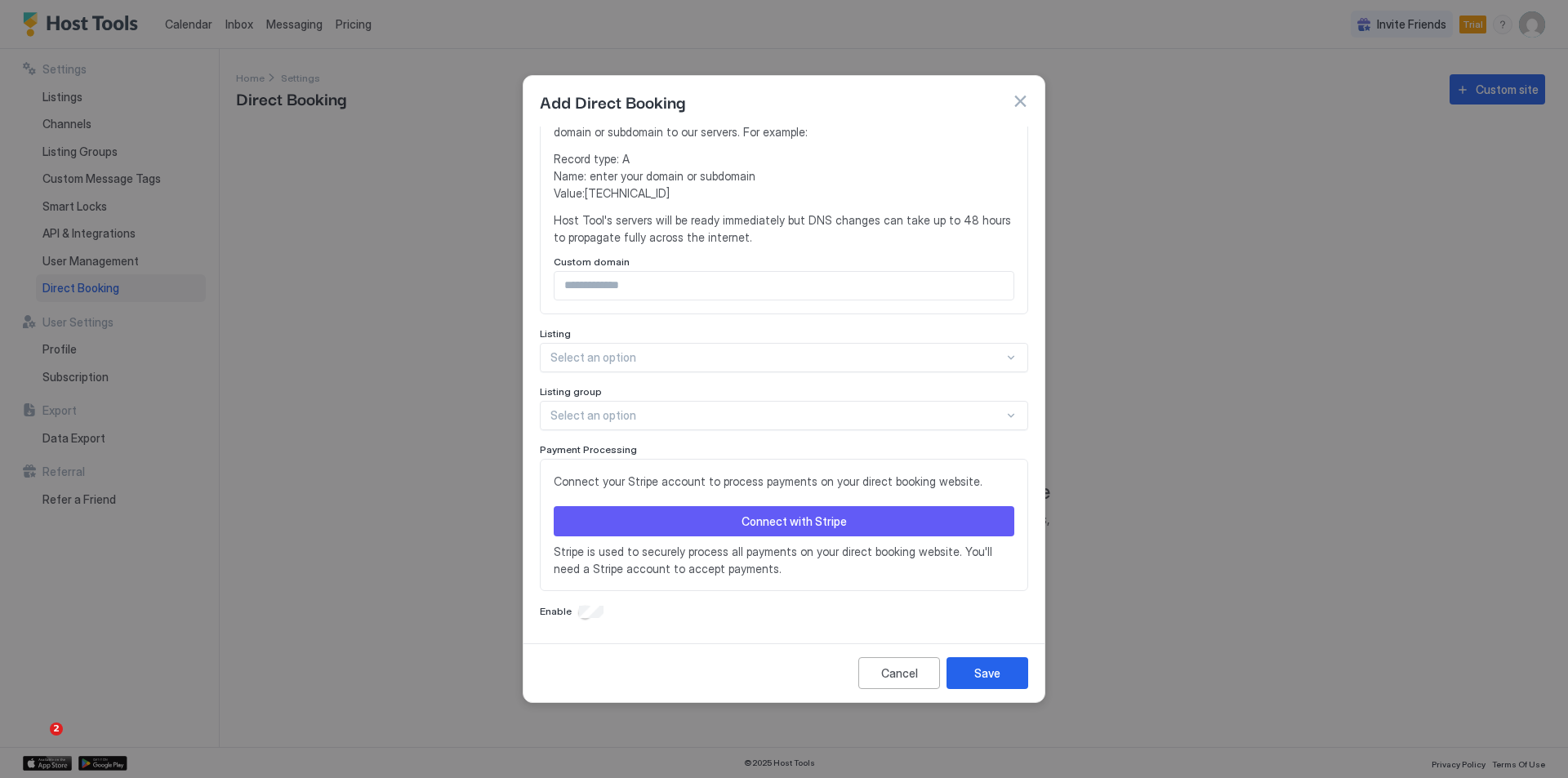
click at [787, 359] on div at bounding box center [777, 357] width 453 height 15
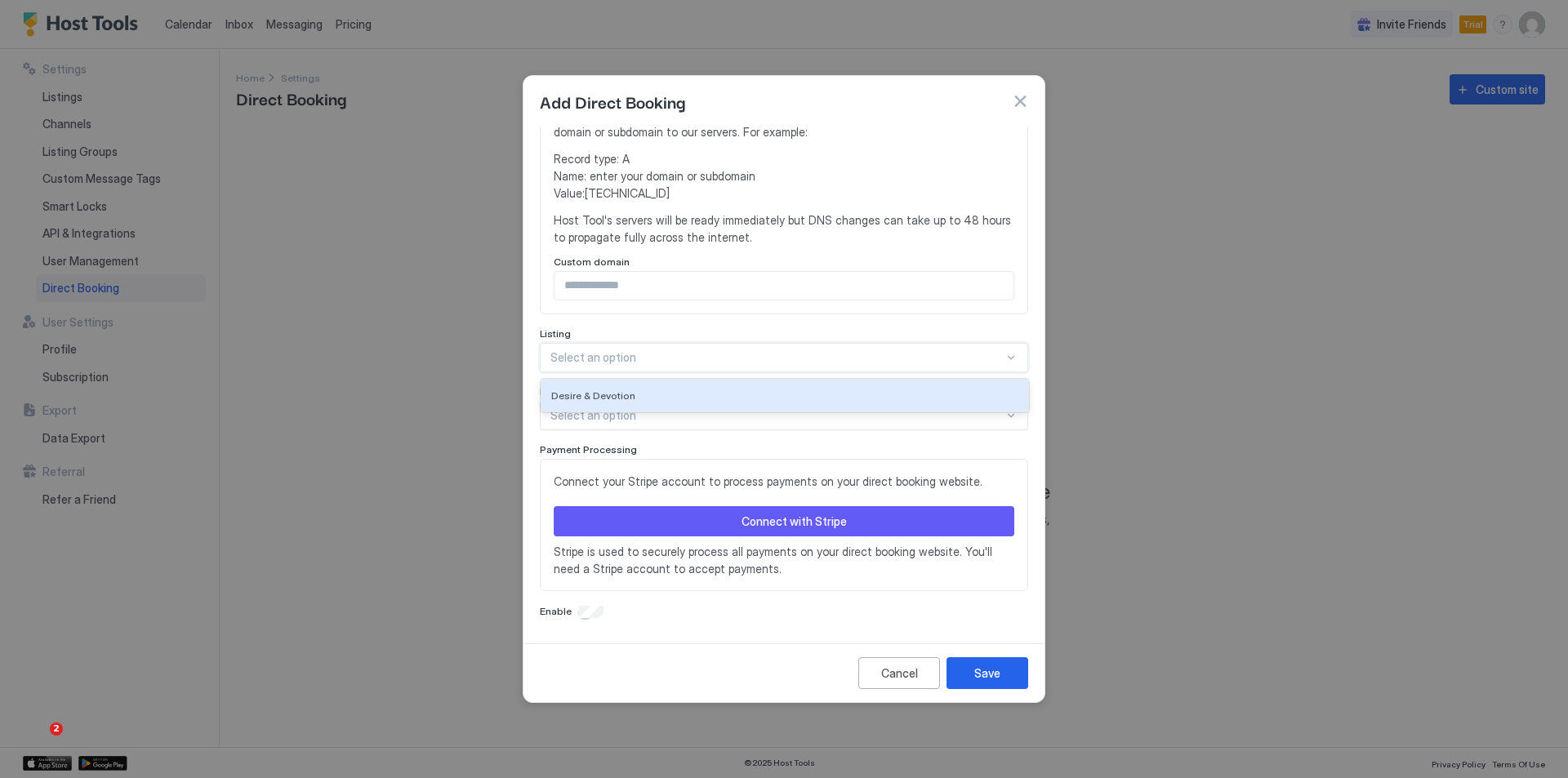
click at [787, 359] on div at bounding box center [777, 357] width 453 height 15
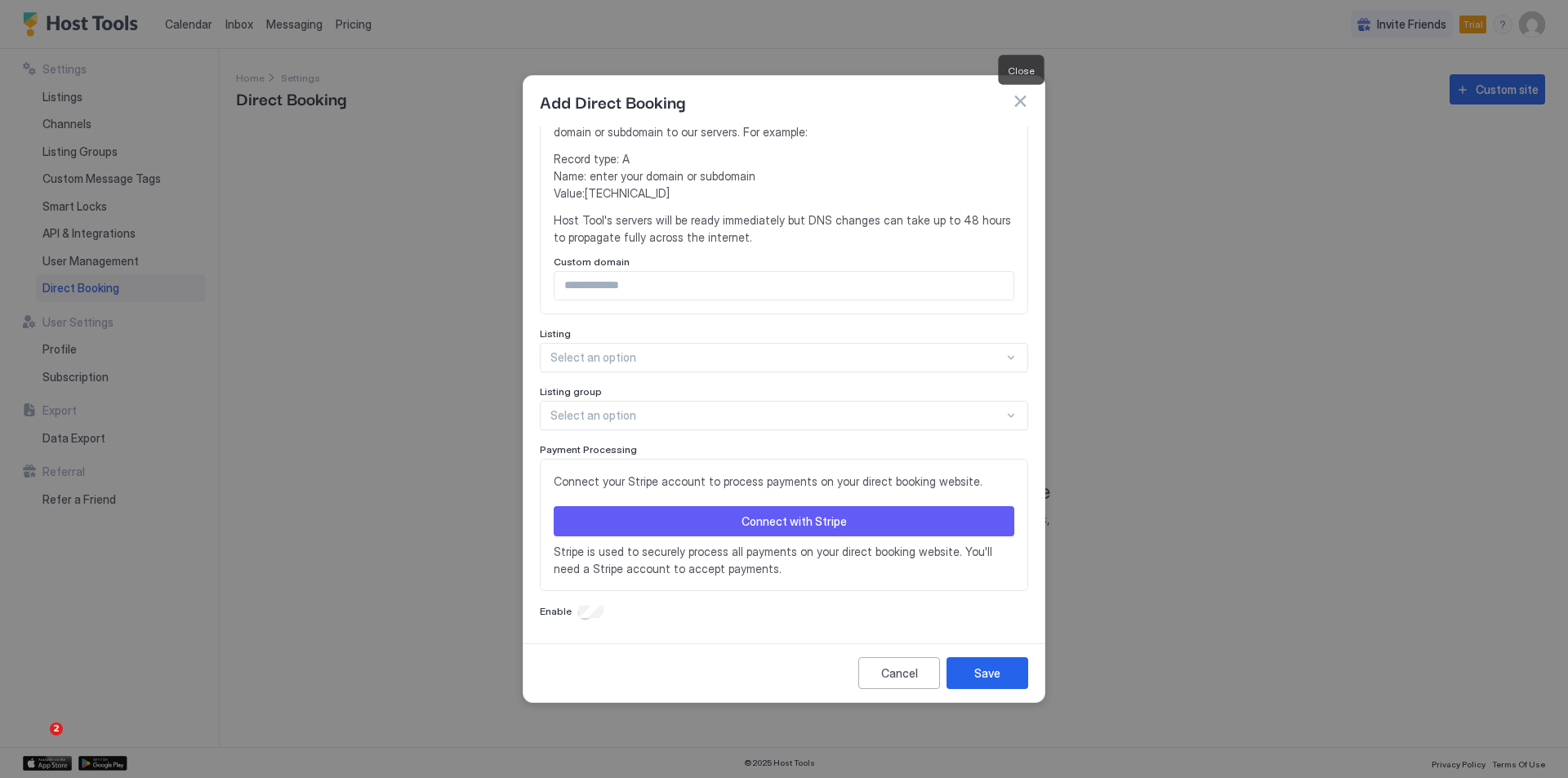
click at [1017, 101] on button "button" at bounding box center [1020, 101] width 16 height 16
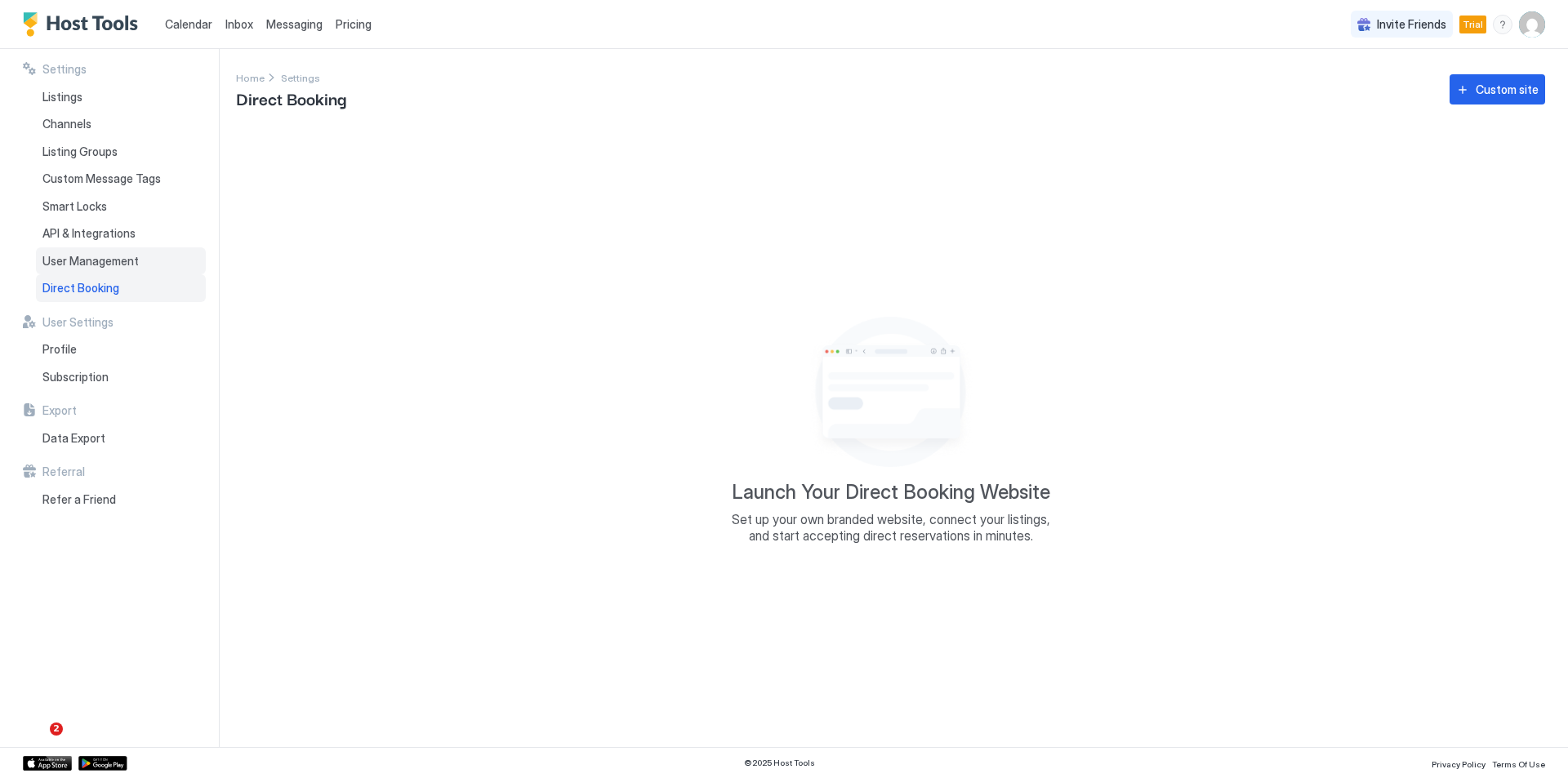
click at [95, 262] on span "User Management" at bounding box center [90, 261] width 96 height 15
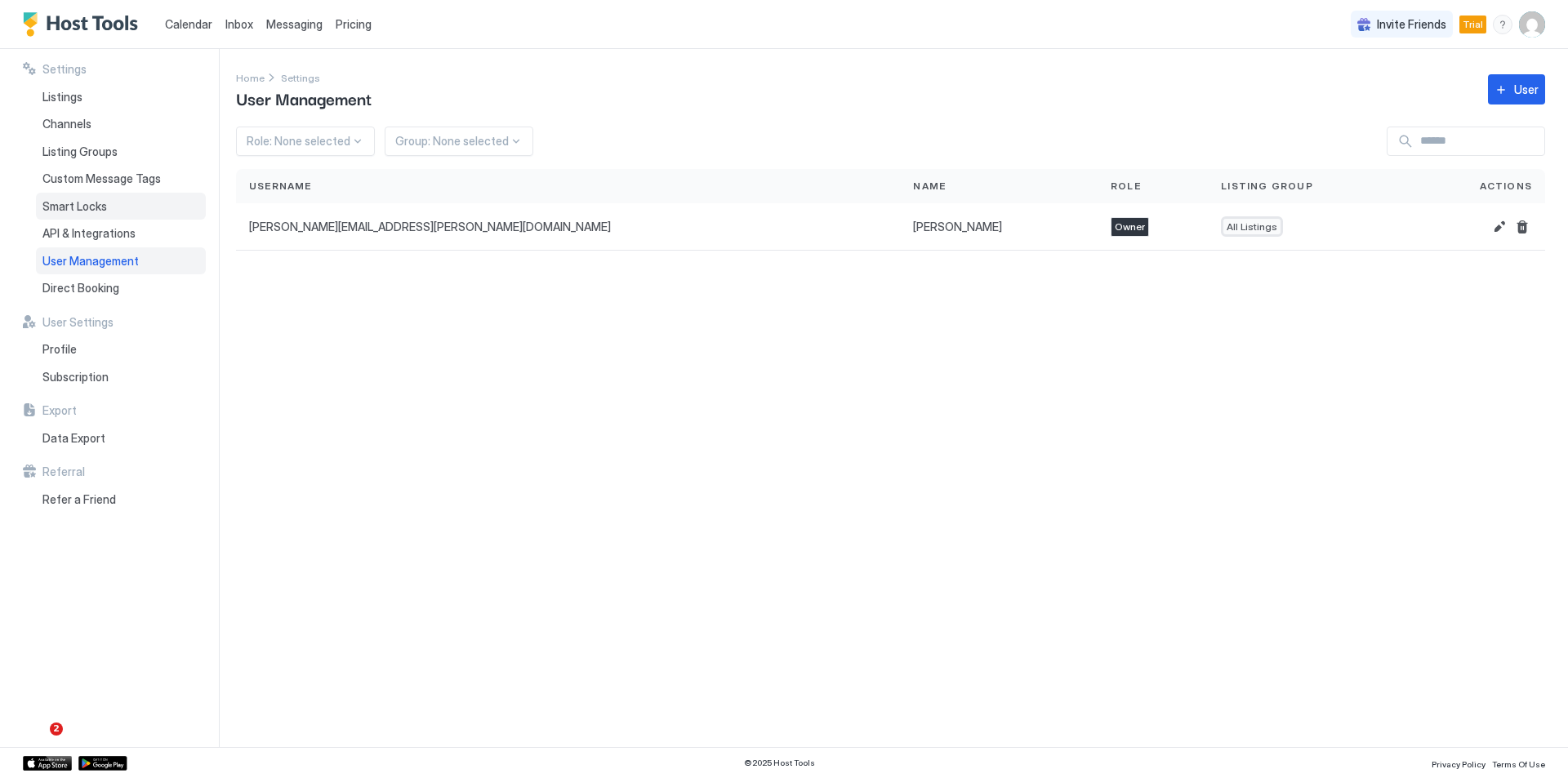
click at [99, 206] on span "Smart Locks" at bounding box center [75, 206] width 64 height 15
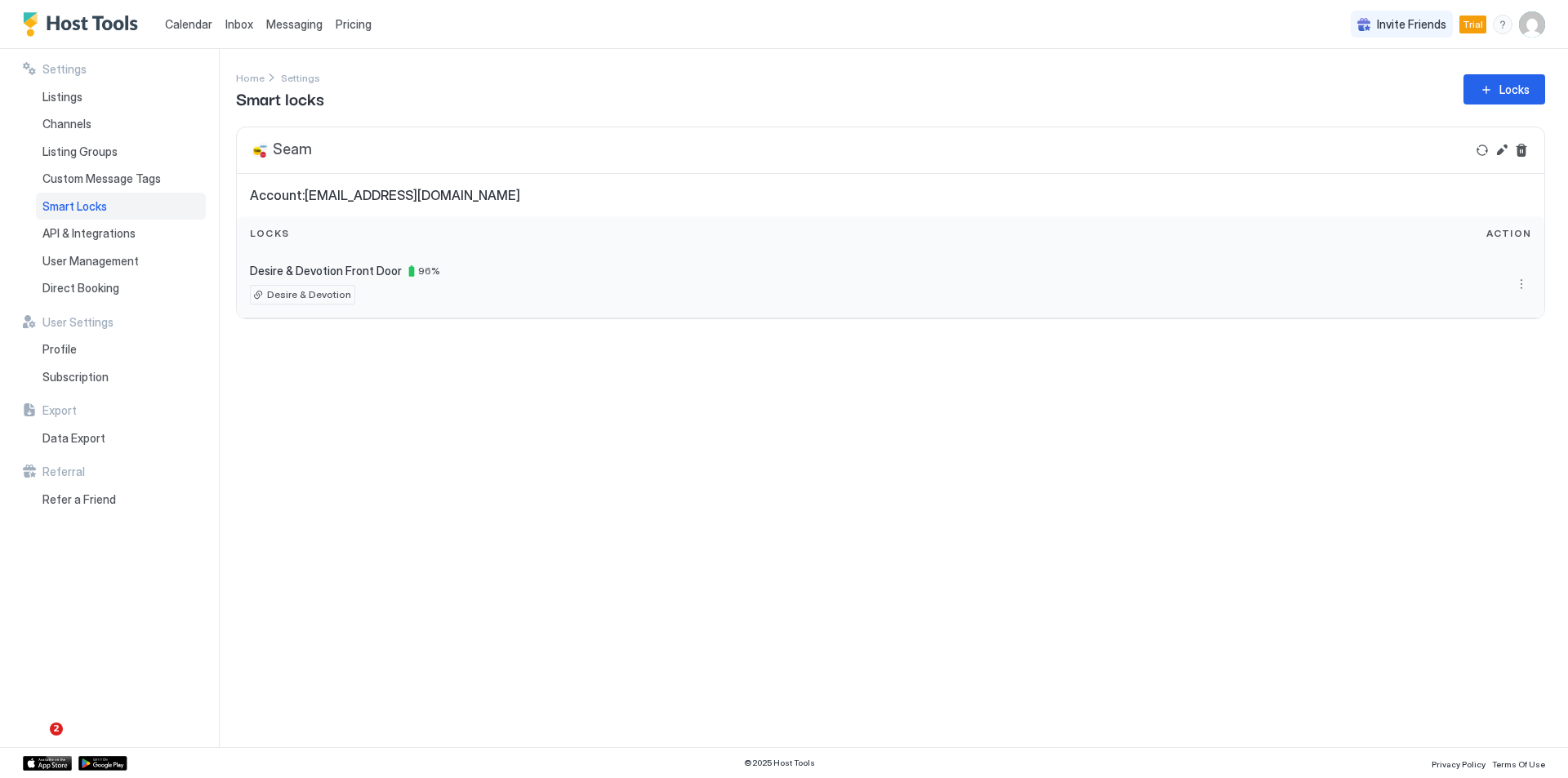
click at [1484, 290] on div at bounding box center [1382, 284] width 298 height 20
click at [1521, 288] on button "More options" at bounding box center [1521, 284] width 20 height 20
click at [1506, 335] on span "Settings" at bounding box center [1506, 332] width 39 height 12
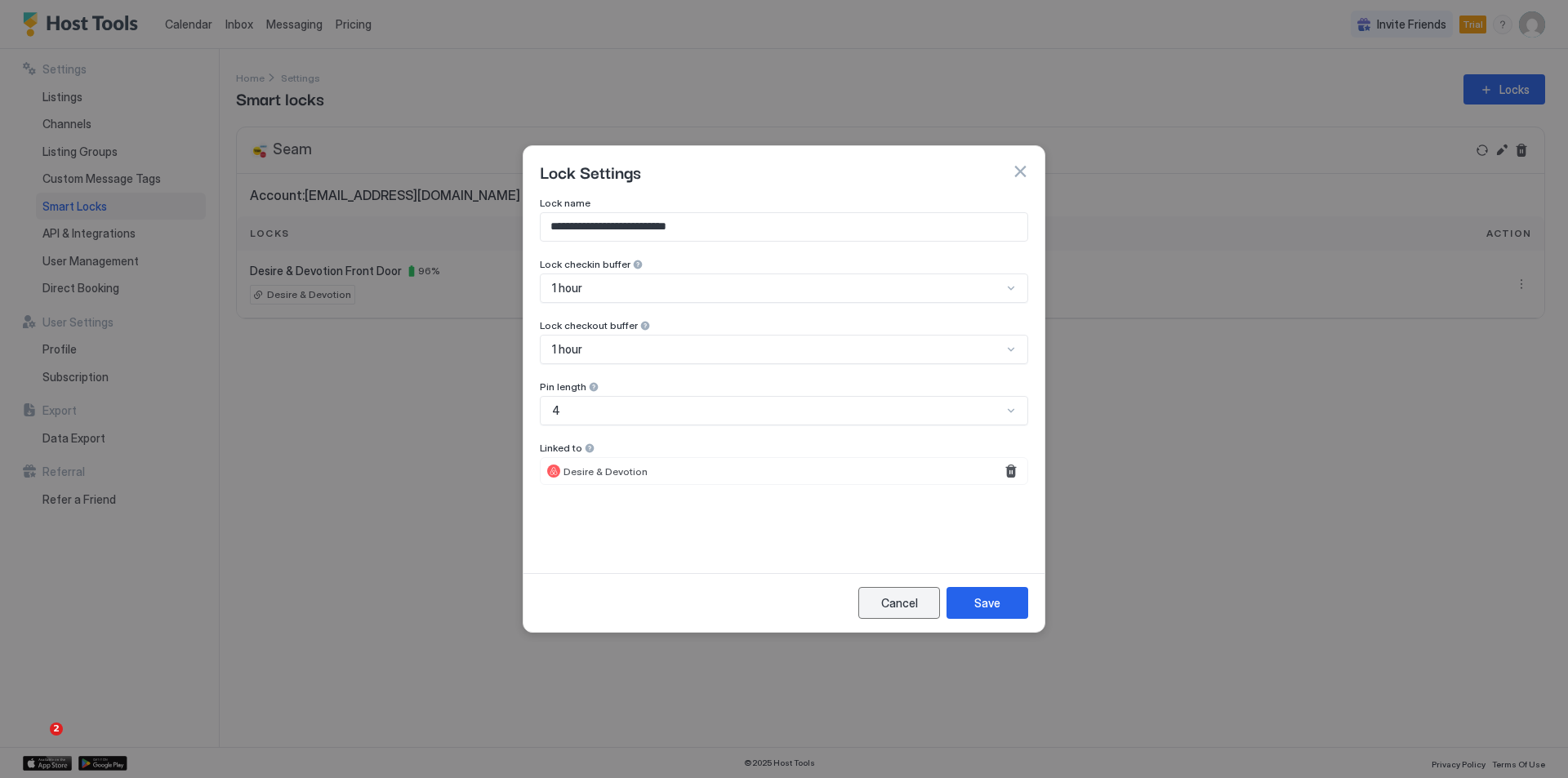
click at [897, 601] on div "Cancel" at bounding box center [899, 603] width 36 height 17
